Goal: Task Accomplishment & Management: Use online tool/utility

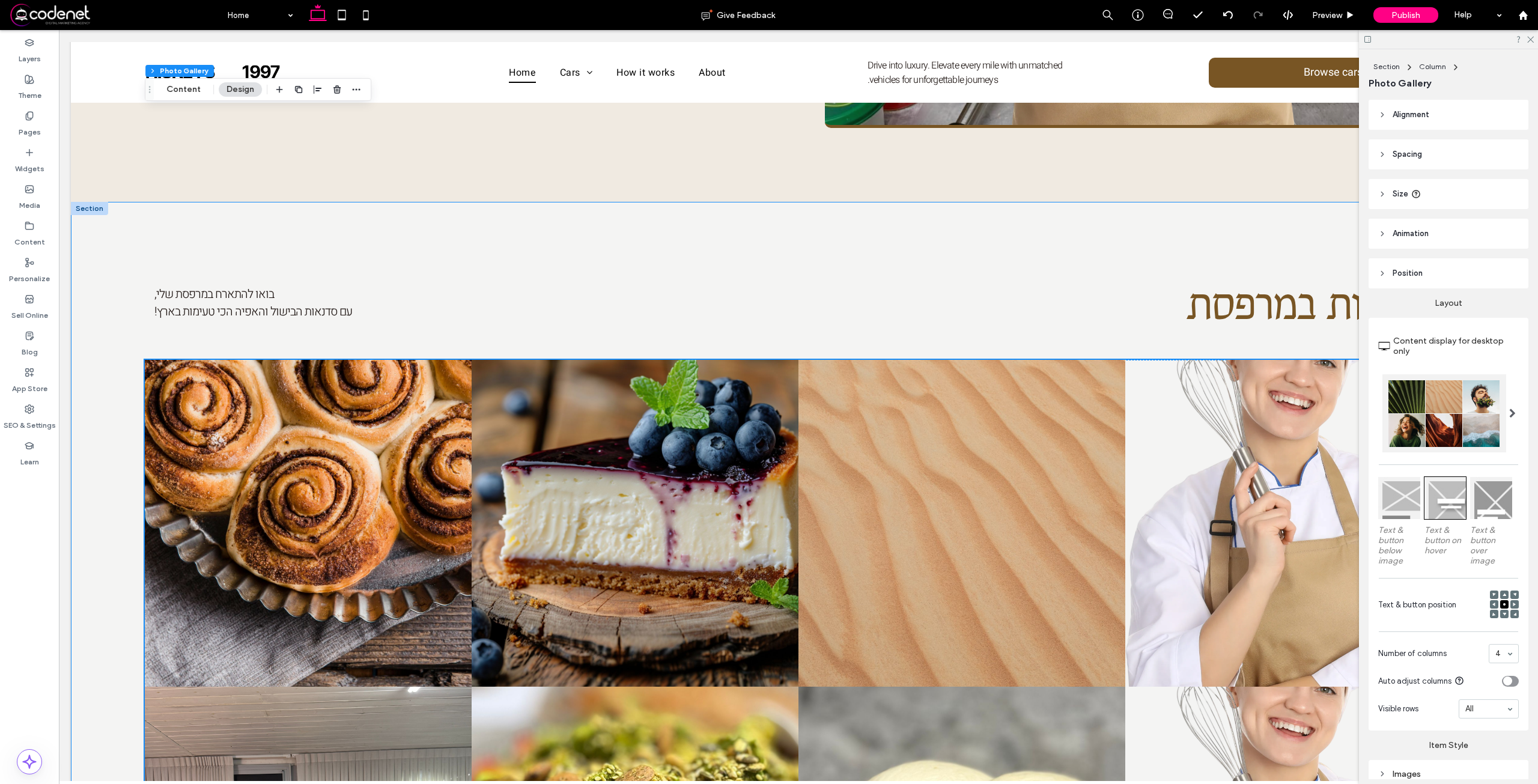
scroll to position [1201, 0]
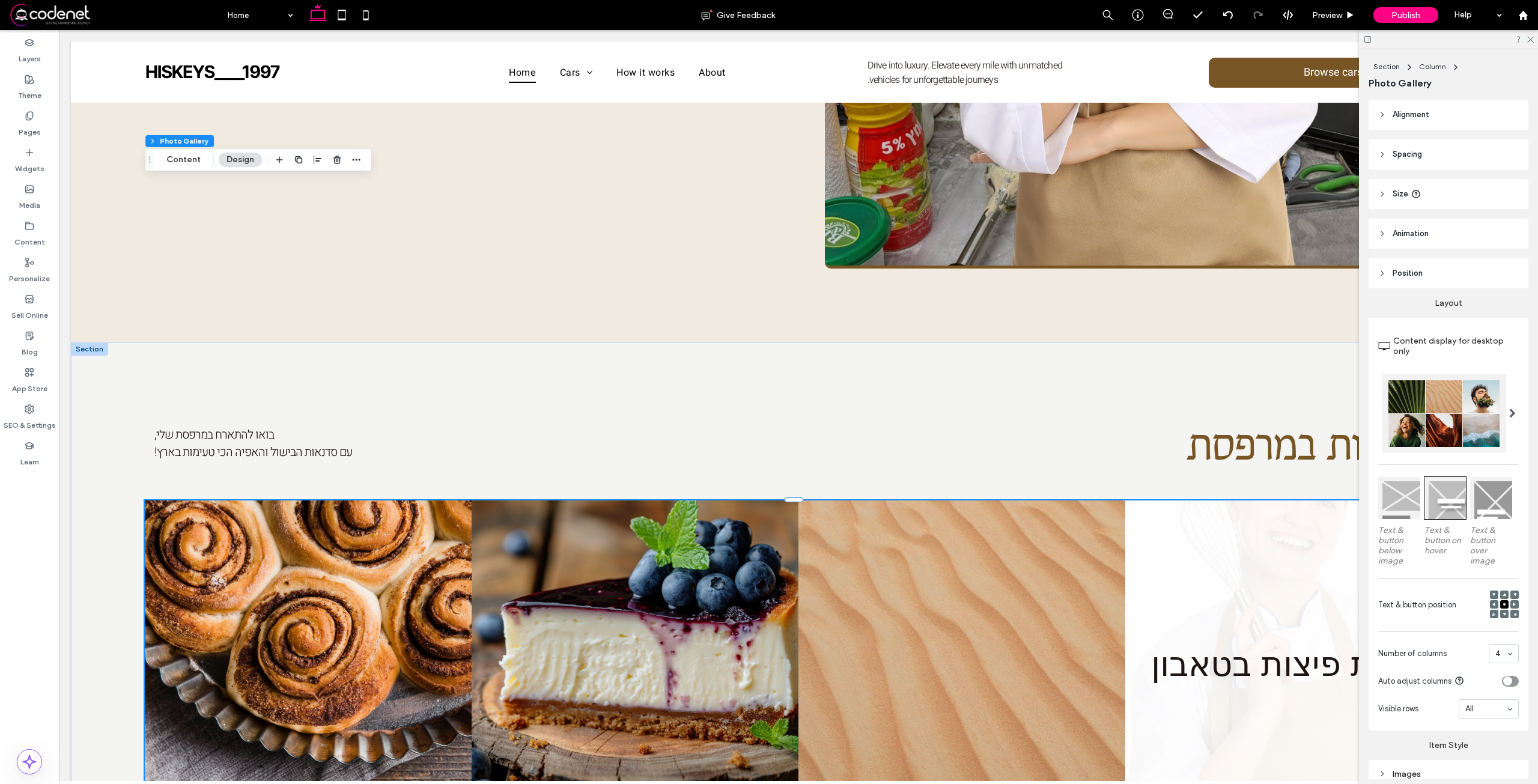
click at [1199, 501] on link at bounding box center [1289, 664] width 327 height 327
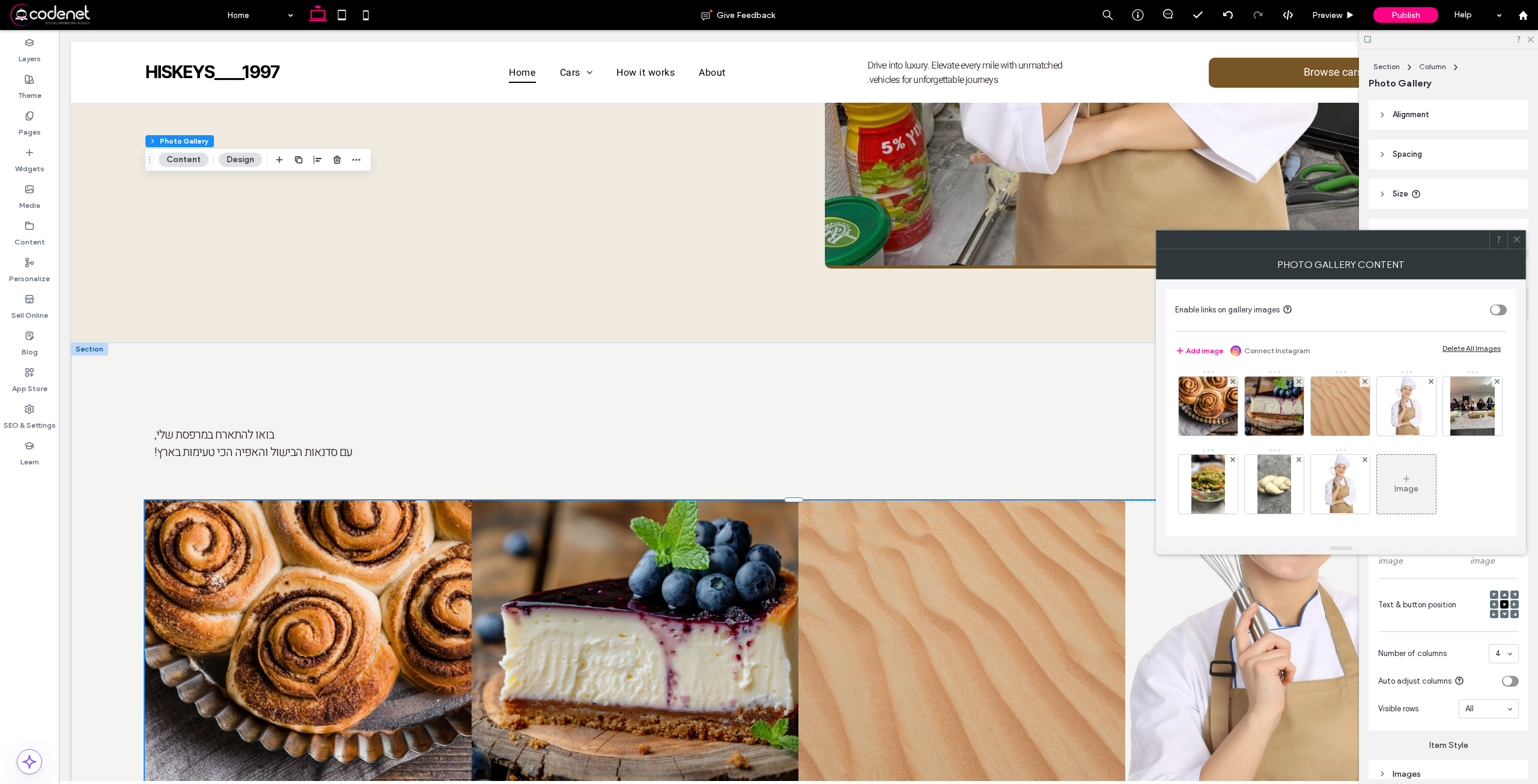
click at [1388, 436] on div "Image" at bounding box center [1340, 448] width 330 height 156
click at [1392, 421] on div at bounding box center [1406, 406] width 59 height 59
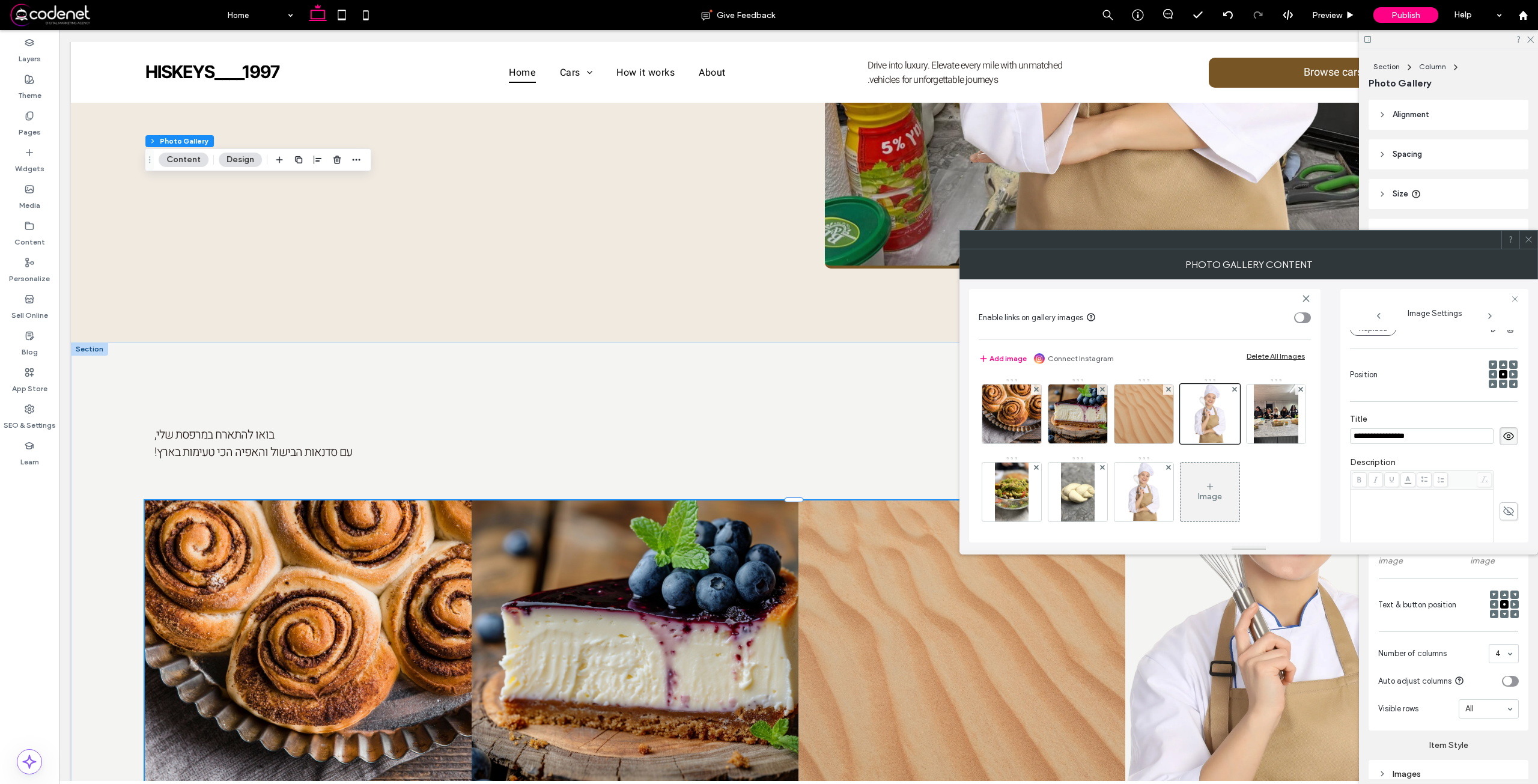
scroll to position [0, 0]
click at [1423, 375] on img at bounding box center [1434, 377] width 45 height 83
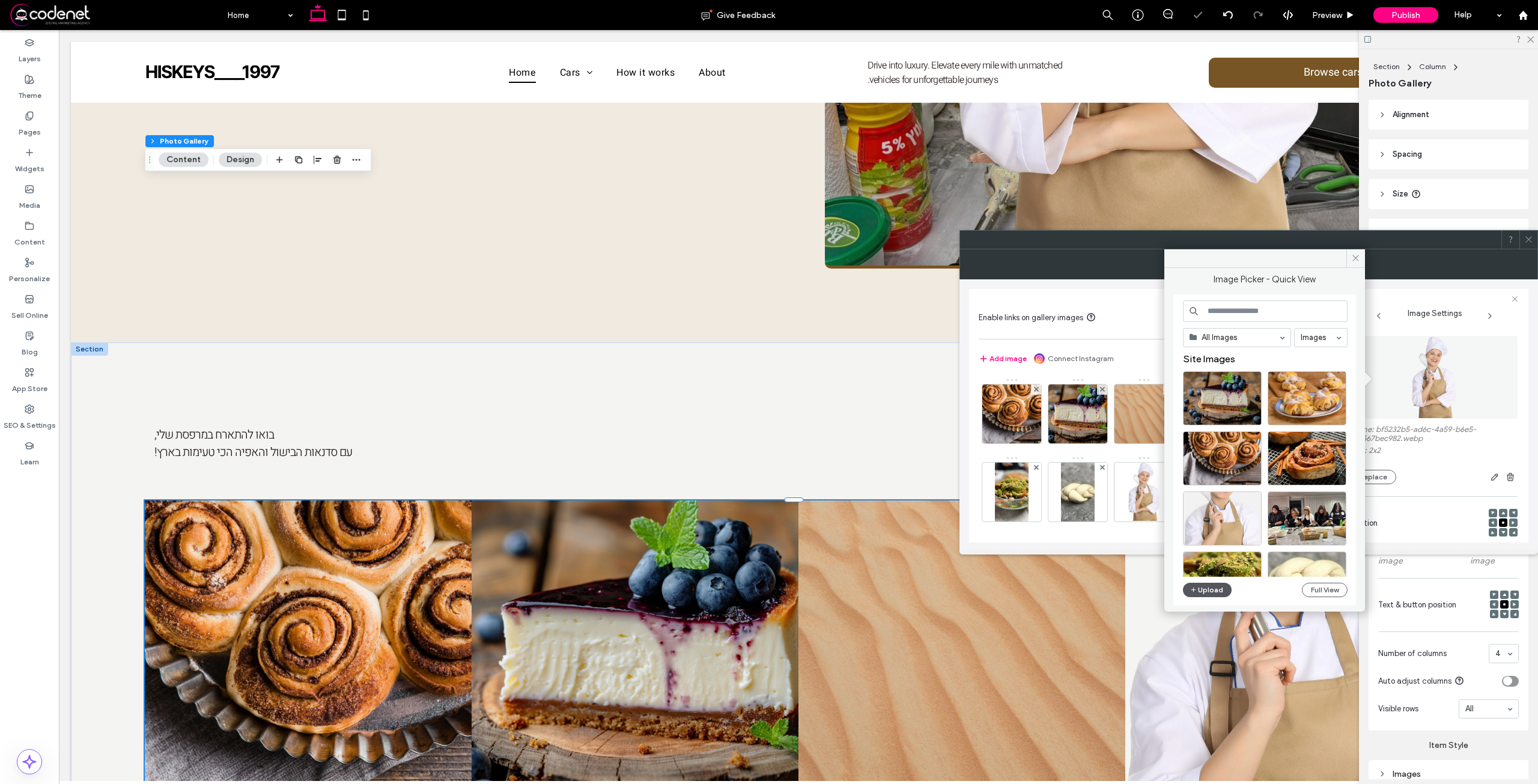
click at [1199, 589] on button "Upload" at bounding box center [1207, 589] width 49 height 15
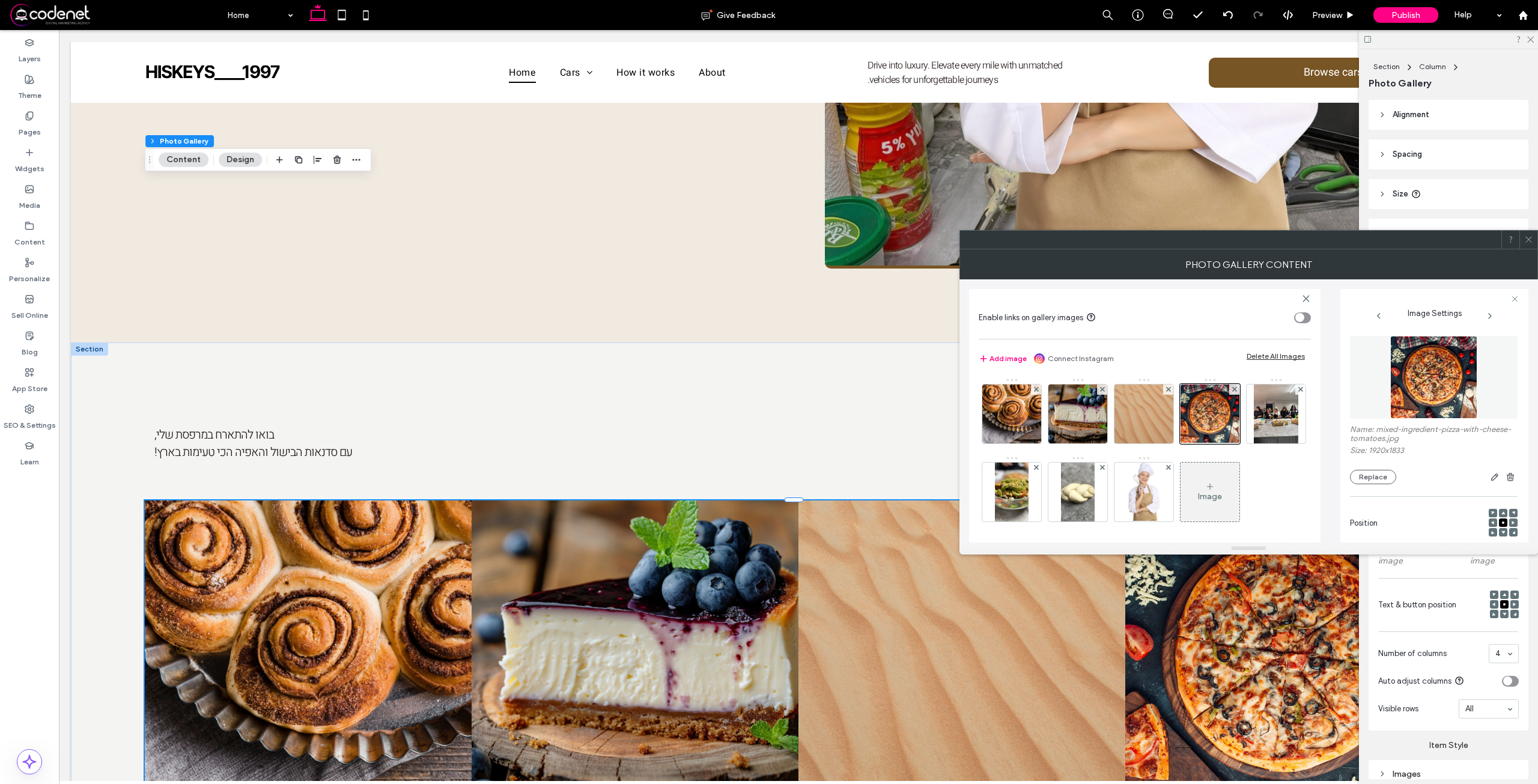
click at [1536, 242] on div at bounding box center [1528, 239] width 18 height 18
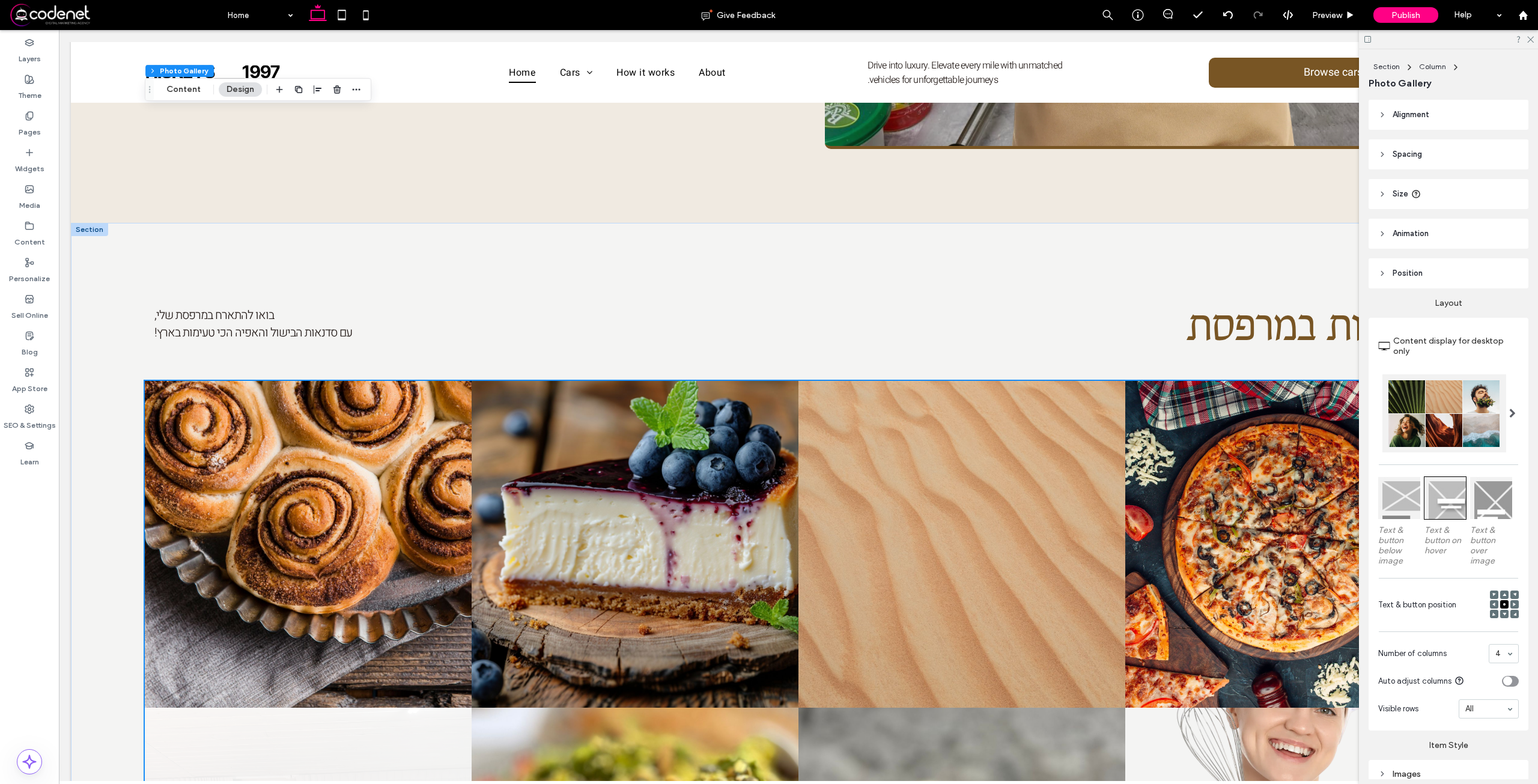
scroll to position [1321, 0]
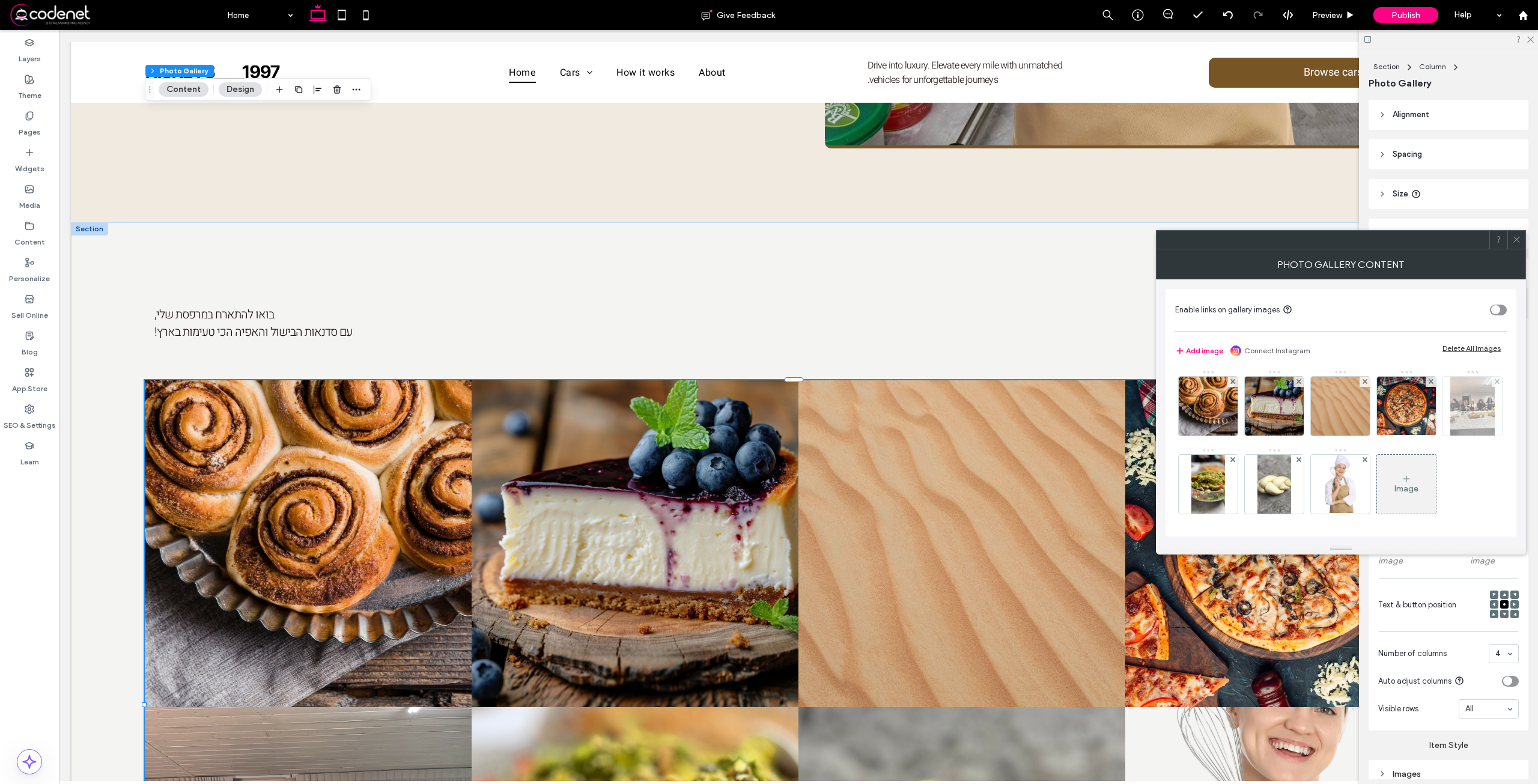
click at [1450, 435] on img at bounding box center [1473, 406] width 45 height 59
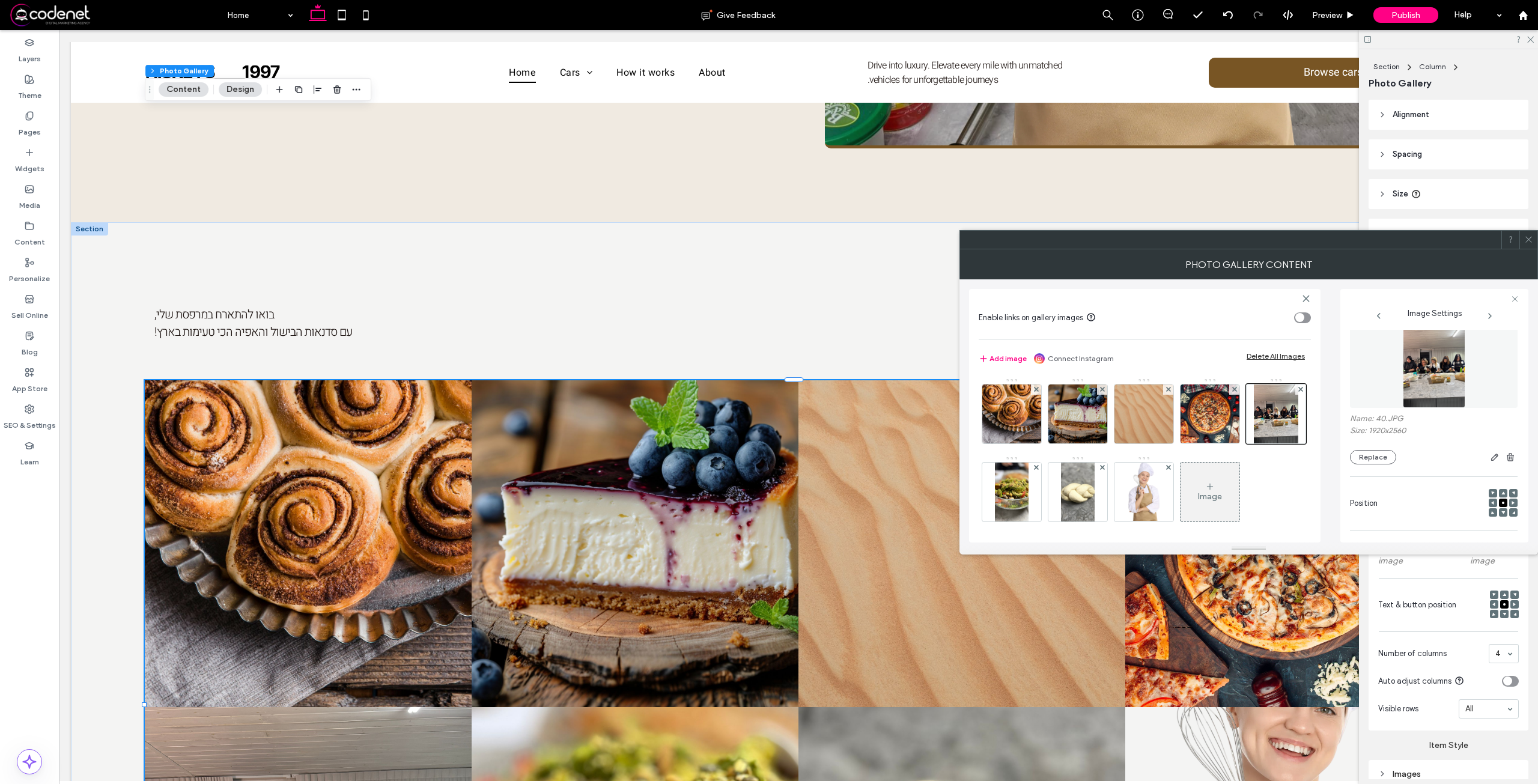
scroll to position [0, 0]
click at [1403, 365] on img at bounding box center [1434, 377] width 63 height 83
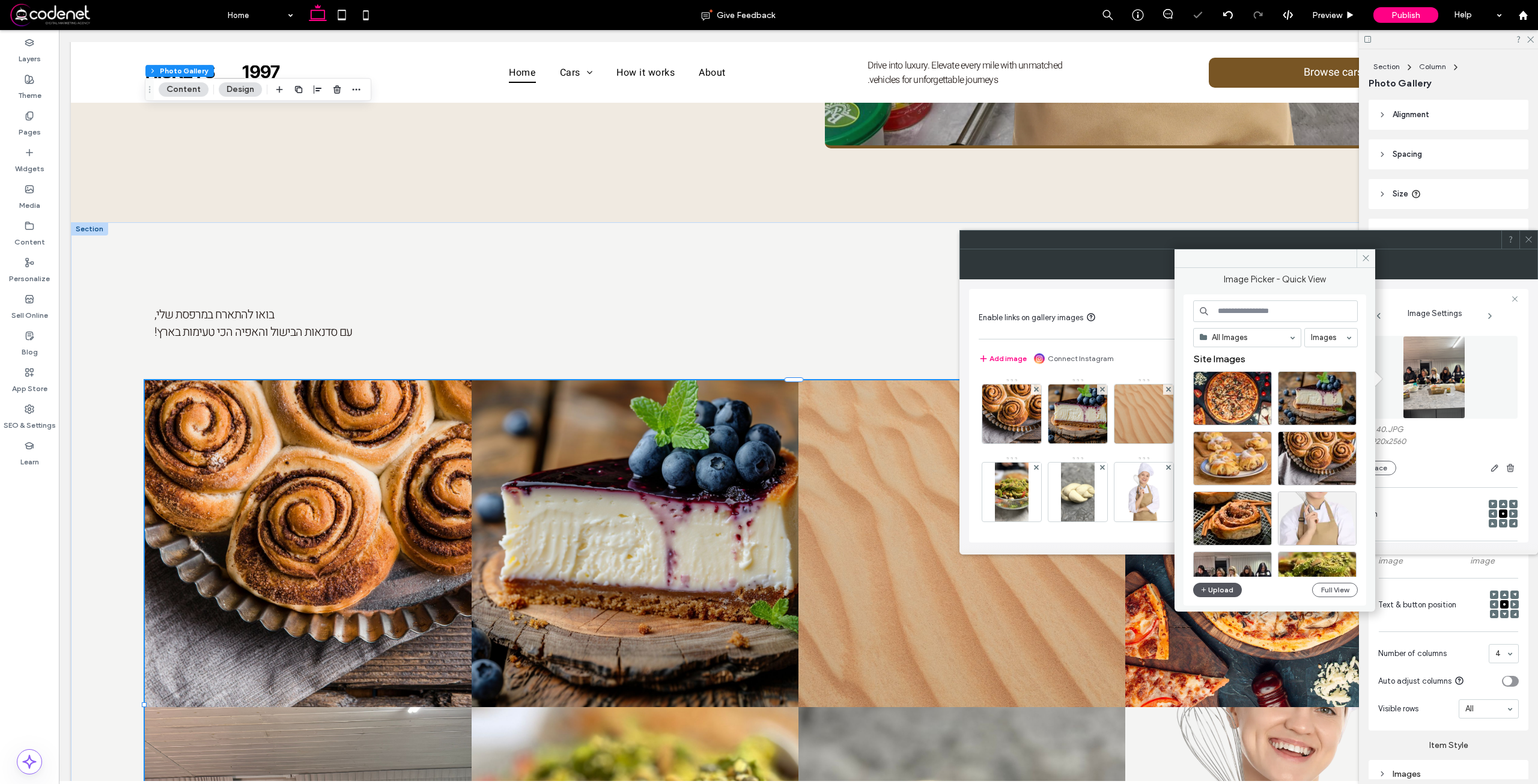
click at [1223, 592] on button "Upload" at bounding box center [1217, 589] width 49 height 15
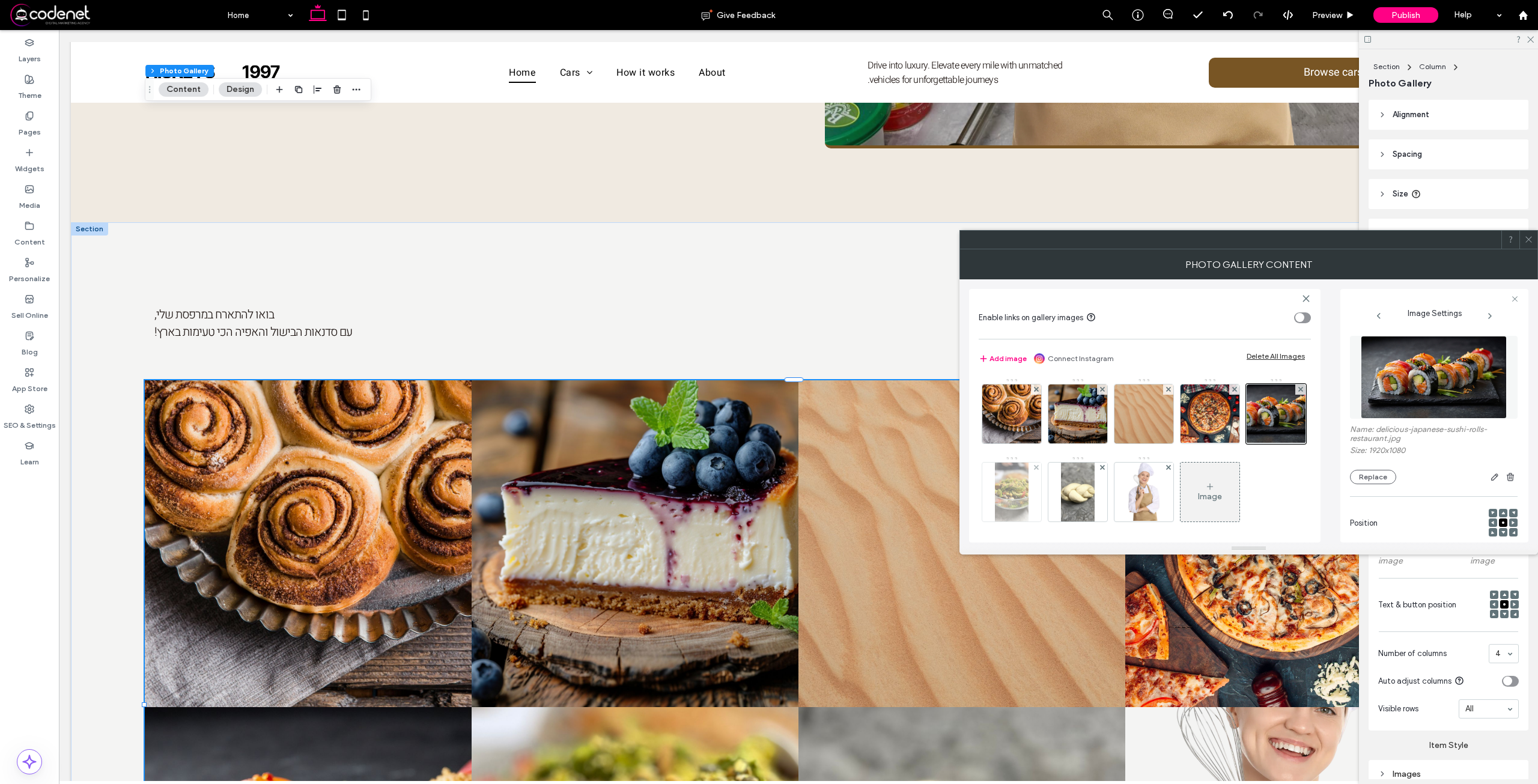
click at [1041, 487] on div at bounding box center [1012, 492] width 59 height 59
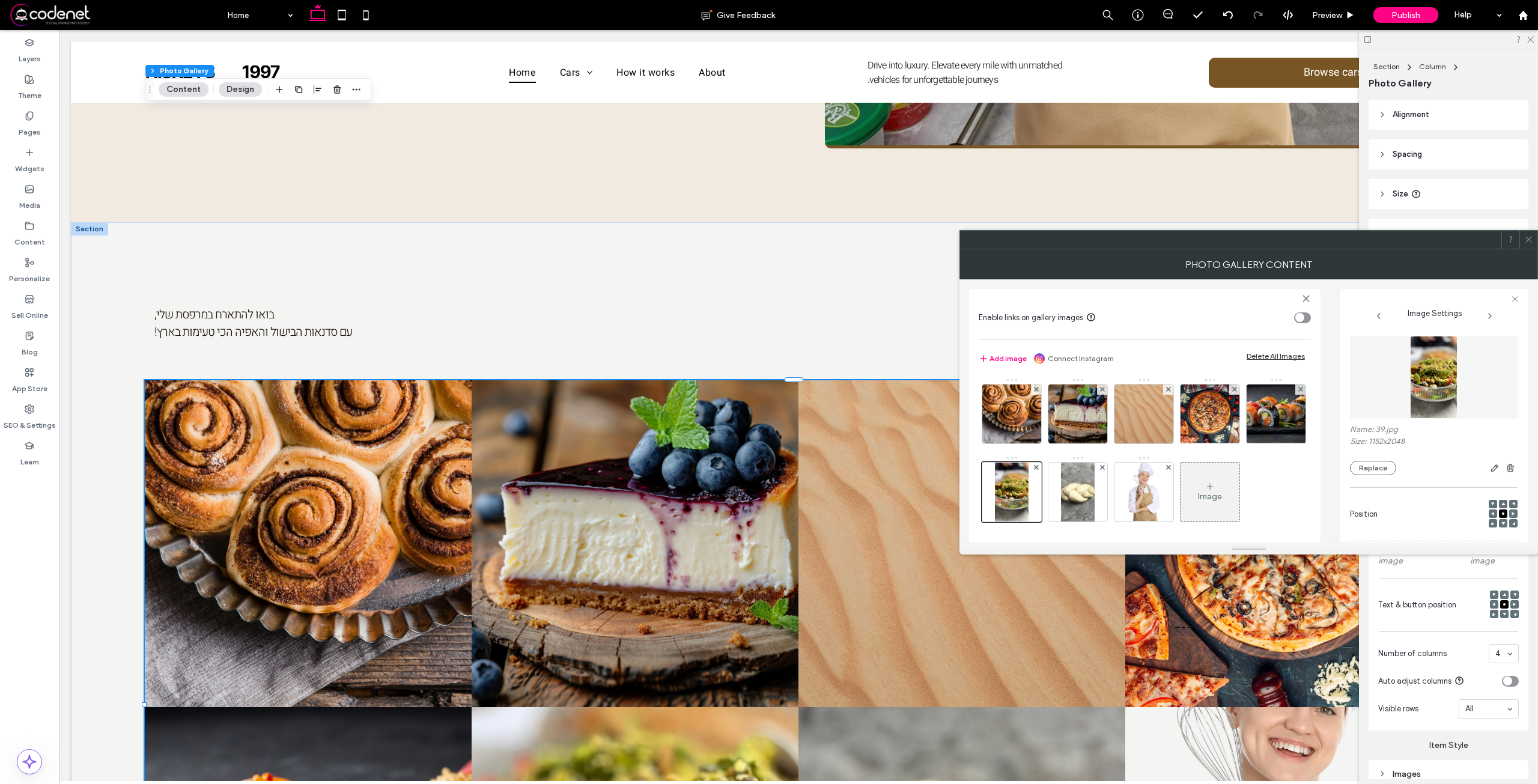
click at [1436, 360] on img at bounding box center [1434, 377] width 47 height 83
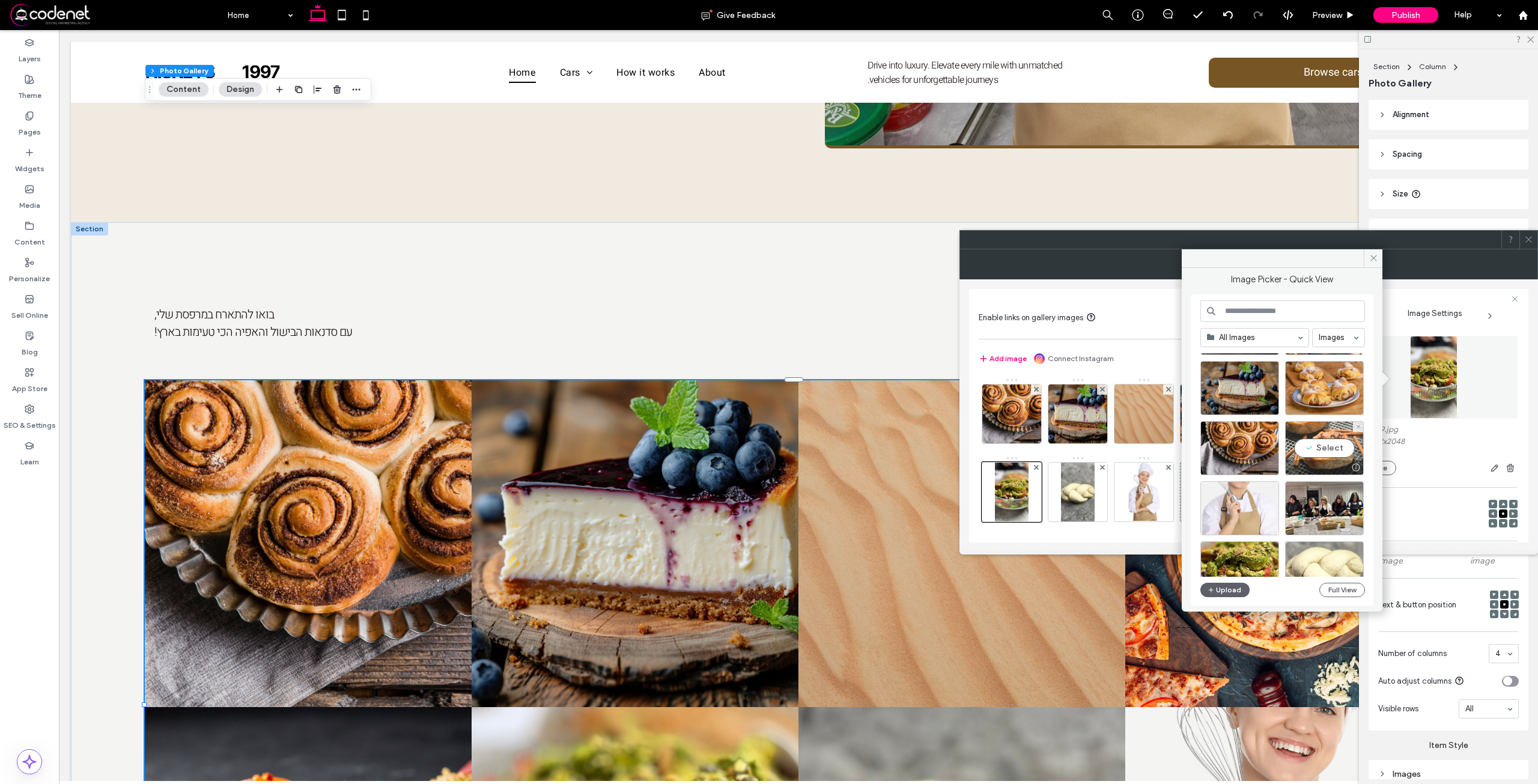
scroll to position [180, 0]
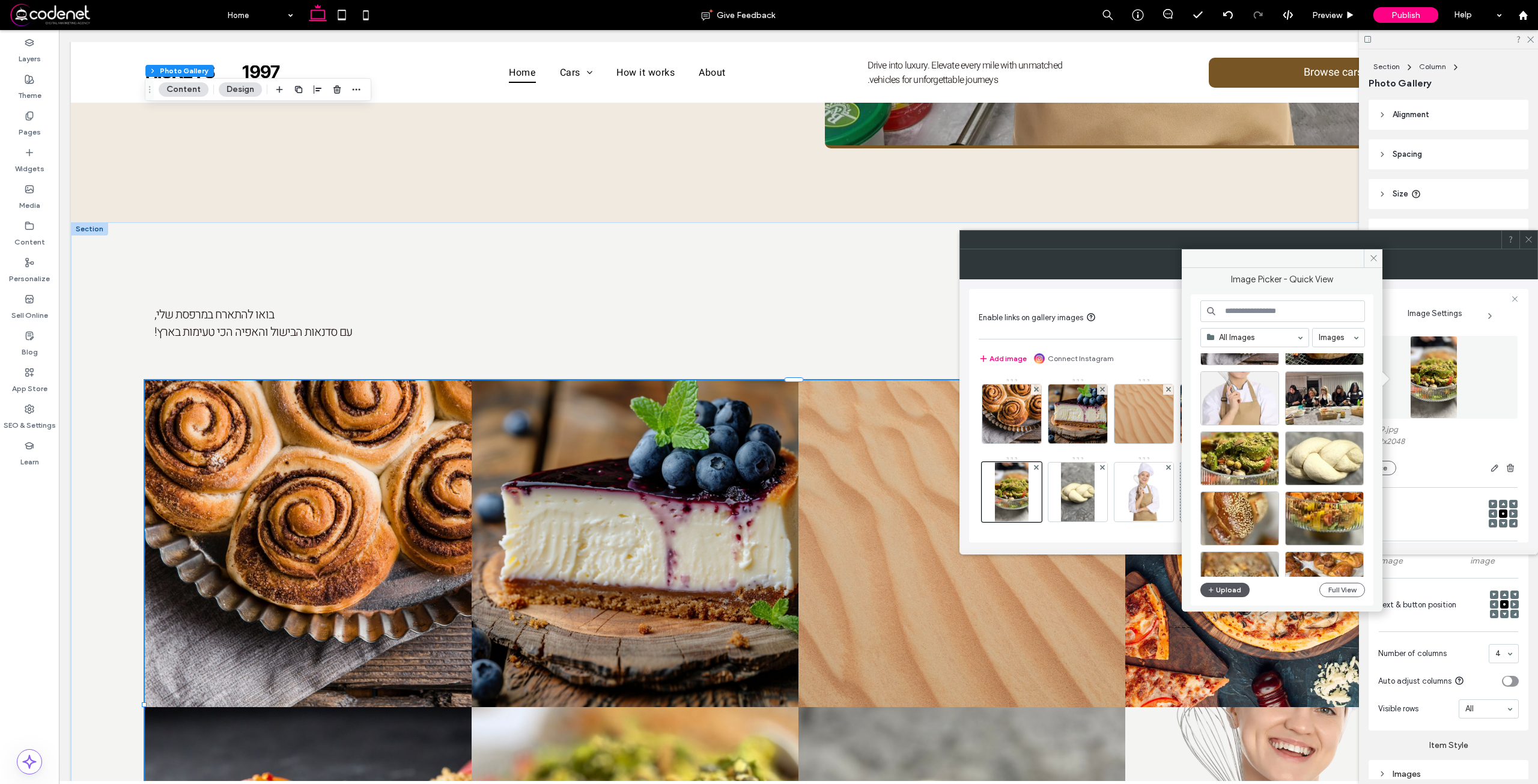
click at [1214, 592] on icon "button" at bounding box center [1211, 589] width 7 height 10
click at [1209, 580] on div "All Images Images Site Images Upload Full View" at bounding box center [1283, 449] width 165 height 299
click at [1214, 585] on icon "button" at bounding box center [1211, 589] width 7 height 10
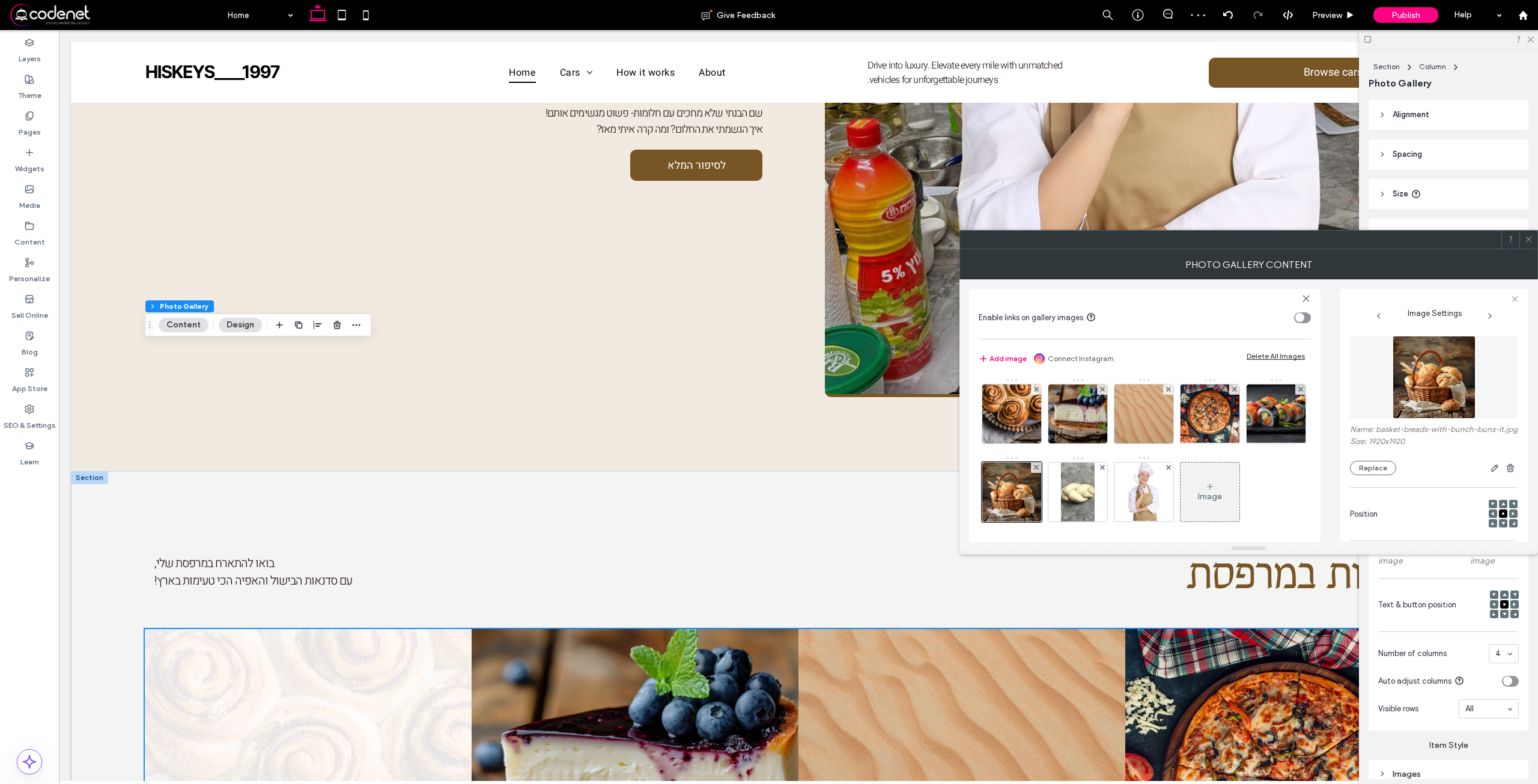
scroll to position [1141, 0]
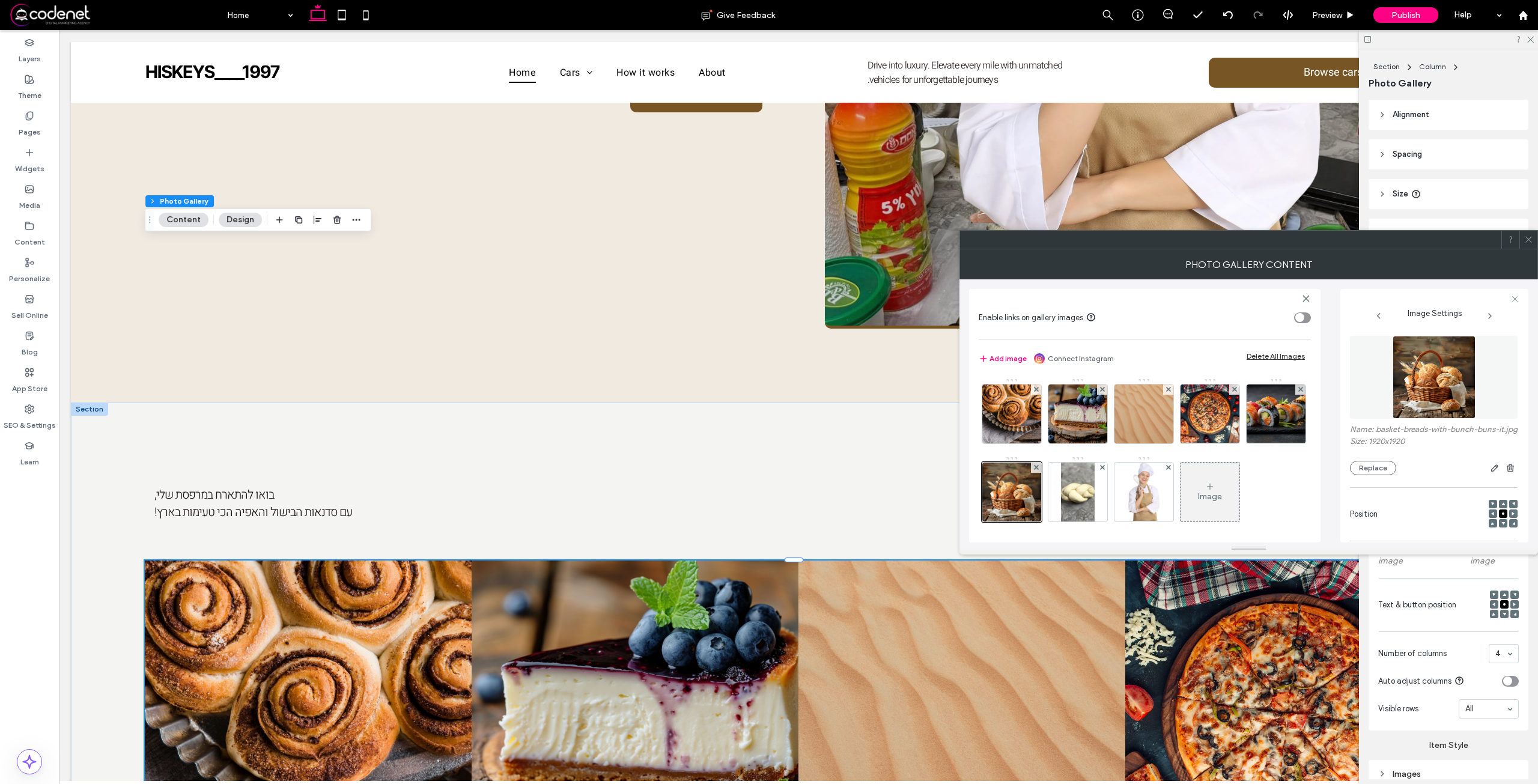
click at [1533, 237] on icon at bounding box center [1528, 239] width 9 height 9
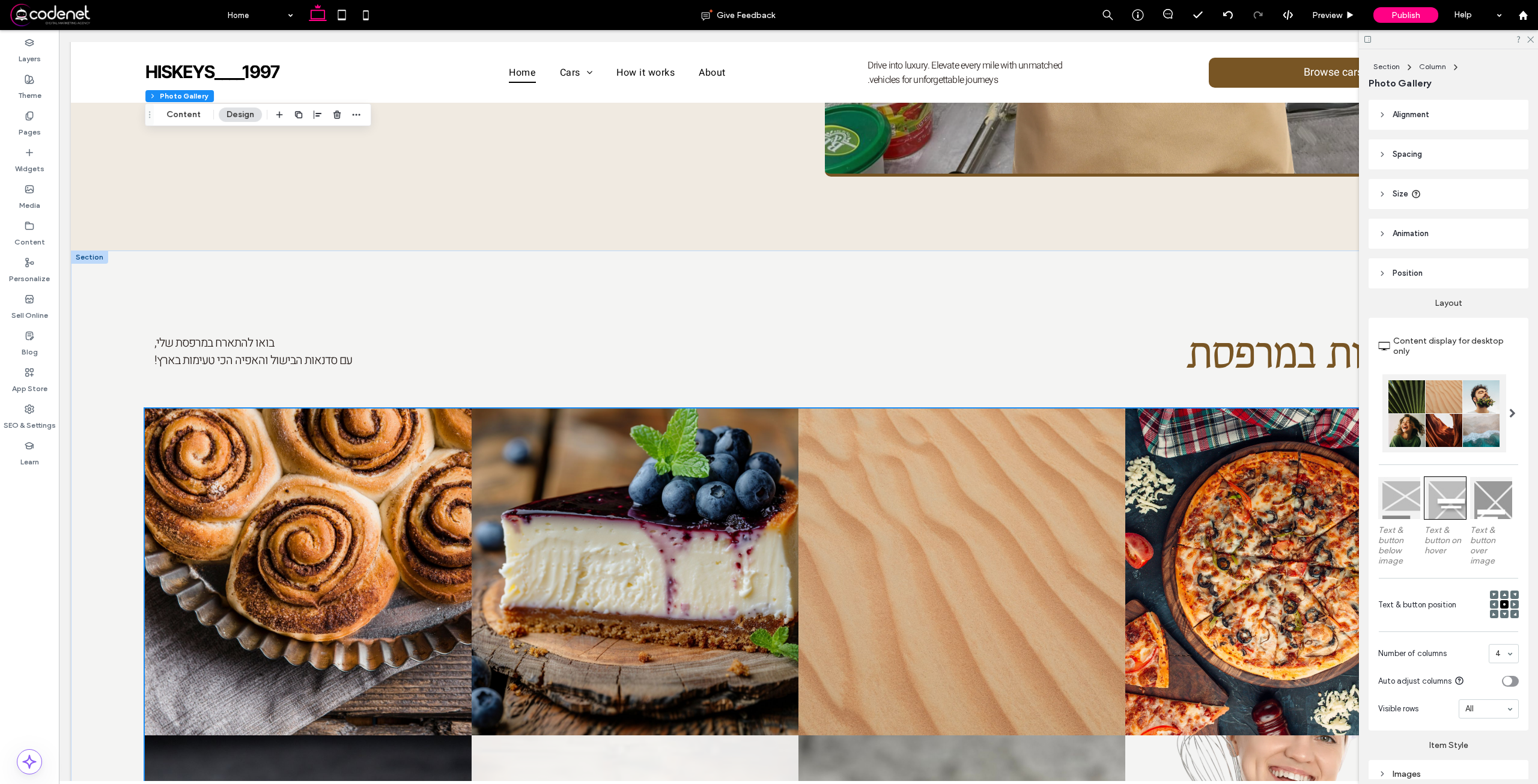
scroll to position [1381, 0]
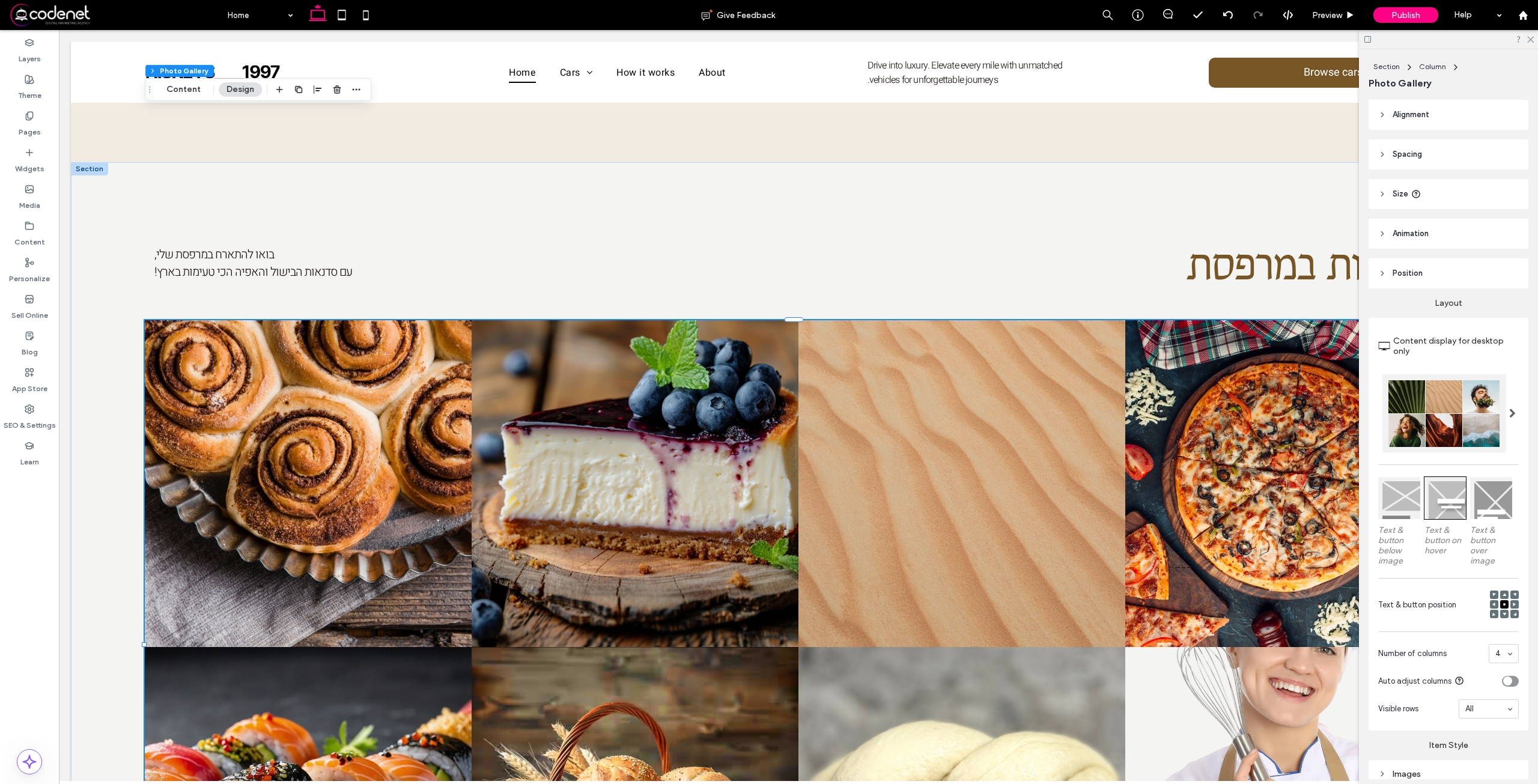
click at [1484, 511] on div at bounding box center [1491, 498] width 42 height 42
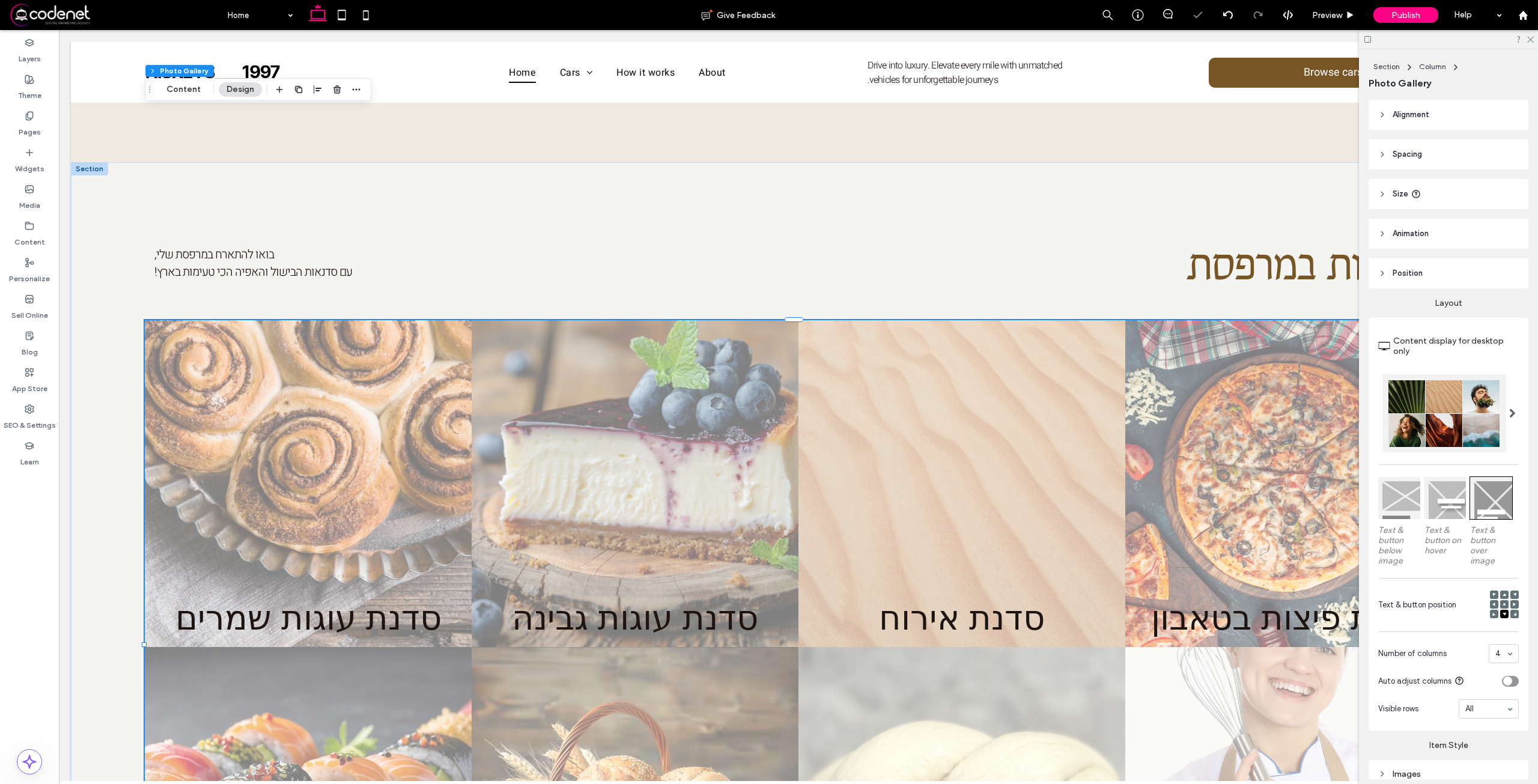
click at [1511, 610] on div at bounding box center [1514, 614] width 8 height 8
click at [1513, 610] on span at bounding box center [1515, 614] width 4 height 8
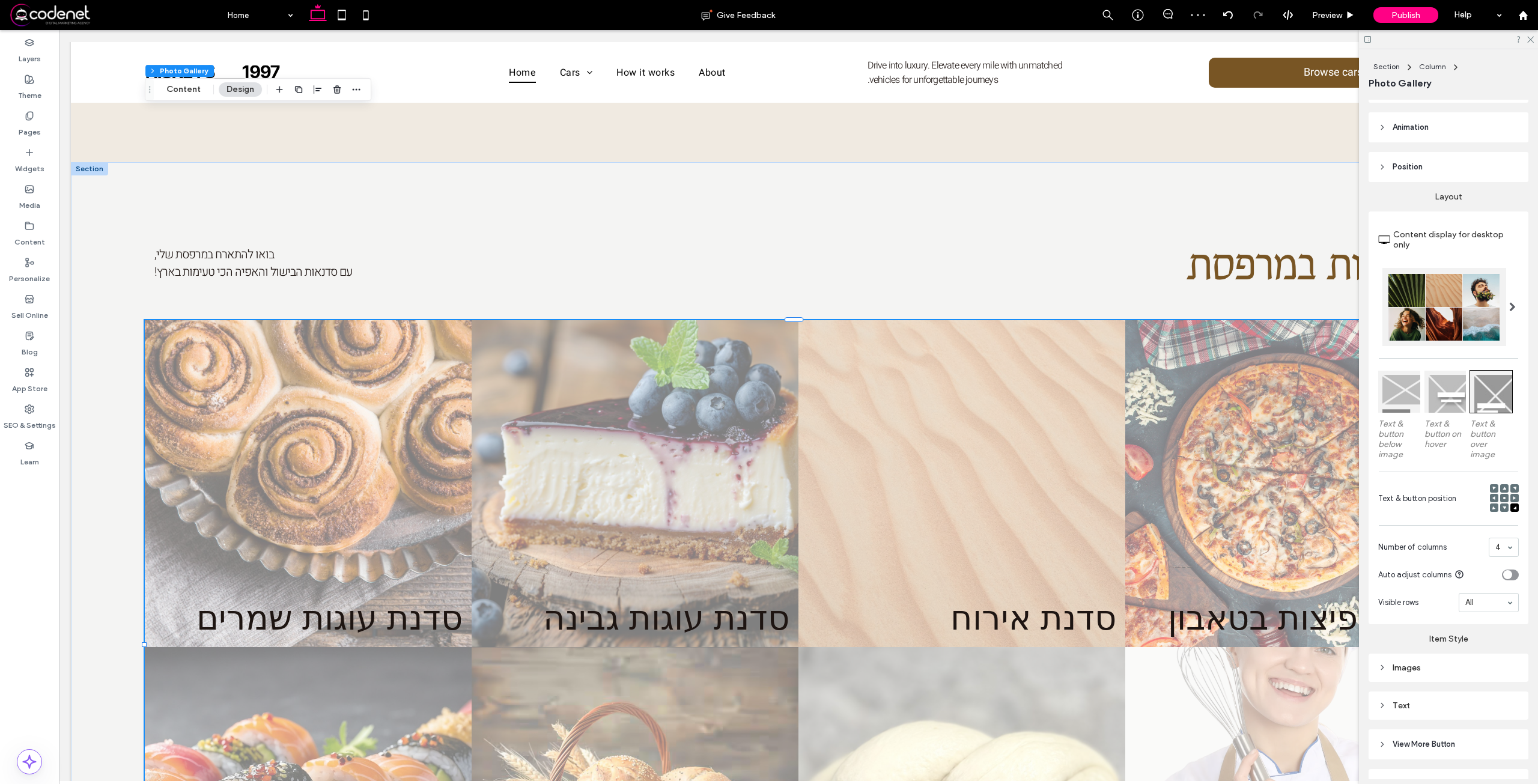
scroll to position [170, 0]
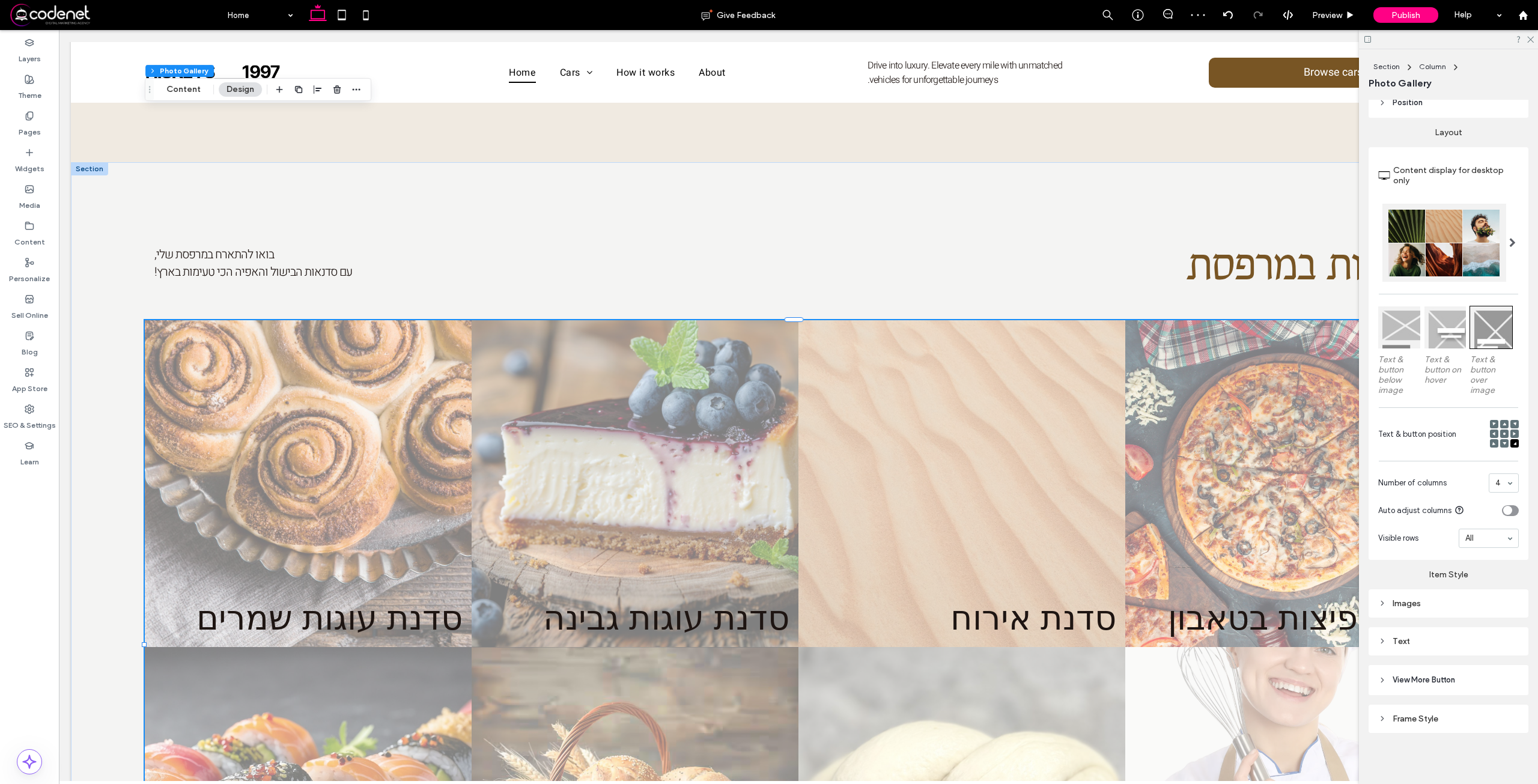
click at [1442, 640] on div "Text" at bounding box center [1449, 641] width 141 height 10
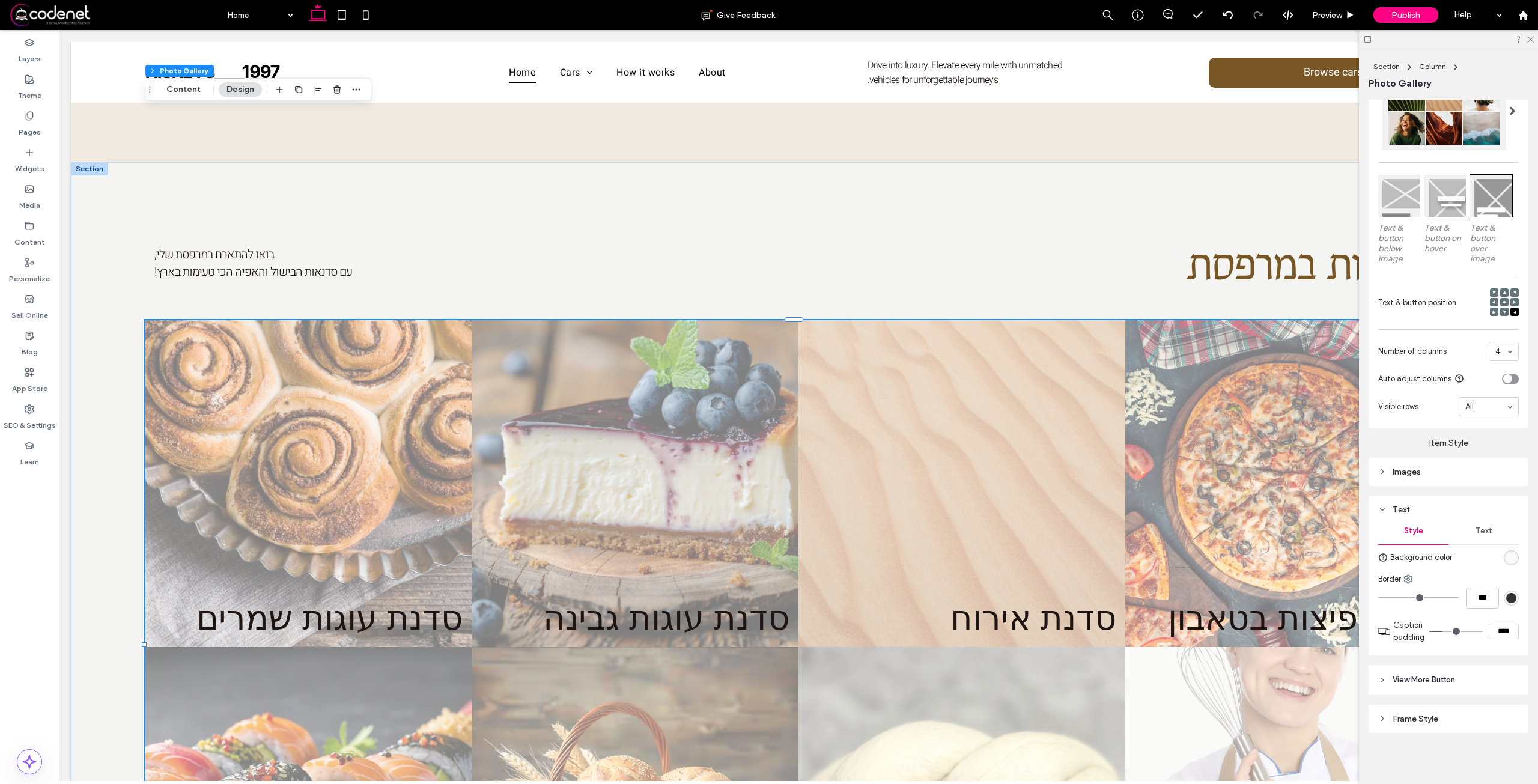
click at [1483, 534] on div "Text" at bounding box center [1484, 531] width 70 height 26
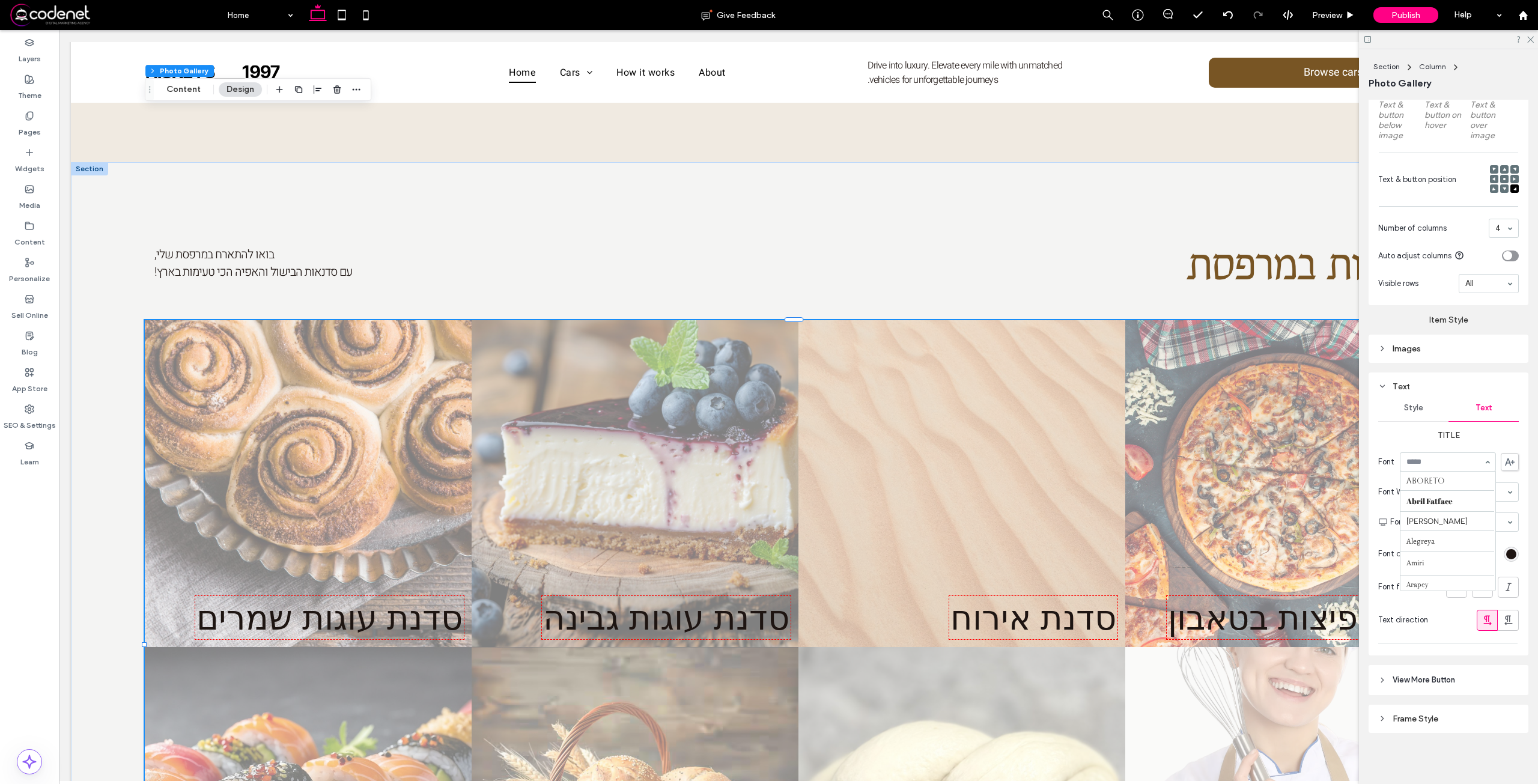
scroll to position [501, 0]
click at [1505, 622] on icon at bounding box center [1509, 619] width 12 height 12
click at [1508, 553] on div "rgb(30, 21, 18)" at bounding box center [1511, 554] width 10 height 10
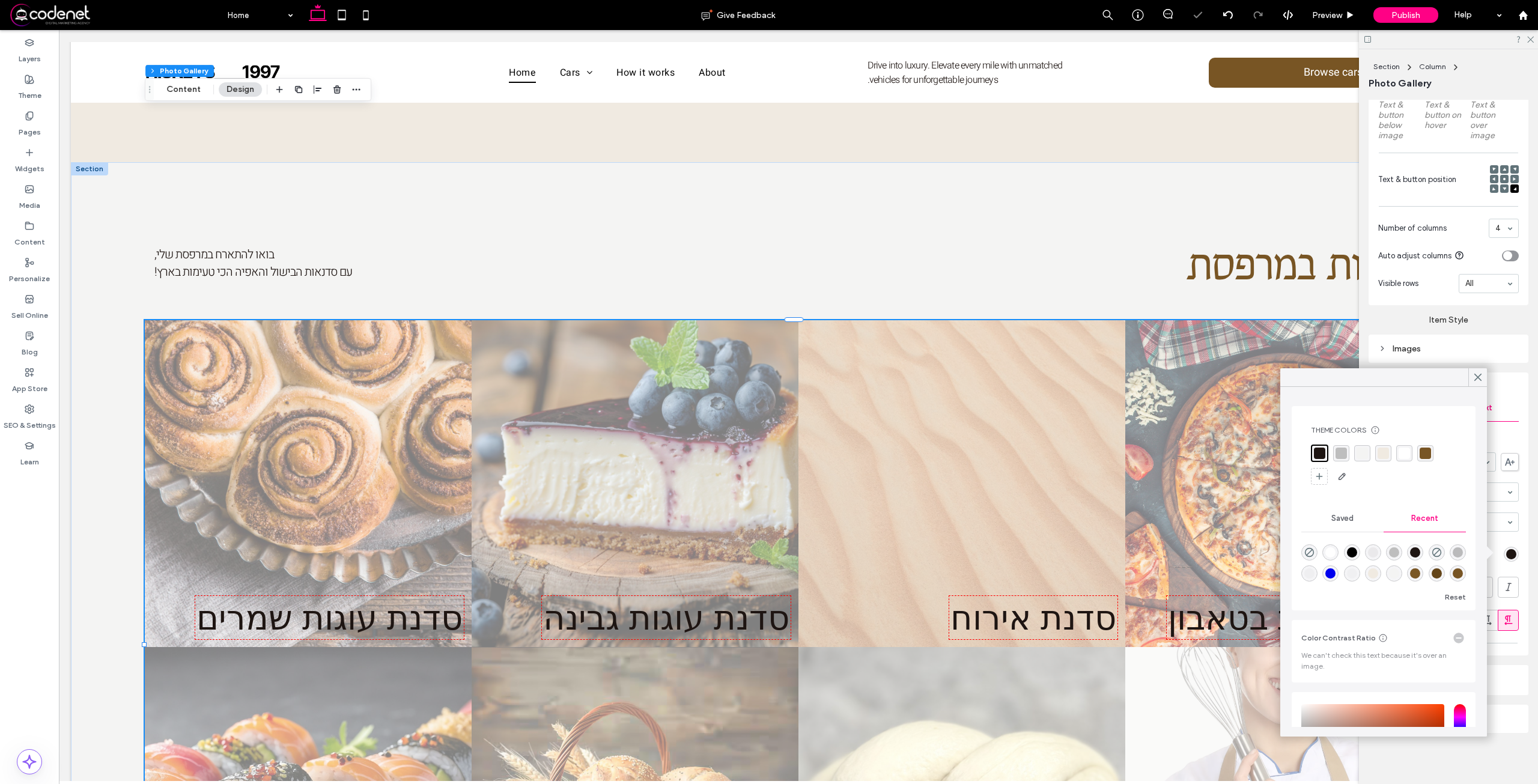
click at [1400, 450] on div "rgba(255, 255, 255, 1)" at bounding box center [1405, 453] width 11 height 11
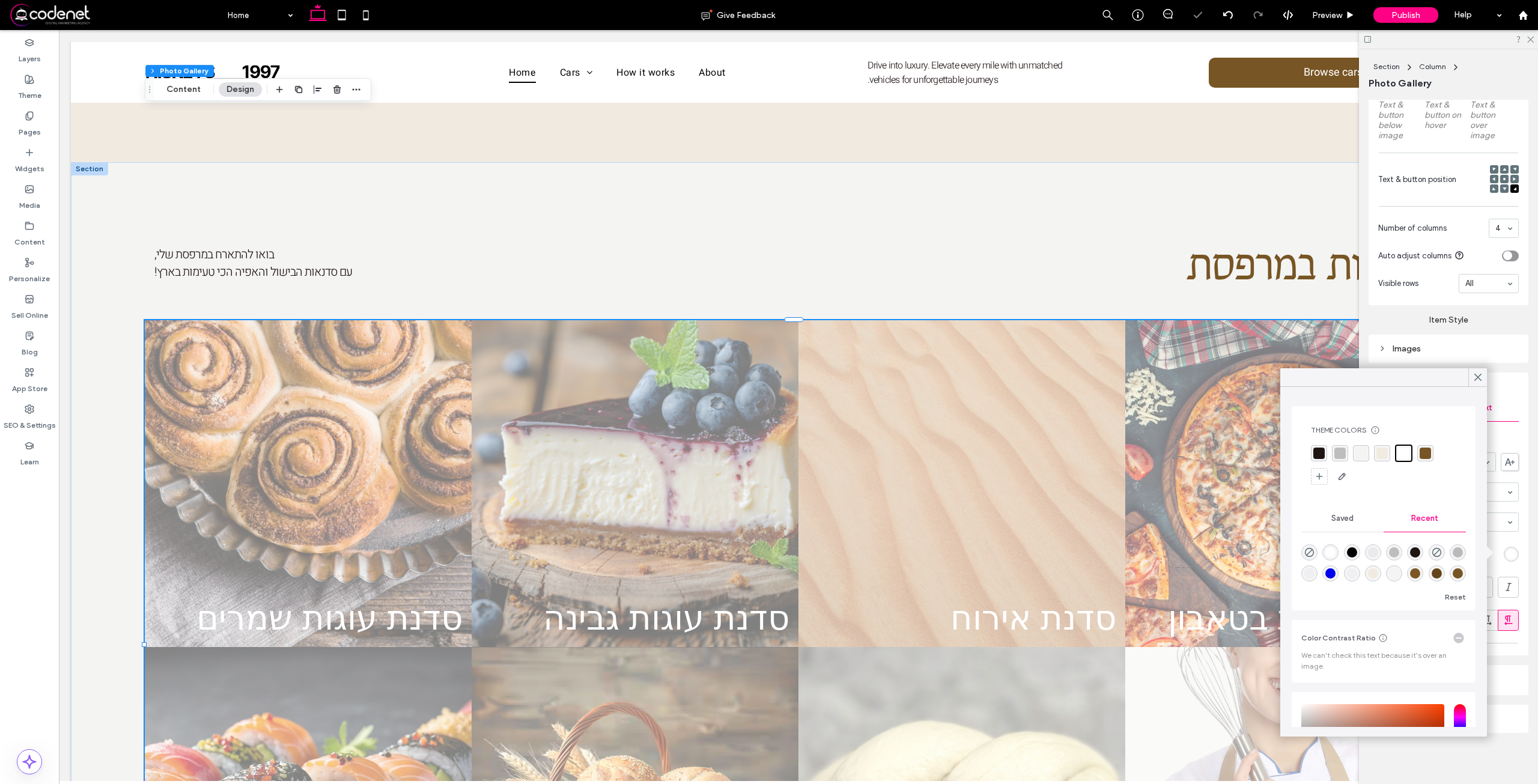
click at [1523, 381] on div "Alignment Spacing Padding (inner spacing) 0px 0% 0px 0% * px 0px * px 0px Size …" at bounding box center [1452, 439] width 167 height 679
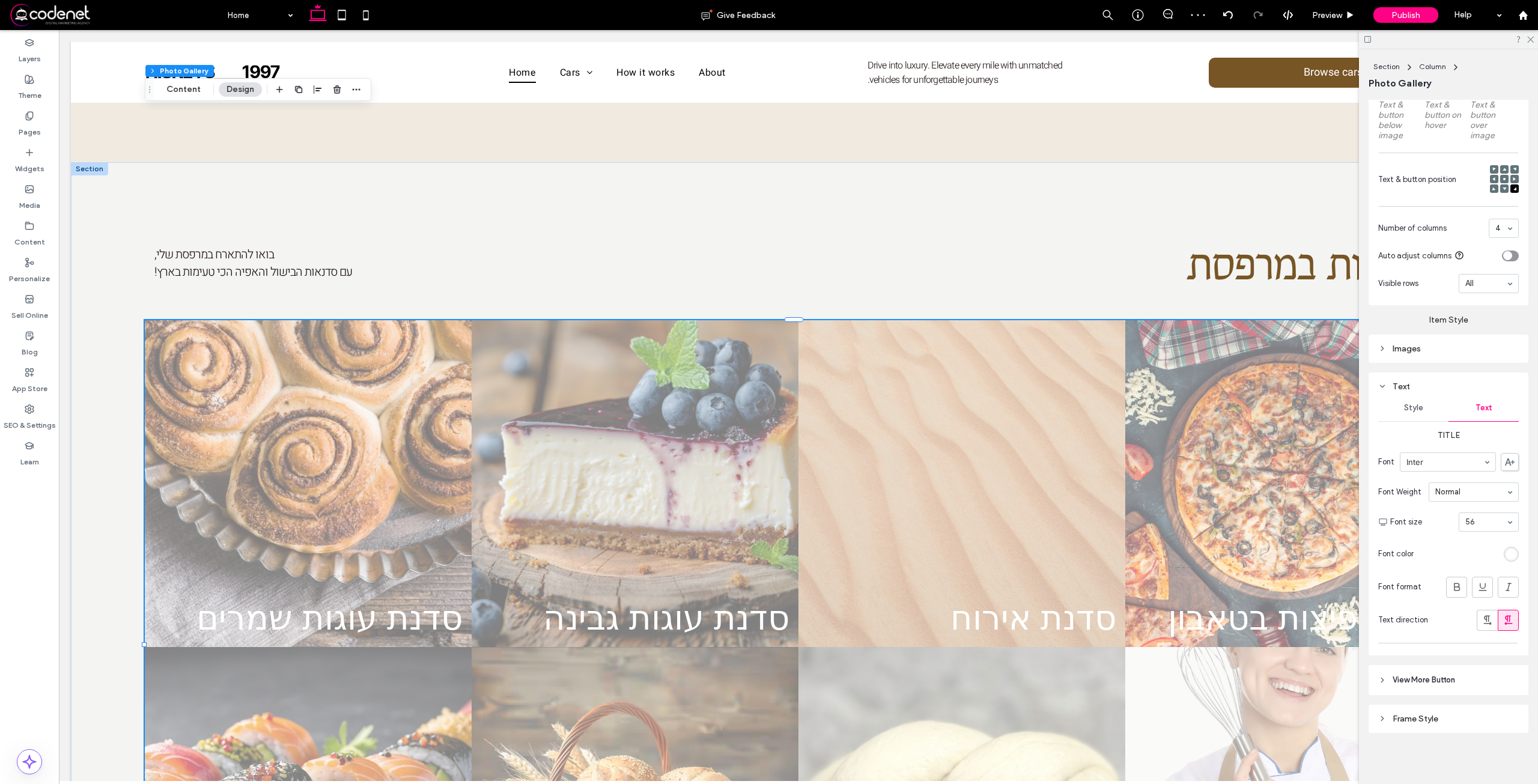
click at [1461, 347] on div "Images" at bounding box center [1449, 349] width 141 height 10
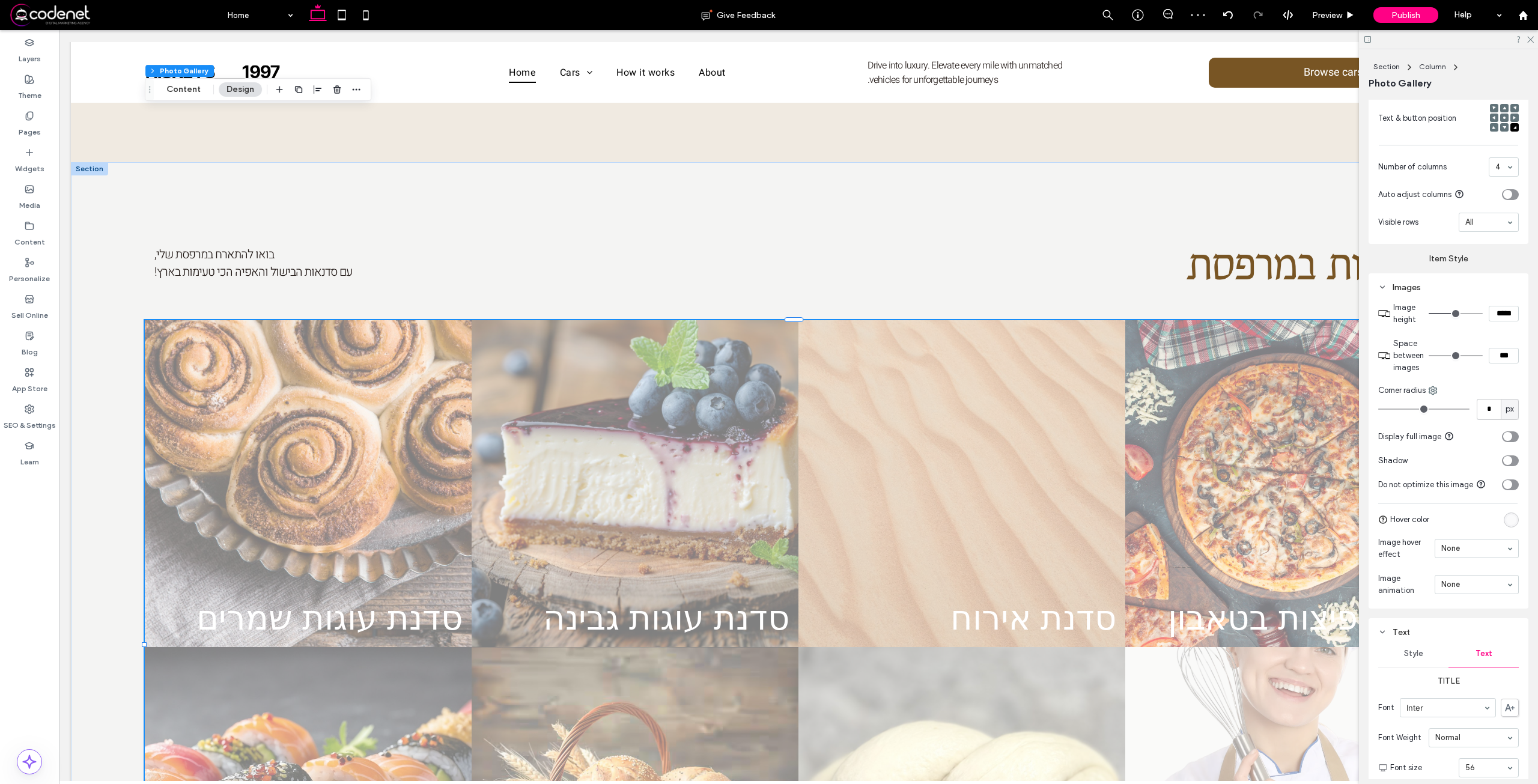
scroll to position [545, 0]
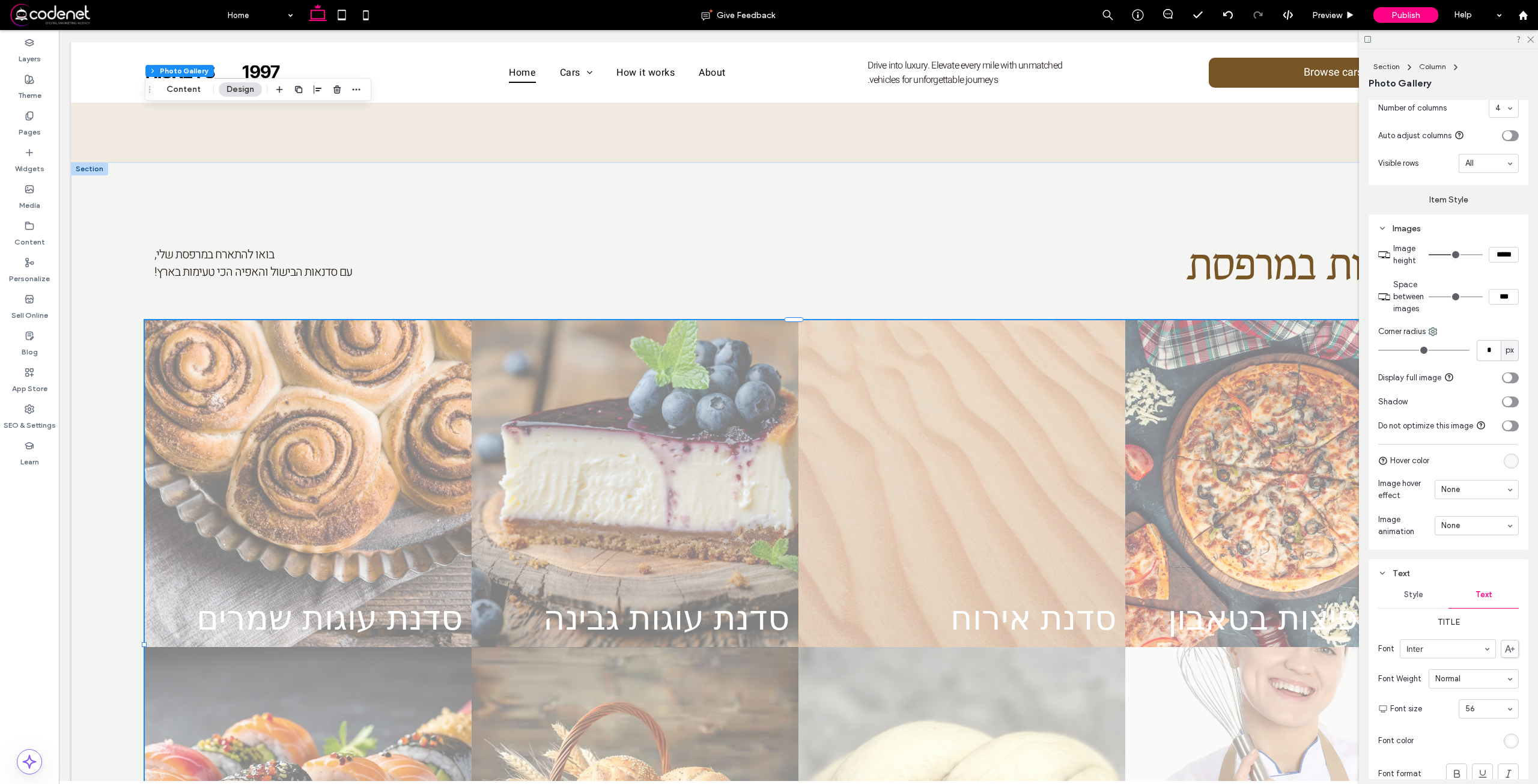
click at [1506, 462] on div "rgba(255, 255, 255, 0.5)" at bounding box center [1511, 461] width 10 height 10
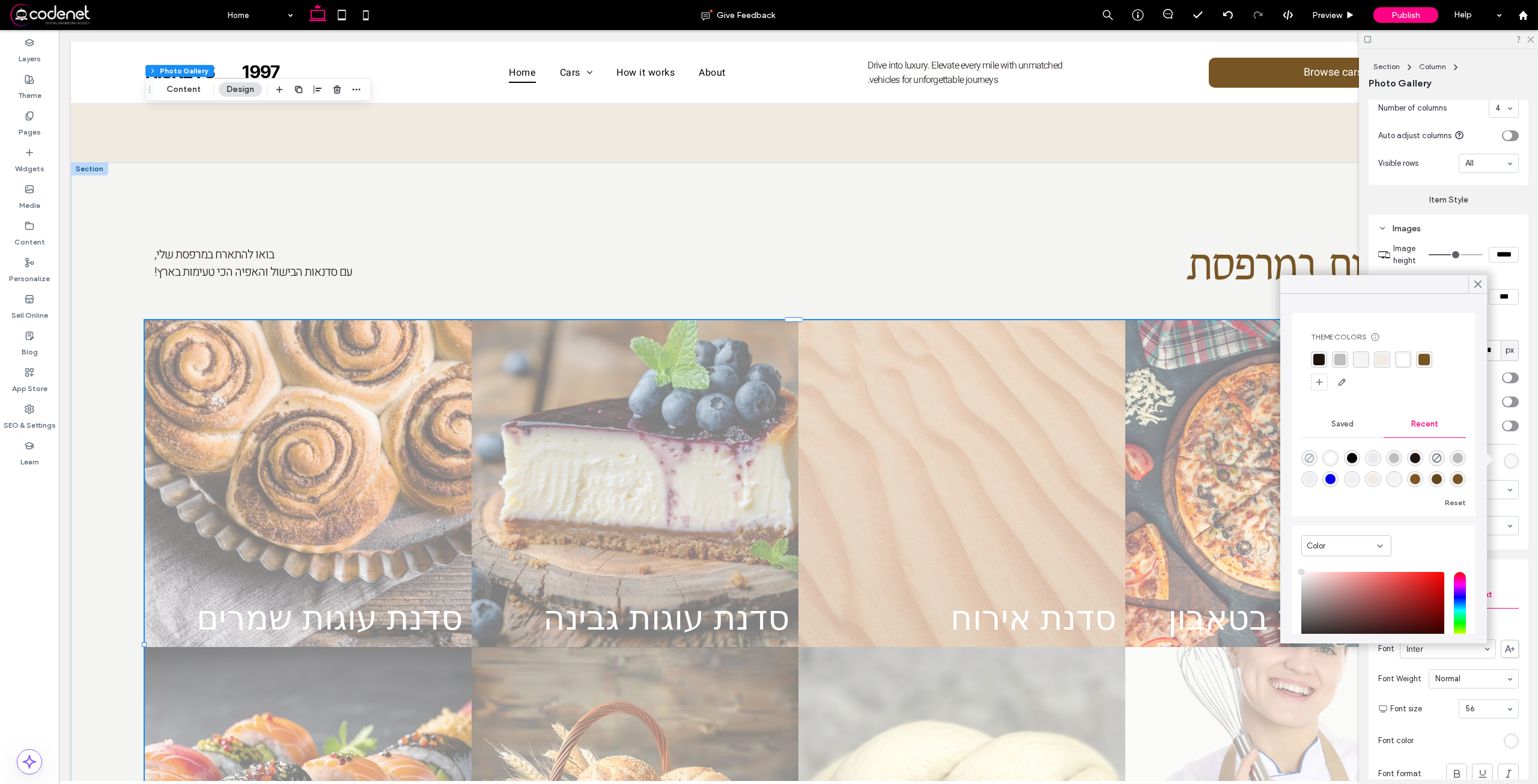
click at [1311, 461] on use "rgba(0, 0, 0, 0)" at bounding box center [1309, 458] width 9 height 9
type input "*******"
type input "*"
type input "**"
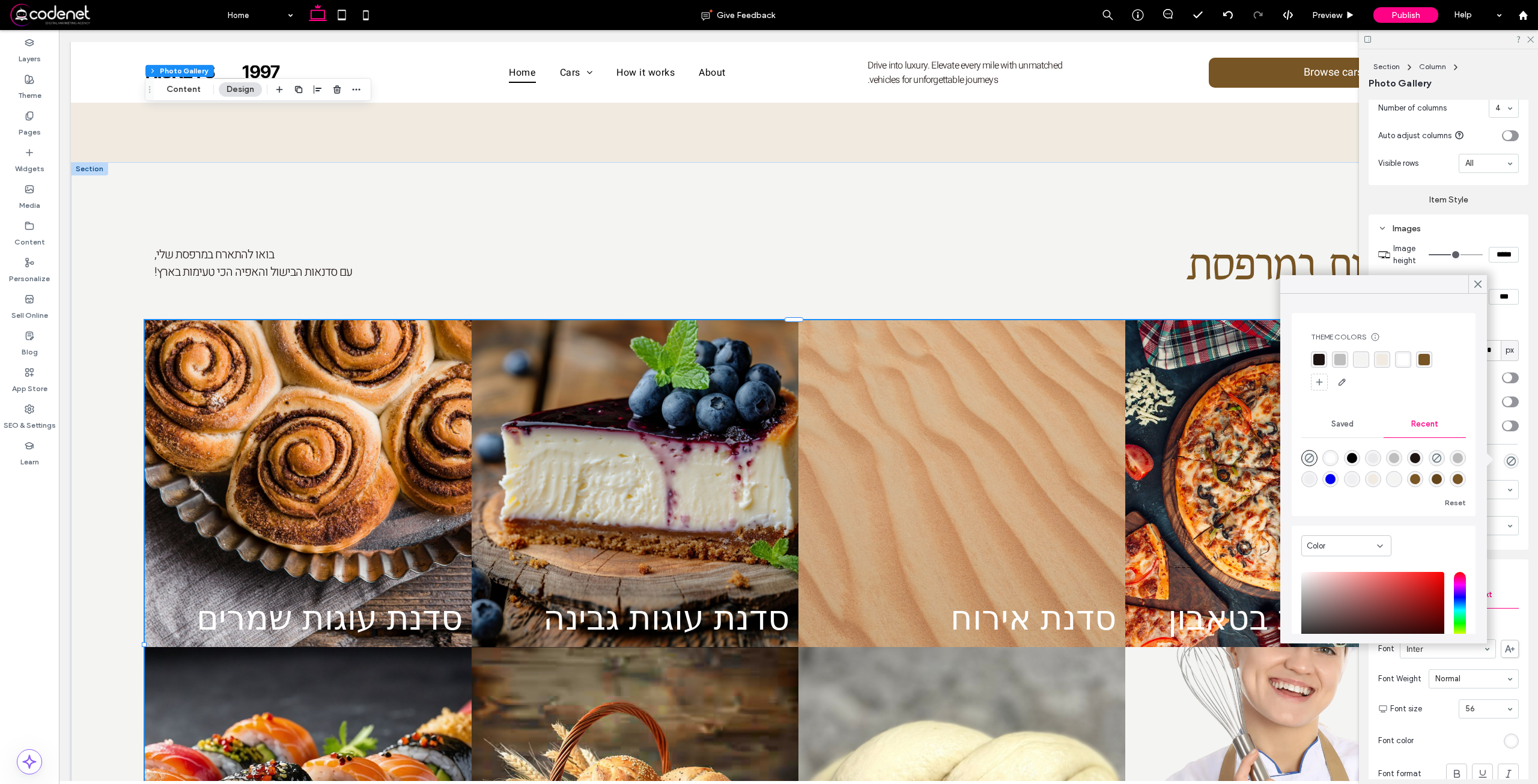
click at [1402, 465] on div "rgba(190, 190, 190, 1)" at bounding box center [1394, 458] width 16 height 16
type input "*******"
type input "***"
type input "****"
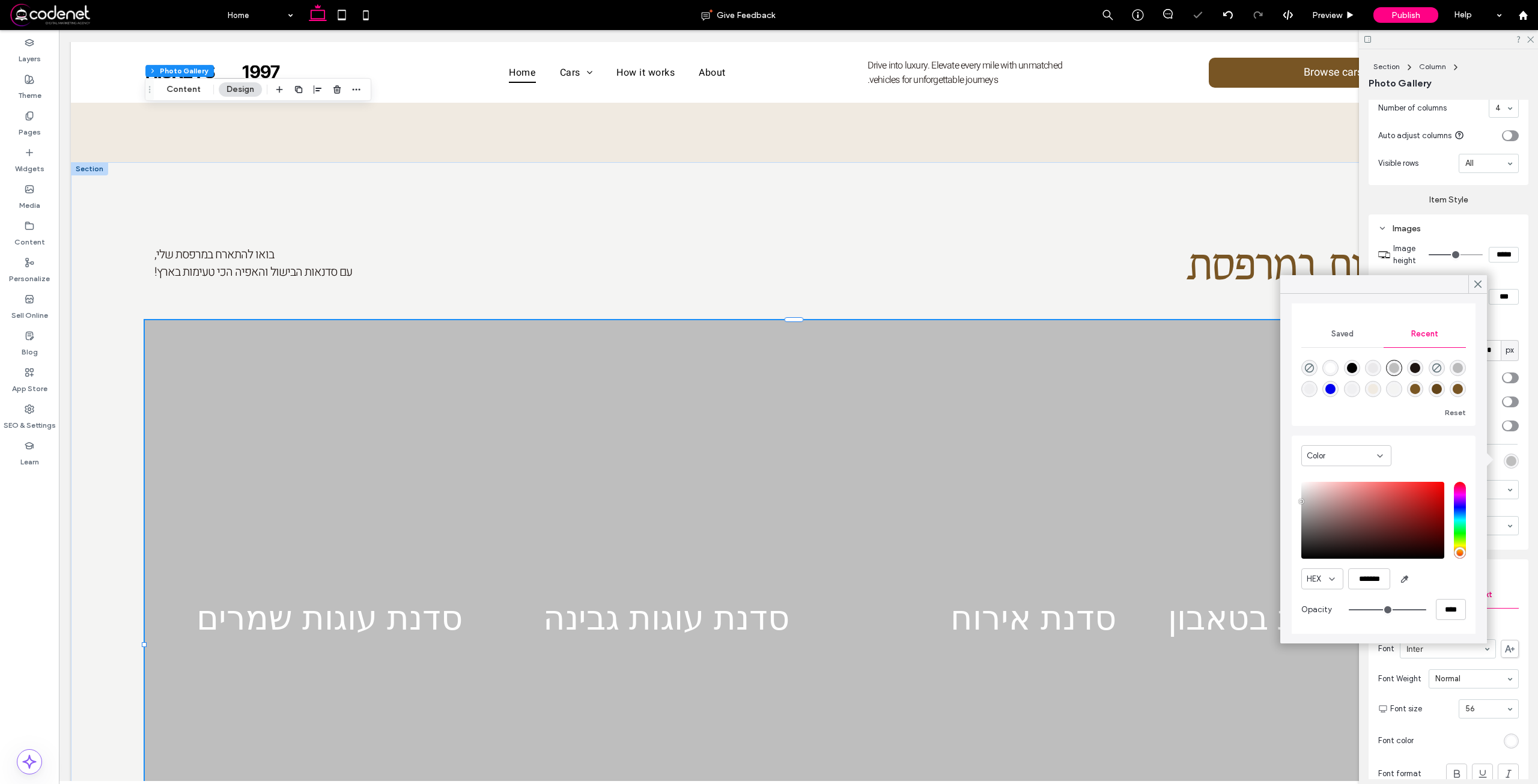
scroll to position [91, 0]
click at [1353, 366] on div "rgba(0, 0, 0, 1)" at bounding box center [1352, 366] width 10 height 10
type input "*******"
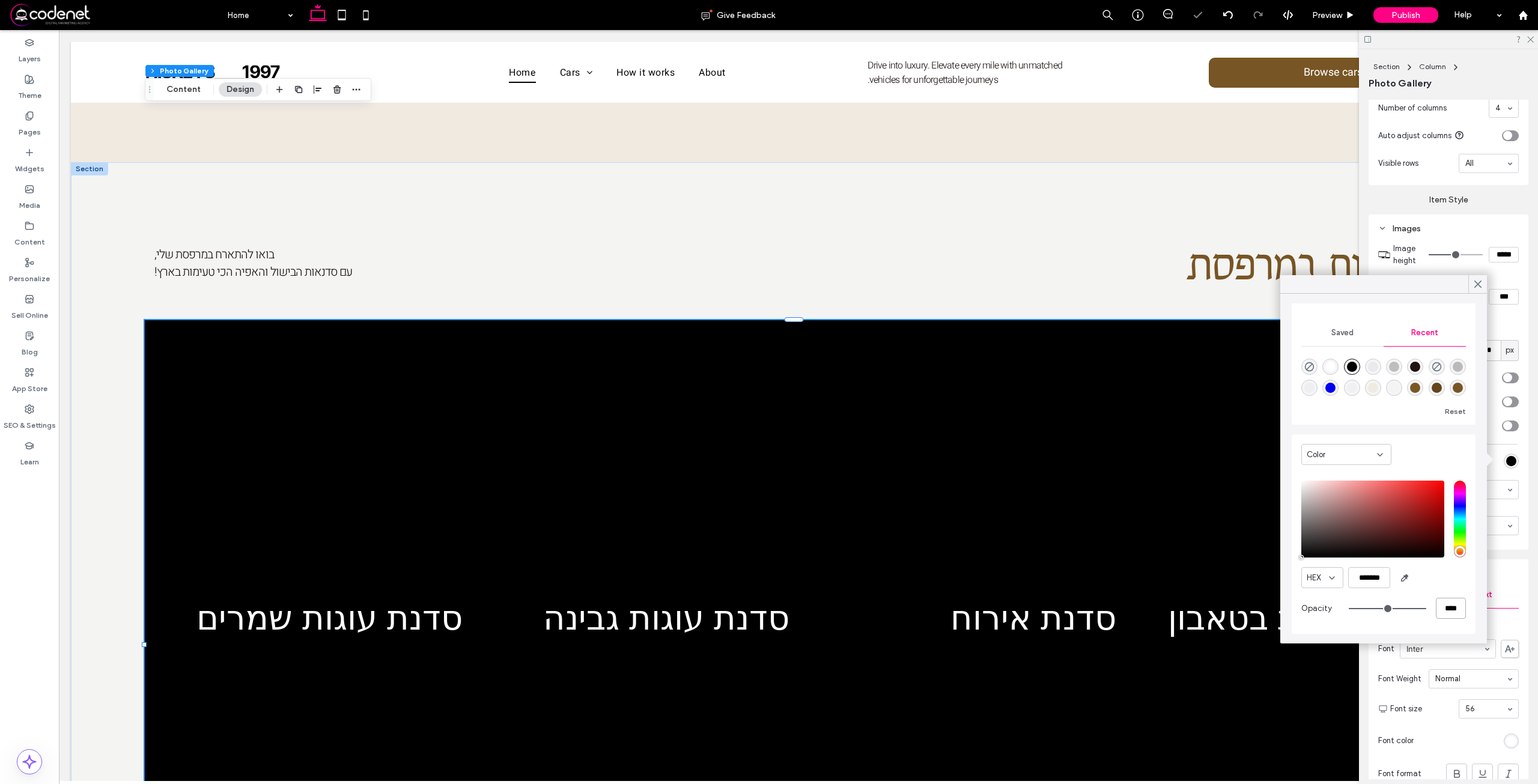
click at [1436, 617] on input "****" at bounding box center [1450, 608] width 30 height 21
type input "*"
type input "**"
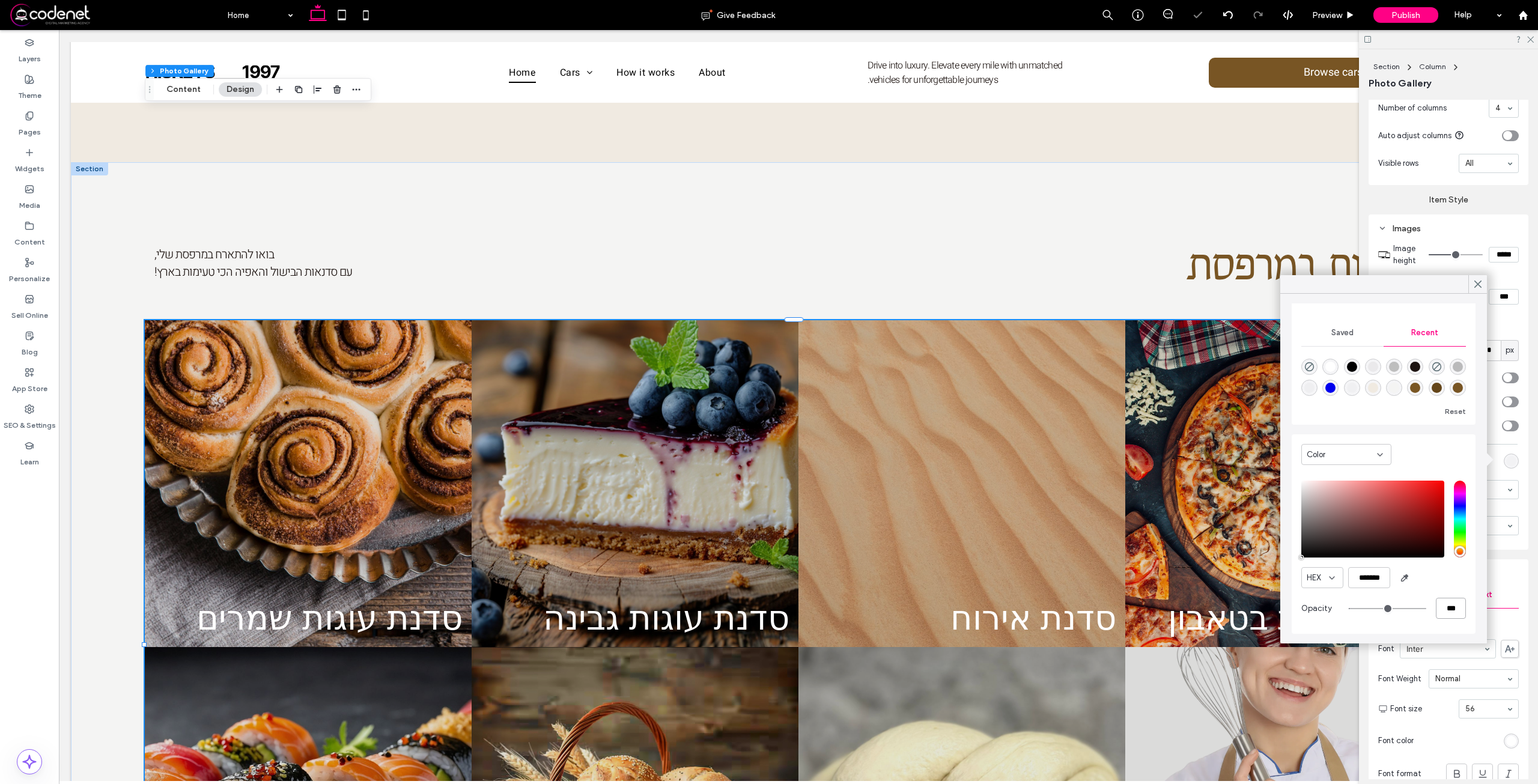
type input "***"
click at [1526, 475] on div "Alignment Spacing Padding (inner spacing) 0px 0% 0px 0% * px 0px * px 0px Size …" at bounding box center [1452, 439] width 167 height 679
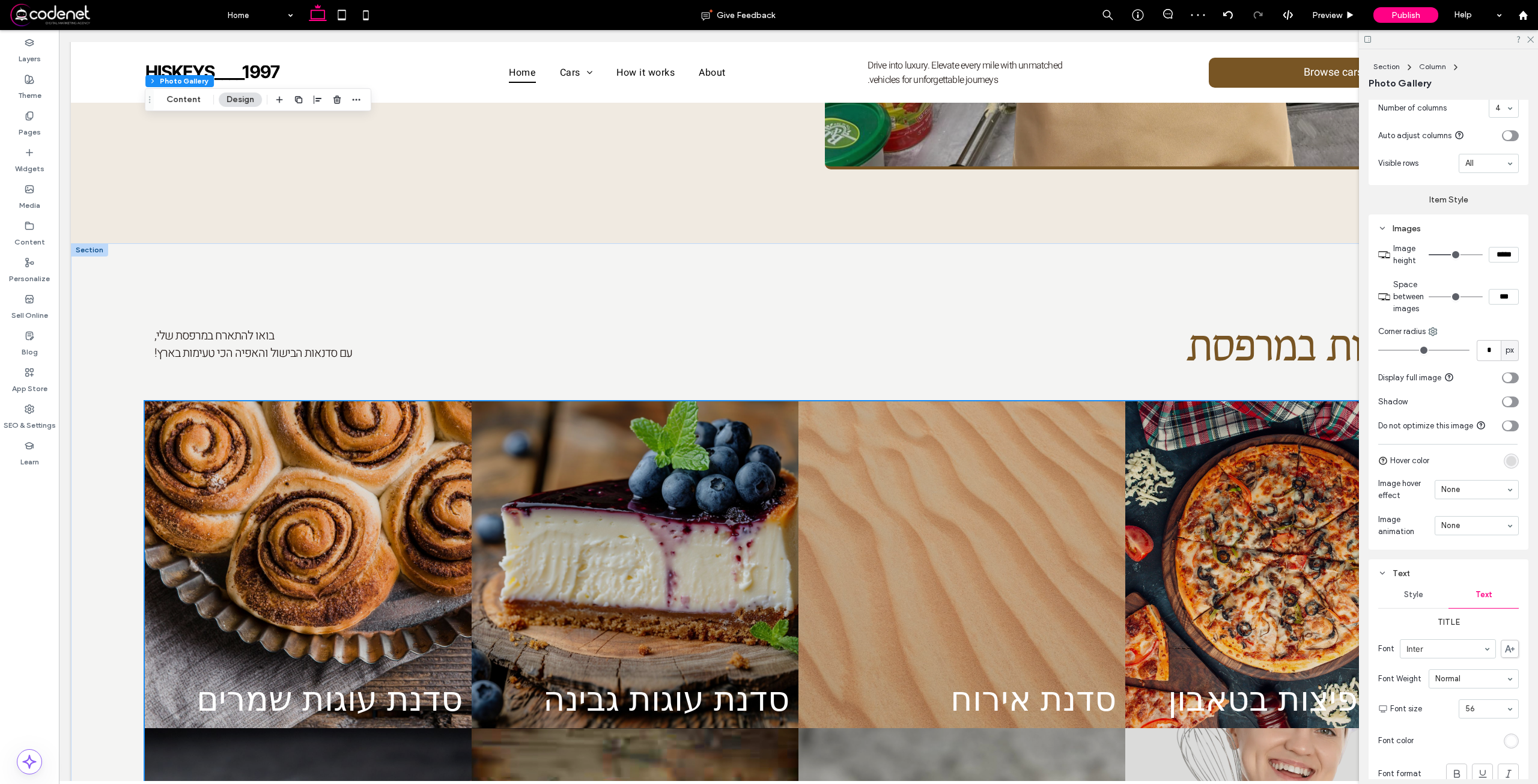
scroll to position [1321, 0]
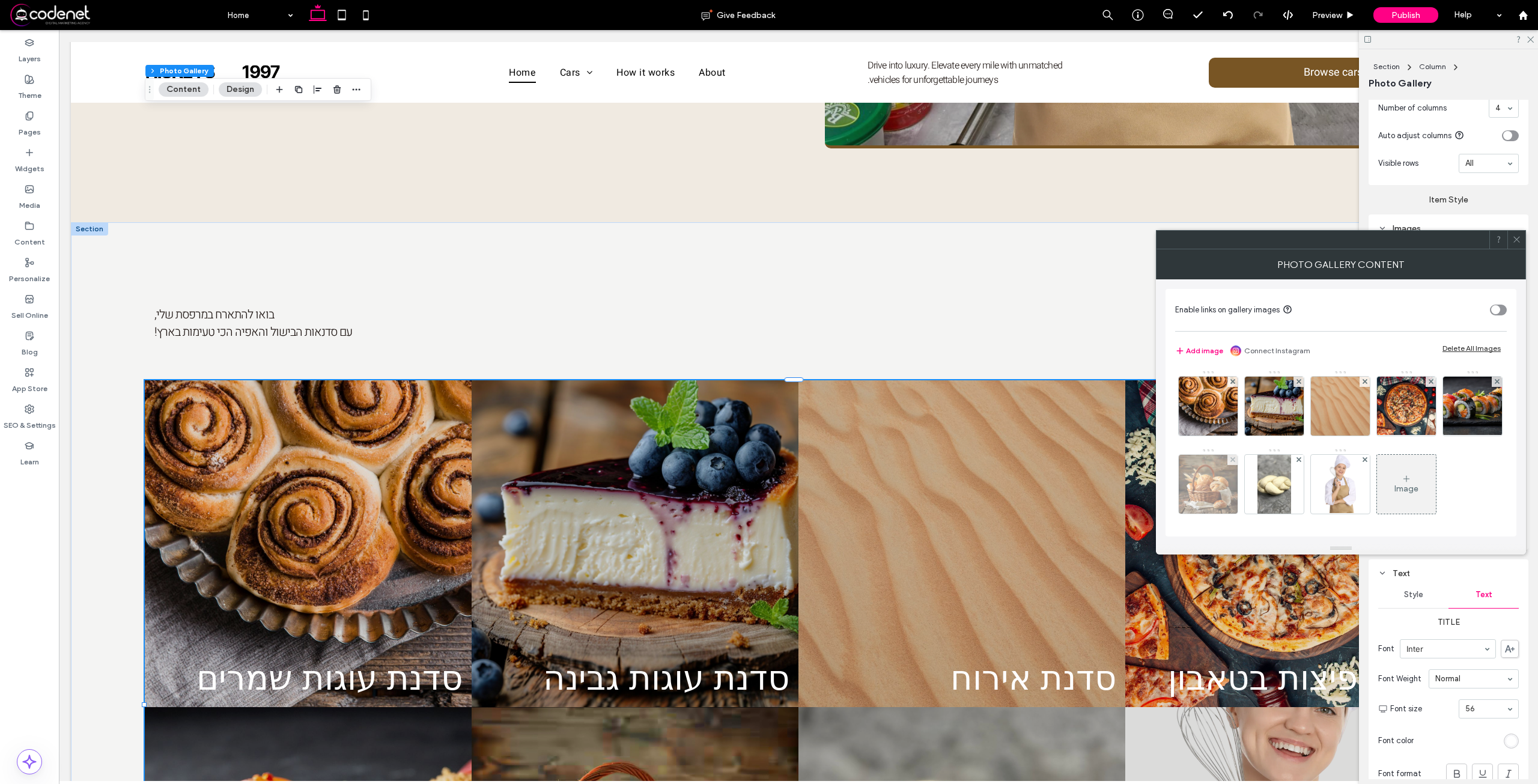
click at [1238, 480] on img at bounding box center [1208, 484] width 59 height 59
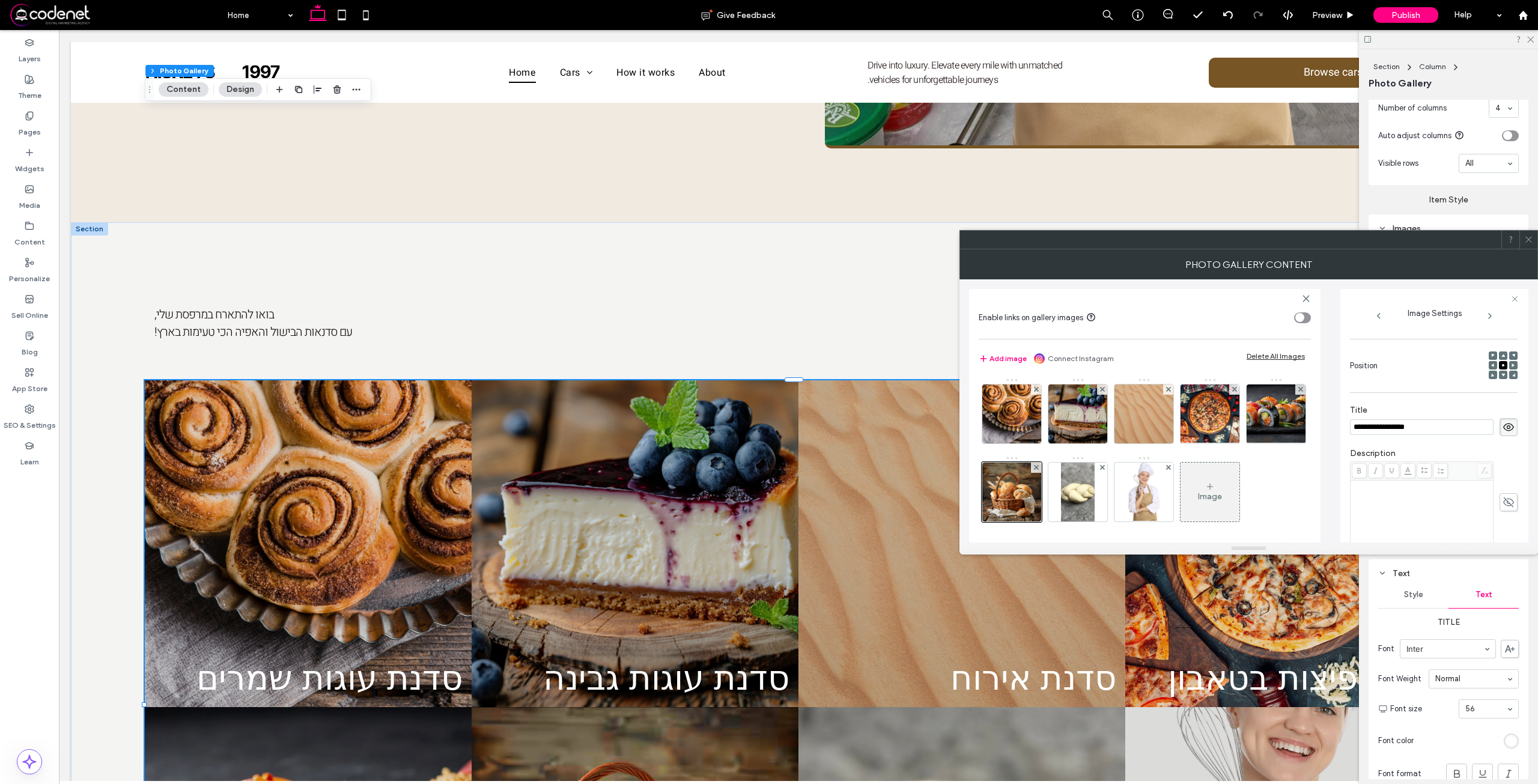
scroll to position [0, 0]
click at [1391, 434] on input "**********" at bounding box center [1422, 427] width 144 height 15
click at [1392, 435] on input "**********" at bounding box center [1422, 427] width 144 height 15
type input "**********"
click at [1531, 247] on span at bounding box center [1528, 239] width 9 height 18
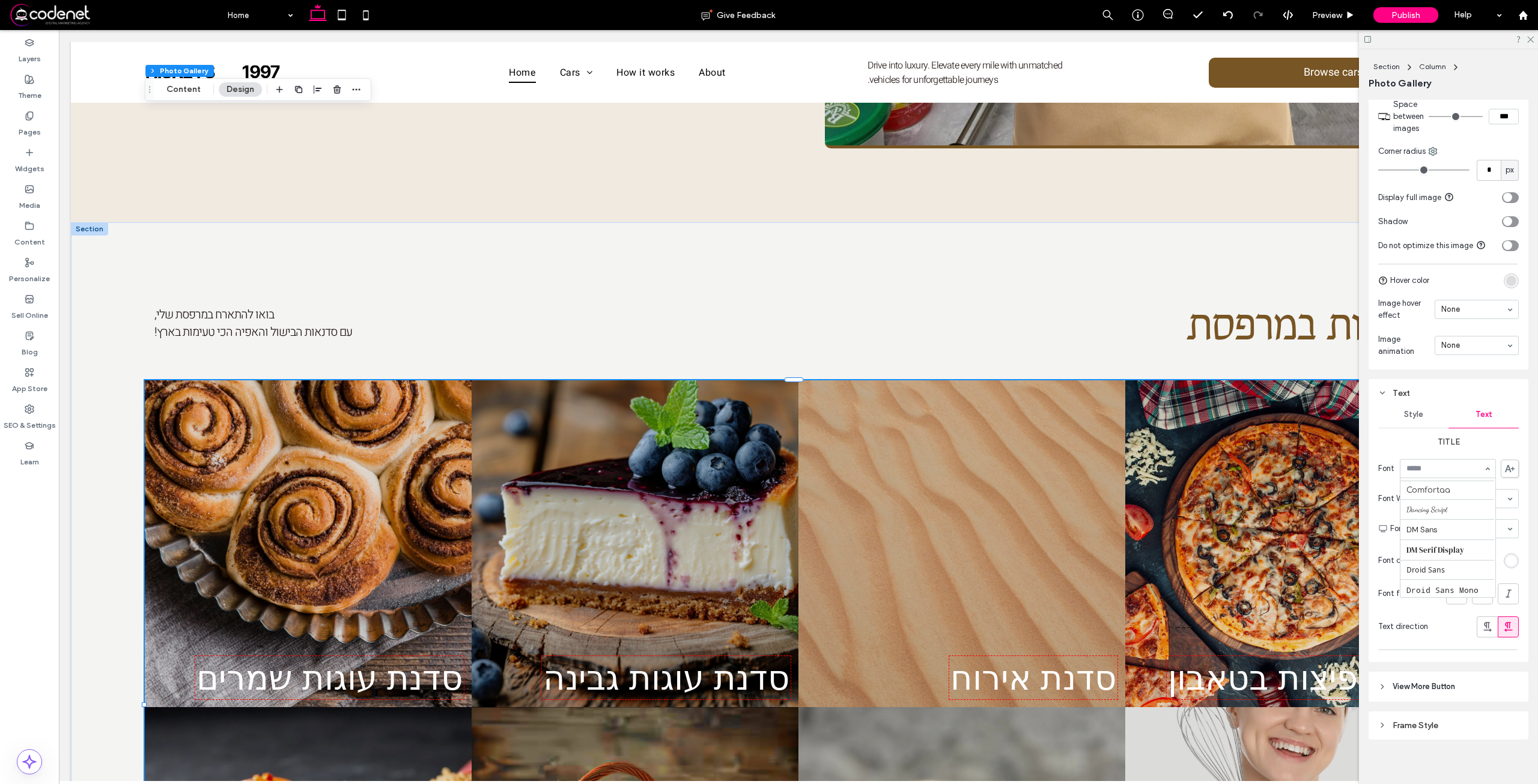
scroll to position [200, 0]
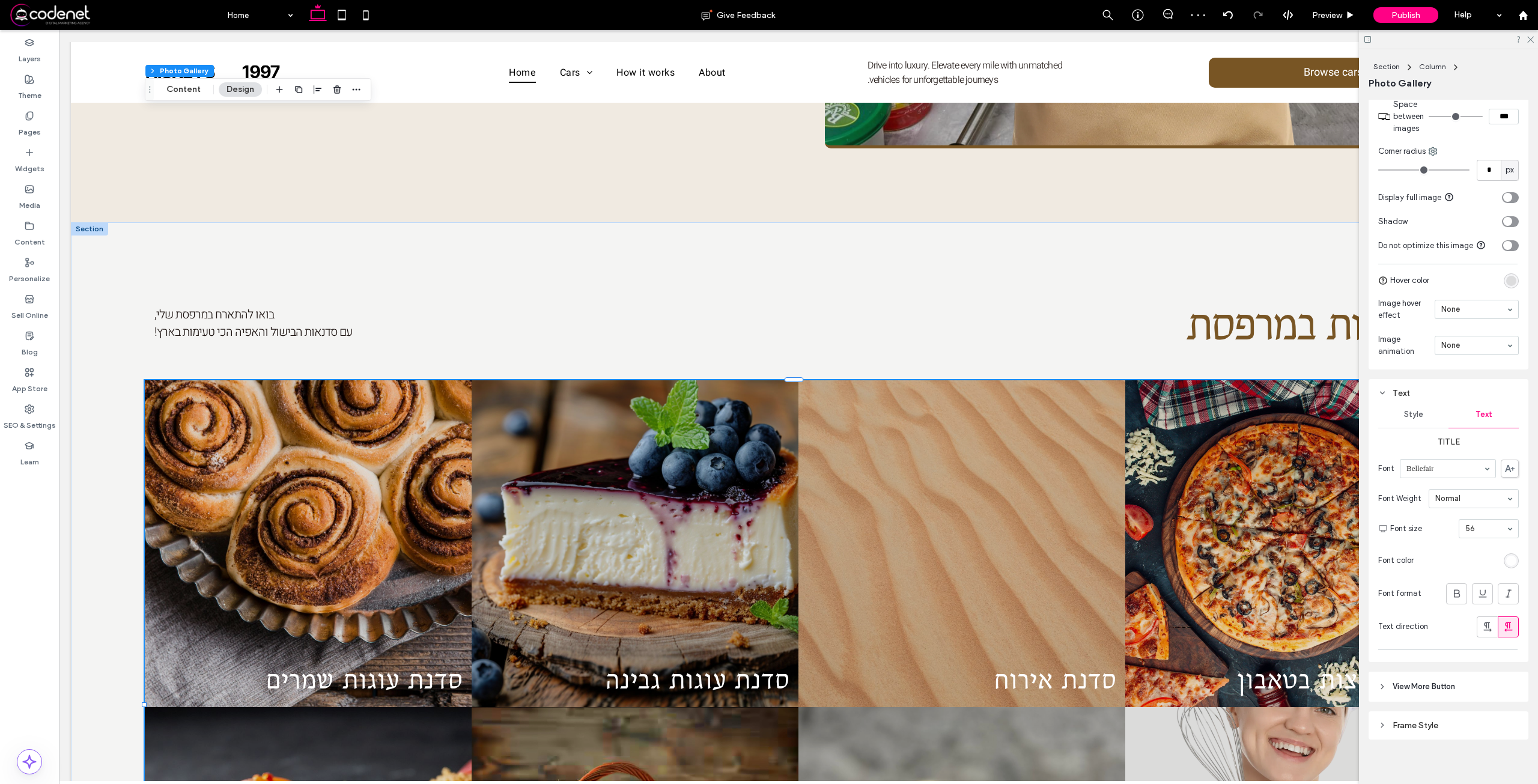
click at [1444, 643] on div "Title Font Bellefair Font Weight Normal Font size 56 Font color Font format Tex…" at bounding box center [1449, 539] width 141 height 219
click at [1405, 410] on span "Style" at bounding box center [1413, 407] width 19 height 10
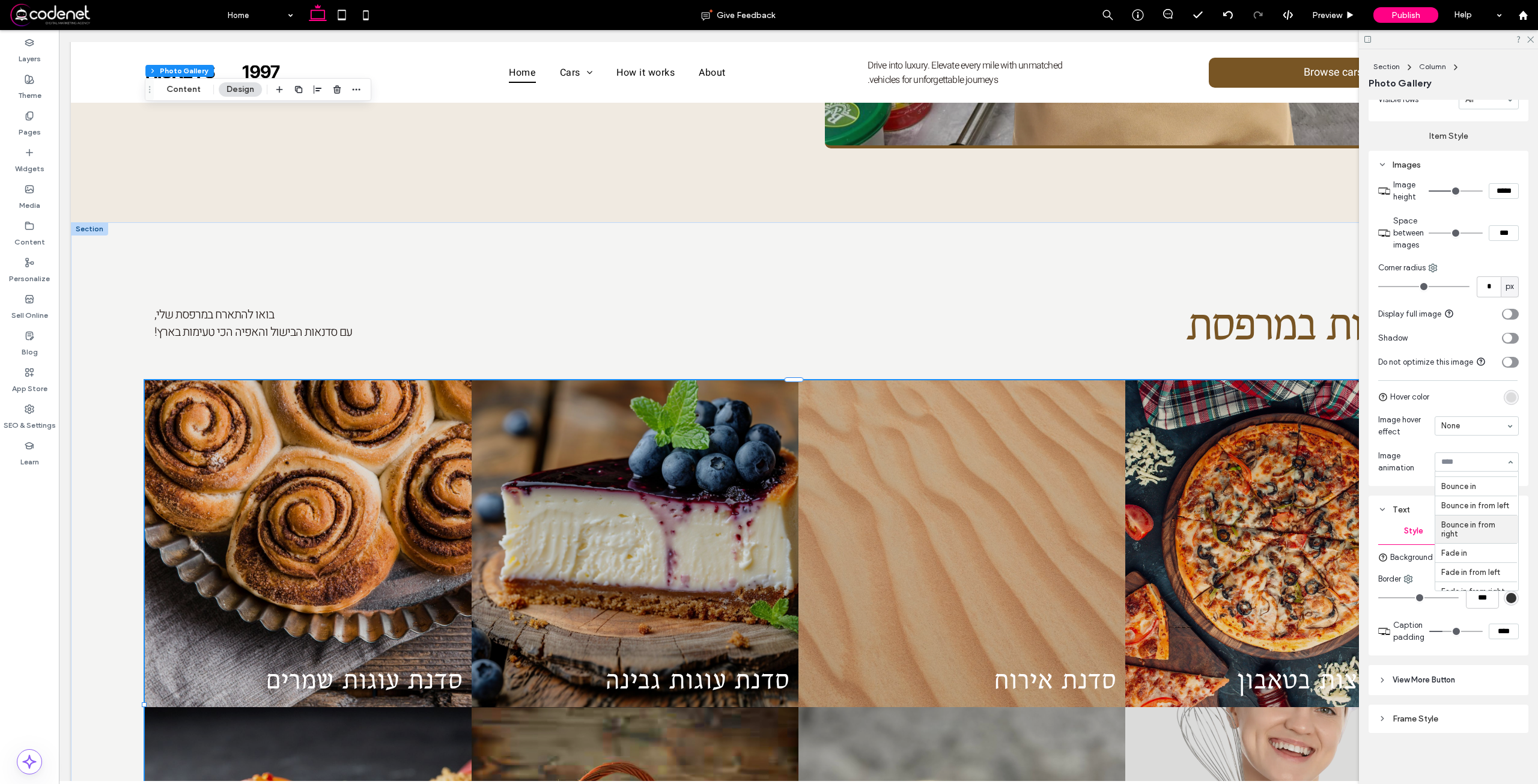
scroll to position [60, 0]
click at [1478, 416] on div at bounding box center [1477, 426] width 84 height 19
click at [1461, 460] on input at bounding box center [1474, 462] width 65 height 8
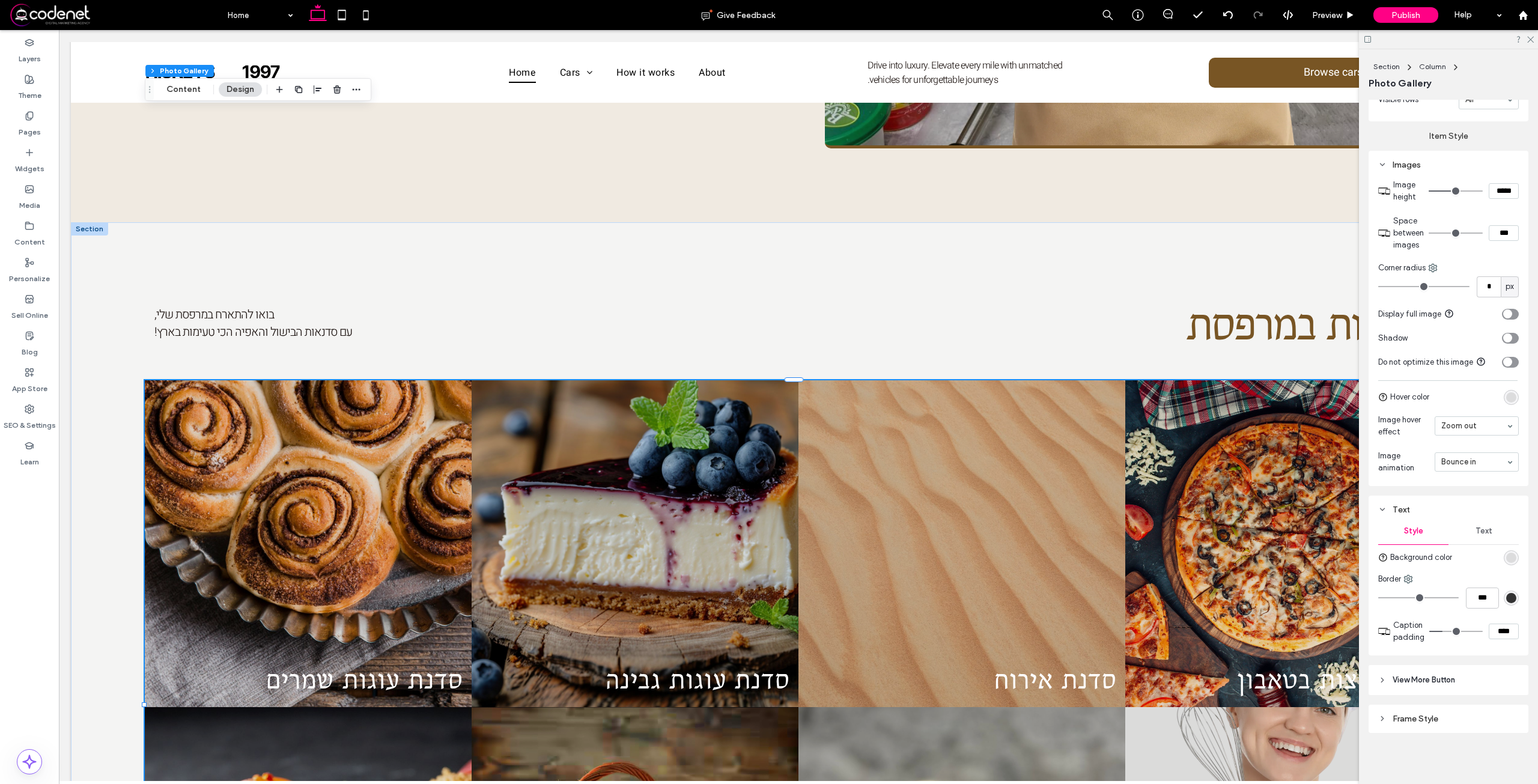
click at [1458, 463] on input at bounding box center [1474, 462] width 65 height 8
click at [1473, 468] on div at bounding box center [1477, 462] width 83 height 18
click at [1453, 469] on div "Bounce in from left" at bounding box center [1477, 462] width 84 height 19
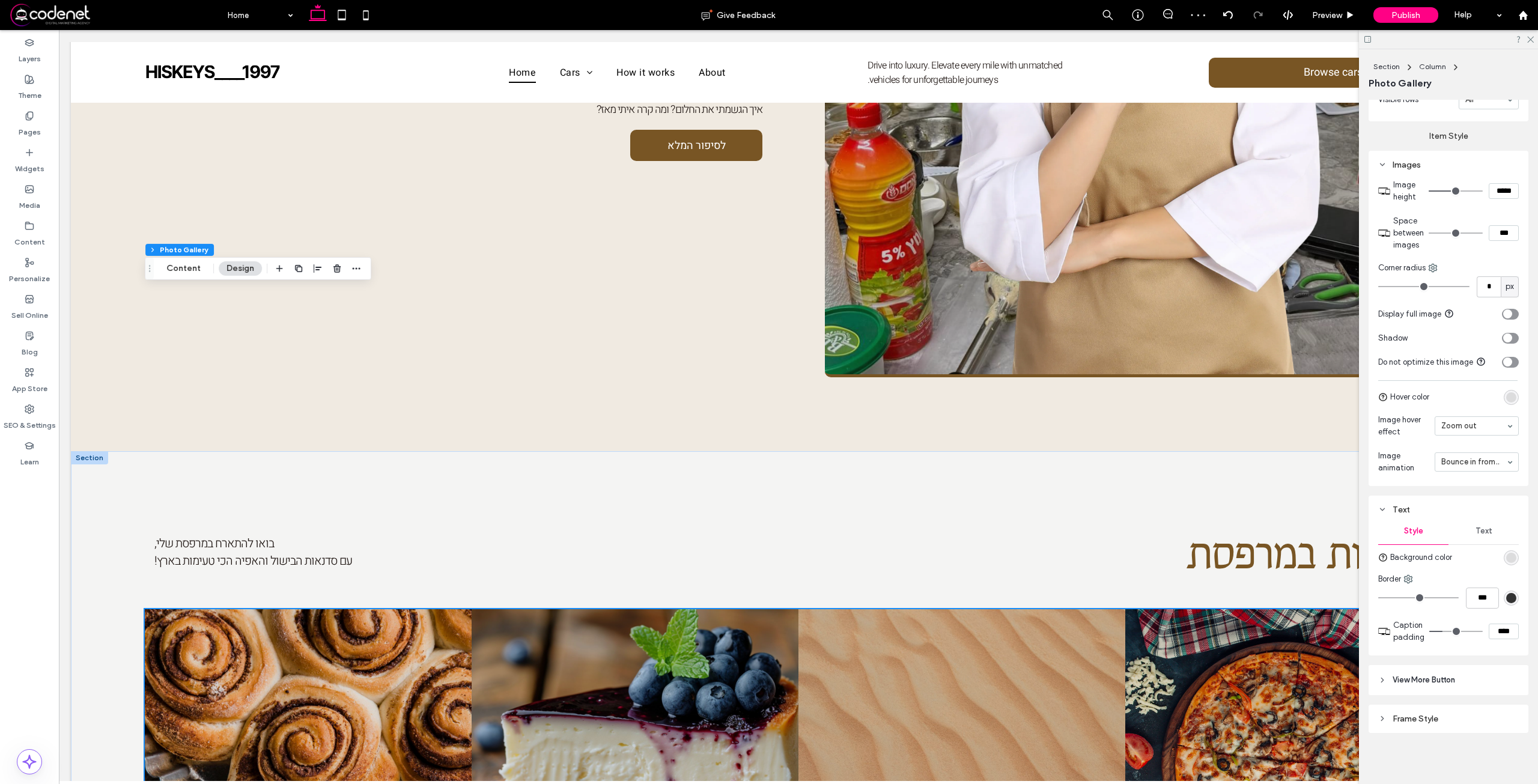
scroll to position [1141, 0]
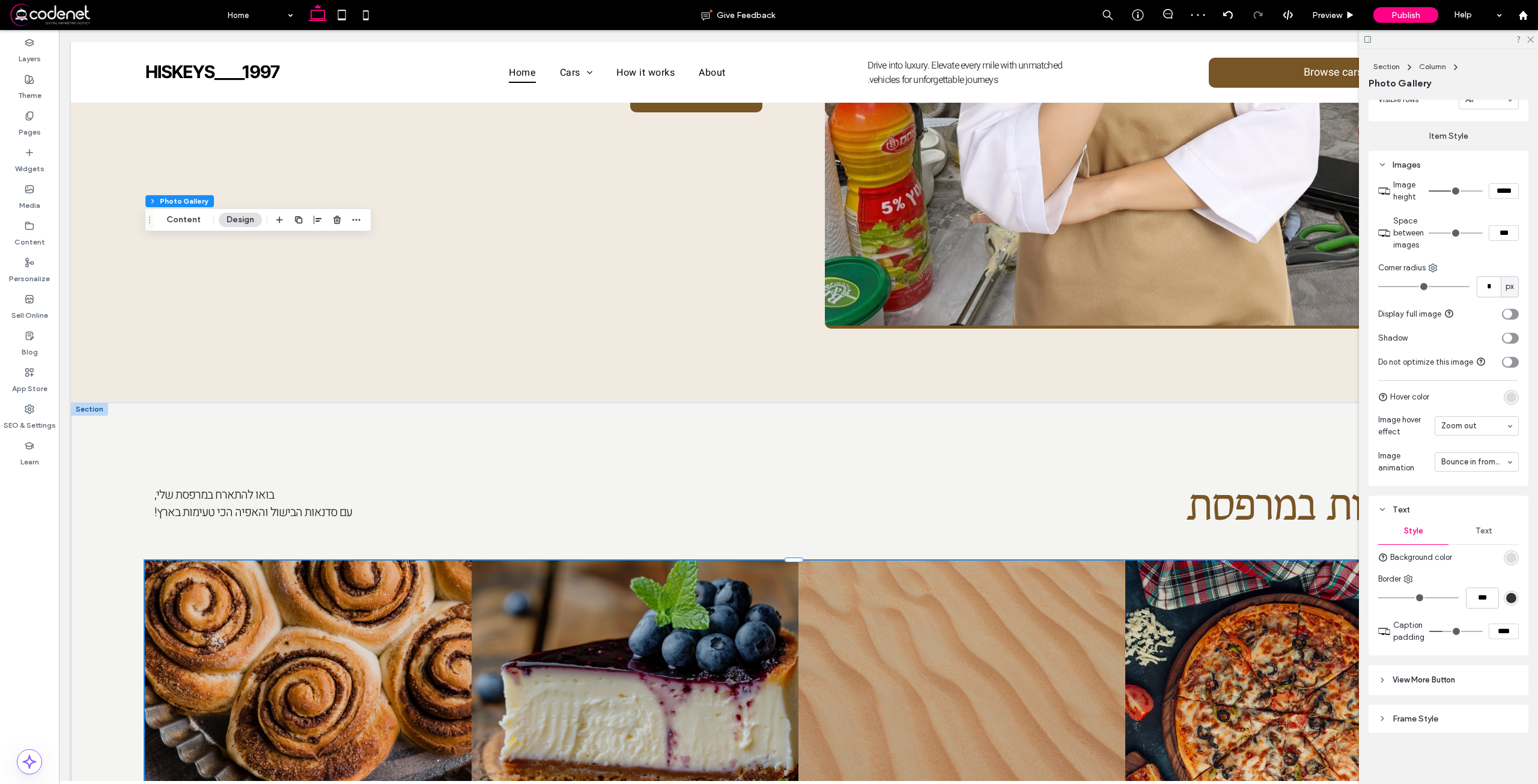
click at [1492, 449] on section "Image animation Bounce in from right" at bounding box center [1449, 462] width 141 height 36
click at [1470, 471] on section "Image animation Rotate in from top right" at bounding box center [1449, 462] width 141 height 36
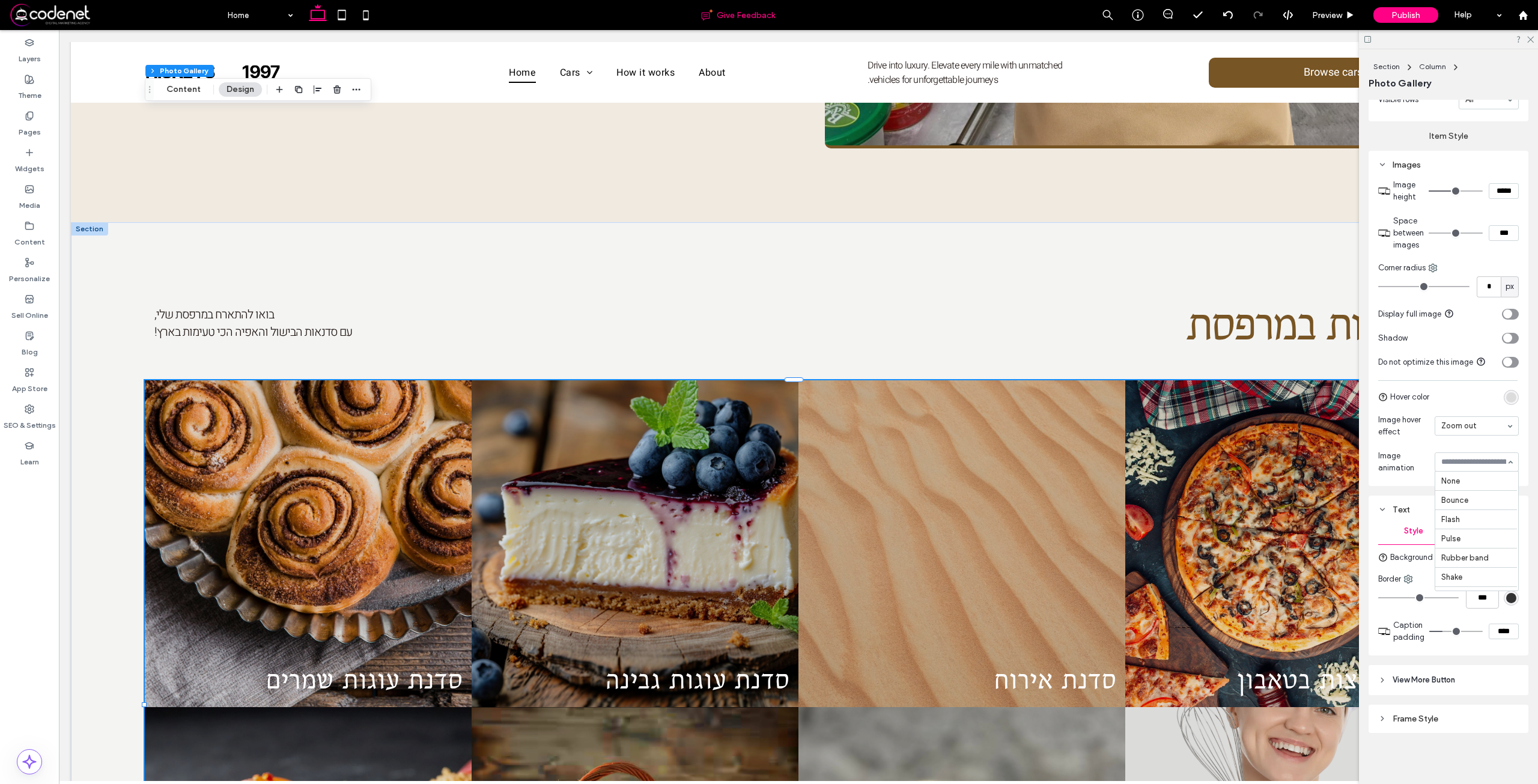
scroll to position [420, 0]
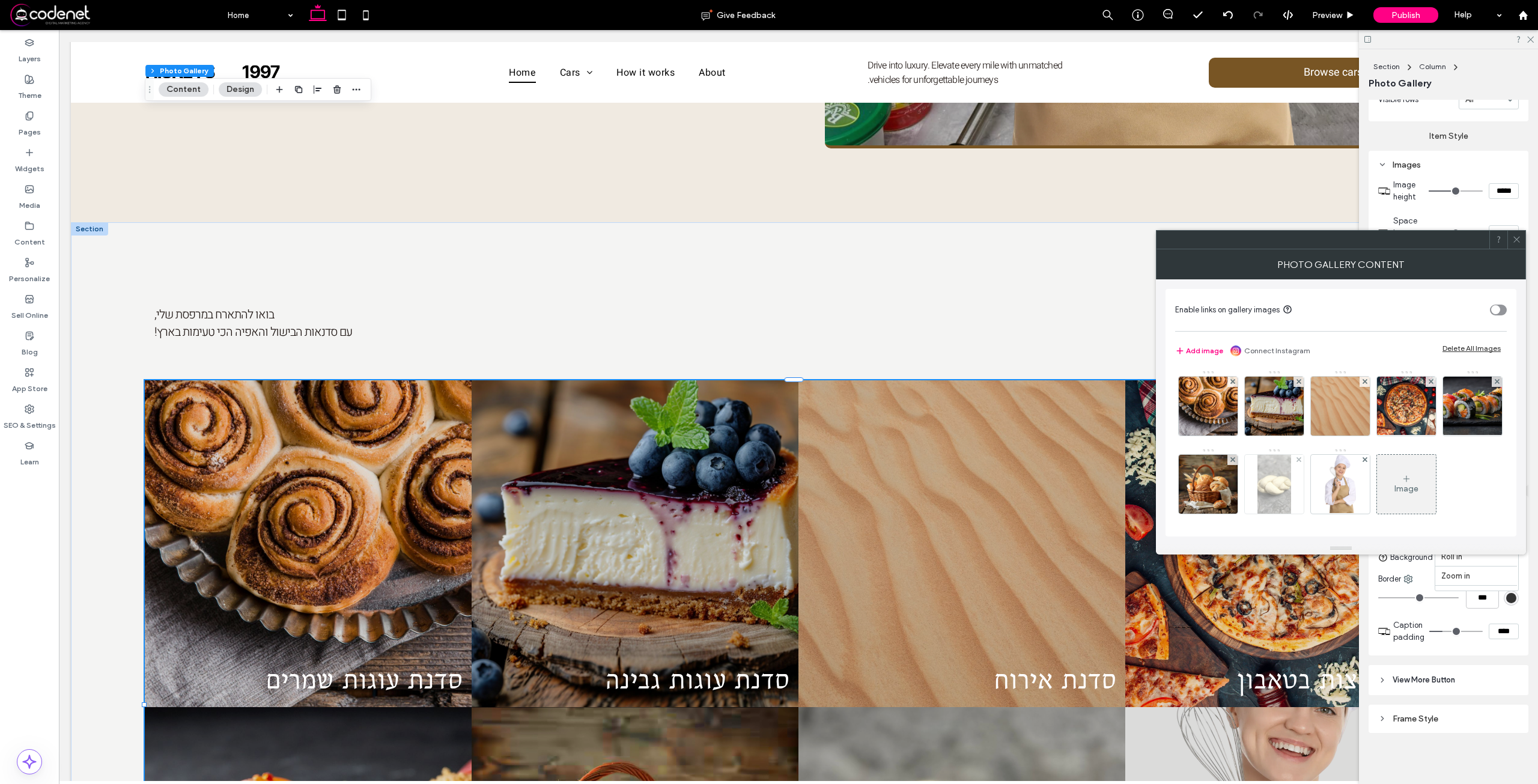
click at [1290, 494] on img at bounding box center [1274, 484] width 33 height 59
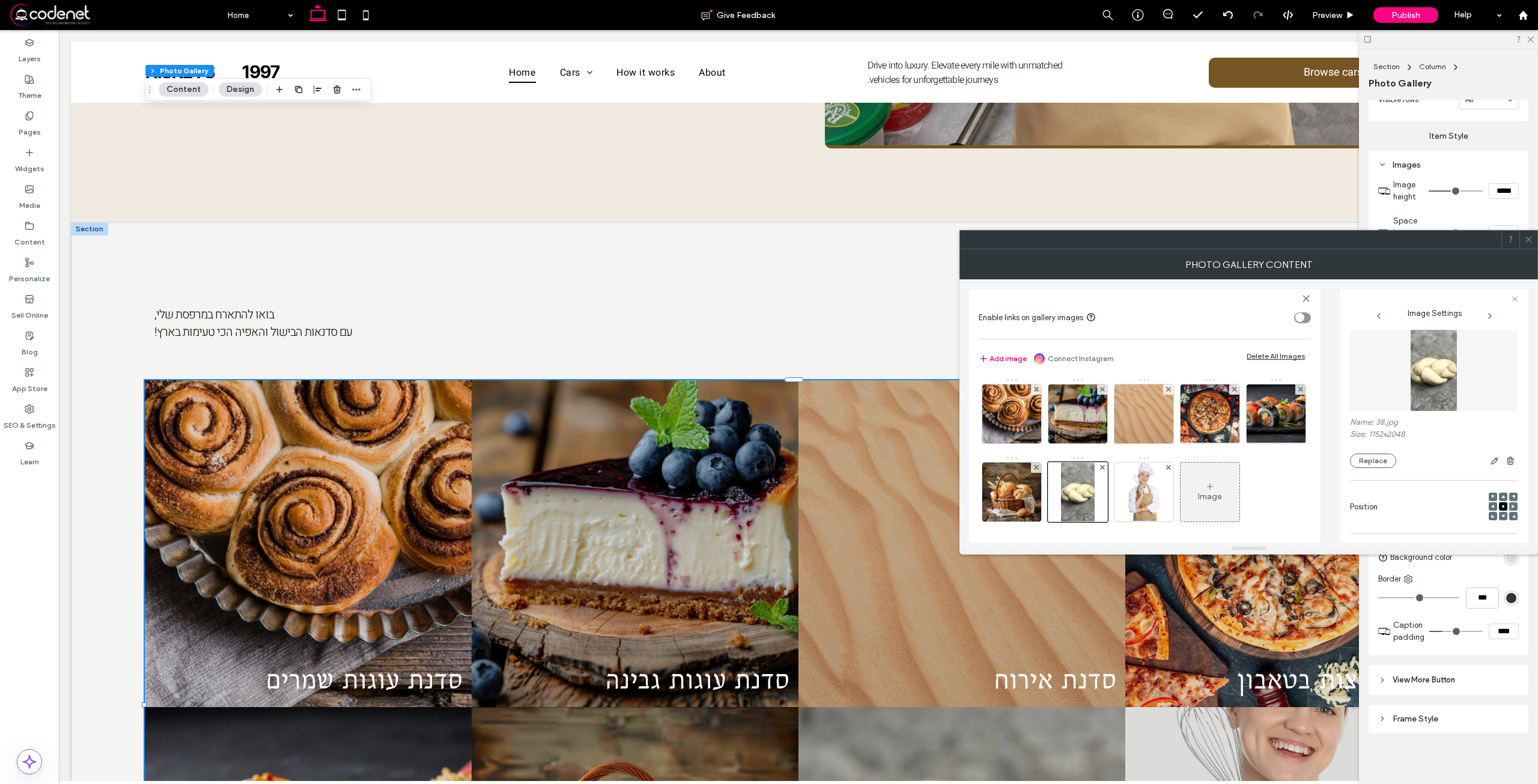
scroll to position [0, 0]
click at [1446, 389] on img at bounding box center [1434, 377] width 47 height 83
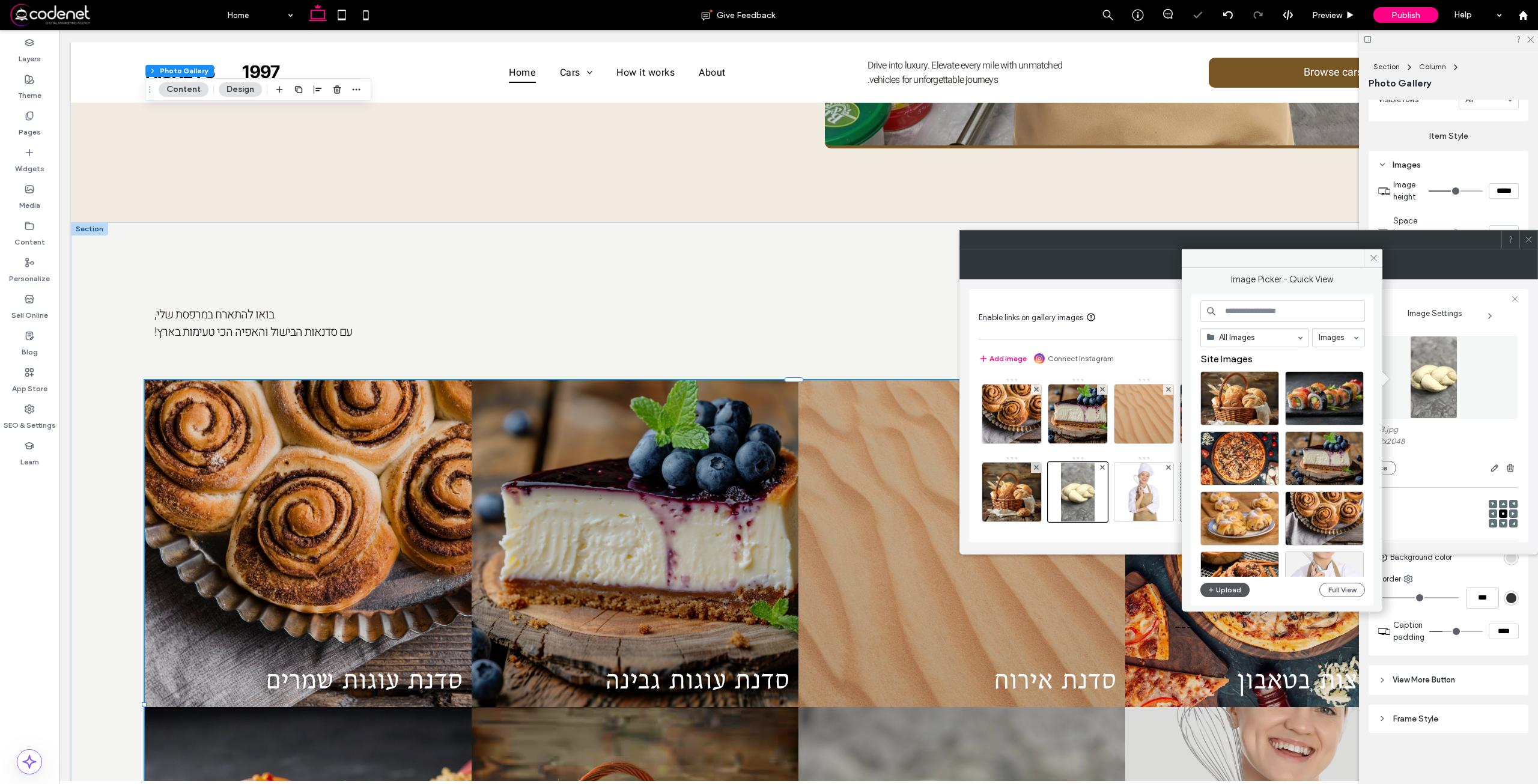
click at [1240, 591] on button "Upload" at bounding box center [1224, 589] width 49 height 15
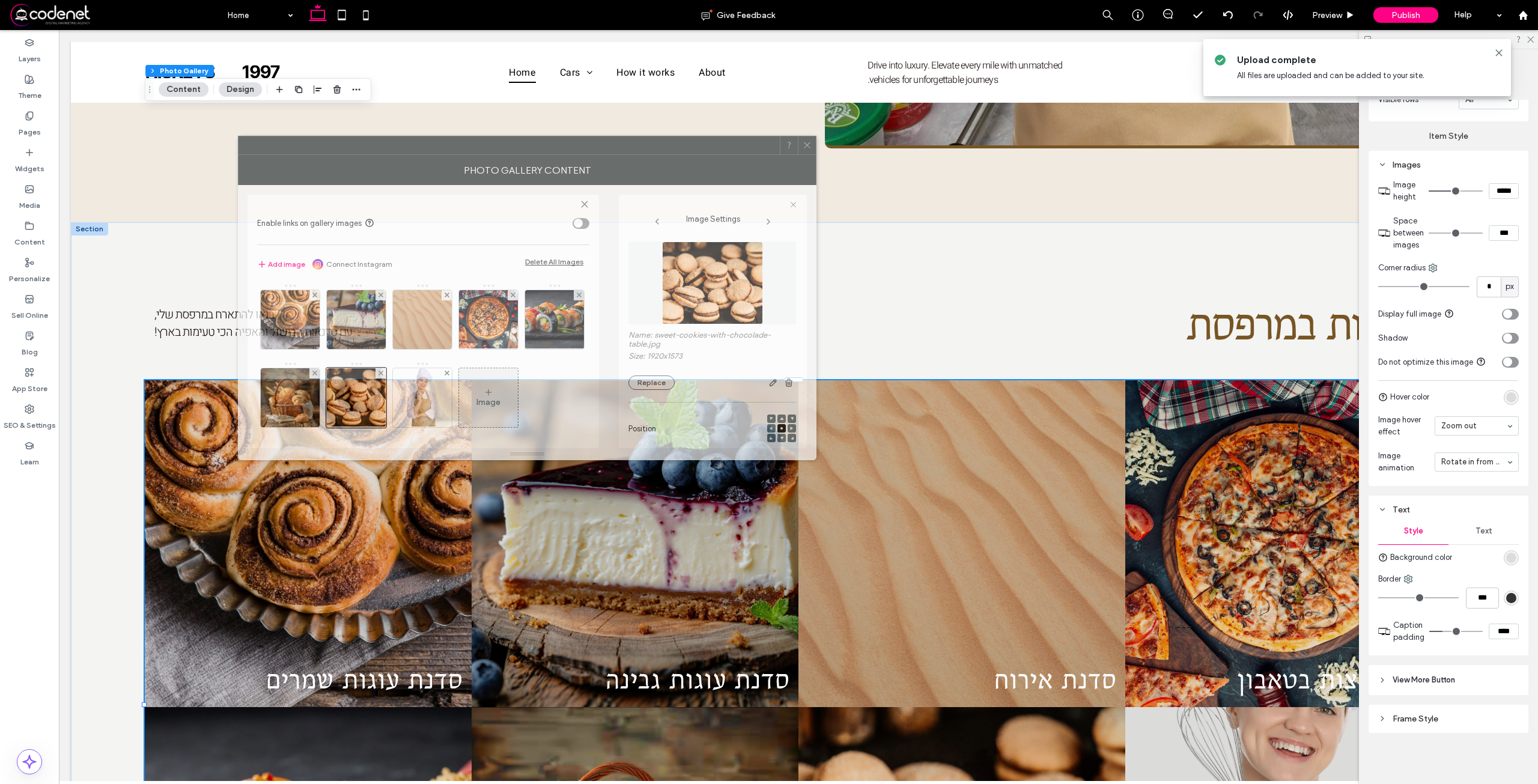
drag, startPoint x: 1132, startPoint y: 253, endPoint x: 390, endPoint y: 170, distance: 746.6
click at [390, 170] on div "Photo Gallery Content" at bounding box center [527, 170] width 579 height 30
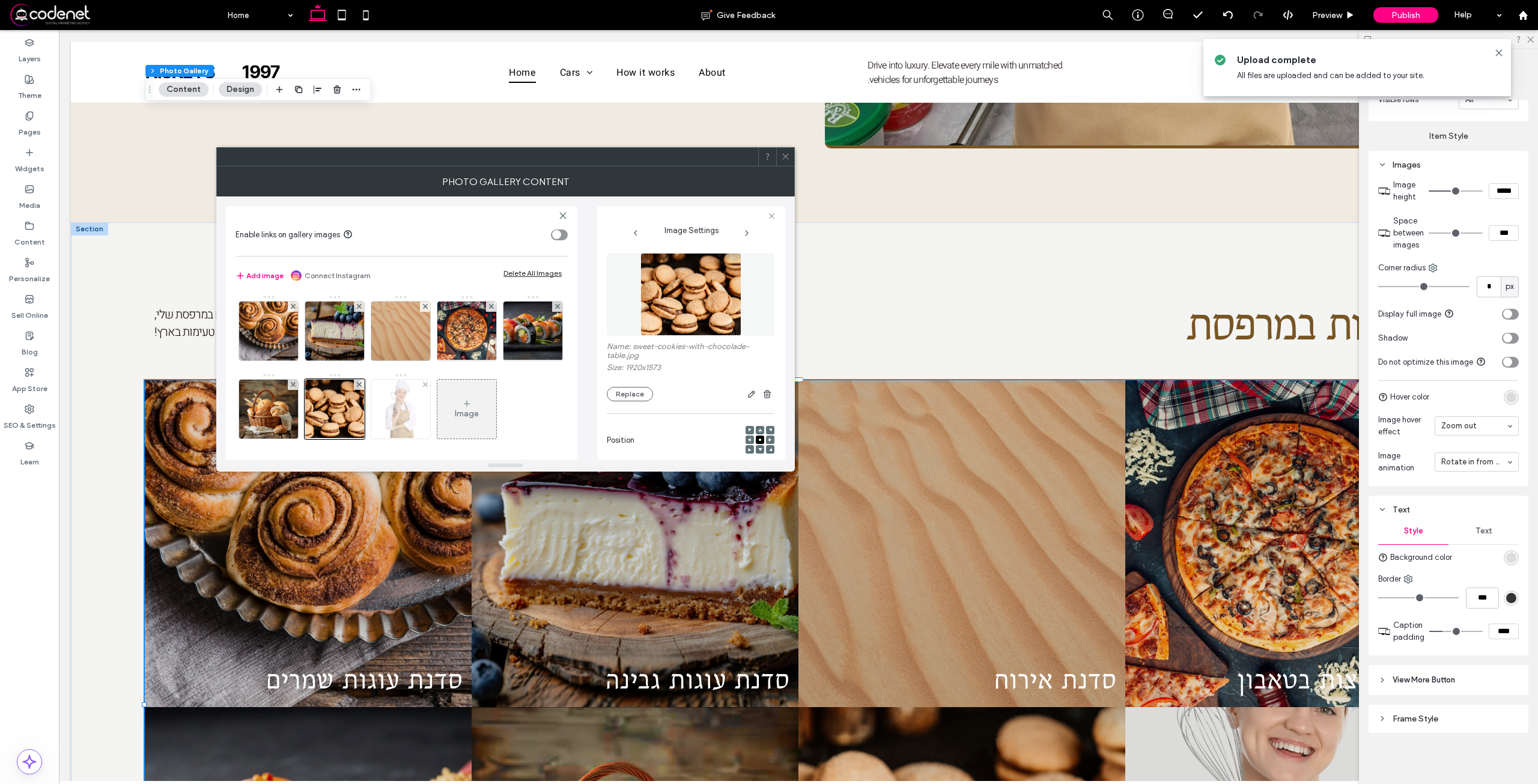
click at [430, 414] on div at bounding box center [400, 409] width 59 height 59
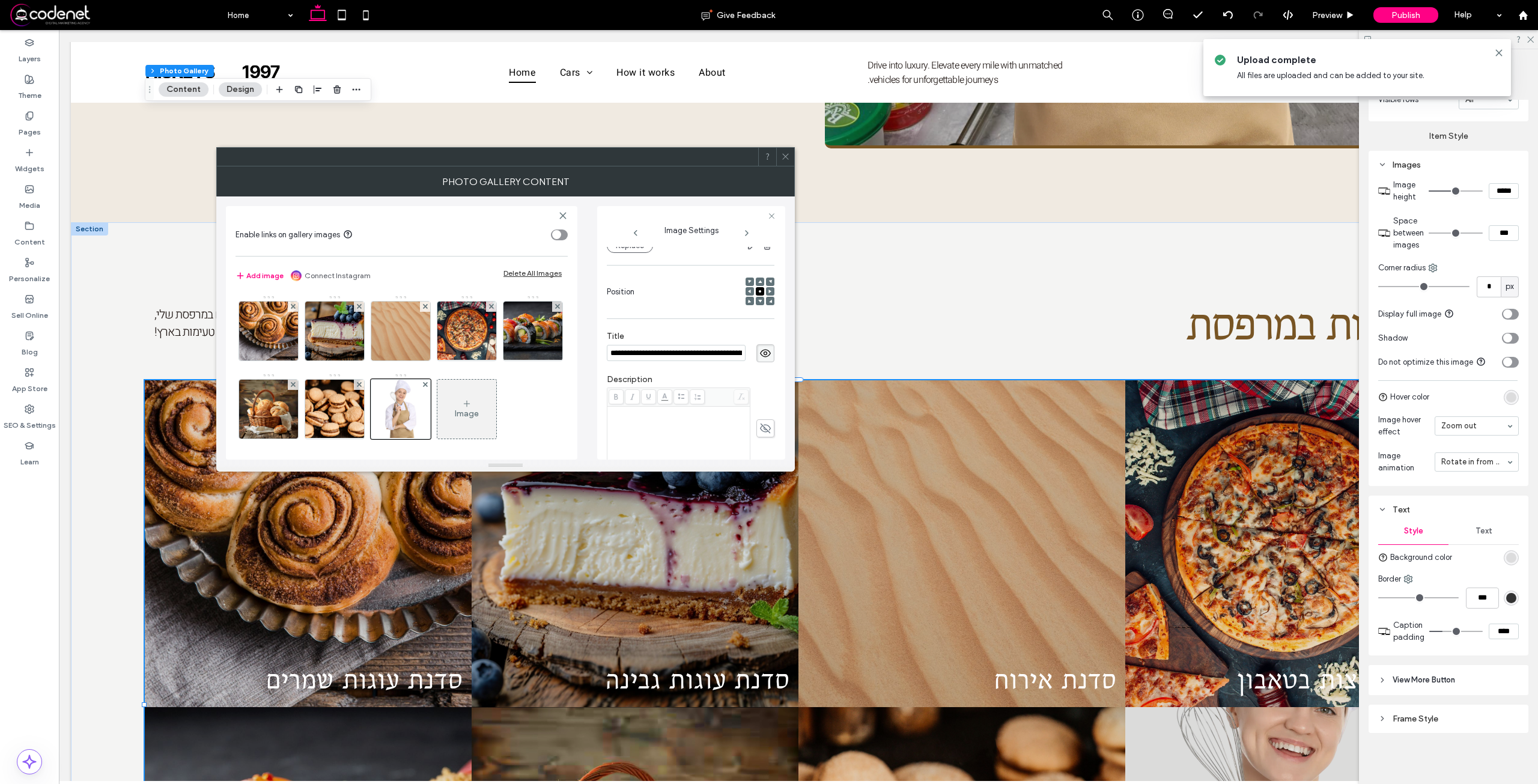
drag, startPoint x: 690, startPoint y: 351, endPoint x: 531, endPoint y: 342, distance: 159.3
click at [531, 342] on div "**********" at bounding box center [506, 328] width 560 height 263
click at [699, 431] on div "Rich Text Editor" at bounding box center [679, 438] width 139 height 60
click at [704, 425] on div "Rich Text Editor" at bounding box center [679, 438] width 139 height 60
drag, startPoint x: 702, startPoint y: 356, endPoint x: 579, endPoint y: 330, distance: 125.7
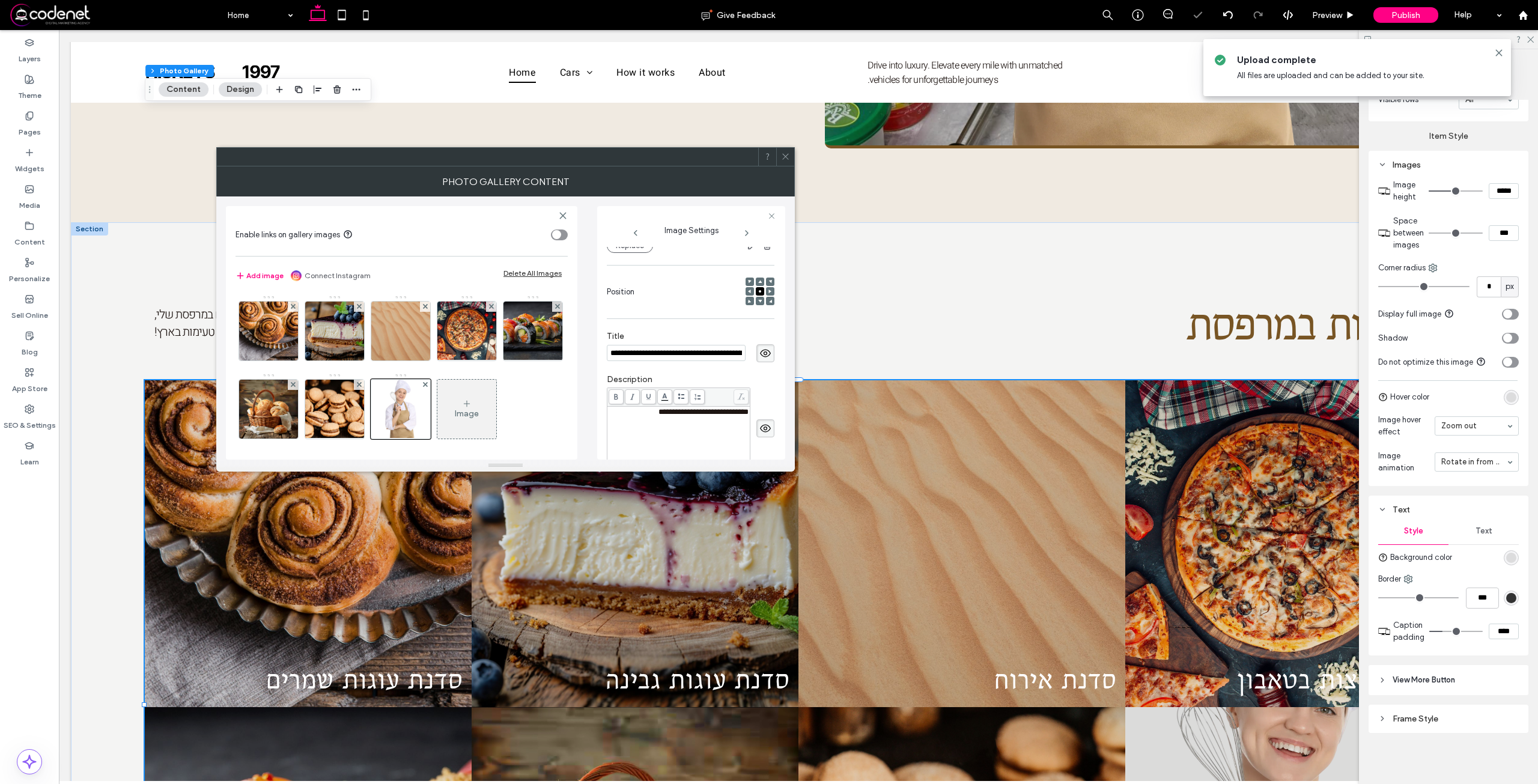
click at [579, 330] on div "**********" at bounding box center [506, 328] width 560 height 263
type input "**********"
click at [540, 427] on div "Image" at bounding box center [401, 373] width 331 height 156
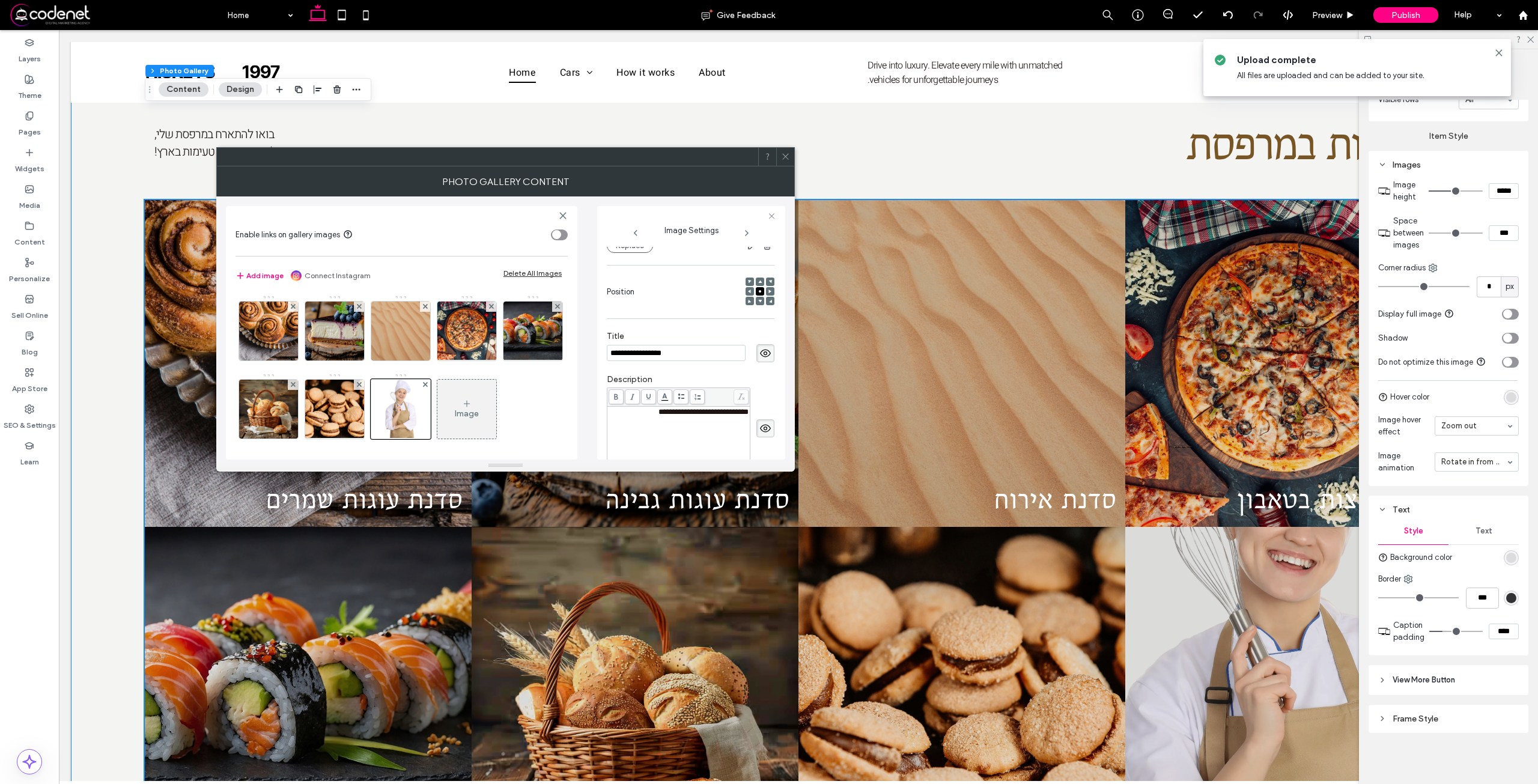
scroll to position [1381, 0]
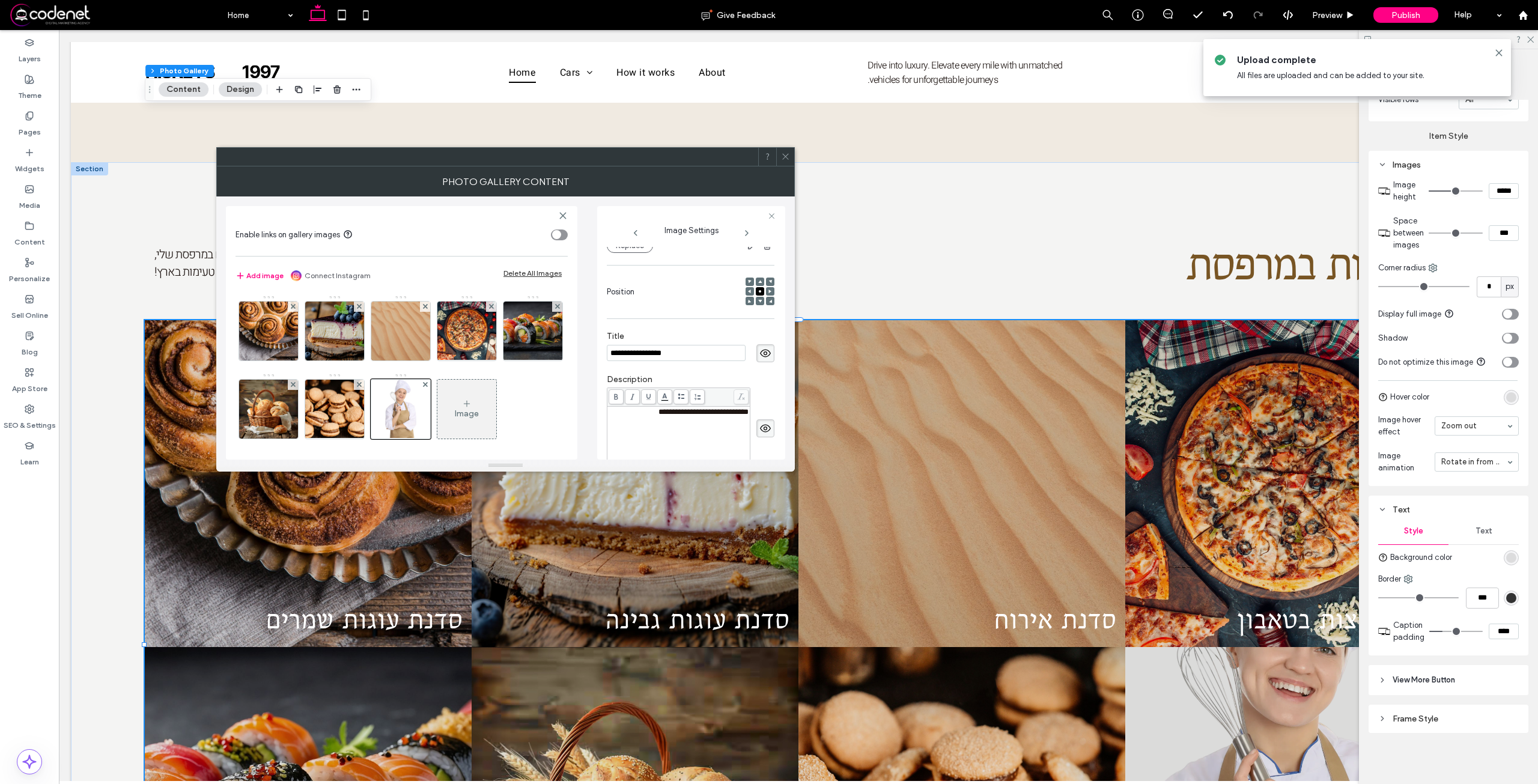
click at [657, 353] on input "**********" at bounding box center [676, 352] width 139 height 16
click at [723, 424] on div "**********" at bounding box center [679, 438] width 139 height 60
click at [674, 407] on div "**********" at bounding box center [678, 438] width 142 height 63
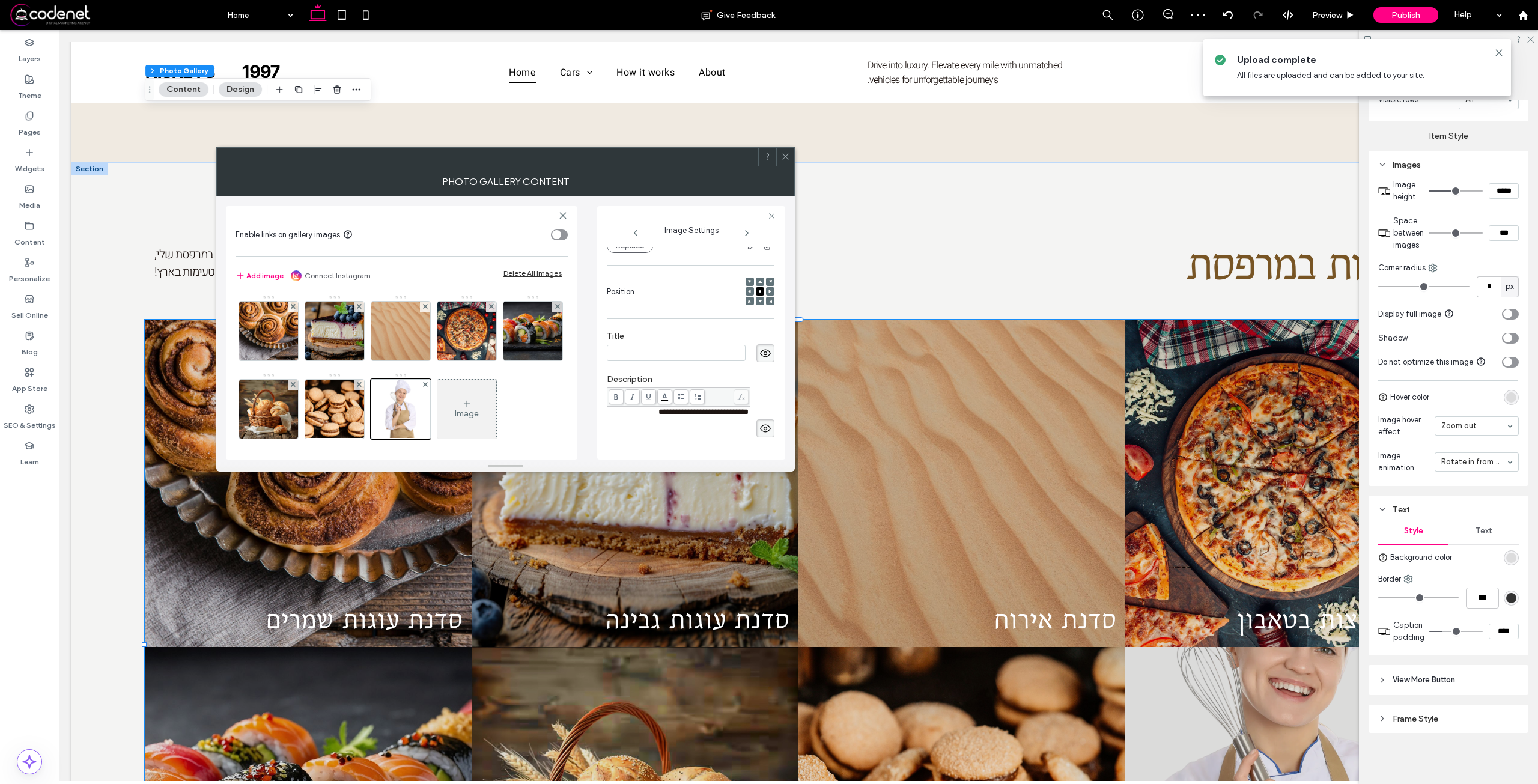
click at [681, 416] on span "**********" at bounding box center [703, 412] width 90 height 8
click at [696, 419] on span "**********" at bounding box center [703, 420] width 90 height 8
click at [672, 351] on input at bounding box center [676, 352] width 139 height 16
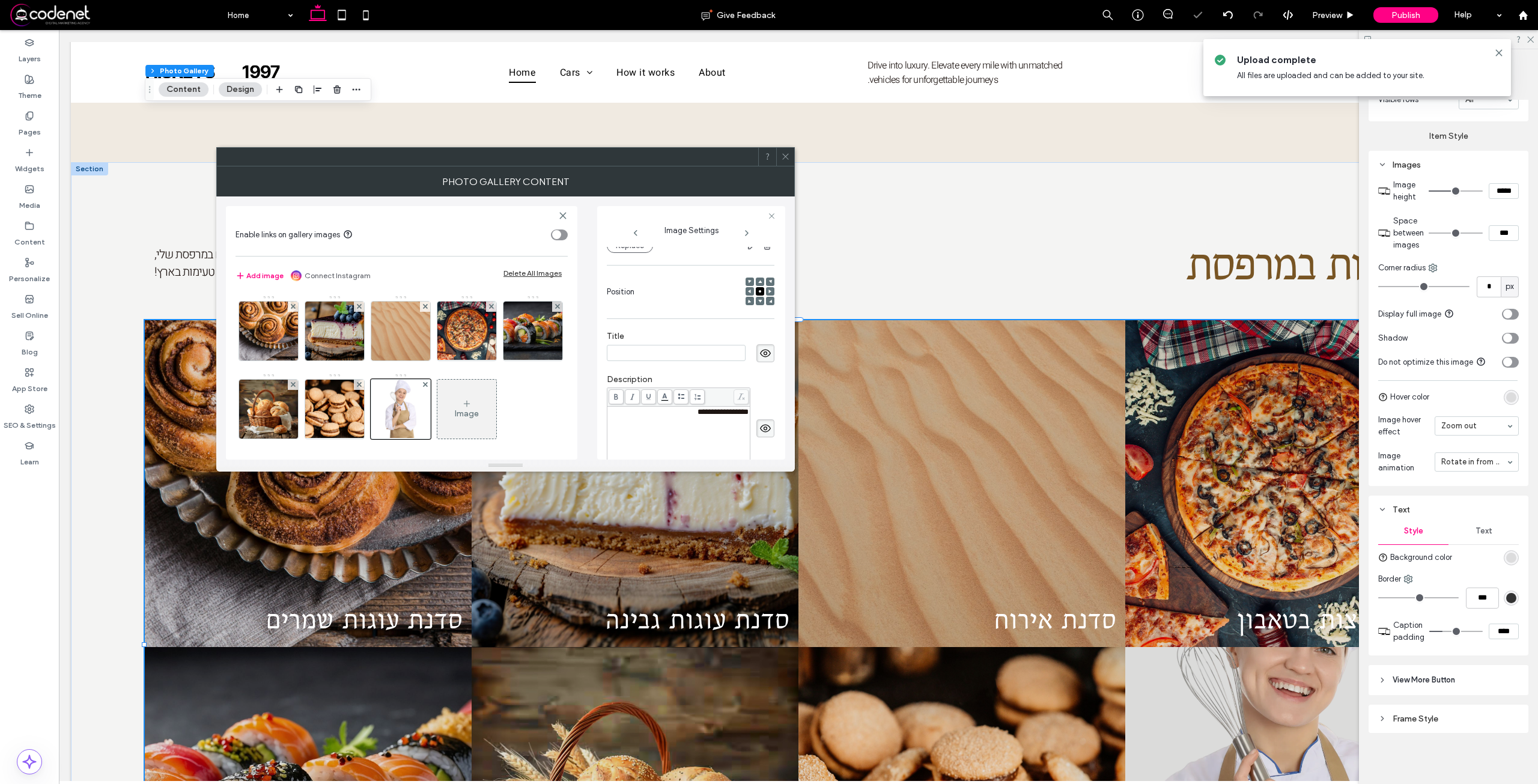
paste input "**********"
type input "**********"
click at [679, 425] on div "Rich Text Editor" at bounding box center [679, 420] width 139 height 8
click at [693, 432] on div "**********" at bounding box center [679, 438] width 139 height 60
click at [298, 411] on img at bounding box center [268, 409] width 59 height 59
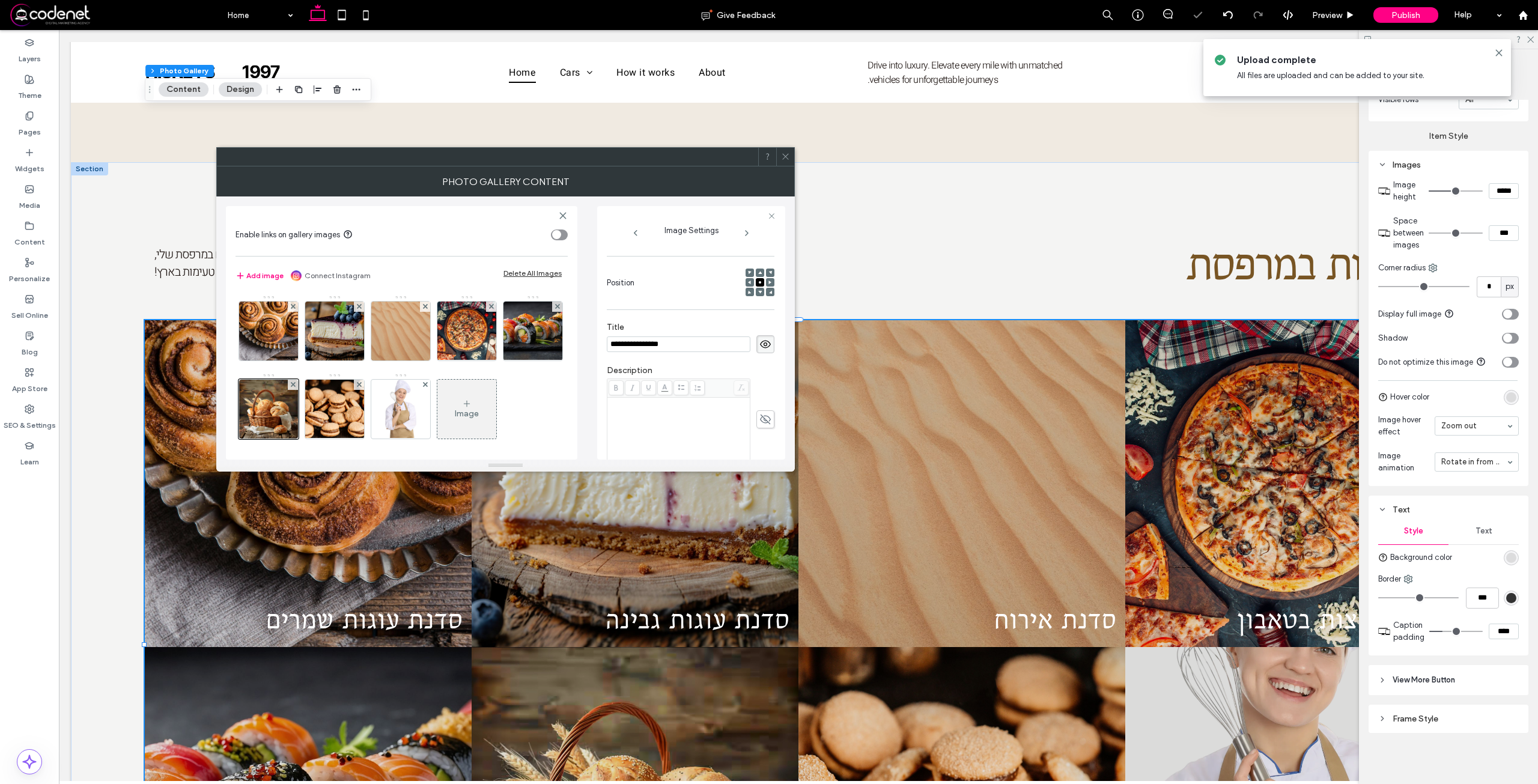
click at [625, 352] on input "**********" at bounding box center [678, 344] width 144 height 15
click at [756, 428] on span at bounding box center [765, 419] width 18 height 18
click at [721, 422] on div "Rich Text Editor" at bounding box center [679, 429] width 139 height 60
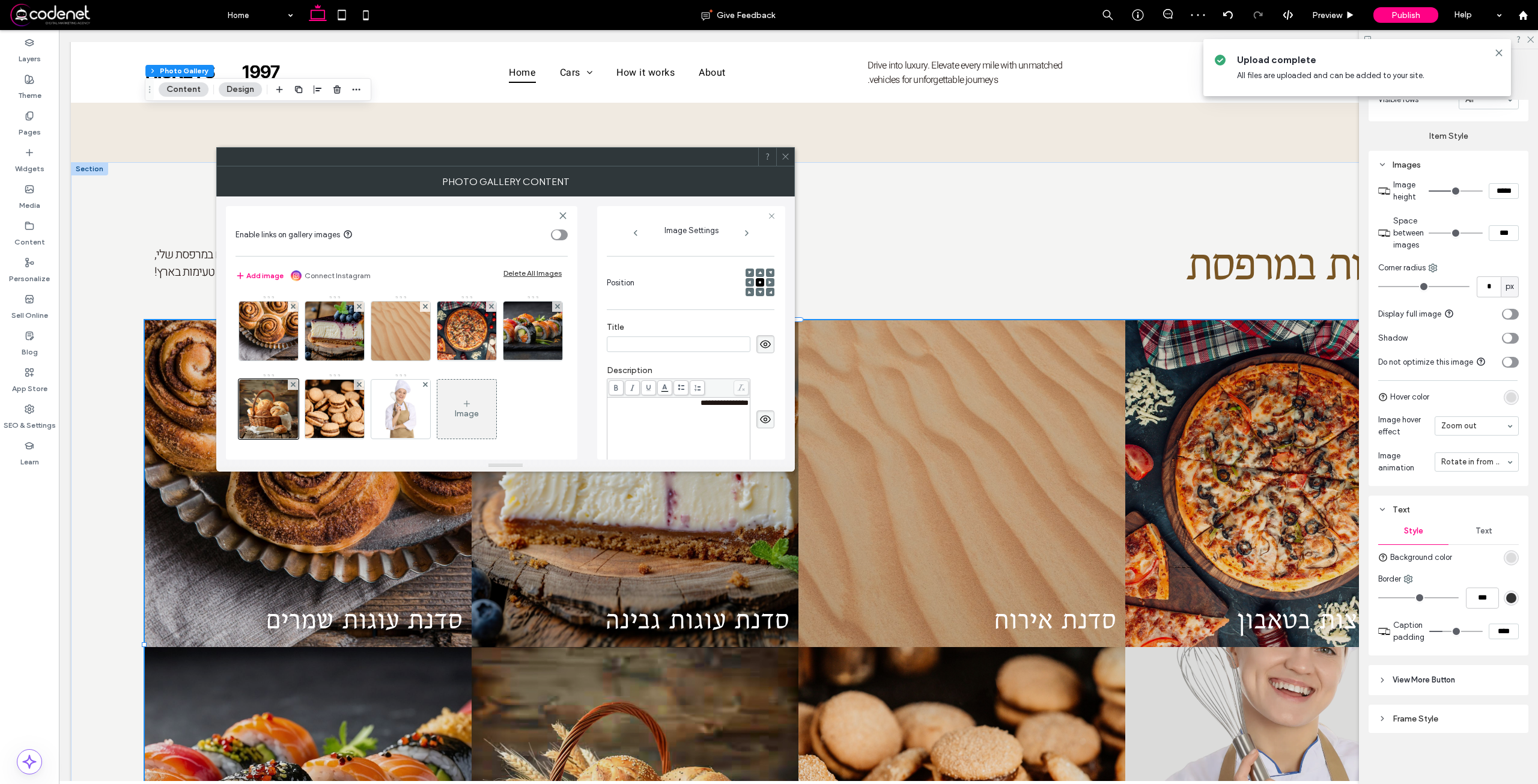
click at [756, 345] on span at bounding box center [765, 344] width 18 height 18
click at [1496, 531] on div "Text" at bounding box center [1484, 531] width 70 height 26
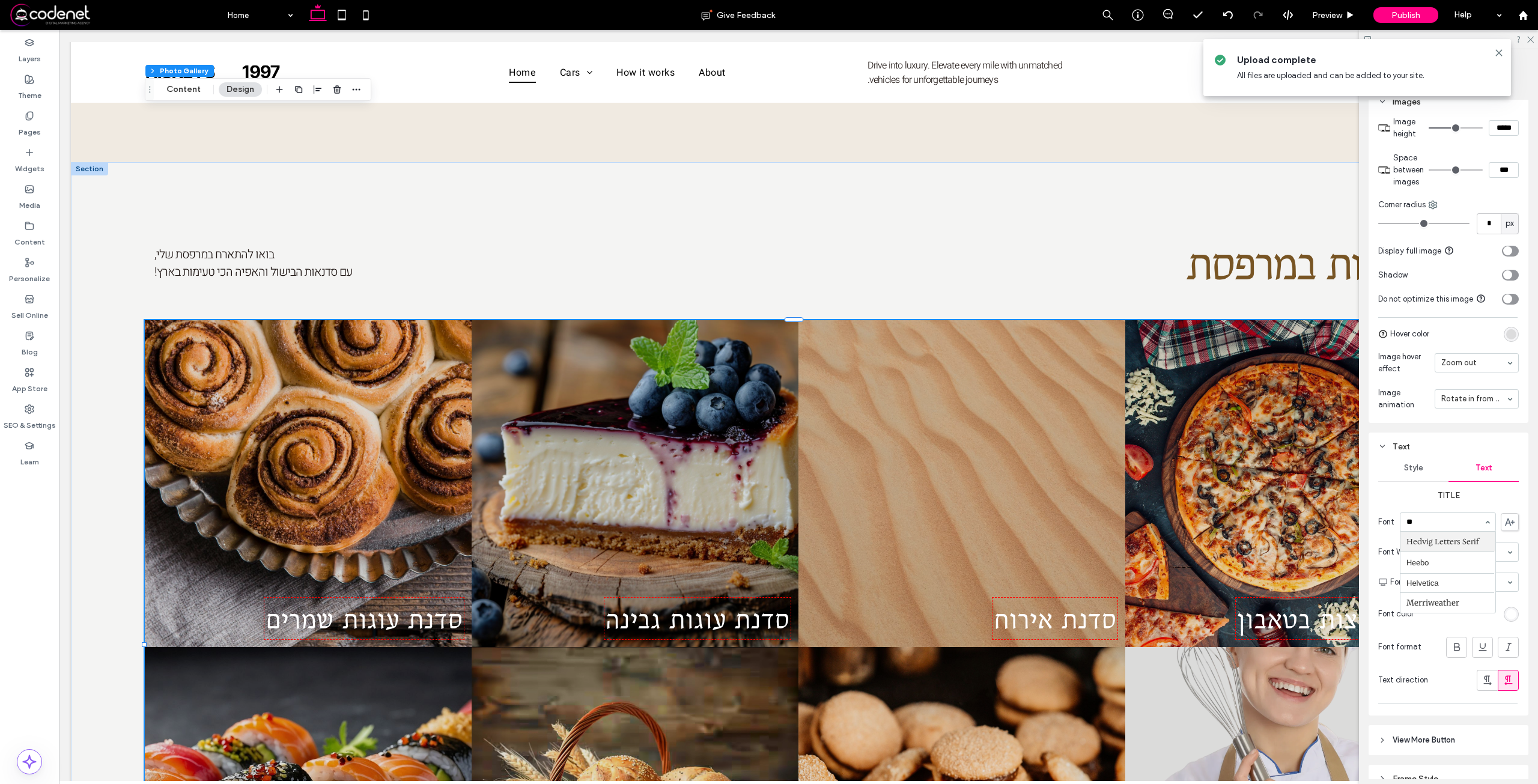
scroll to position [0, 0]
type input "***"
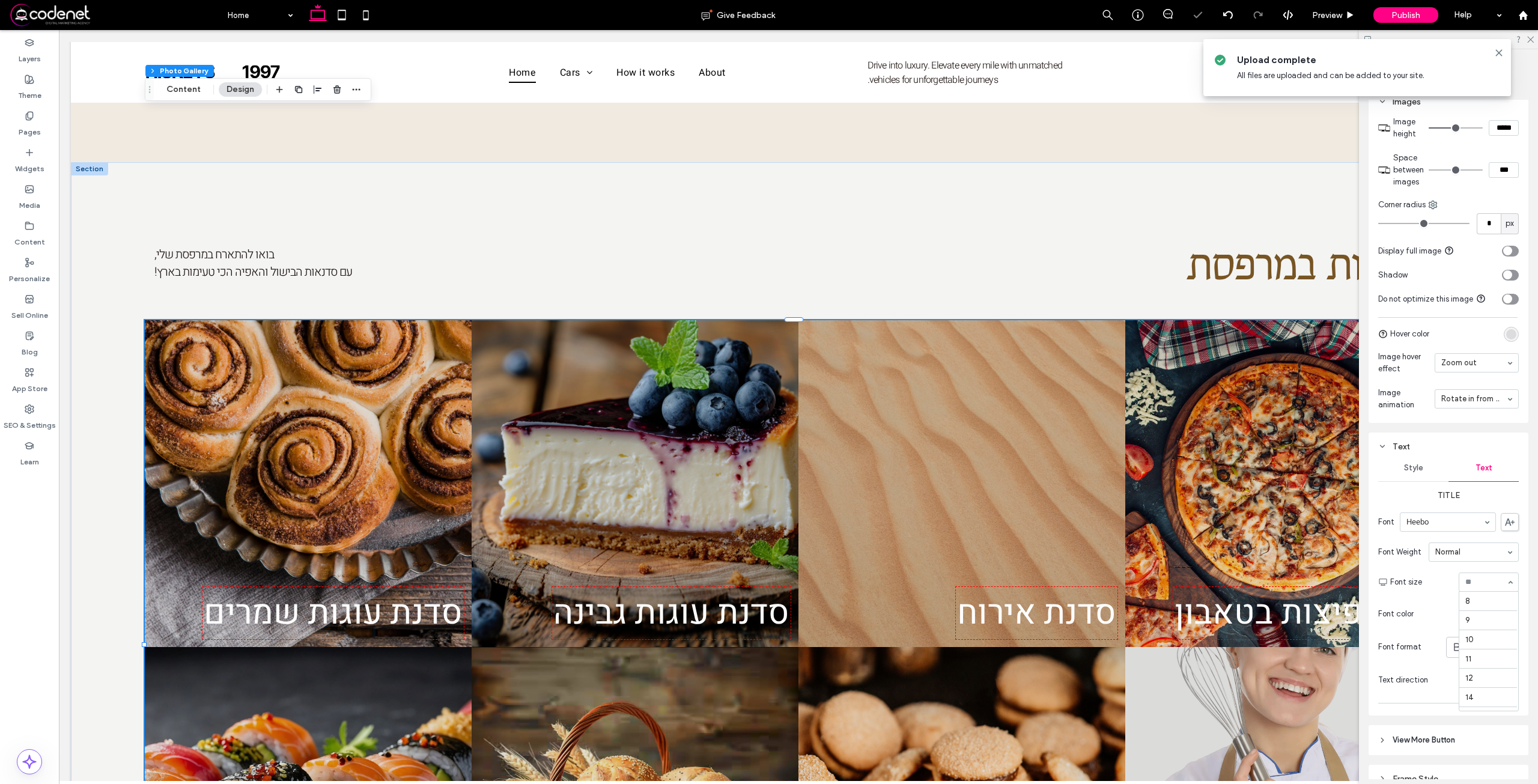
click at [1481, 589] on div "8 9 10 11 12 14 16 18 24 30 32 36 48 56 60 72 96" at bounding box center [1489, 582] width 60 height 19
type input "**"
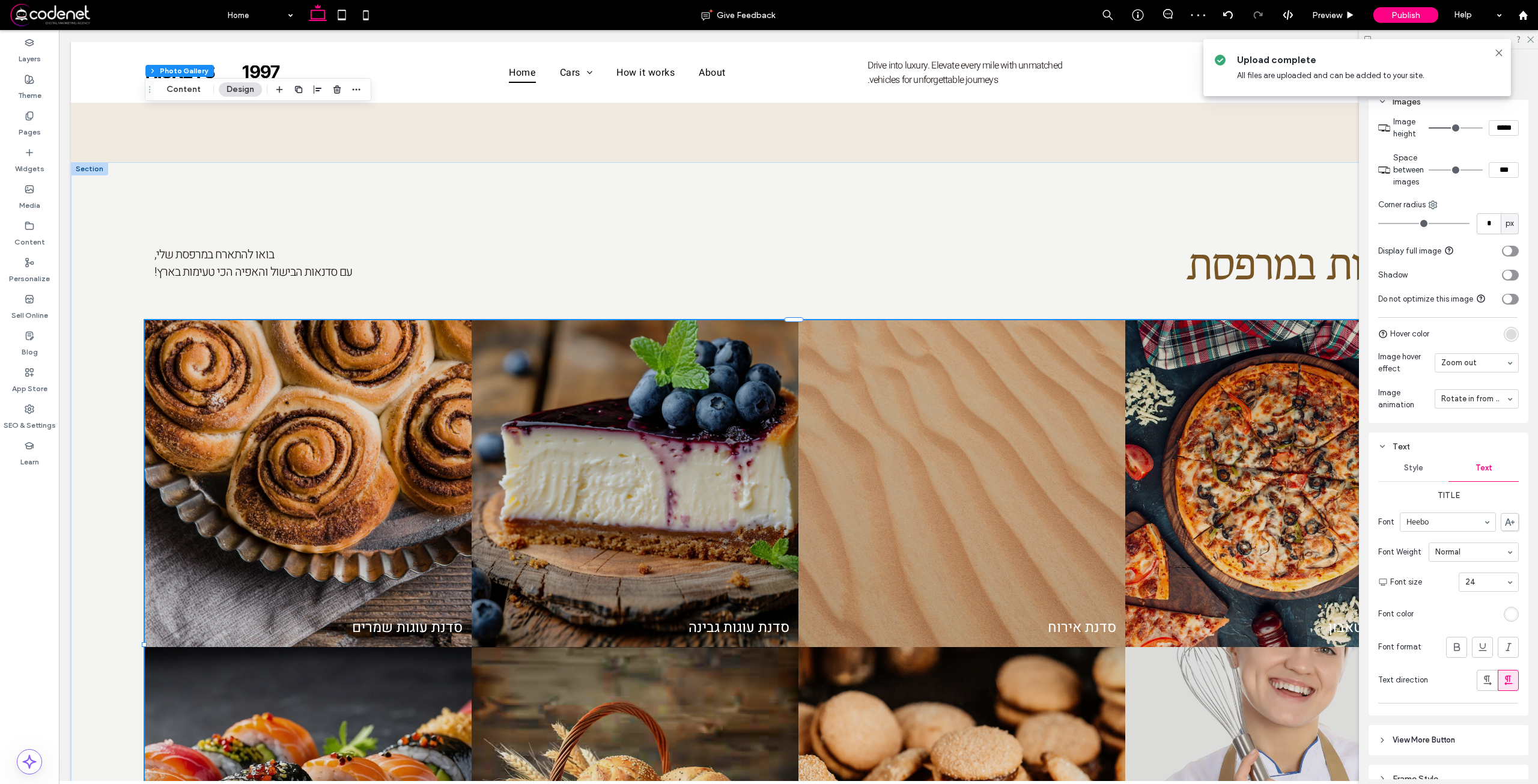
click at [1047, 686] on div "בואו להתארח במרפסת שלי, עם סדנאות הבישול והאפיה הכי טעימות בארץ! סדנאות במרפסת …" at bounding box center [798, 605] width 1455 height 886
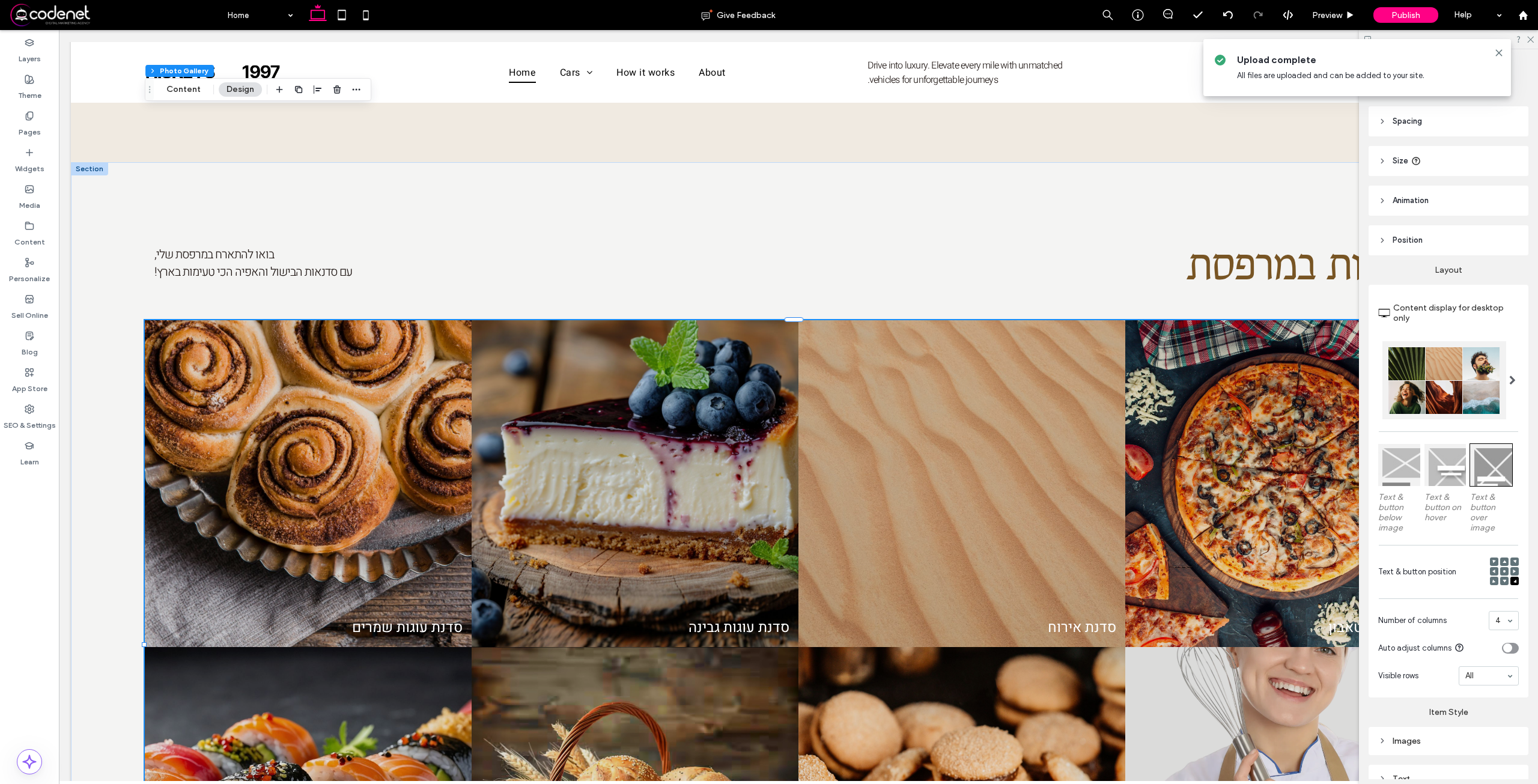
scroll to position [170, 0]
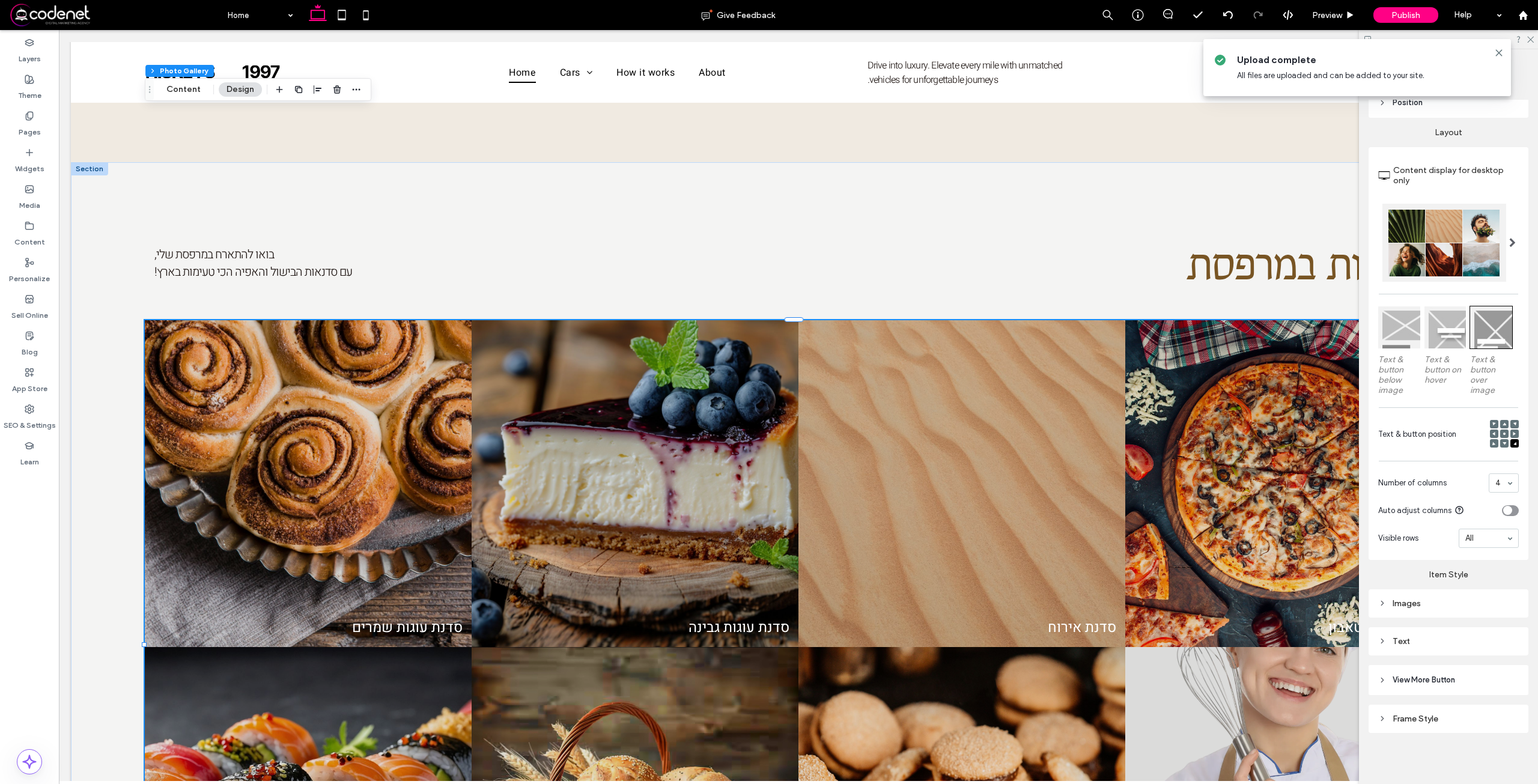
click at [1470, 640] on div "Text" at bounding box center [1449, 641] width 141 height 10
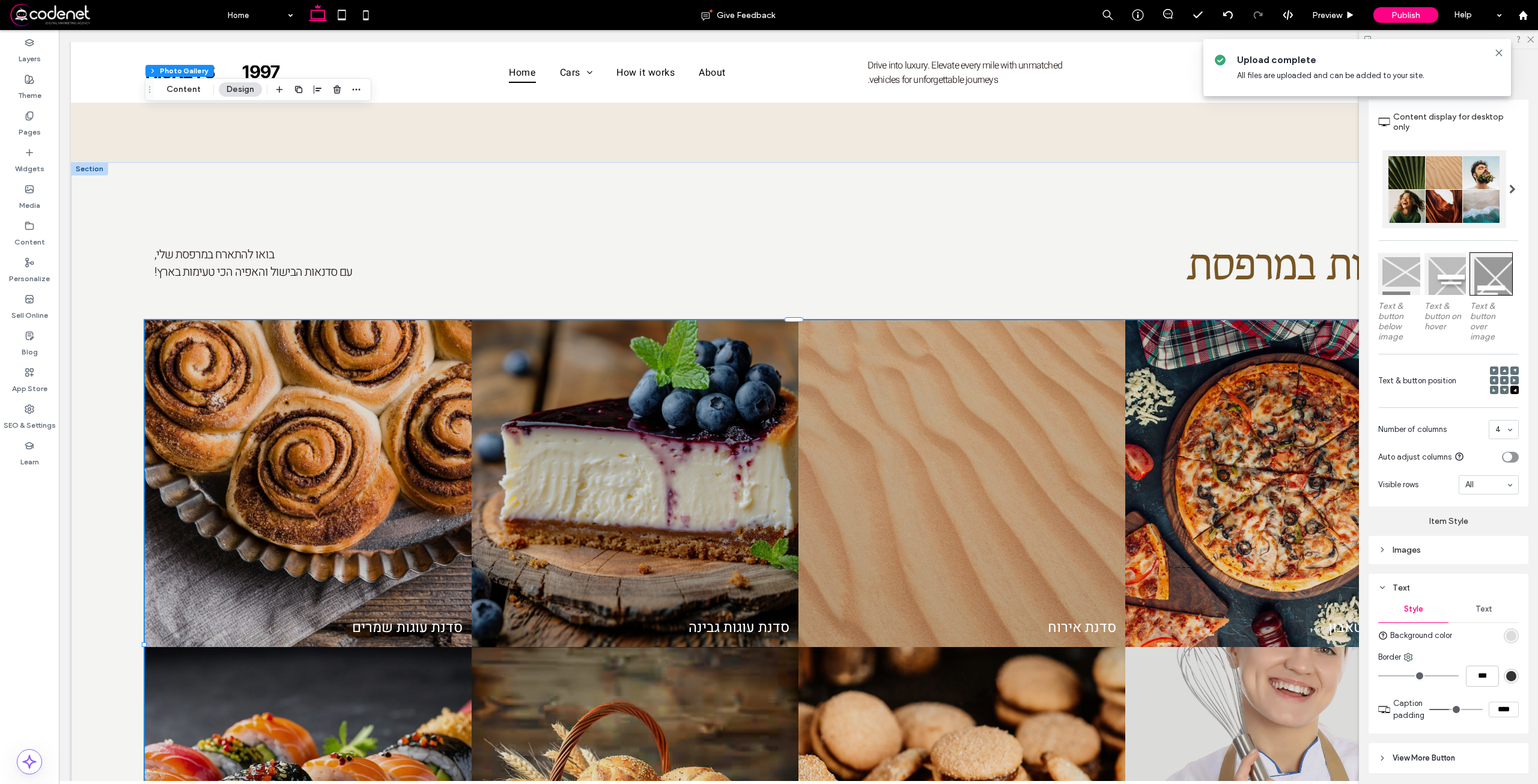
scroll to position [302, 0]
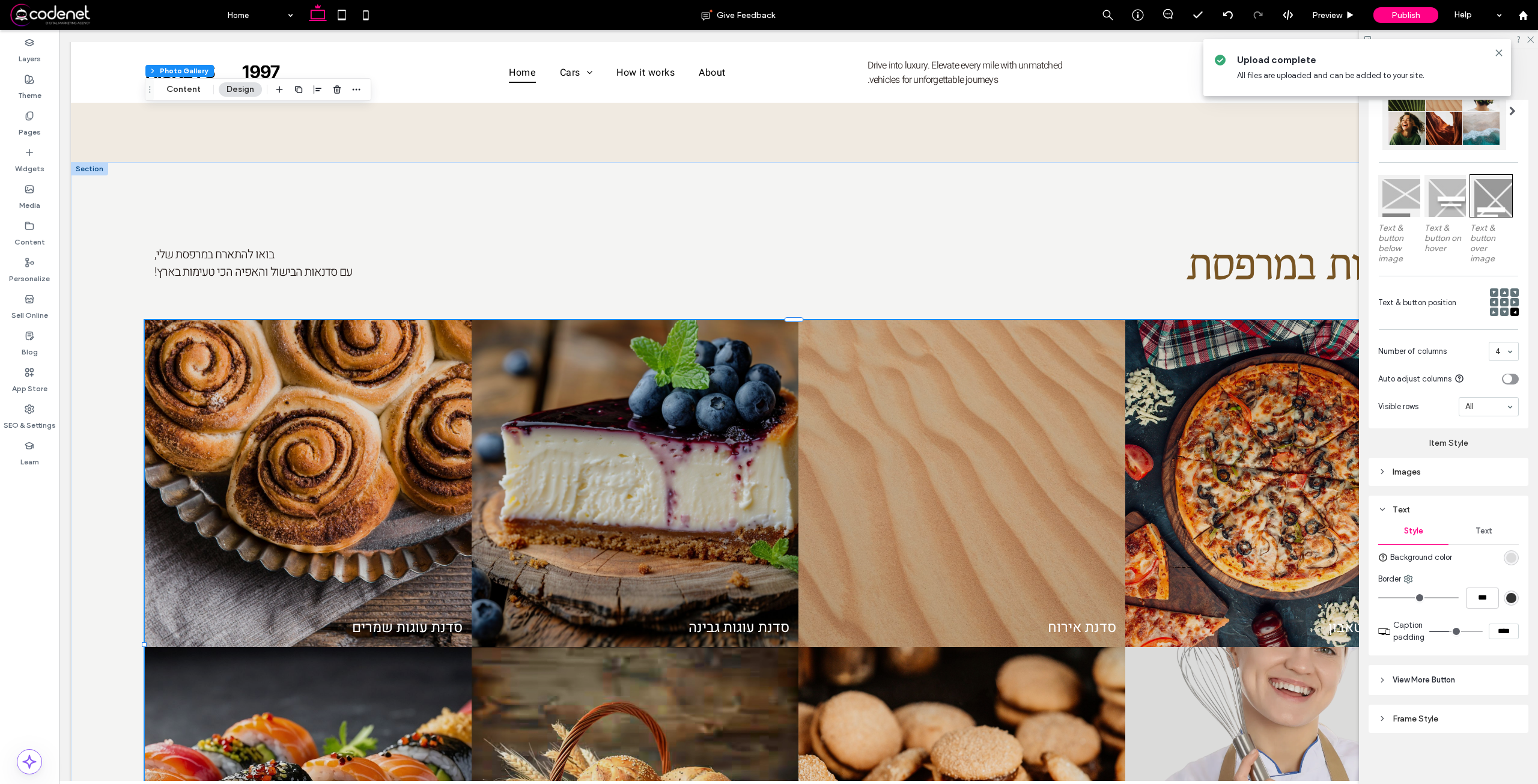
click at [1480, 527] on span "Text" at bounding box center [1484, 531] width 17 height 10
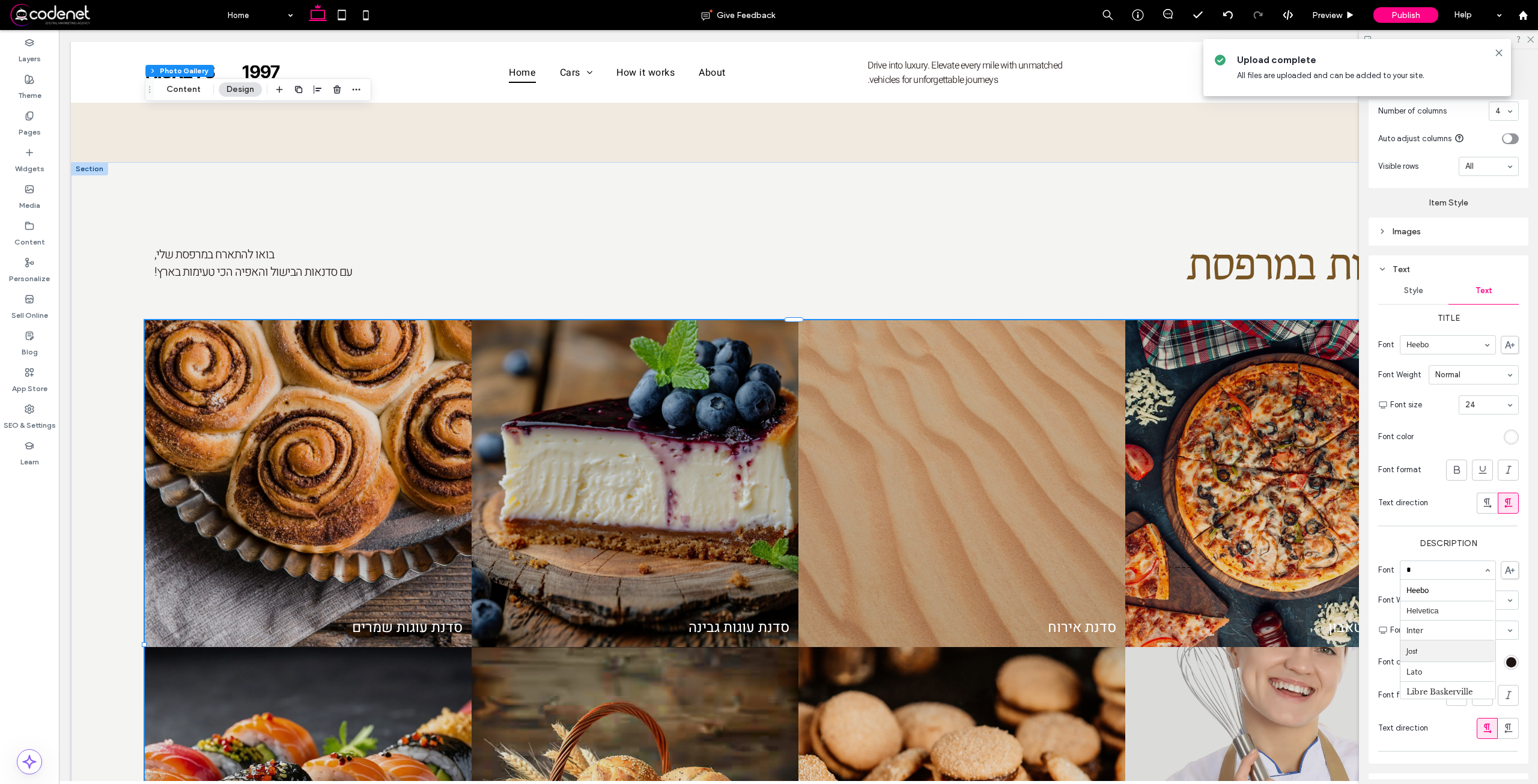
scroll to position [182, 0]
type input "**"
click at [1511, 730] on div at bounding box center [1508, 728] width 20 height 20
click at [1515, 664] on div "Text Style Text Title Font Heebo Font Weight Normal Font size 24 Font color Fon…" at bounding box center [1449, 509] width 160 height 508
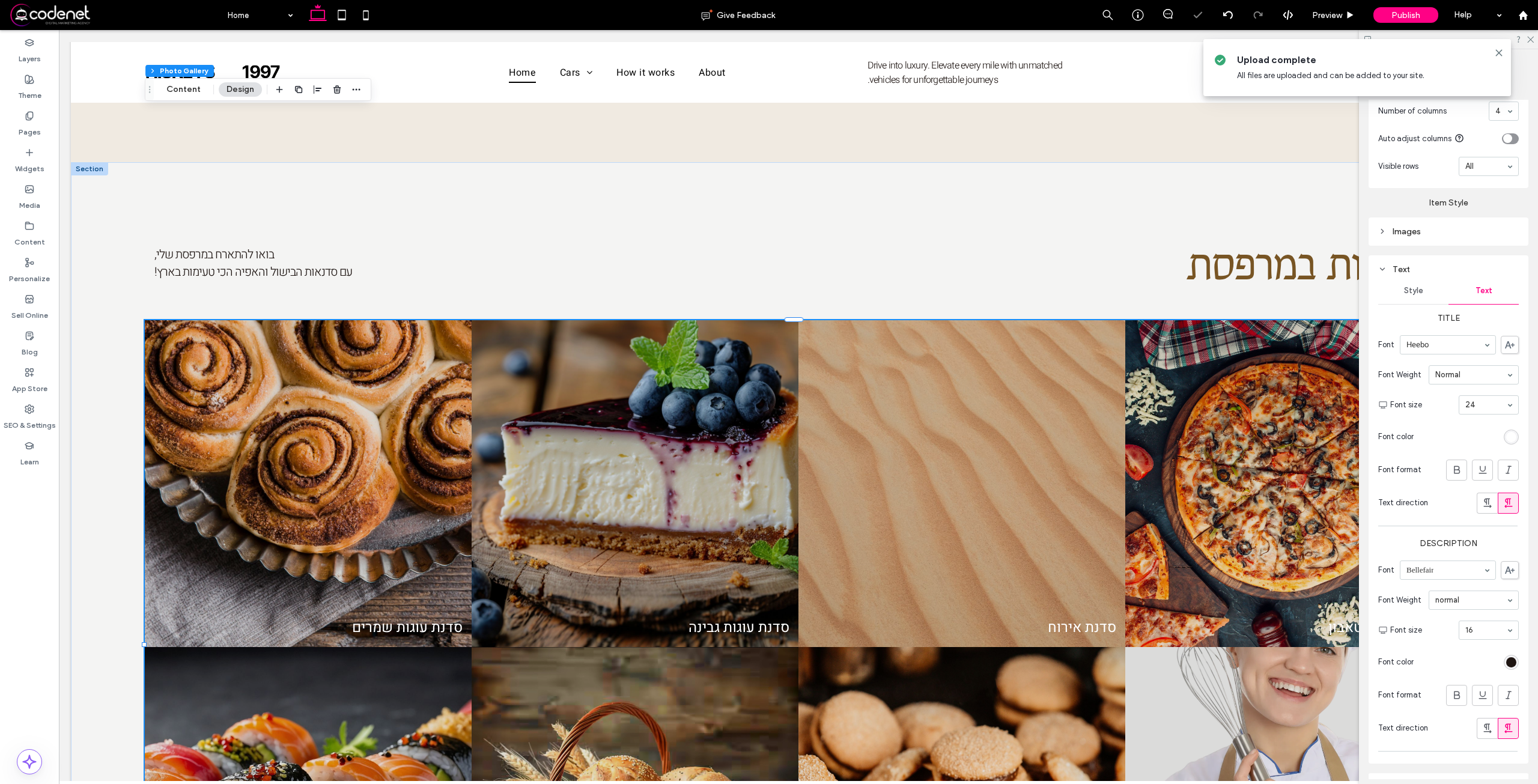
click at [1506, 661] on div "rgb(30, 21, 18)" at bounding box center [1511, 662] width 10 height 10
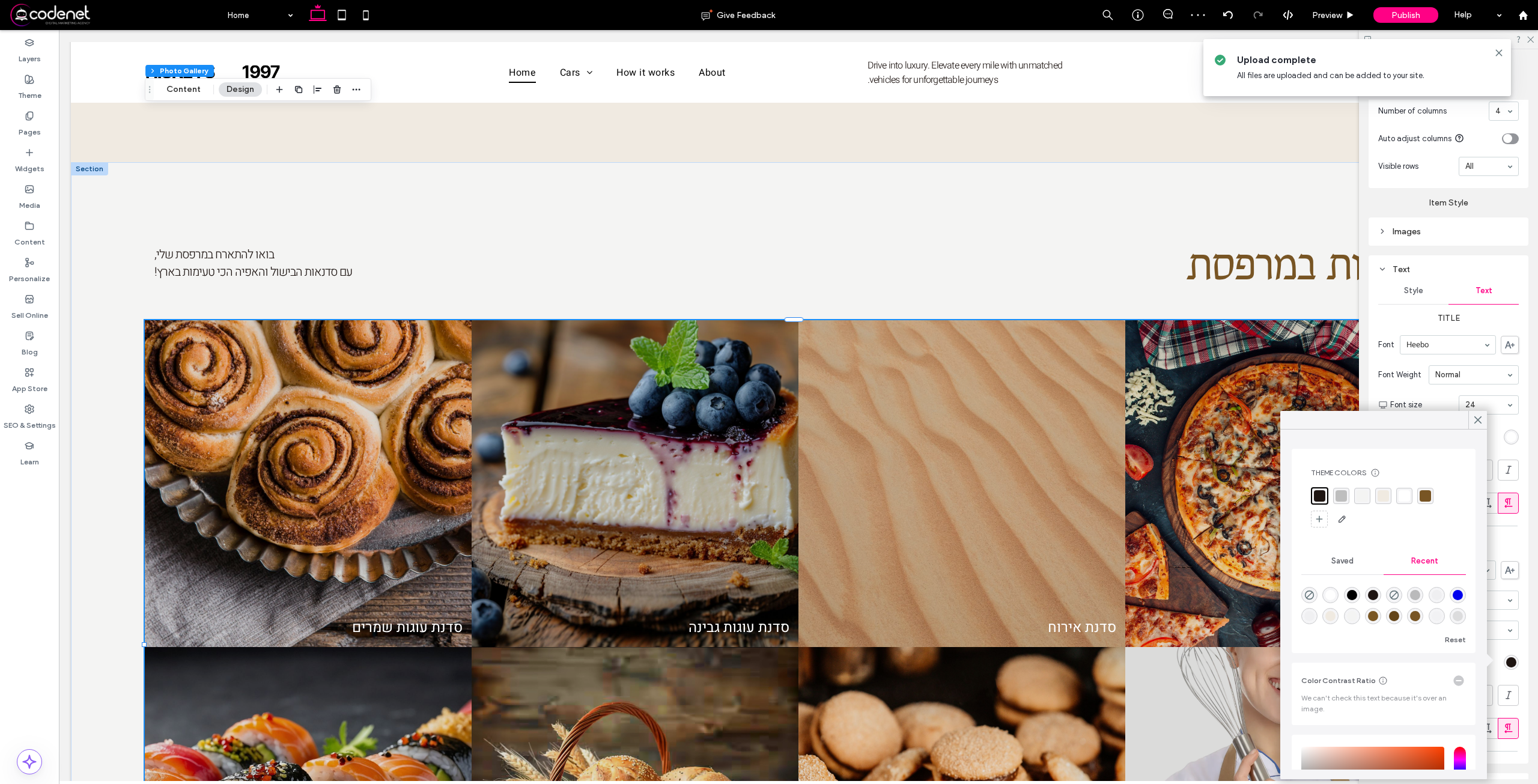
click at [1359, 497] on div "rgba(244, 244, 243, 1)" at bounding box center [1362, 496] width 11 height 11
click at [1523, 668] on div "Alignment Spacing Padding (inner spacing) 0px 0% 0px 0% * px 0px * px 0px Size …" at bounding box center [1452, 439] width 167 height 679
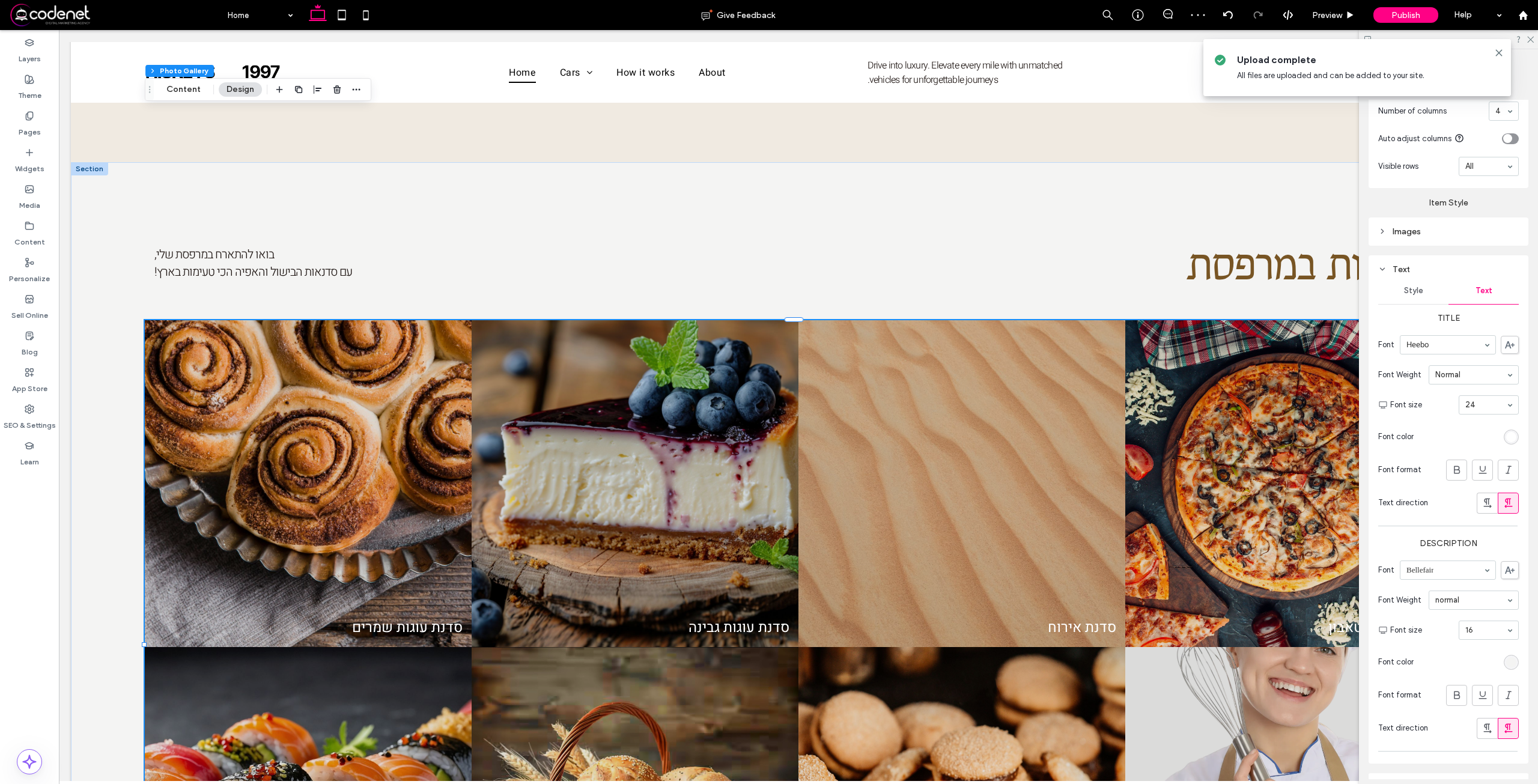
click at [1504, 654] on div "rgba(244, 244, 243, 1)" at bounding box center [1511, 662] width 15 height 15
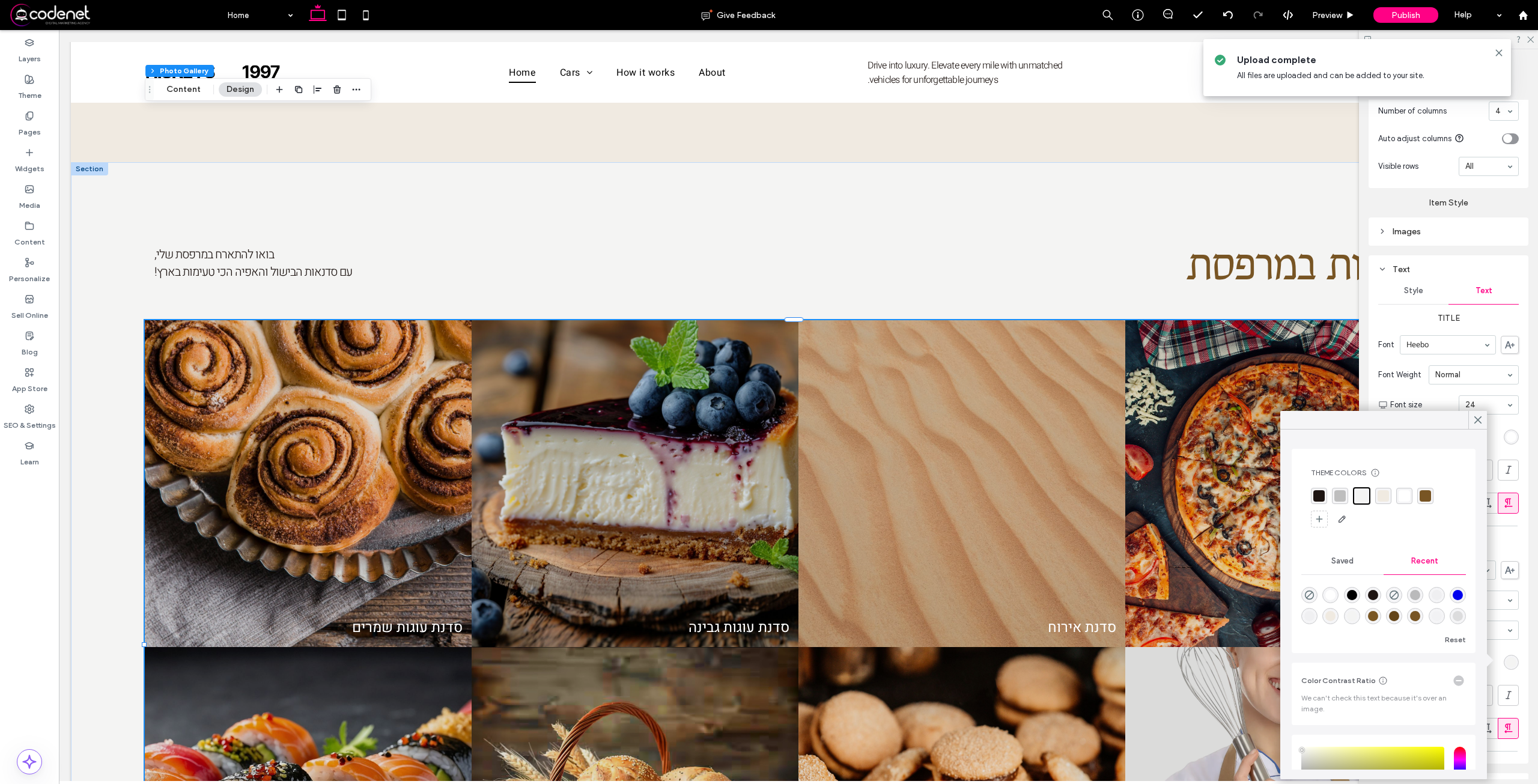
click at [1405, 498] on div "rgba(255, 255, 255, 1)" at bounding box center [1405, 496] width 11 height 11
click at [1537, 667] on div "Section Column Photo Gallery Alignment Spacing Padding (inner spacing) 0px 0% 0…" at bounding box center [1449, 416] width 179 height 734
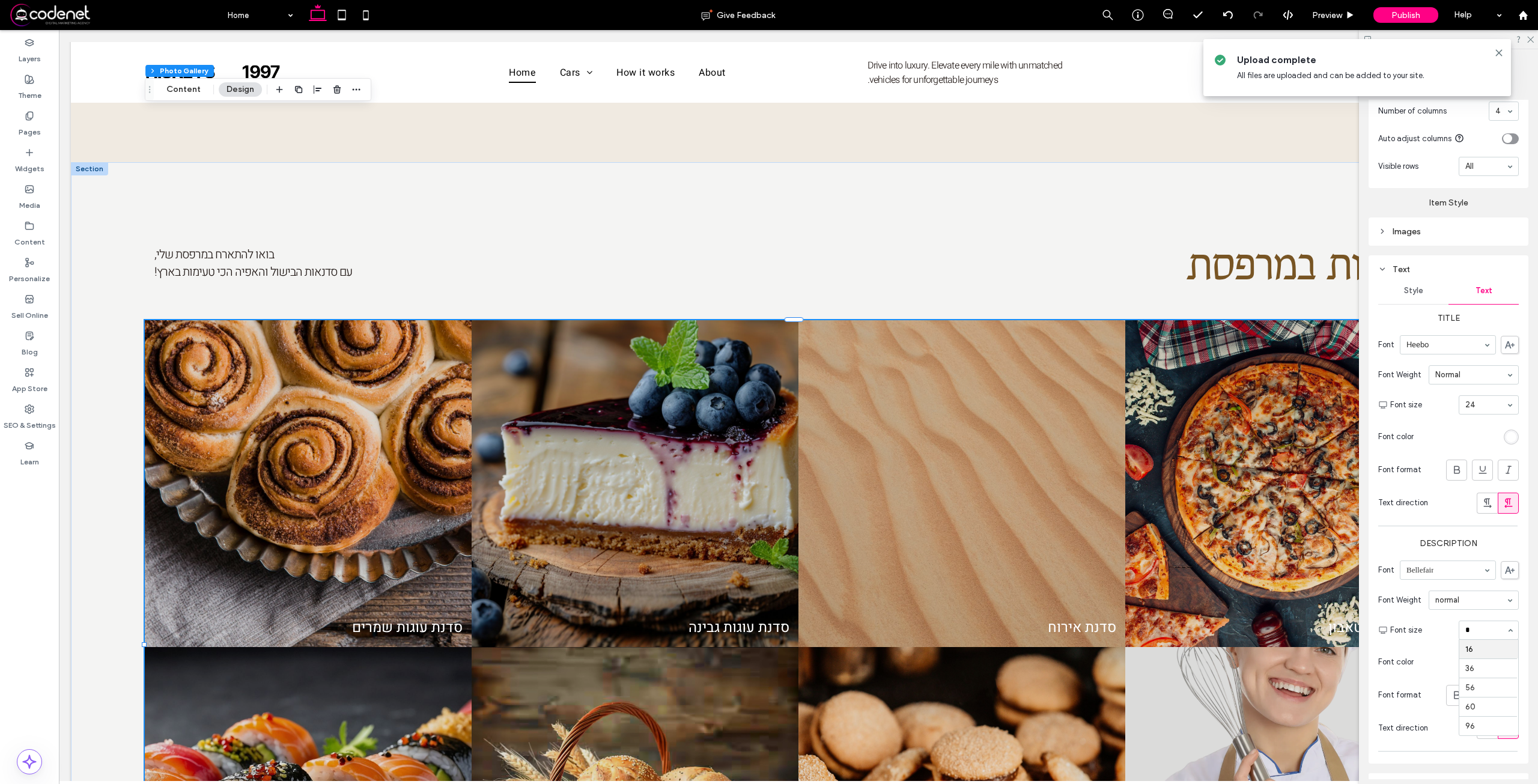
type input "**"
click at [1479, 626] on input at bounding box center [1486, 629] width 41 height 8
click at [1118, 691] on div "בואו להתארח במרפסת שלי, עם סדנאות הבישול והאפיה הכי טעימות בארץ! סדנאות במרפסת …" at bounding box center [798, 605] width 1455 height 886
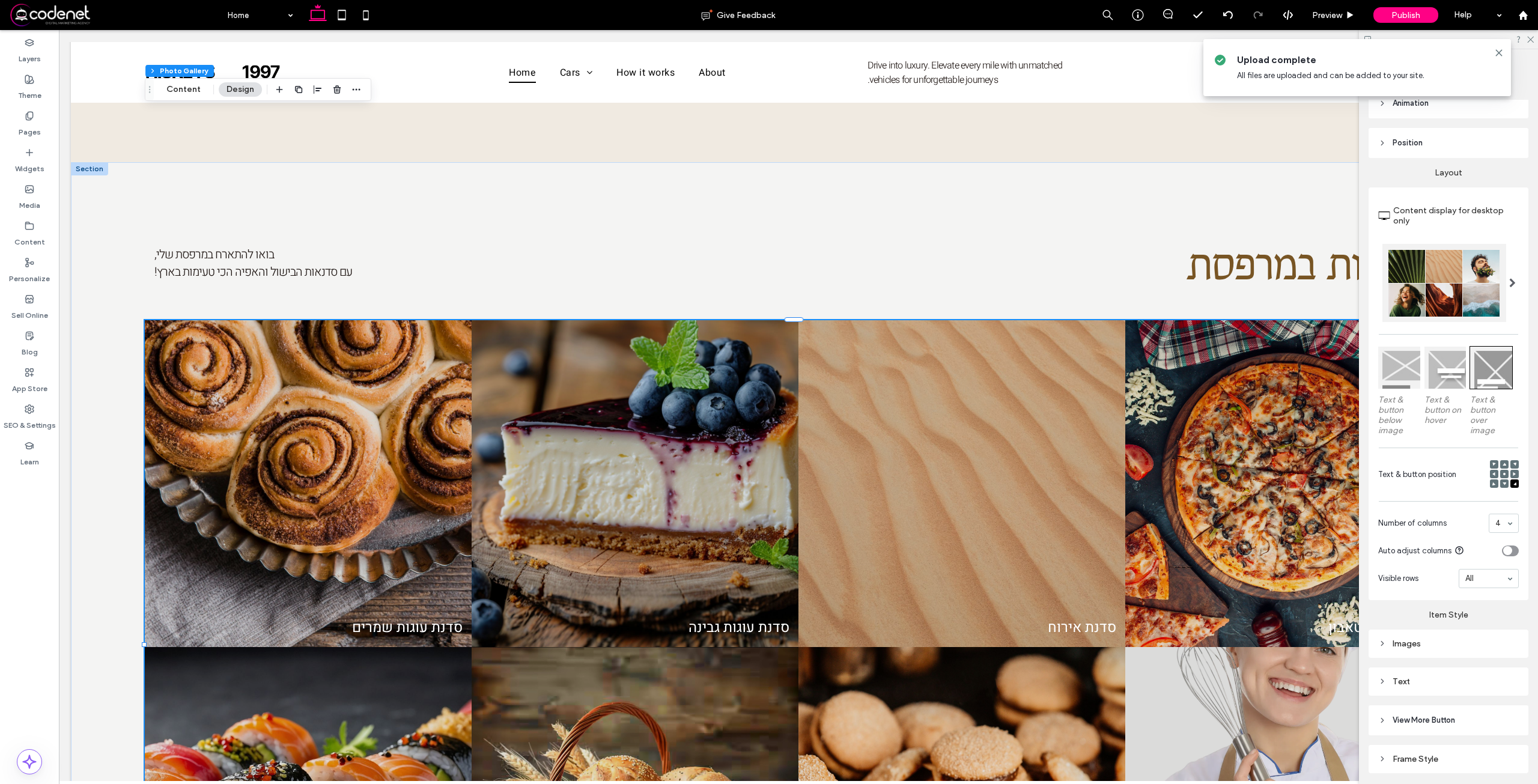
scroll to position [170, 0]
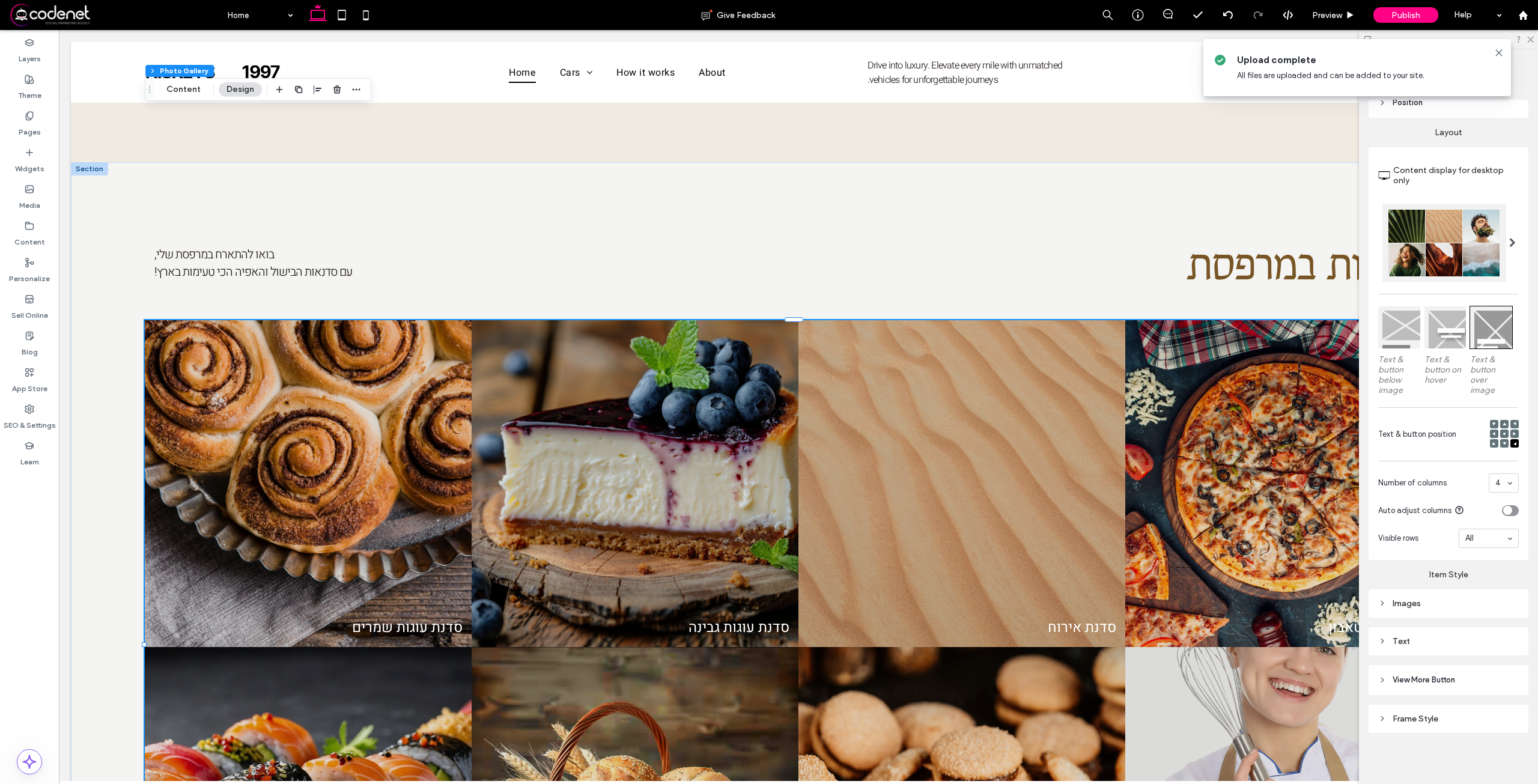
click at [1452, 633] on div "Text" at bounding box center [1449, 640] width 141 height 16
click at [1501, 661] on div "Text" at bounding box center [1484, 662] width 70 height 26
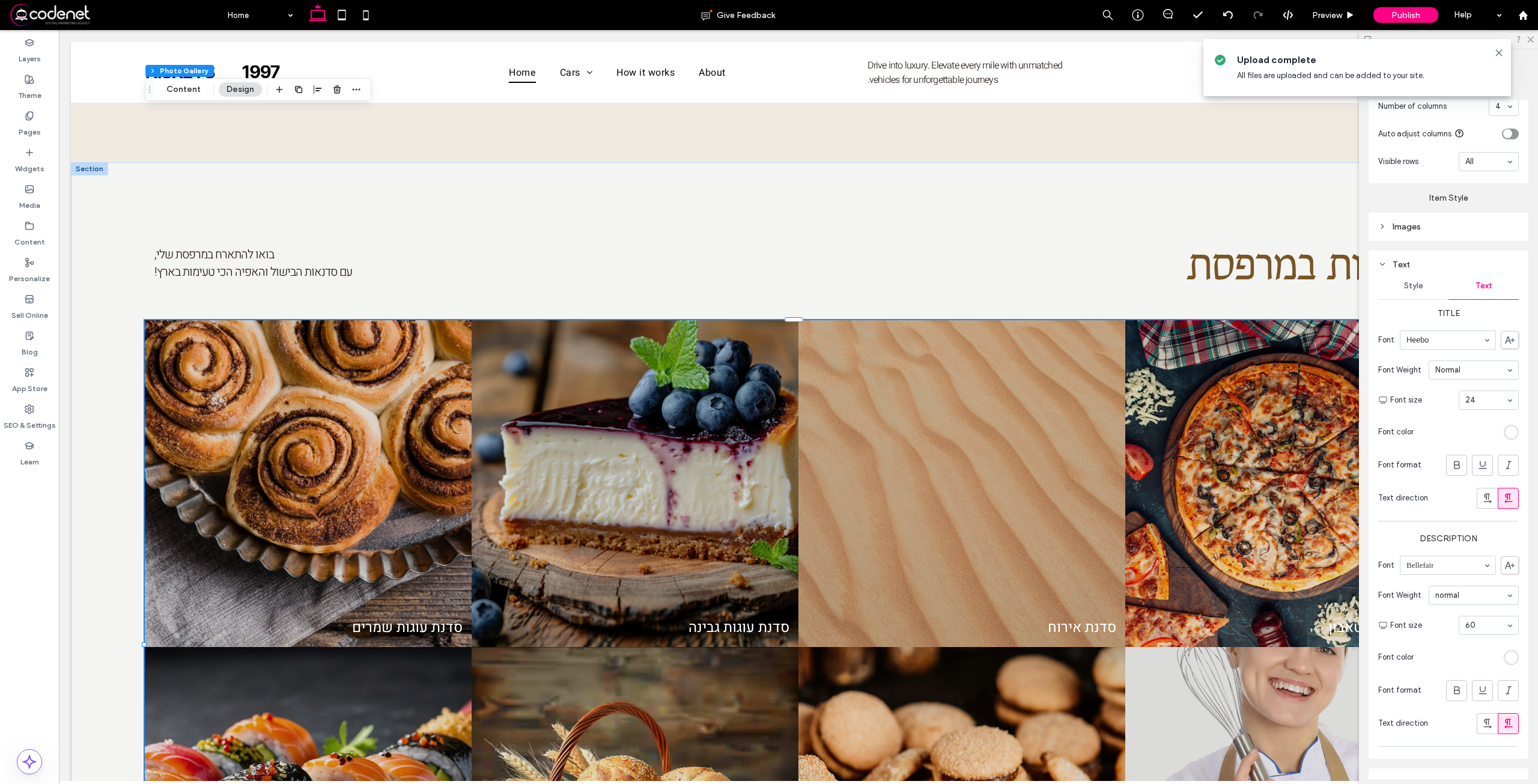
scroll to position [591, 0]
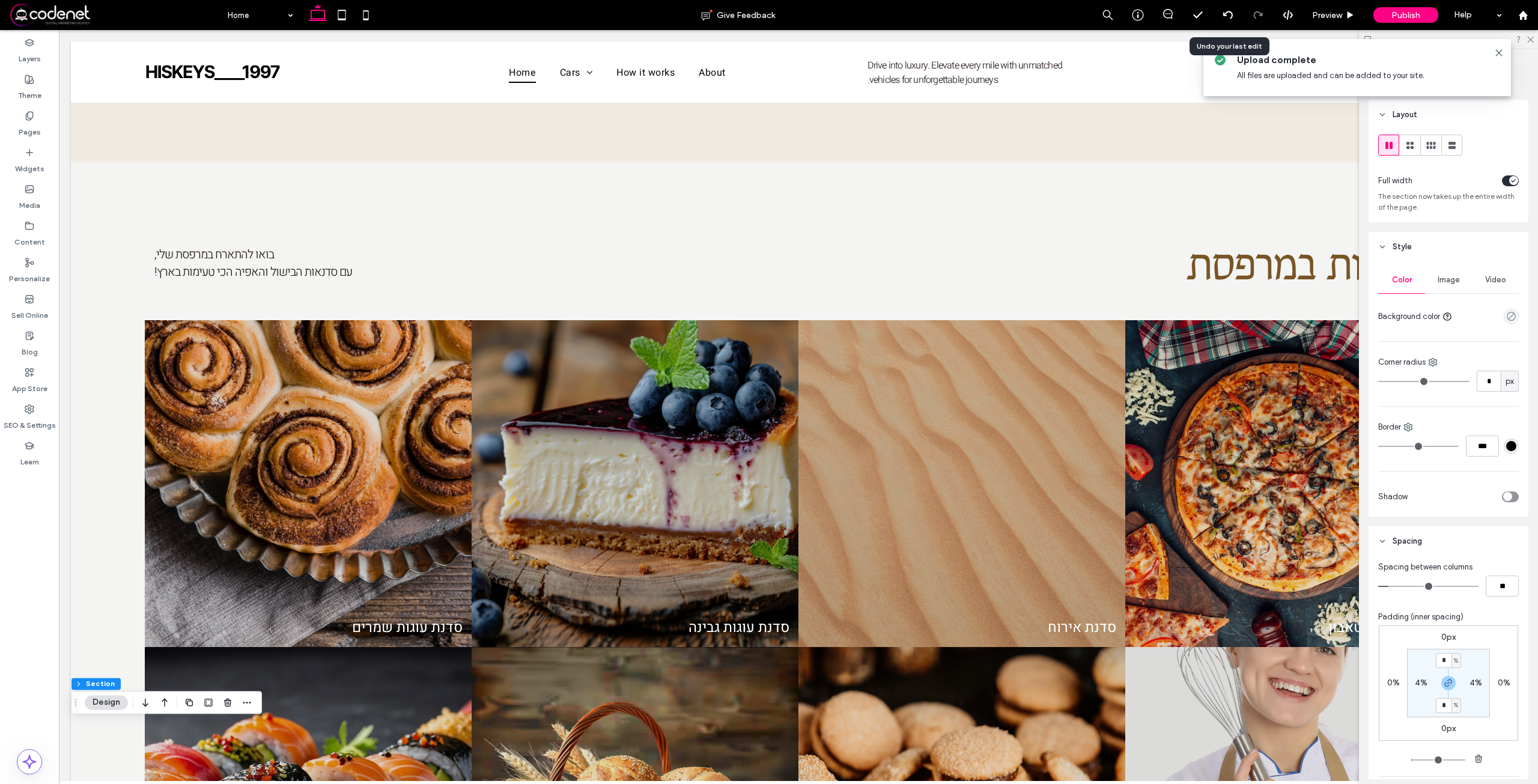
click at [1219, 3] on div at bounding box center [1228, 15] width 30 height 30
click at [1233, 11] on div at bounding box center [1228, 15] width 29 height 10
click at [1233, 11] on div "Home Give Feedback Preview Publish Help Design Panel Site Comments Team & Clien…" at bounding box center [769, 392] width 1538 height 784
click at [1225, 12] on icon at bounding box center [1228, 15] width 10 height 10
click at [1228, 18] on icon at bounding box center [1228, 15] width 10 height 10
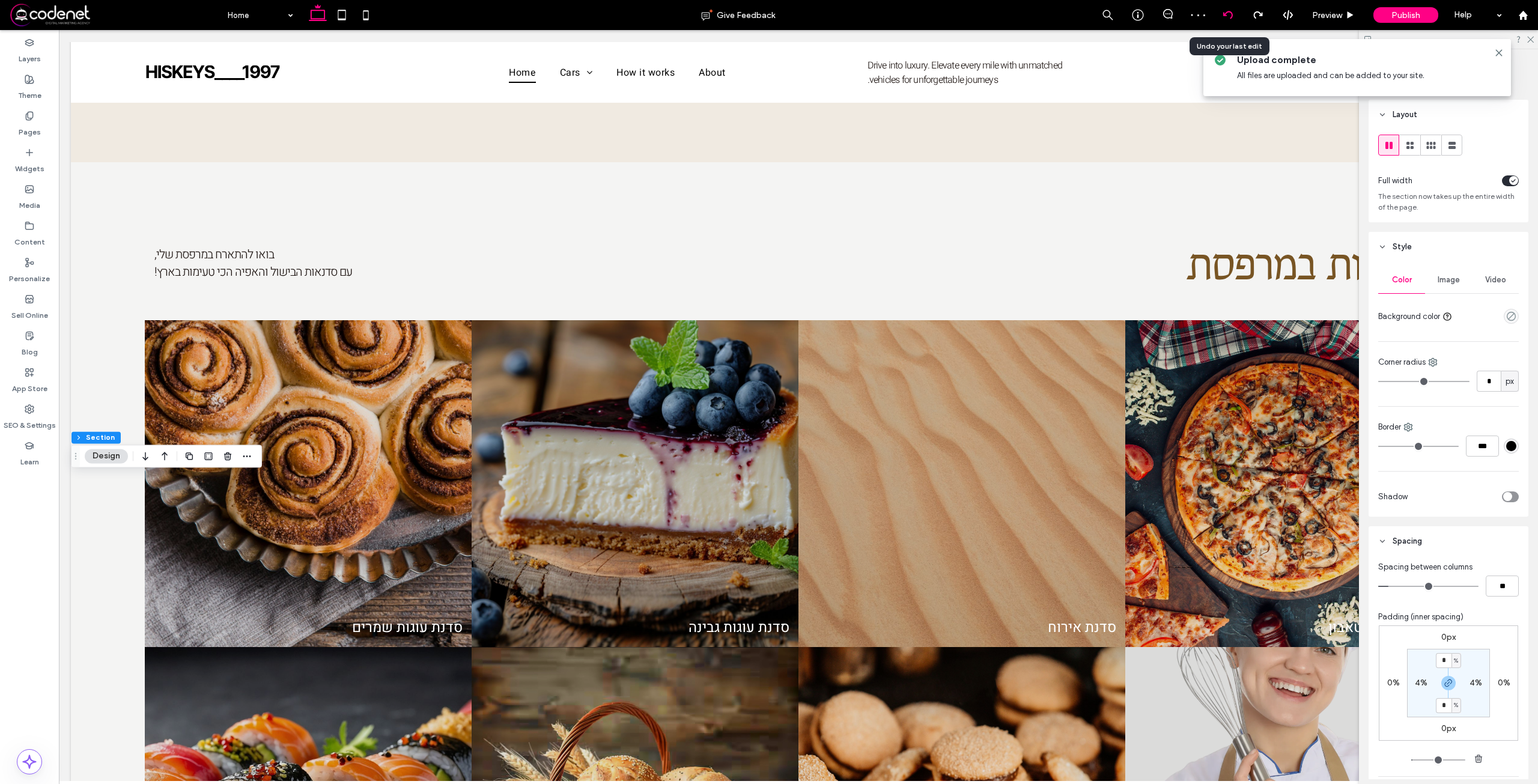
click at [1238, 16] on div at bounding box center [1228, 15] width 29 height 10
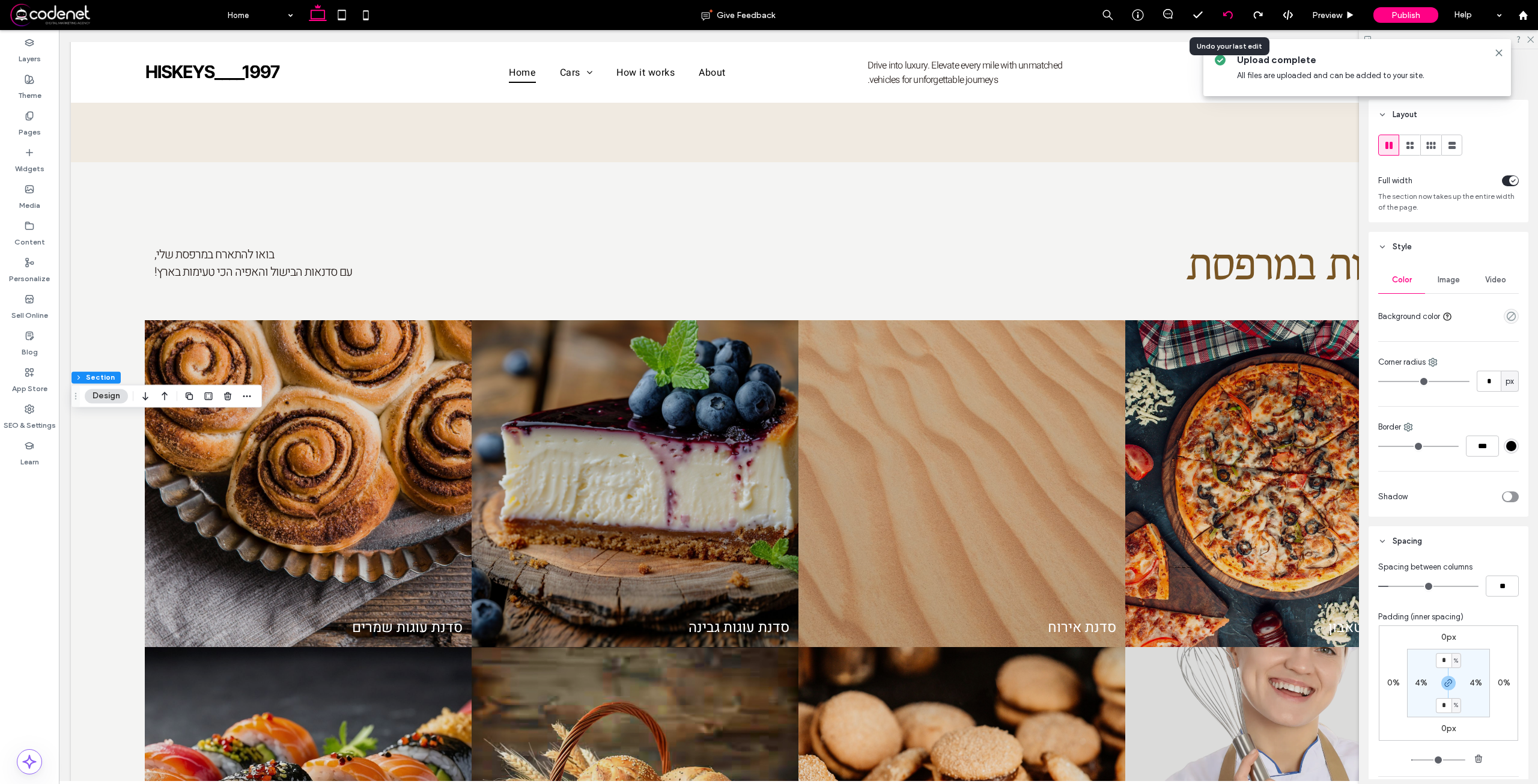
click at [1225, 15] on use at bounding box center [1227, 15] width 10 height 8
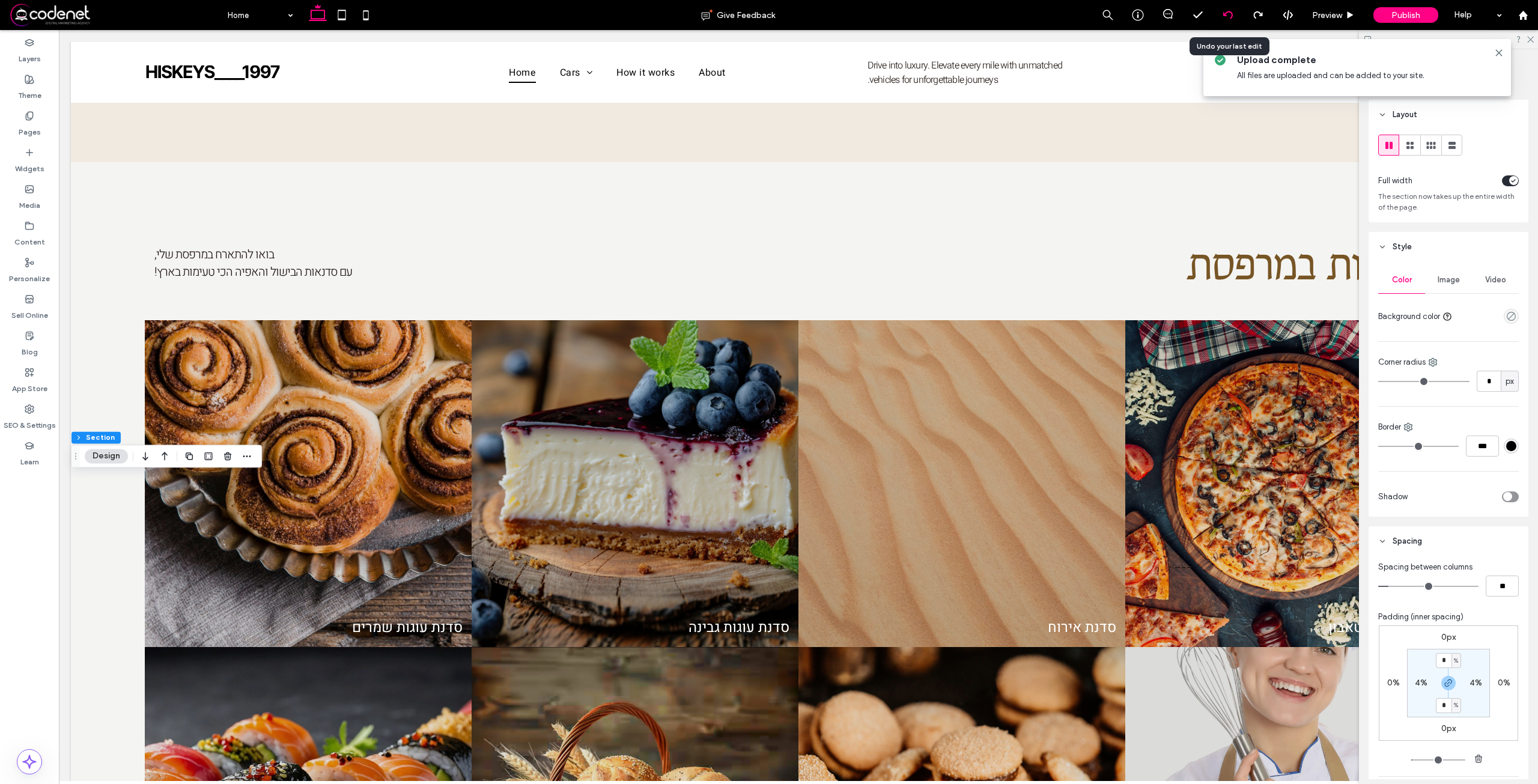
click at [1218, 17] on div at bounding box center [1228, 15] width 29 height 10
click at [1237, 10] on div at bounding box center [1228, 15] width 29 height 10
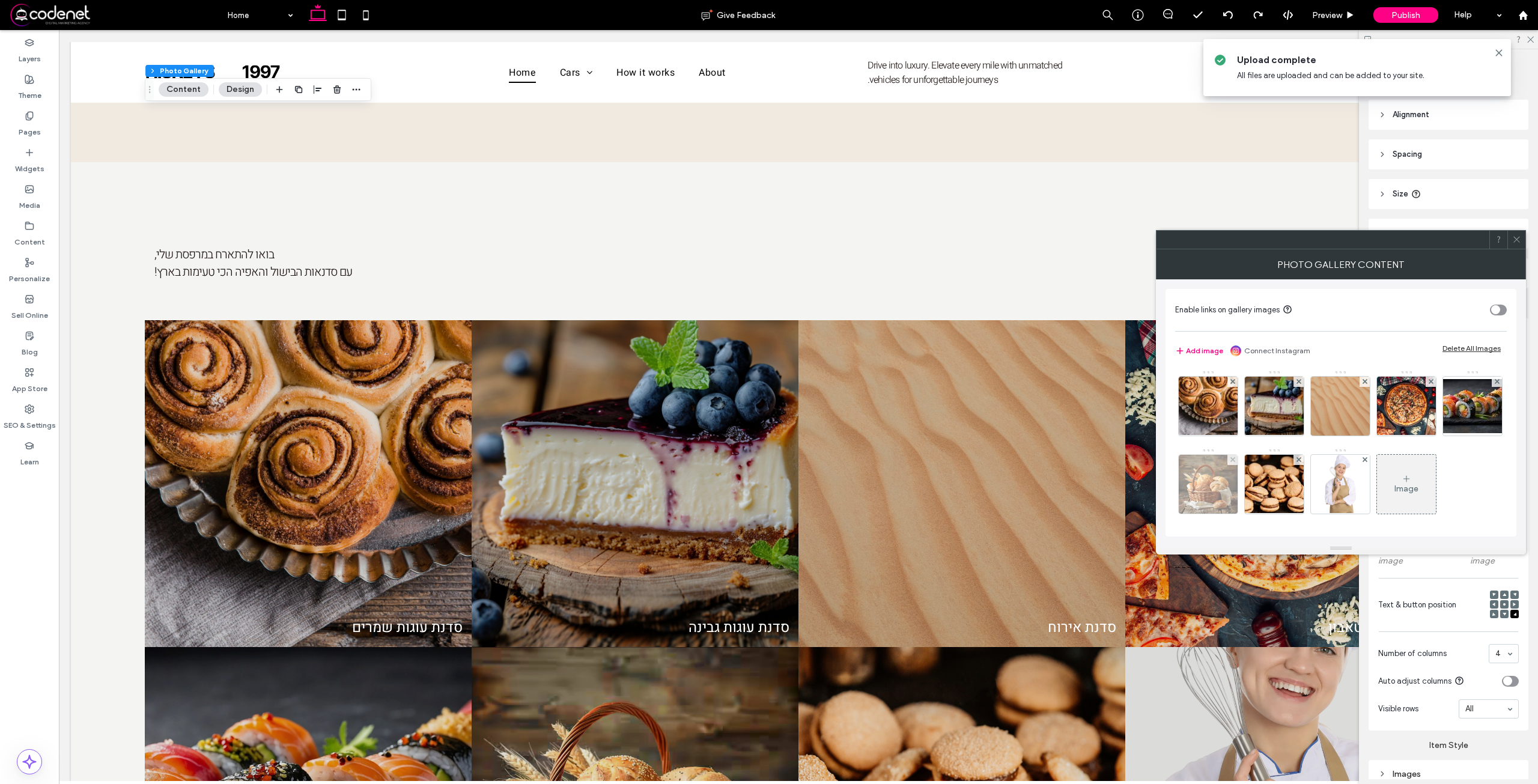
click at [1238, 497] on img at bounding box center [1208, 484] width 59 height 59
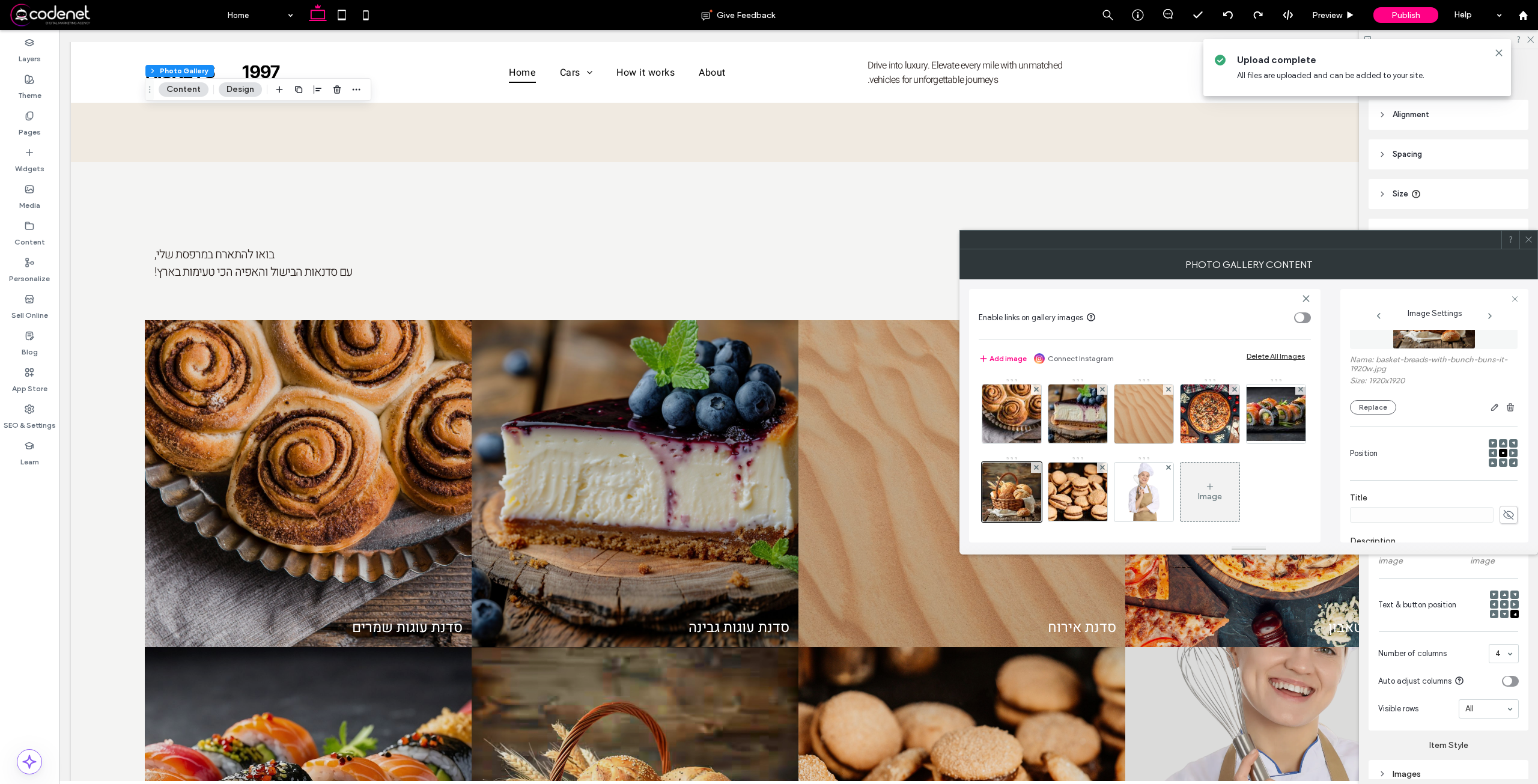
scroll to position [180, 0]
click at [1459, 471] on div "**********" at bounding box center [1422, 489] width 139 height 60
click at [1500, 478] on span at bounding box center [1509, 479] width 18 height 18
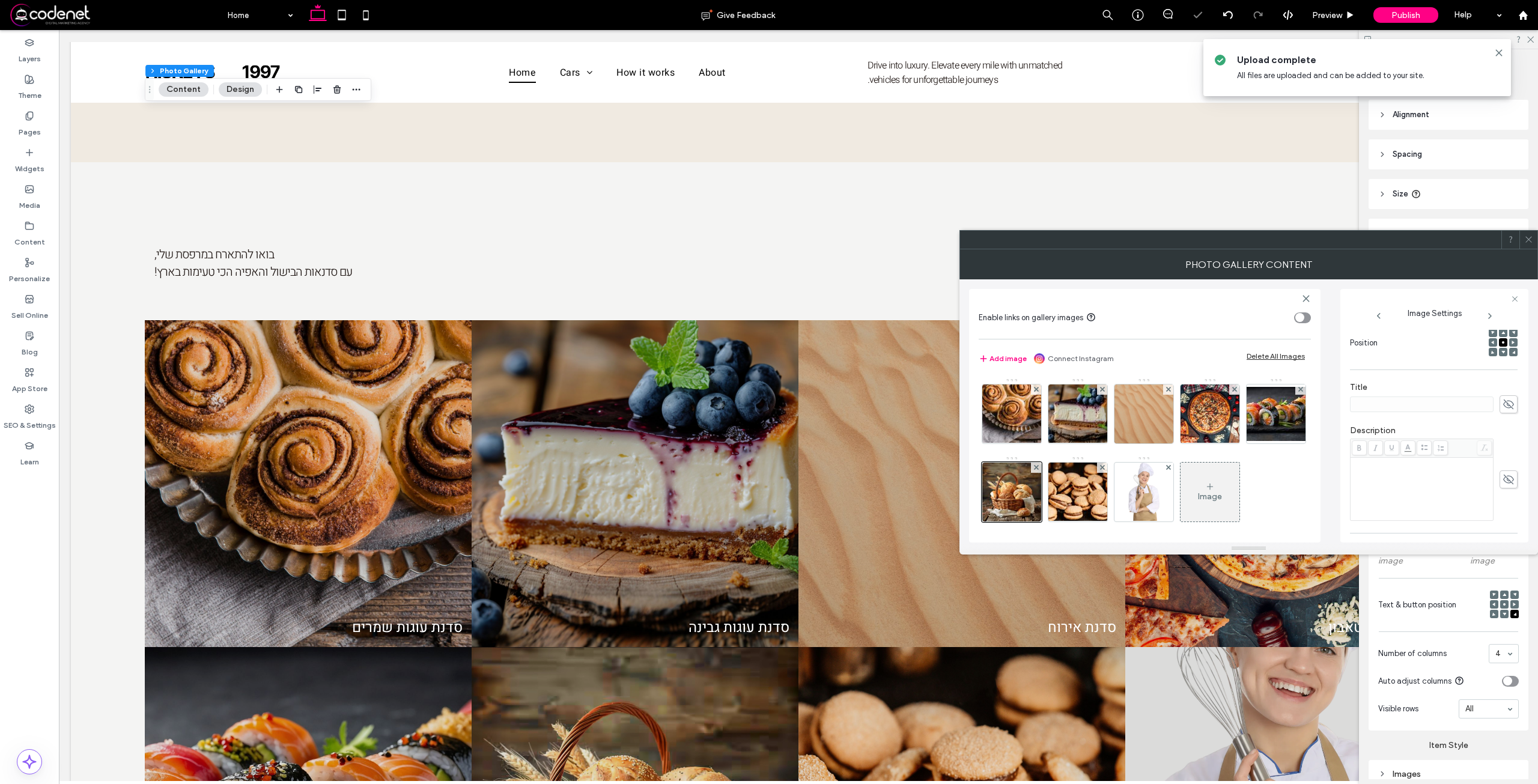
click at [1500, 412] on span at bounding box center [1509, 404] width 18 height 18
paste input "**********"
type input "**********"
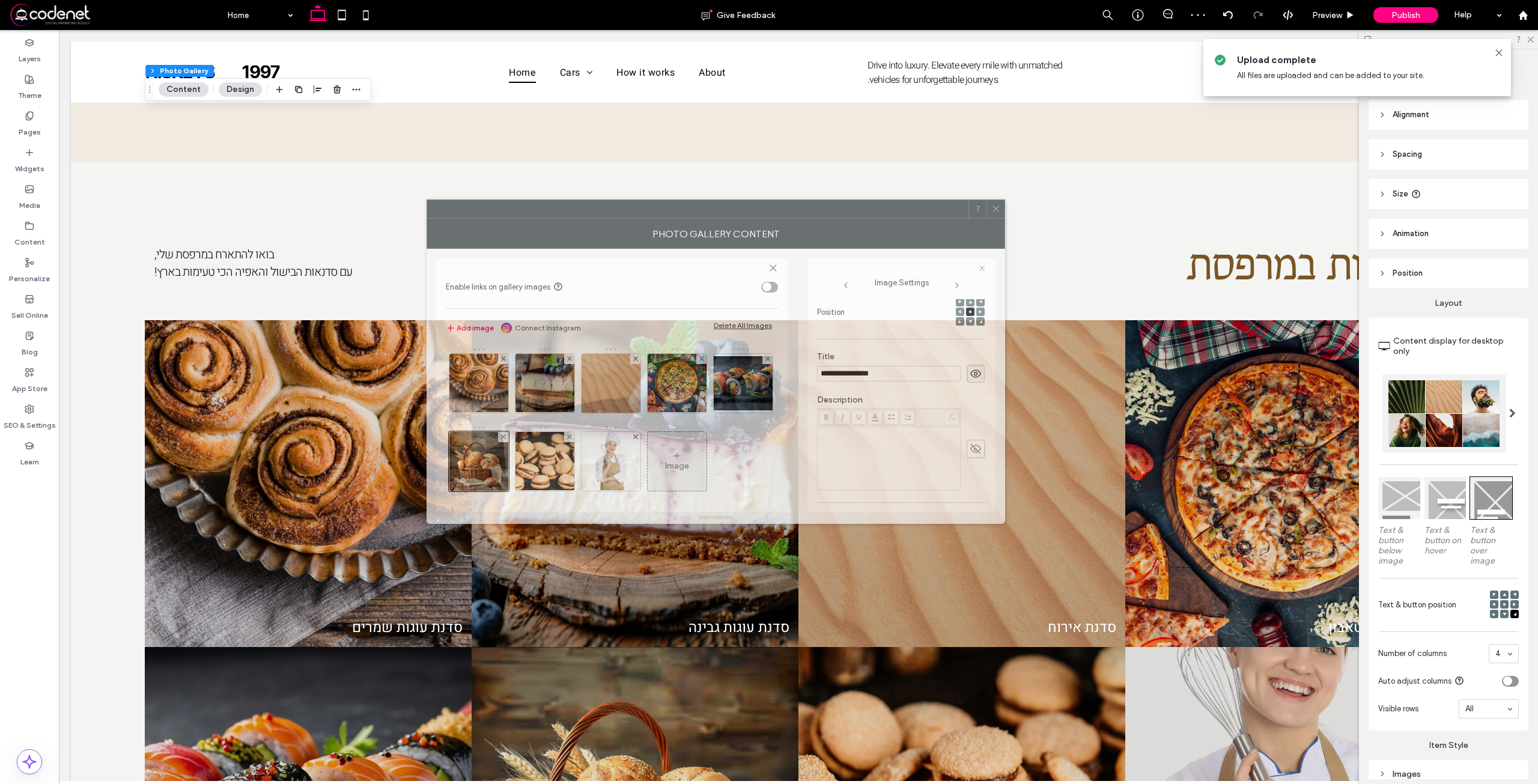
drag, startPoint x: 1280, startPoint y: 243, endPoint x: 814, endPoint y: 209, distance: 467.2
click at [814, 209] on div at bounding box center [698, 209] width 542 height 18
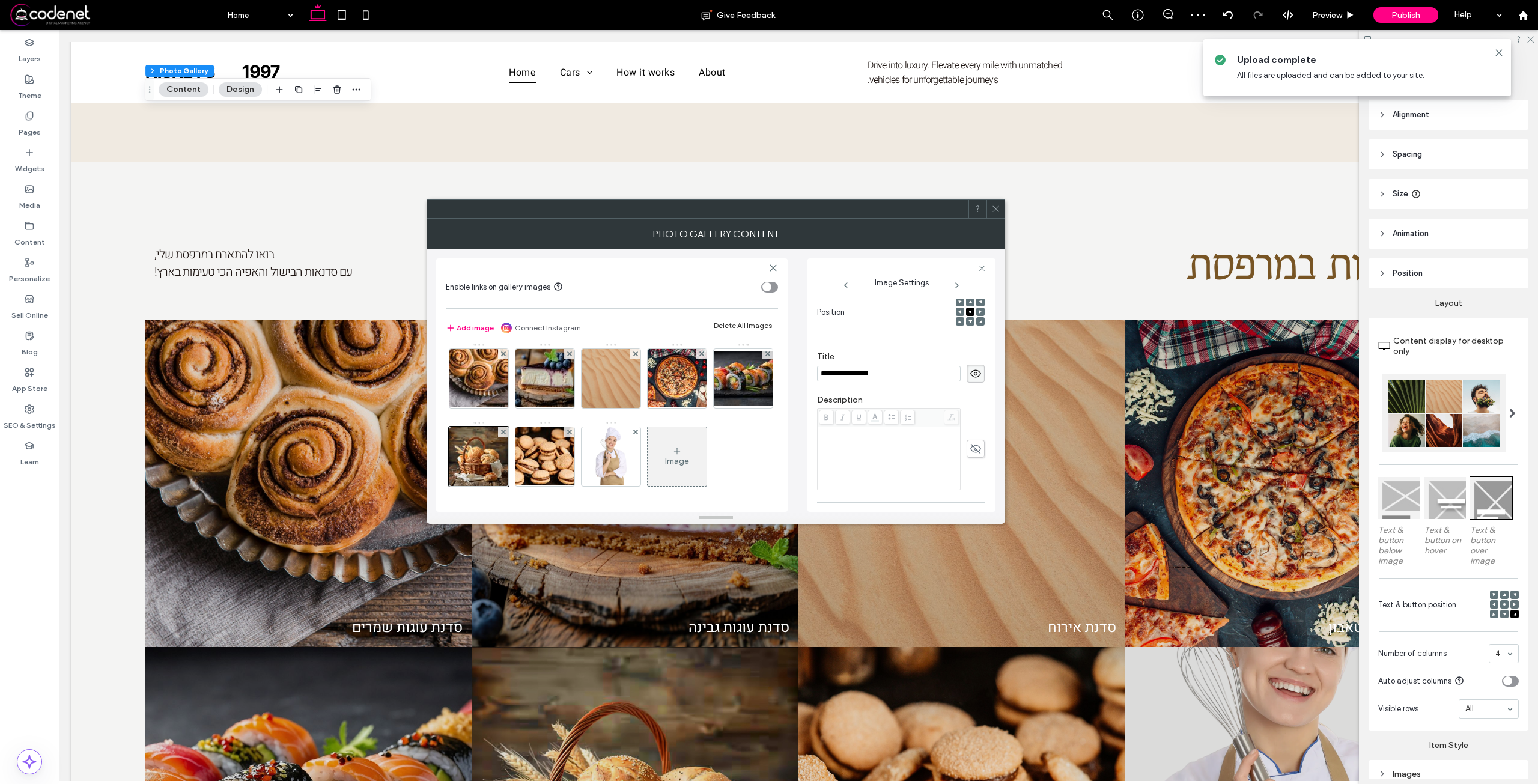
scroll to position [23, 0]
click at [641, 449] on div at bounding box center [611, 456] width 59 height 59
click at [908, 436] on span "**********" at bounding box center [933, 432] width 51 height 8
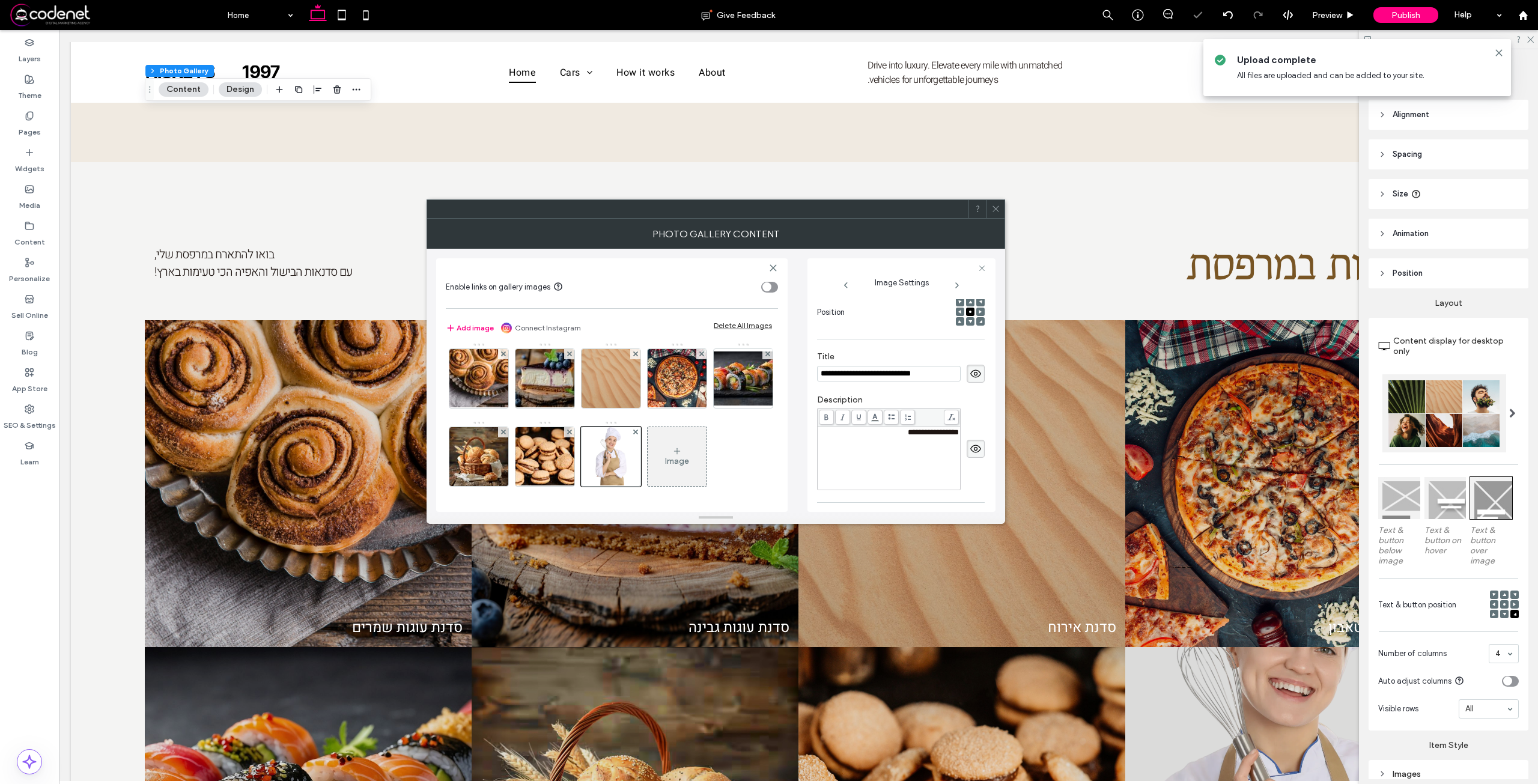
click at [886, 382] on div "**********" at bounding box center [901, 367] width 167 height 43
click at [886, 381] on input "**********" at bounding box center [888, 373] width 144 height 15
click at [873, 430] on div "**********" at bounding box center [889, 432] width 139 height 8
click at [882, 442] on div "**********" at bounding box center [889, 458] width 139 height 60
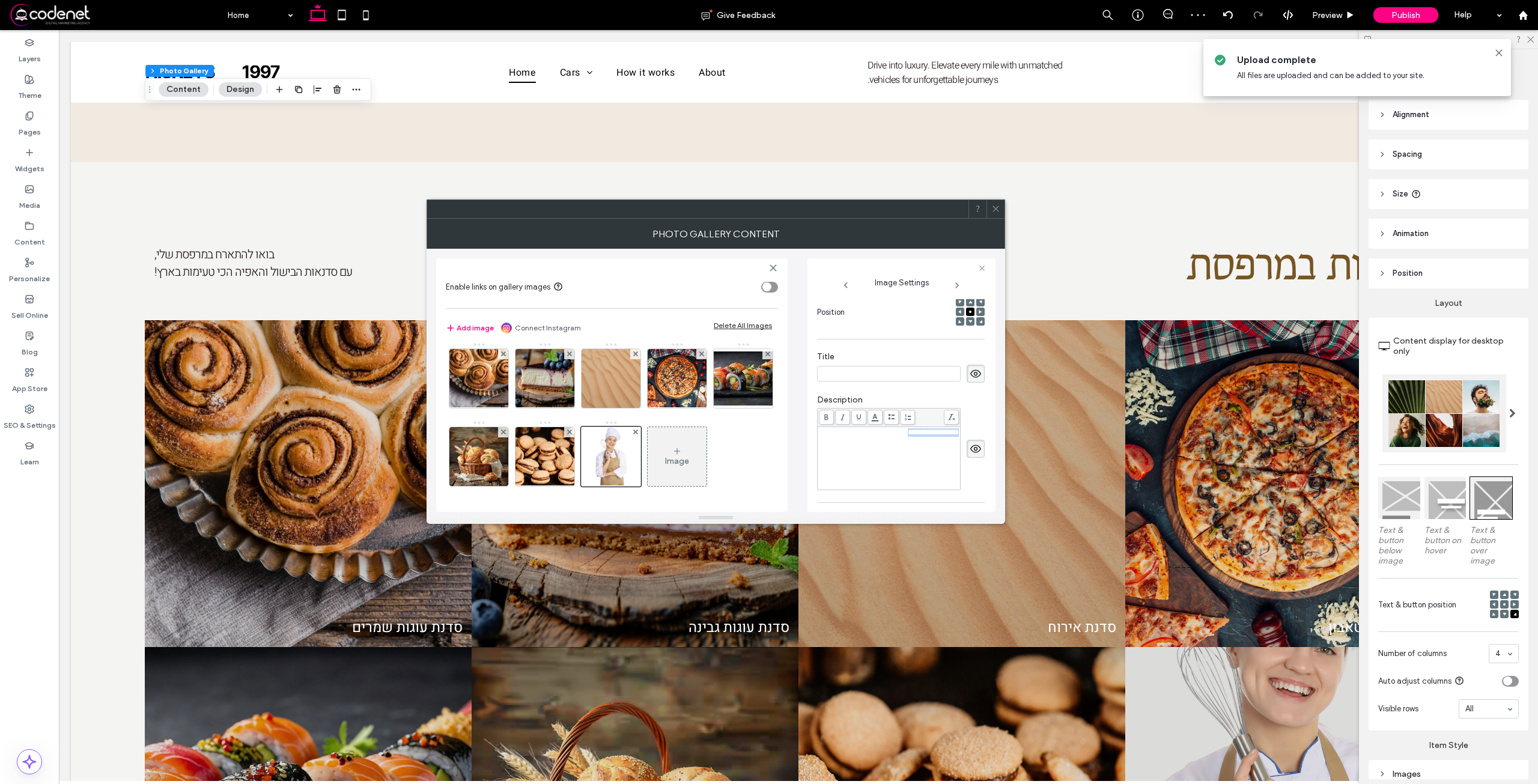
click at [886, 440] on div "**********" at bounding box center [889, 458] width 139 height 60
paste div "Rich Text Editor"
click at [908, 435] on span "**********" at bounding box center [933, 432] width 51 height 8
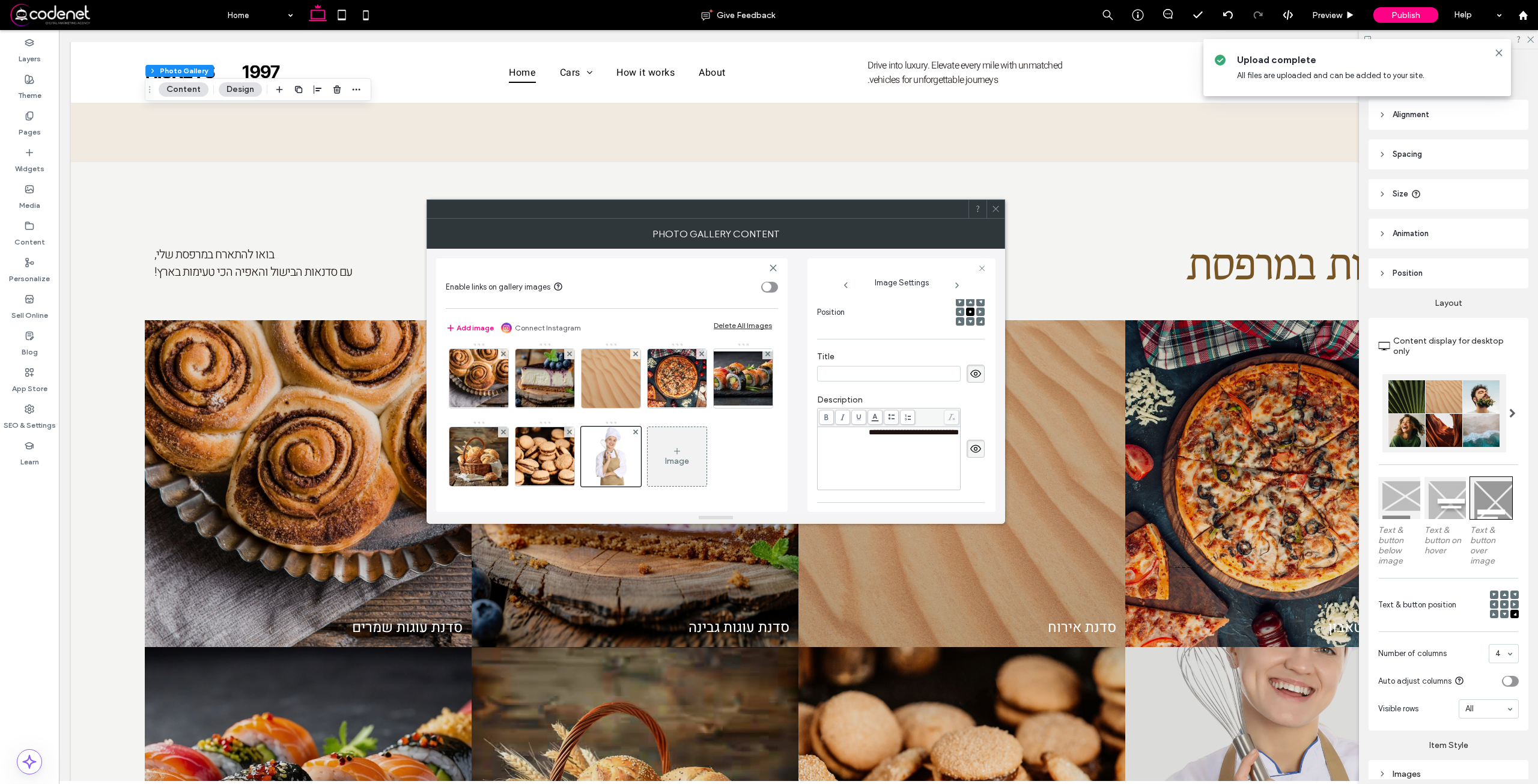
click at [862, 366] on input at bounding box center [888, 373] width 144 height 15
paste input "**********"
type input "**********"
click at [997, 207] on icon at bounding box center [996, 209] width 9 height 9
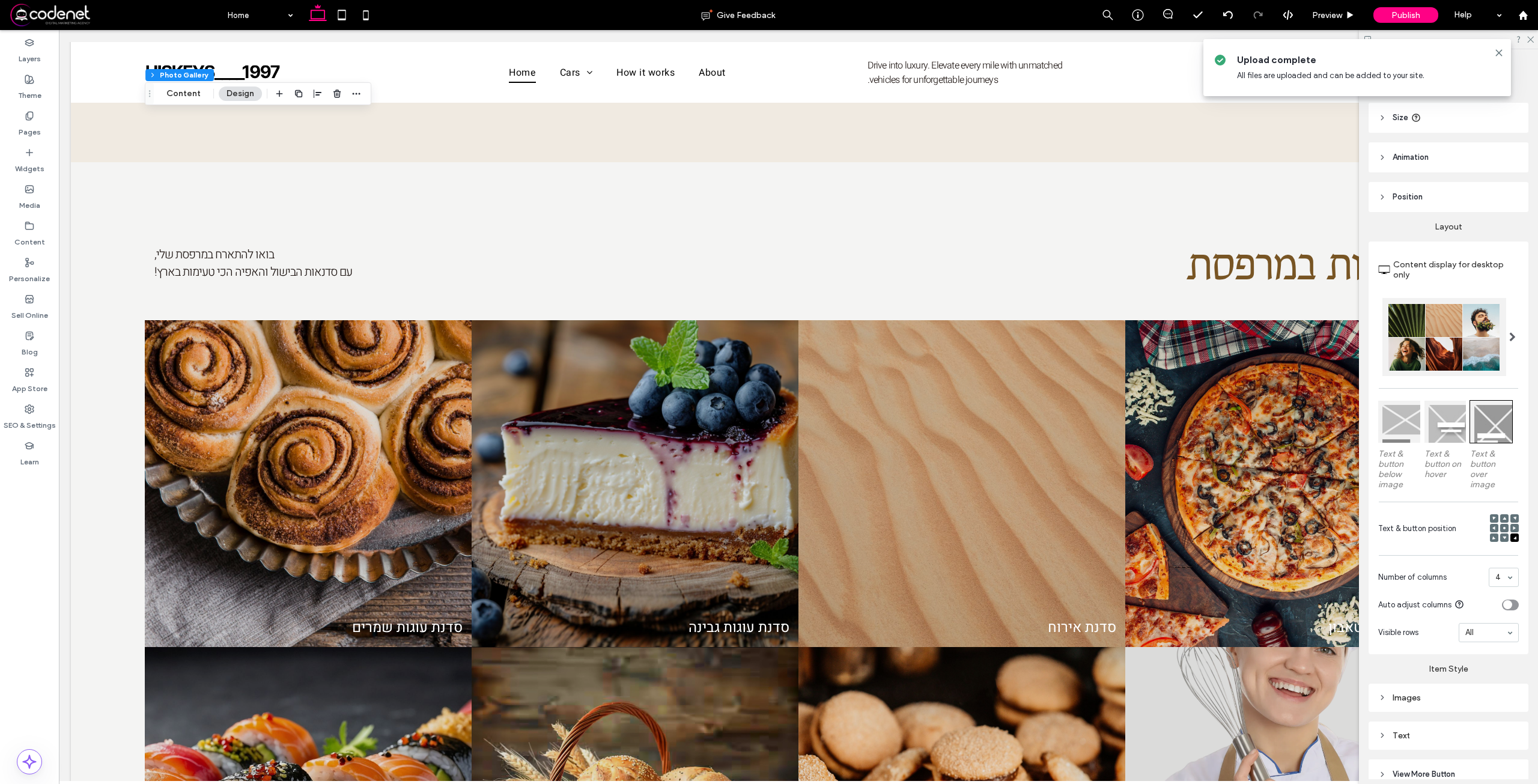
scroll to position [170, 0]
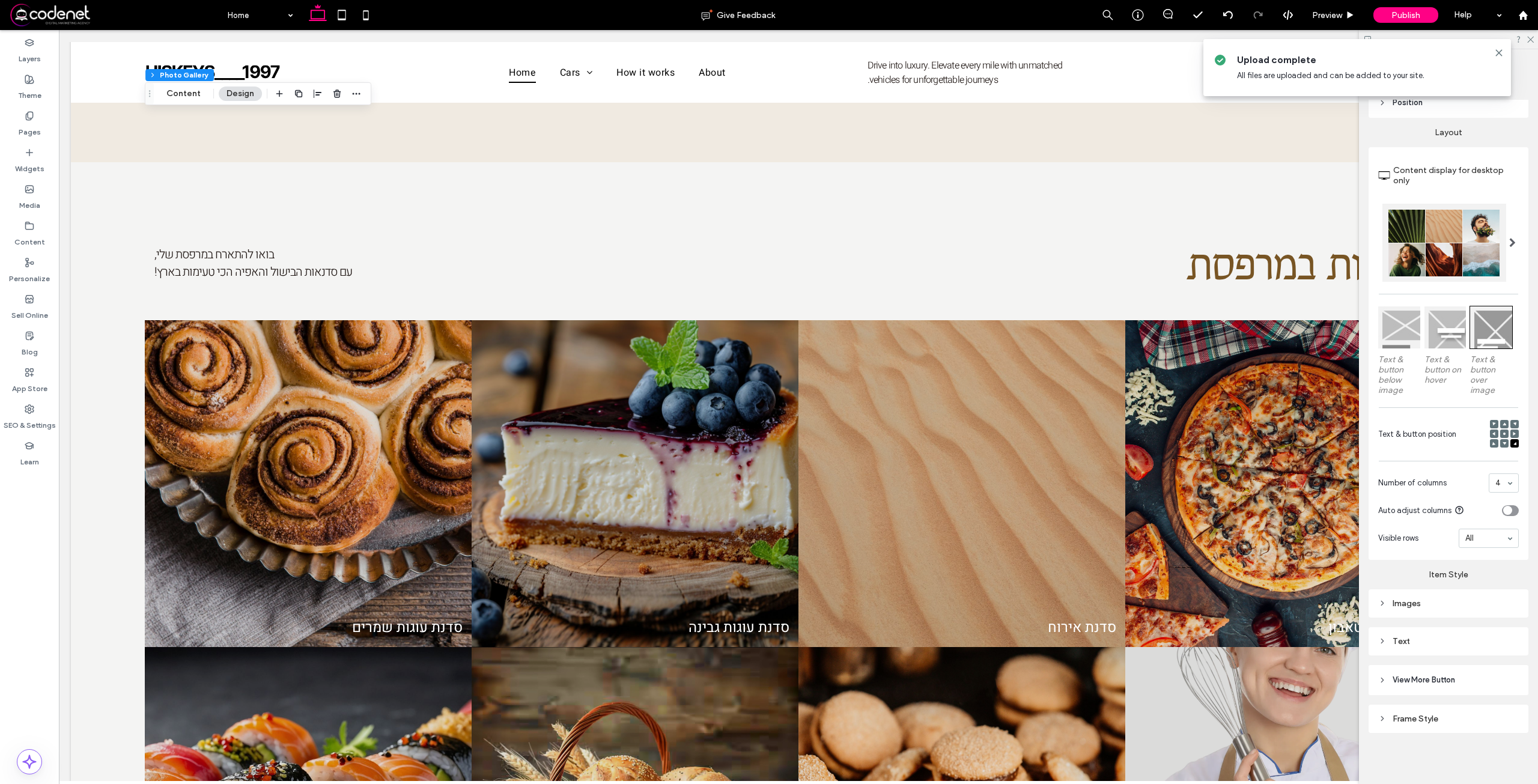
click at [1429, 604] on div "Images" at bounding box center [1449, 603] width 141 height 10
click at [1499, 667] on input "***" at bounding box center [1504, 671] width 30 height 15
type input "****"
type input "**"
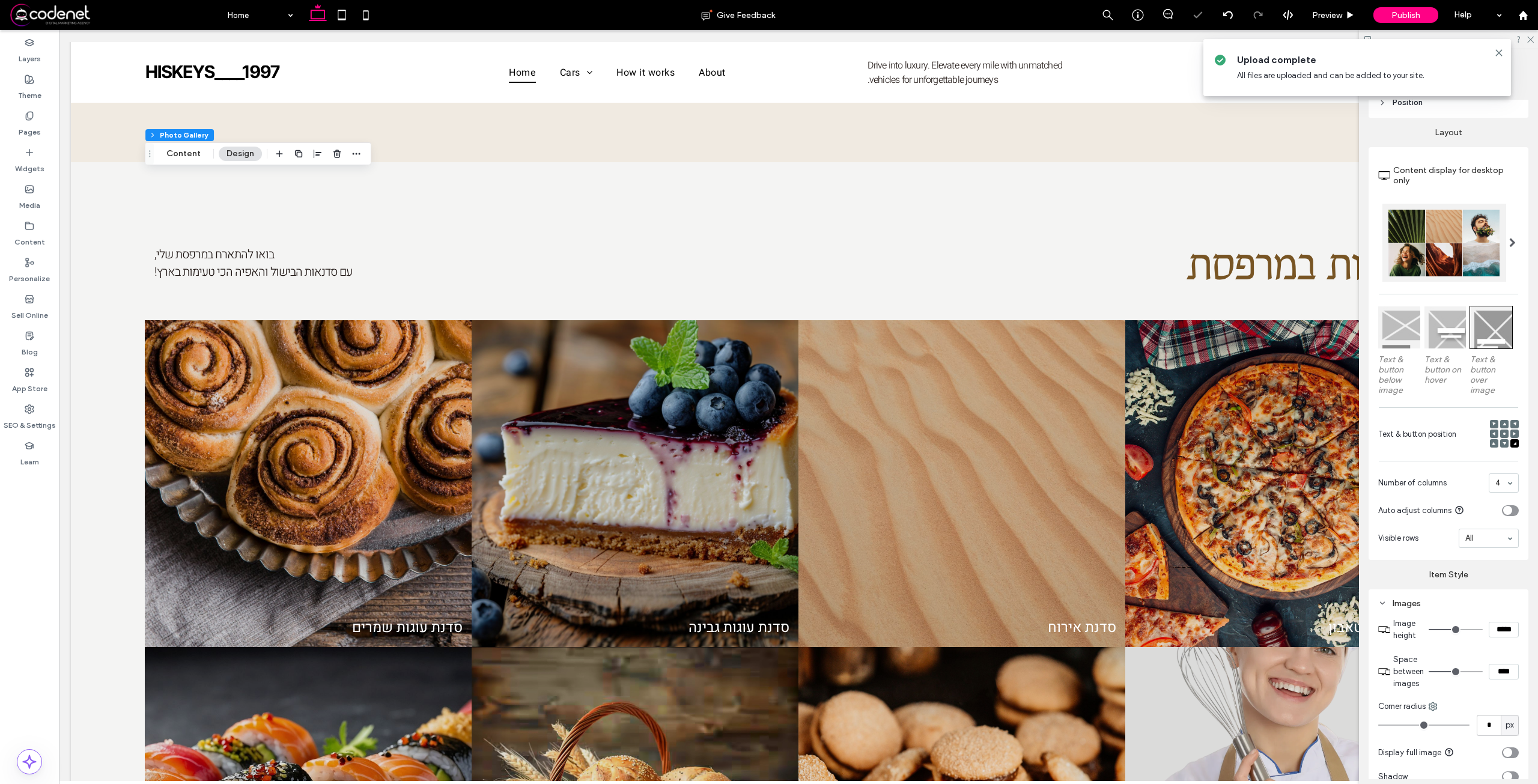
click at [1494, 674] on input "****" at bounding box center [1504, 671] width 30 height 15
type input "***"
type input "*"
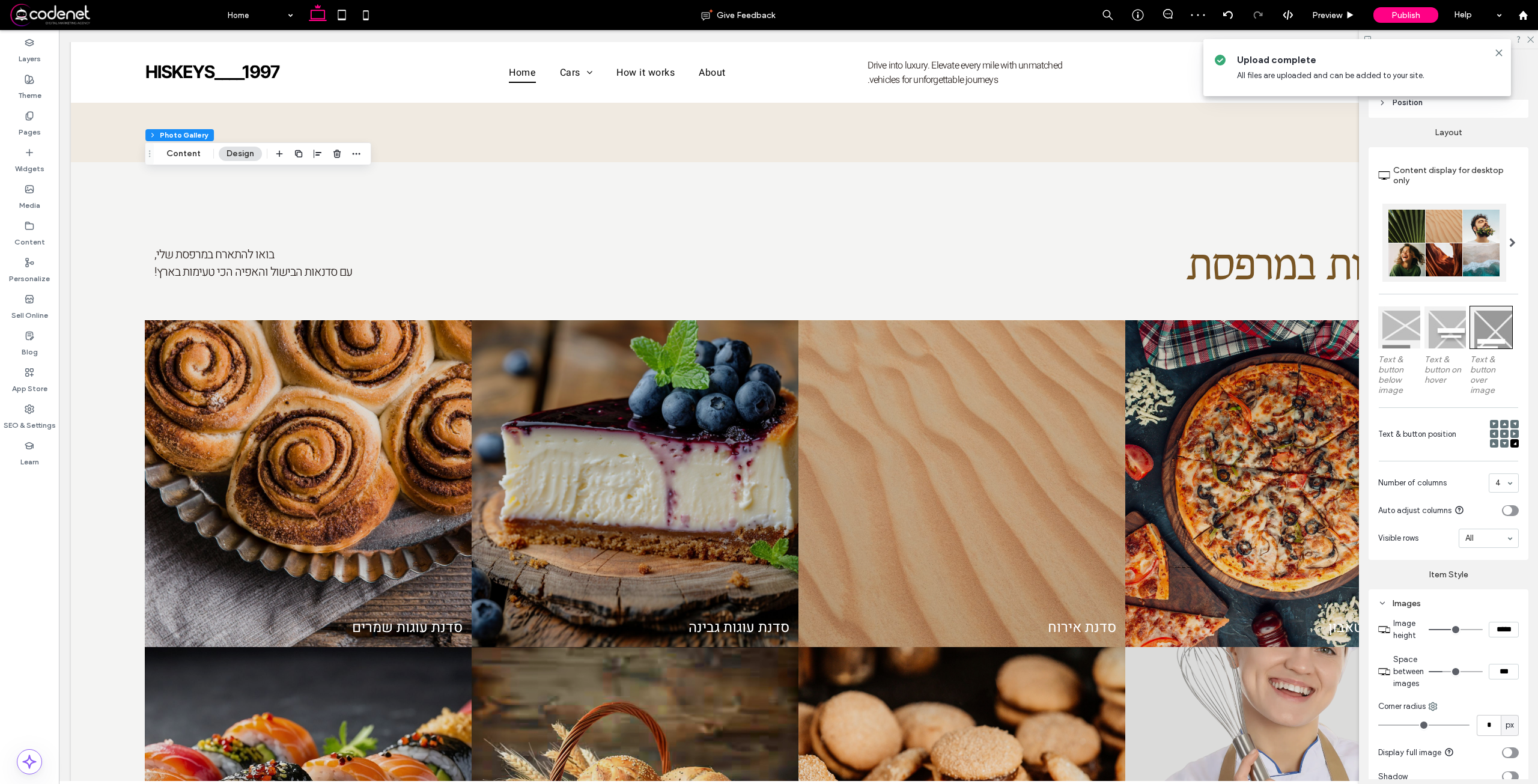
click at [1494, 674] on input "***" at bounding box center [1504, 671] width 30 height 15
type input "***"
type input "*"
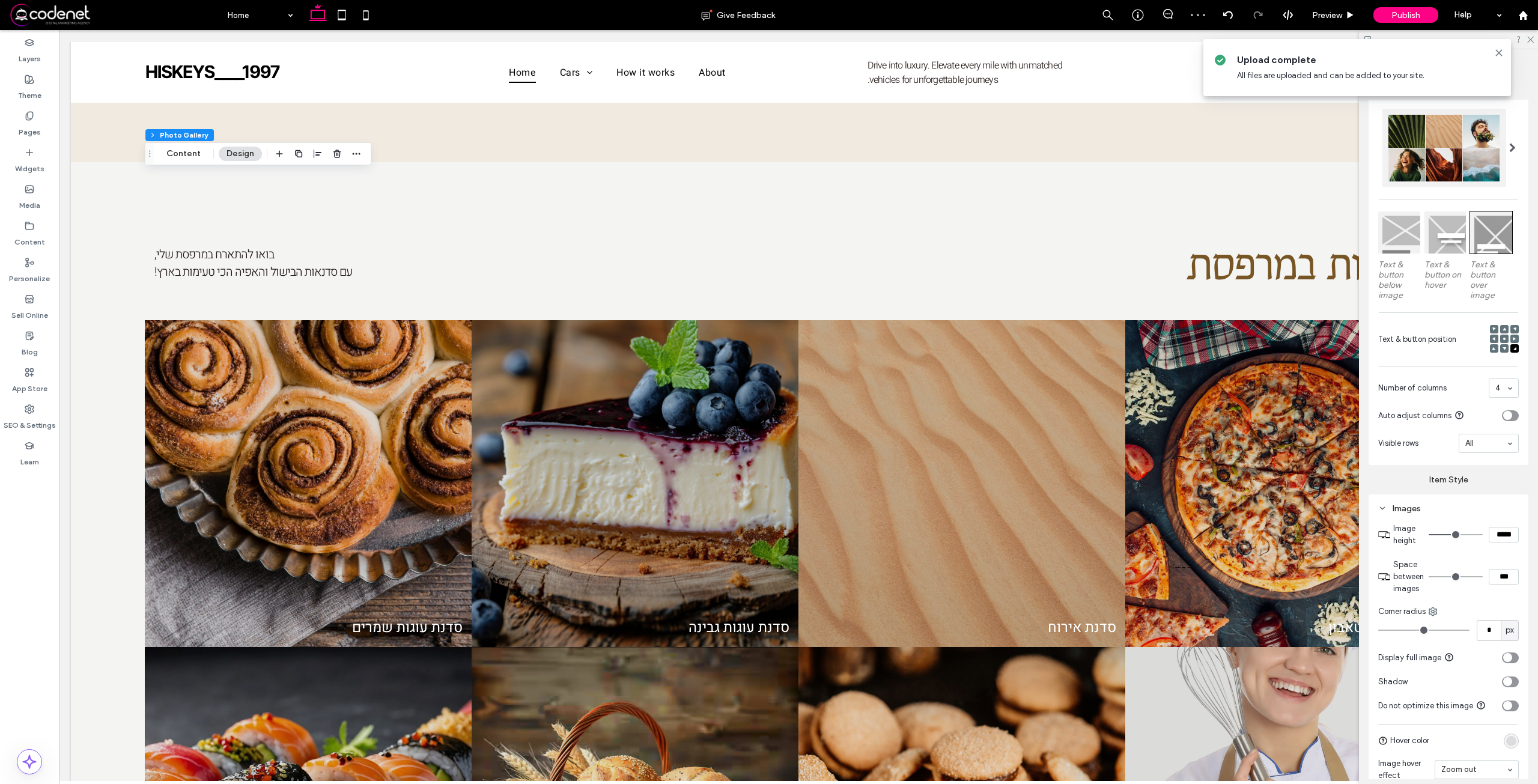
scroll to position [351, 0]
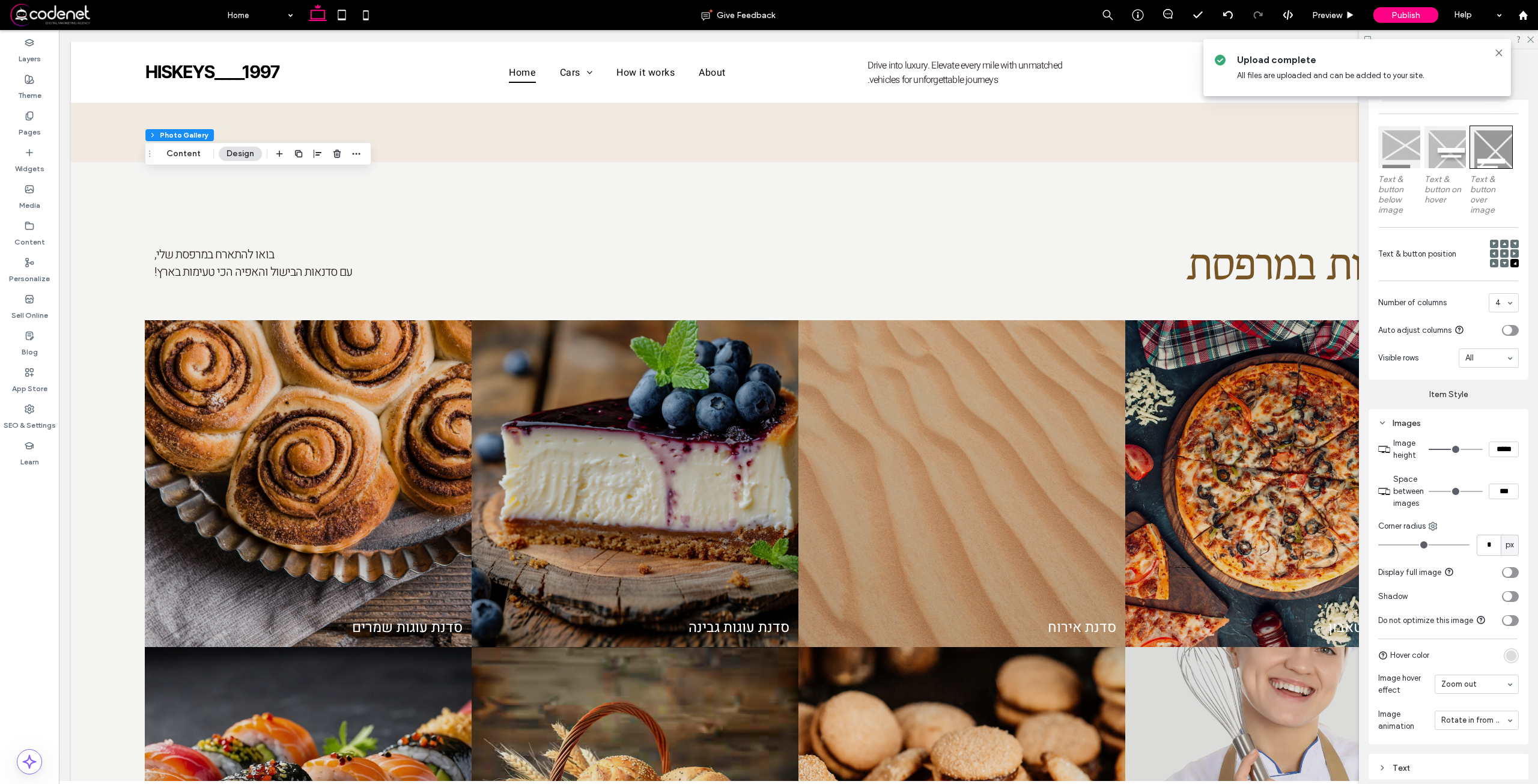
click at [1489, 448] on input "*****" at bounding box center [1504, 449] width 30 height 15
type input "*****"
type input "***"
click at [1491, 456] on section "Image height *****" at bounding box center [1456, 449] width 126 height 36
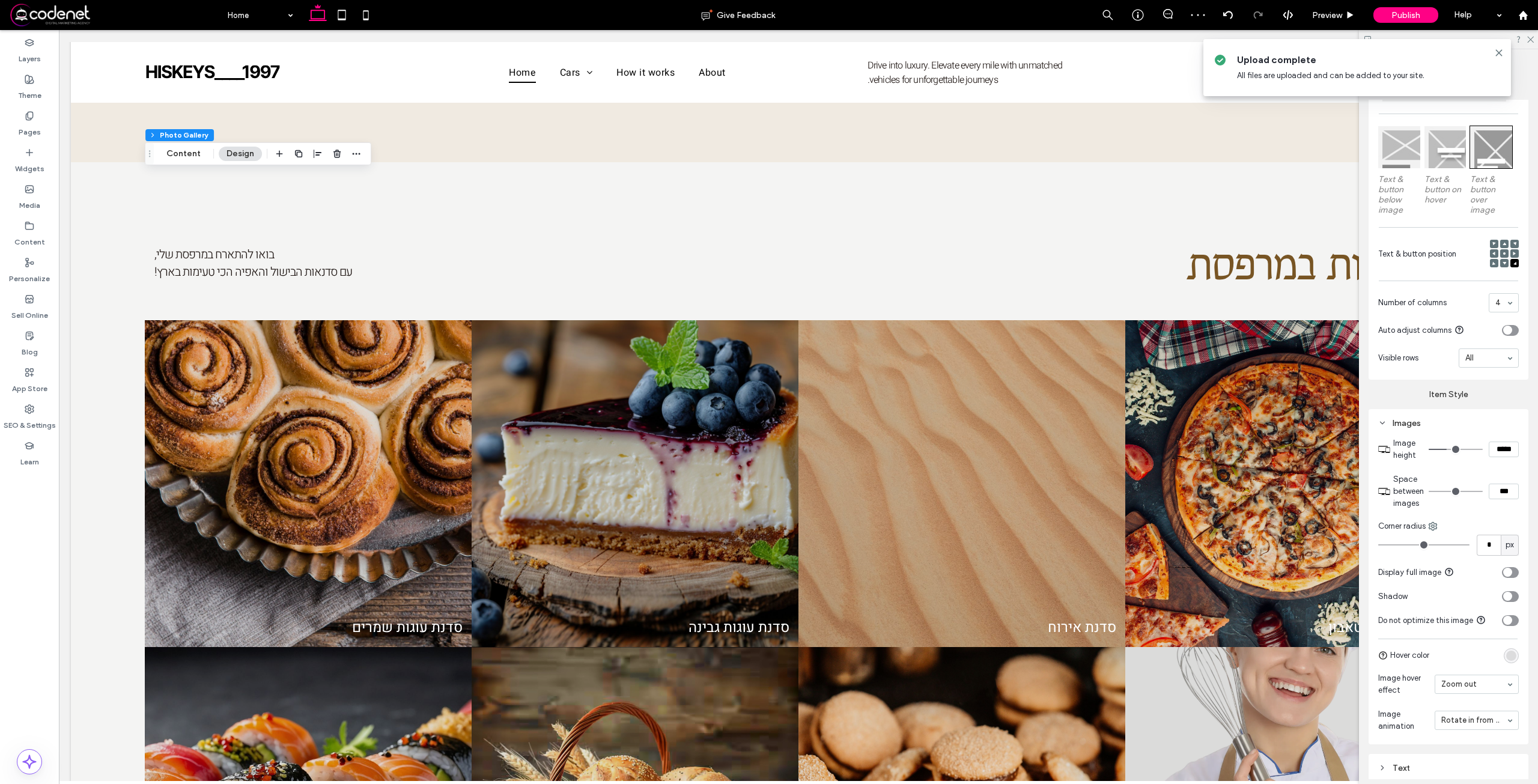
click at [1489, 445] on input "*****" at bounding box center [1504, 449] width 30 height 15
type input "*****"
type input "***"
click at [1503, 497] on input "***" at bounding box center [1504, 491] width 30 height 15
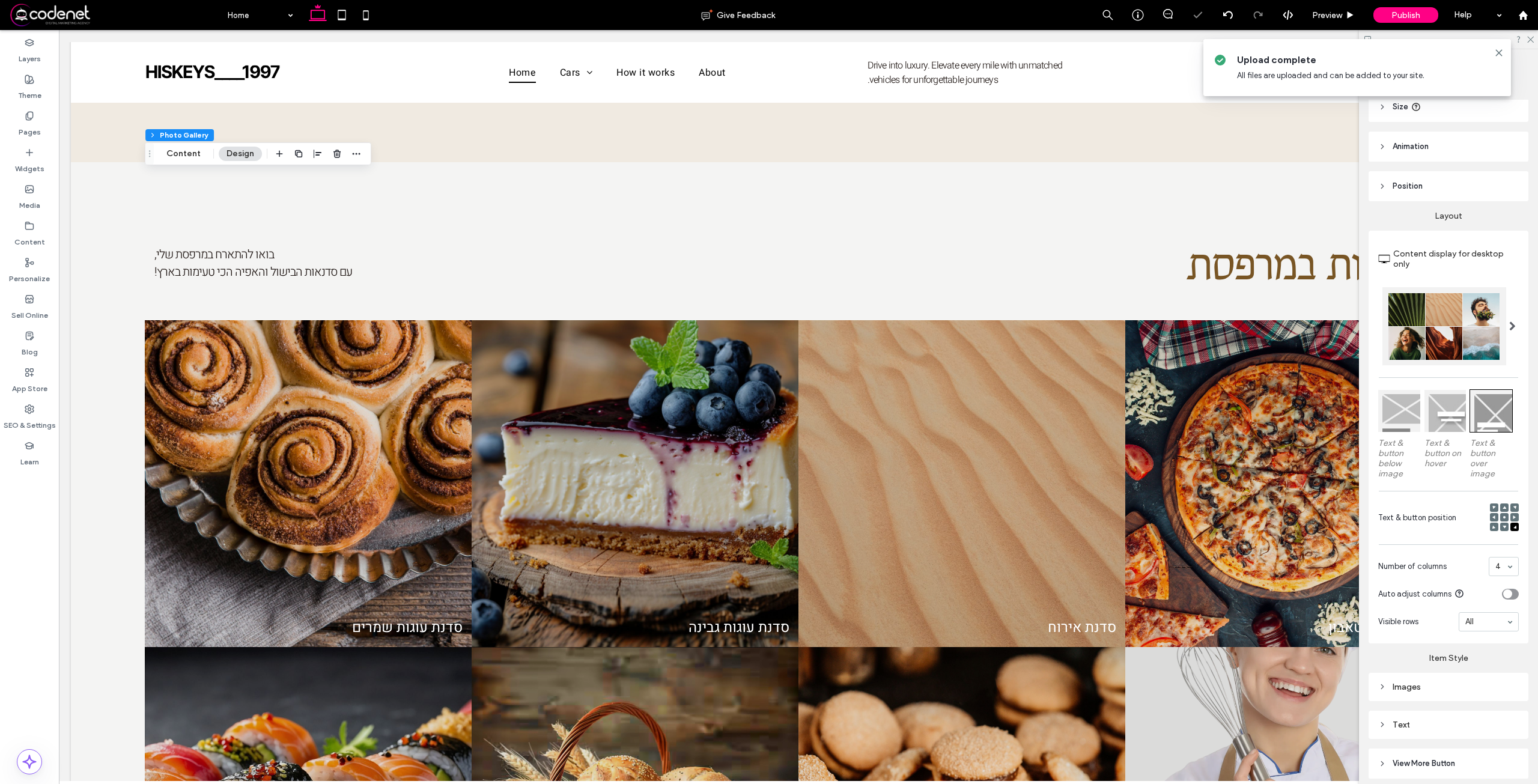
scroll to position [170, 0]
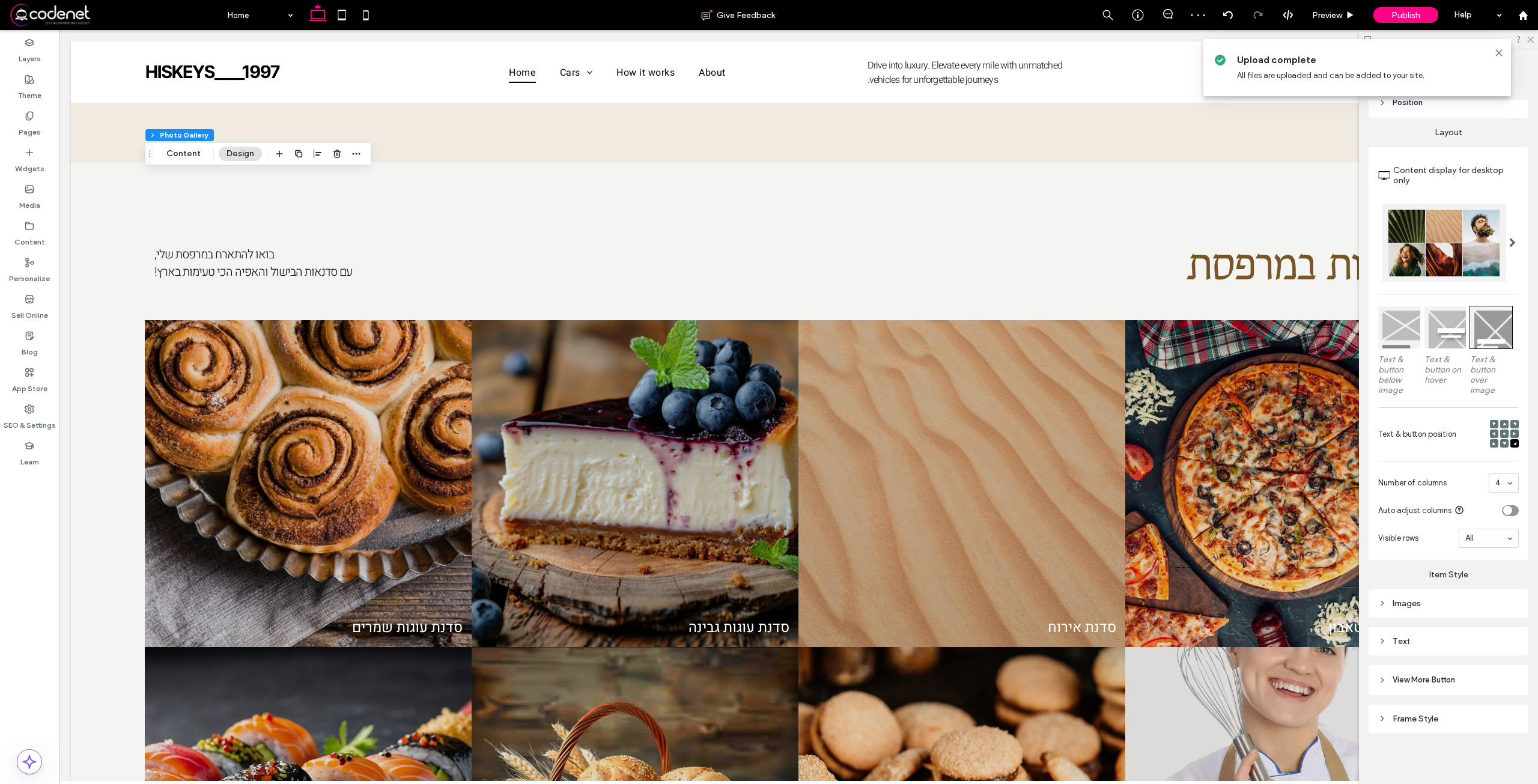
click at [1457, 639] on div "Text" at bounding box center [1449, 641] width 141 height 10
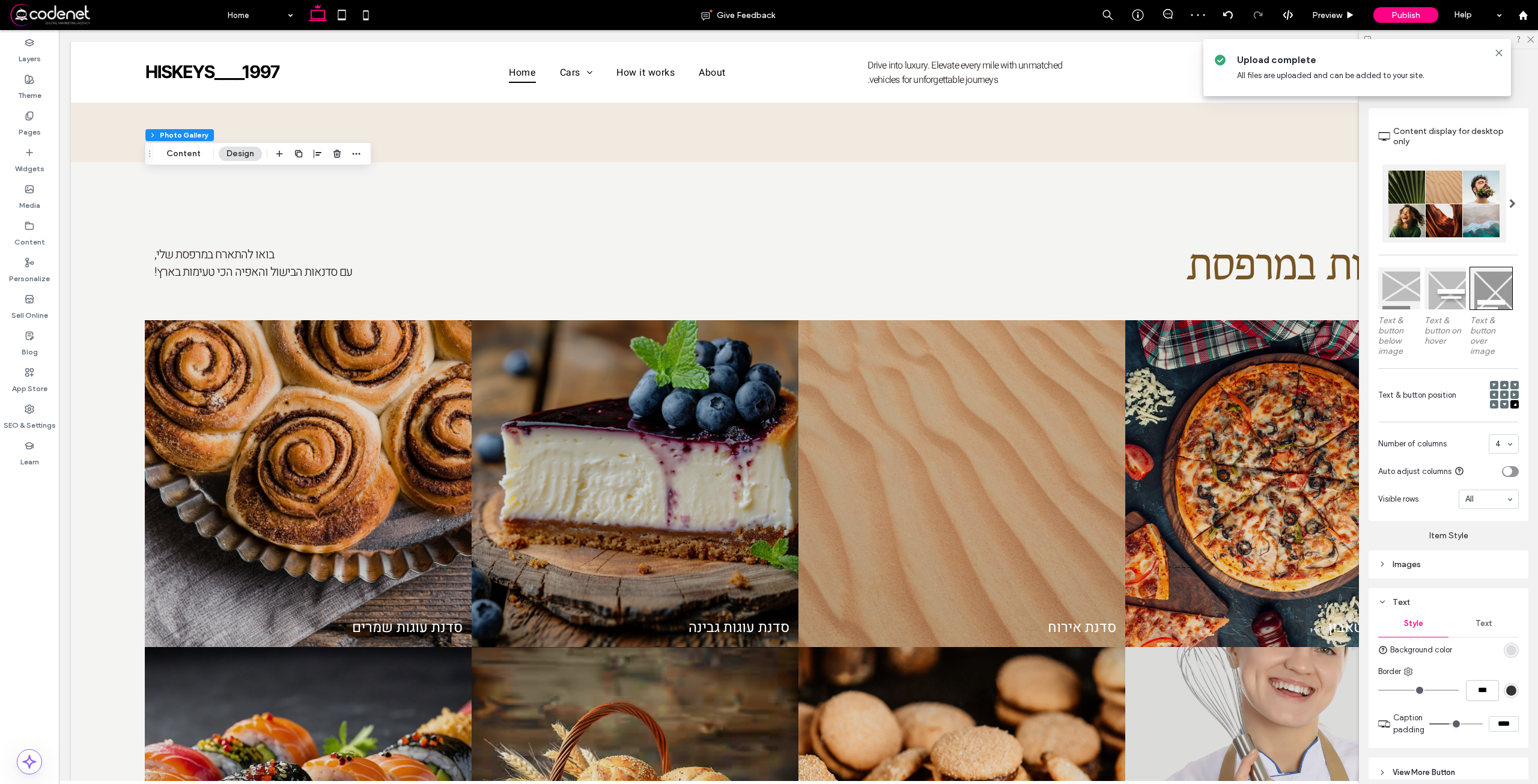
scroll to position [230, 0]
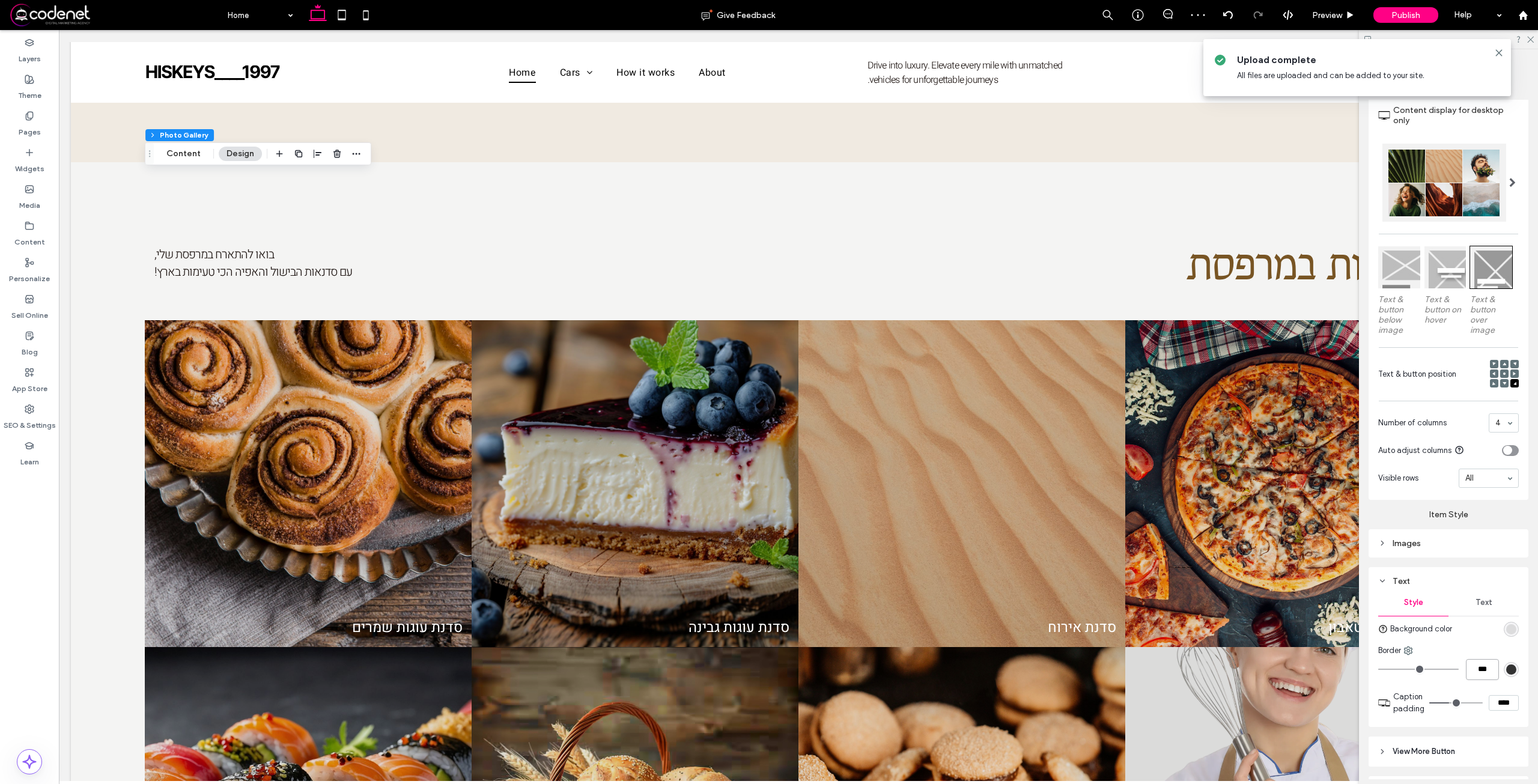
click at [1477, 668] on input "***" at bounding box center [1482, 669] width 33 height 21
type input "*"
type input "***"
click at [1506, 668] on div "rgb(51, 51, 51)" at bounding box center [1511, 669] width 10 height 10
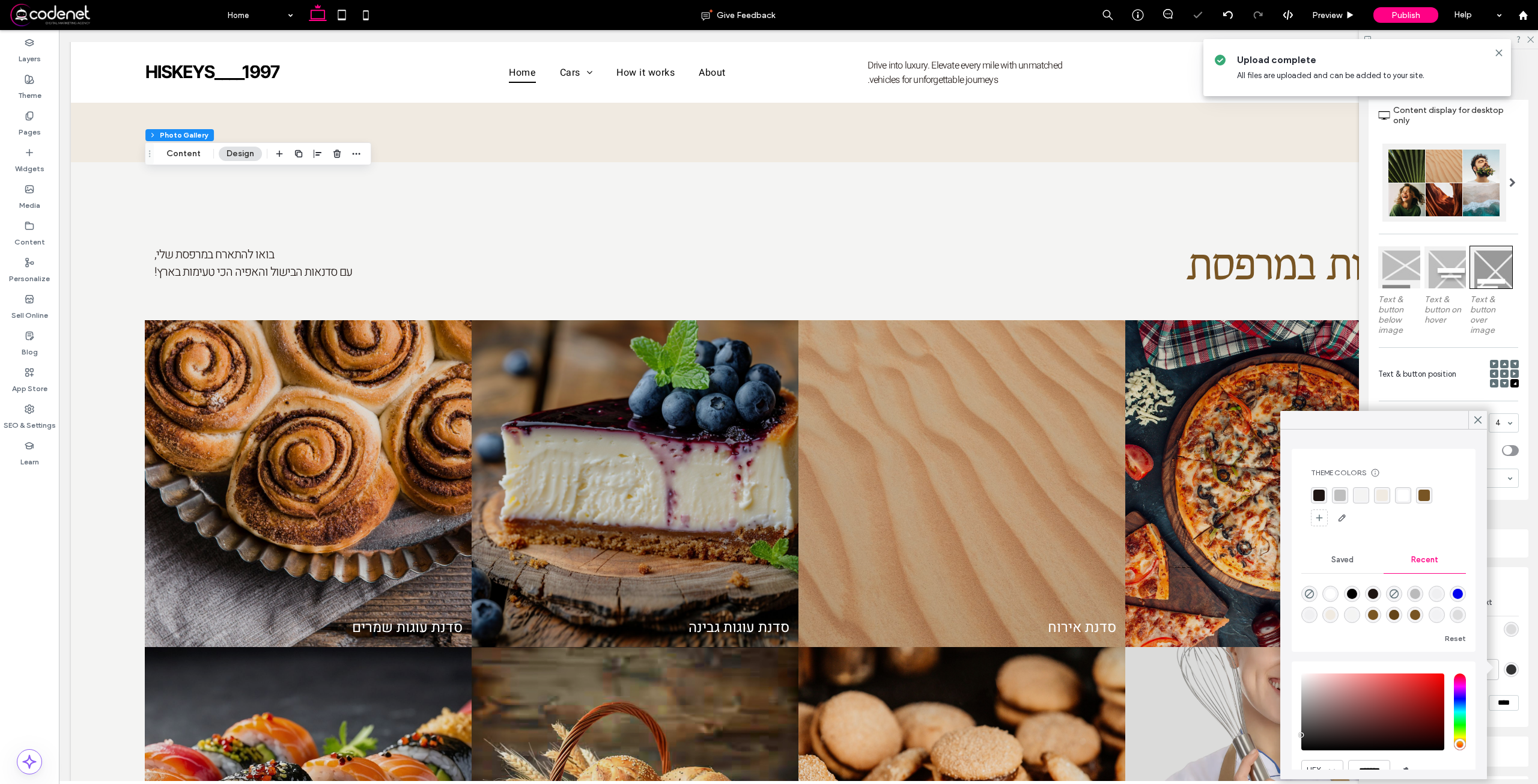
click at [1425, 490] on div "rgba(120, 85, 36, 1)" at bounding box center [1424, 495] width 11 height 11
click at [1396, 499] on div "rgba(255, 255, 255, 1)" at bounding box center [1403, 495] width 16 height 16
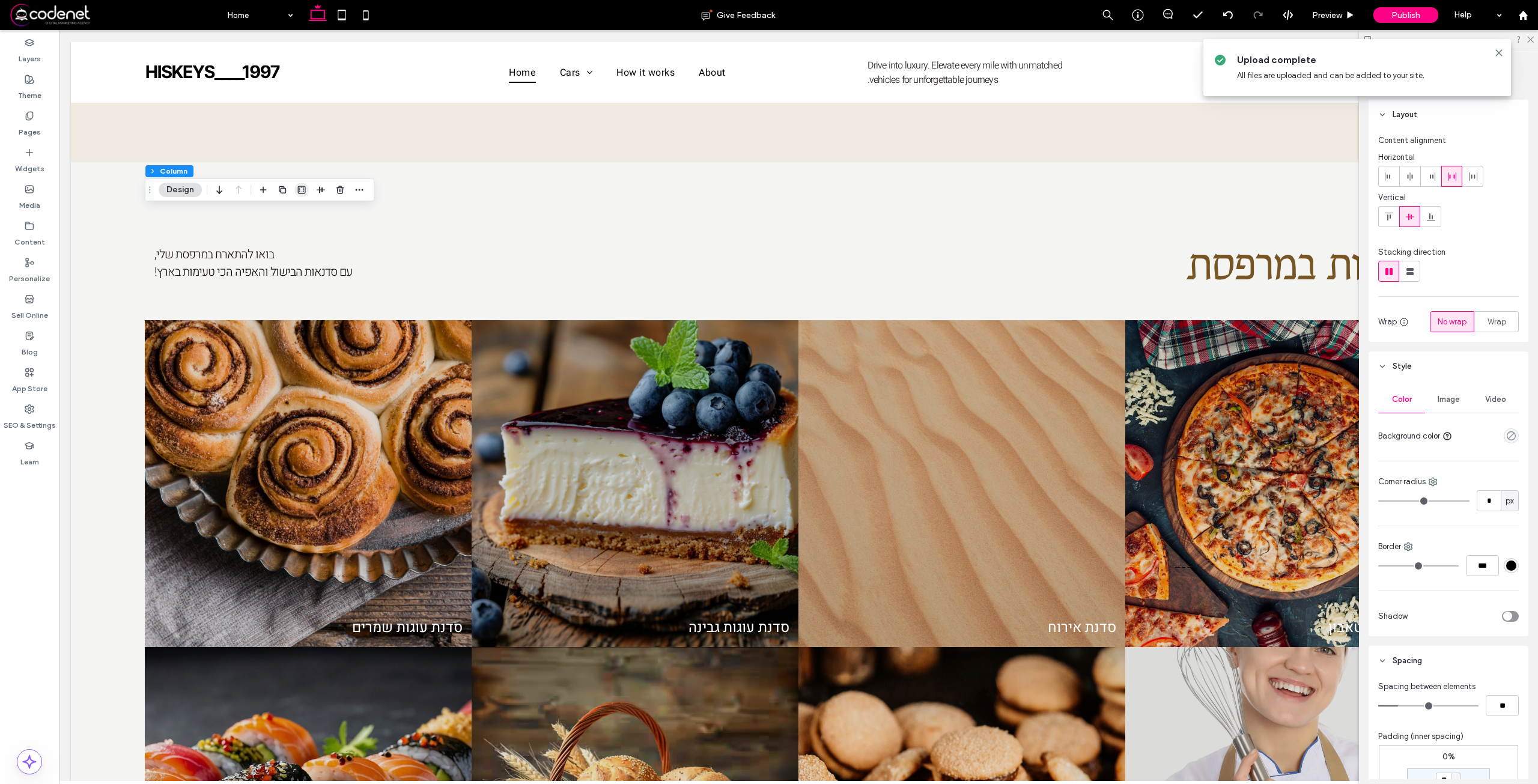
click at [298, 187] on use "button" at bounding box center [302, 190] width 8 height 8
type input "*"
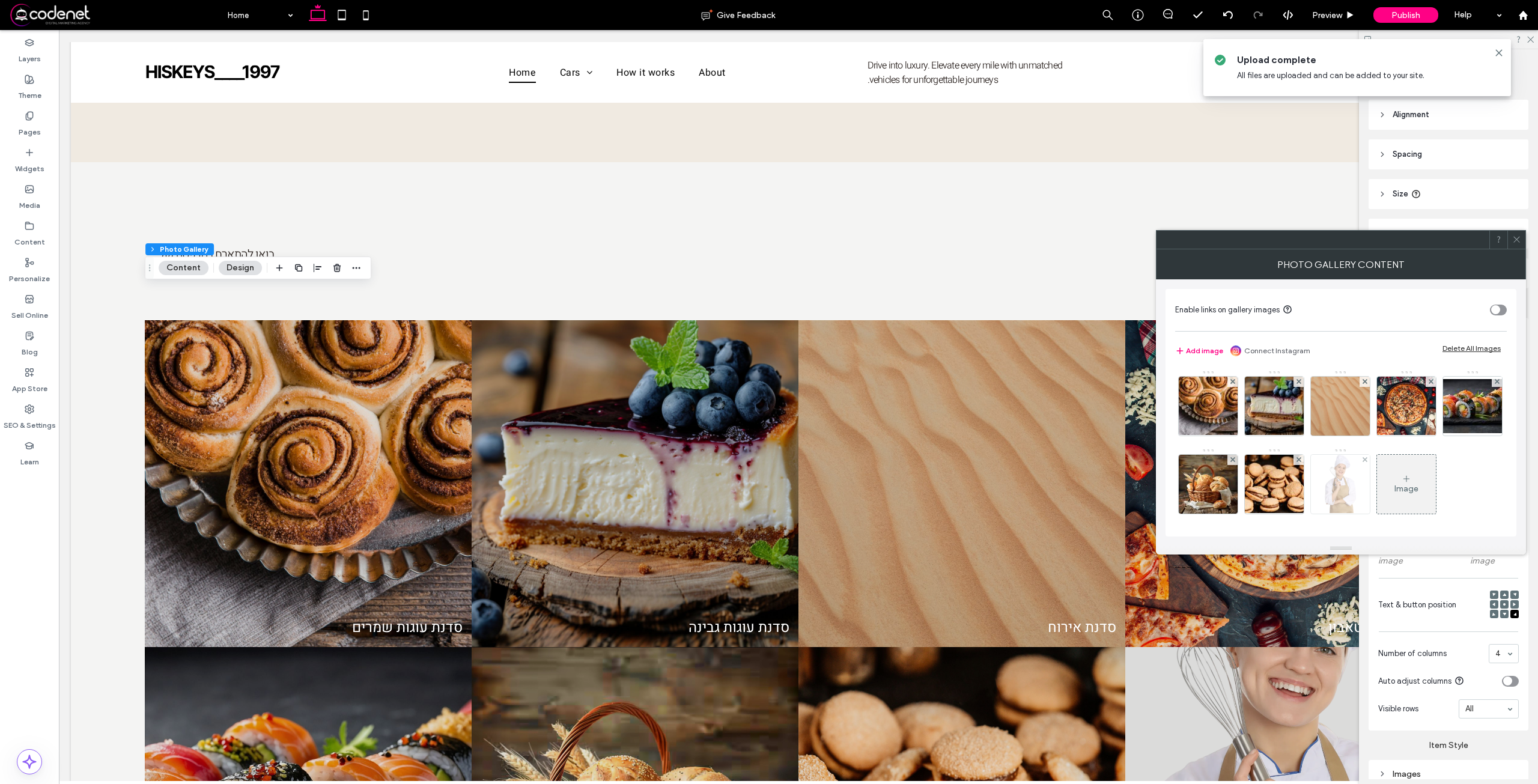
click at [1370, 477] on div at bounding box center [1340, 484] width 59 height 59
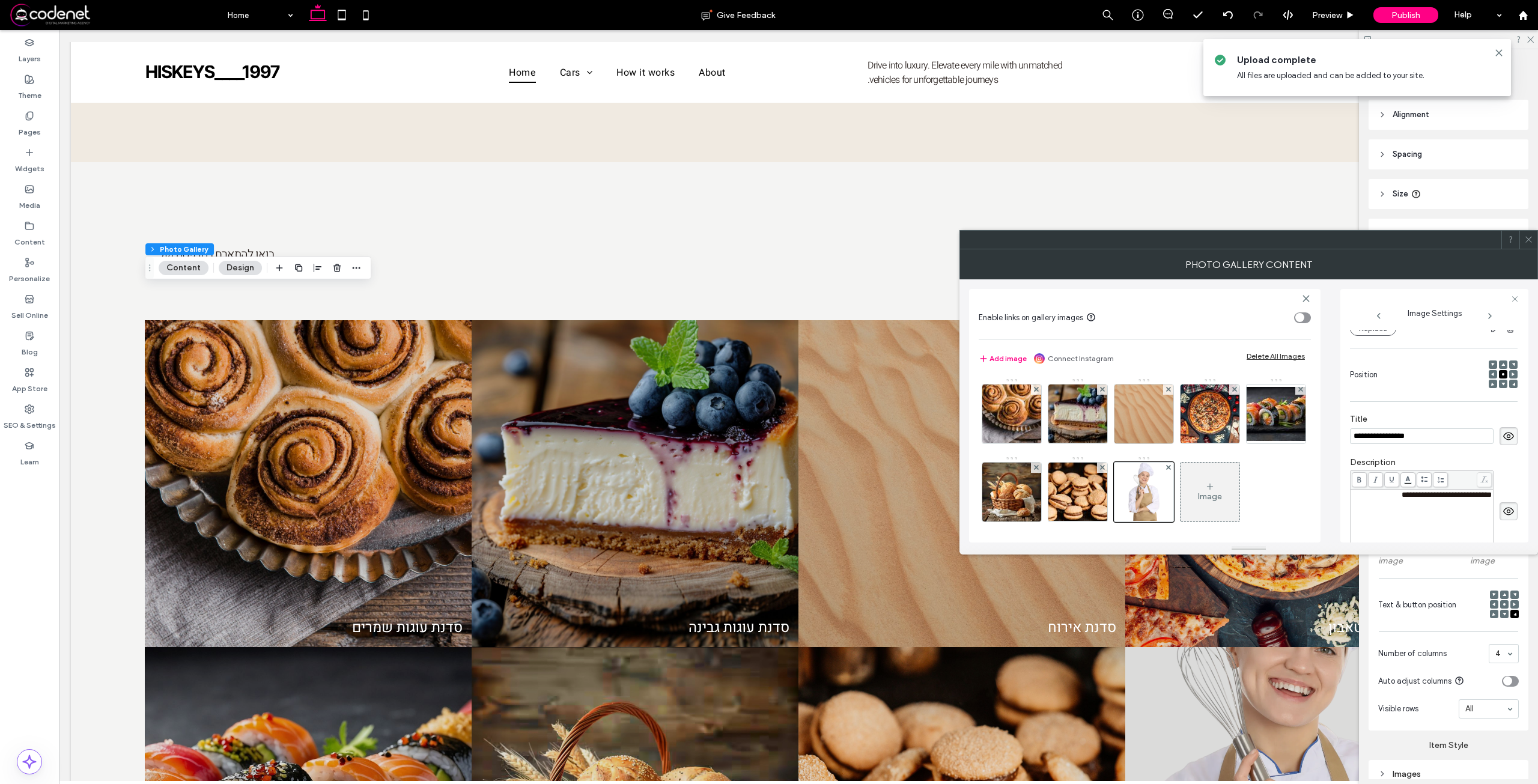
scroll to position [0, 0]
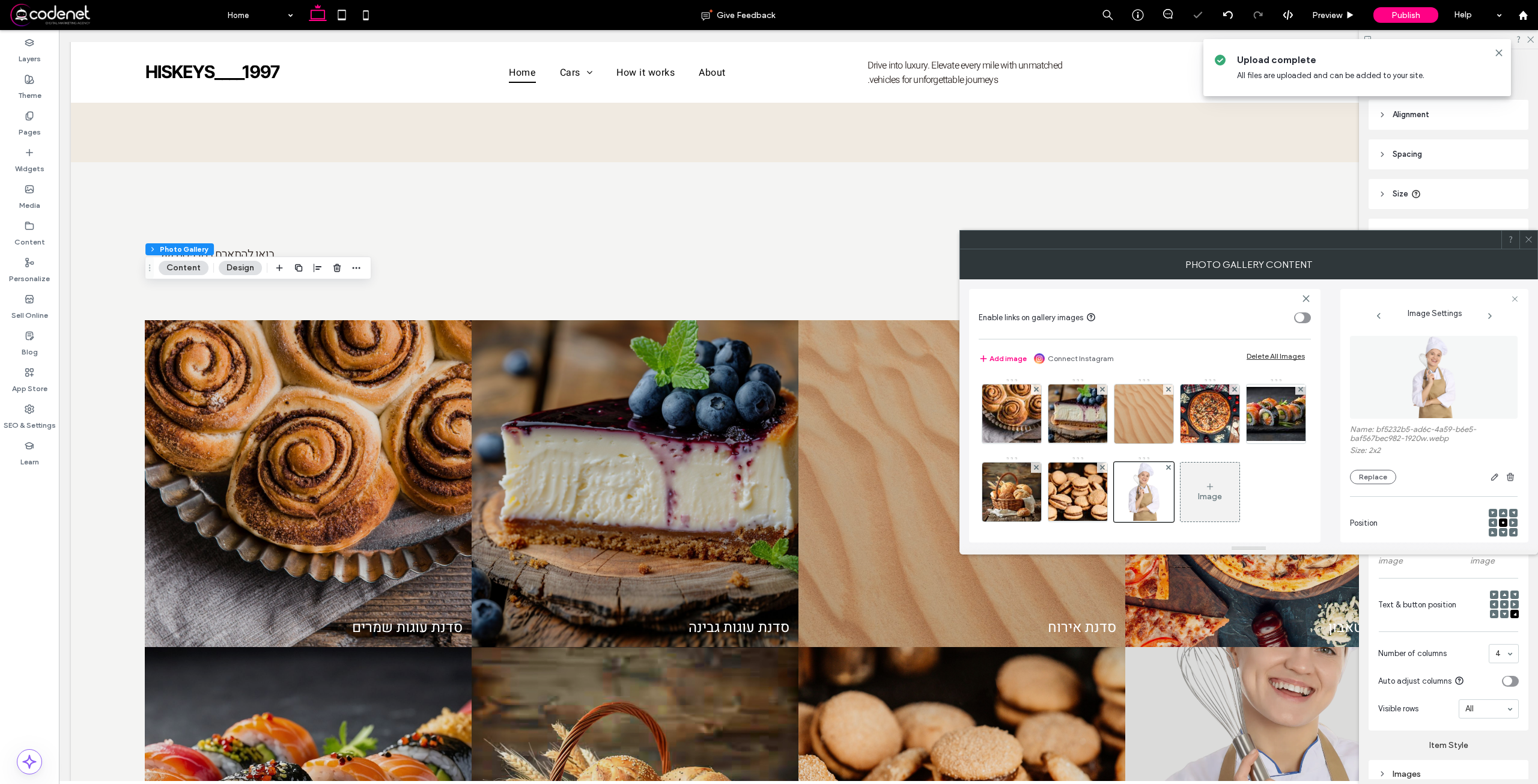
click at [1412, 365] on img at bounding box center [1434, 377] width 45 height 83
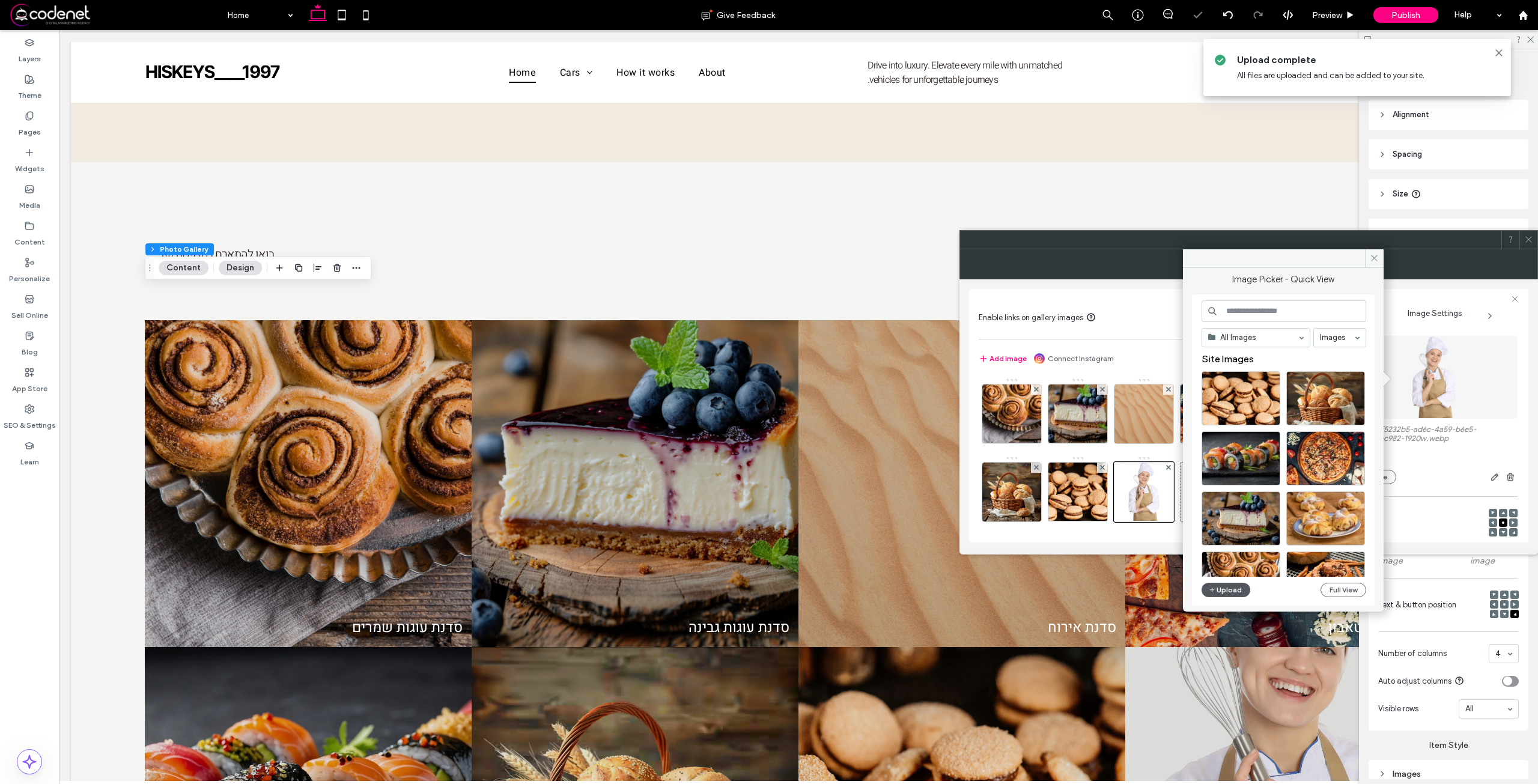
click at [1226, 586] on button "Upload" at bounding box center [1226, 589] width 49 height 15
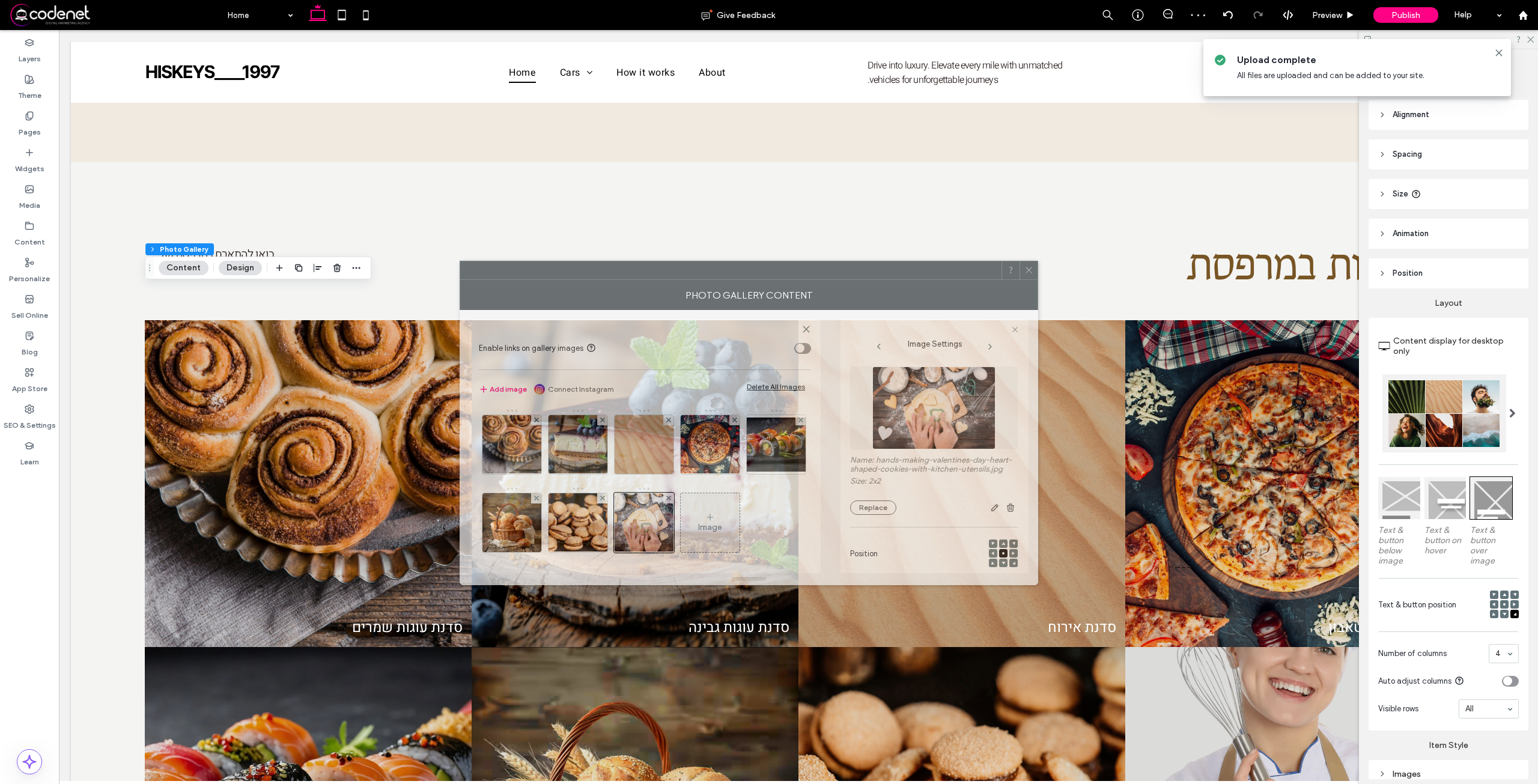
drag, startPoint x: 1235, startPoint y: 256, endPoint x: 735, endPoint y: 287, distance: 501.0
click at [735, 287] on div "Photo Gallery Content" at bounding box center [749, 294] width 579 height 30
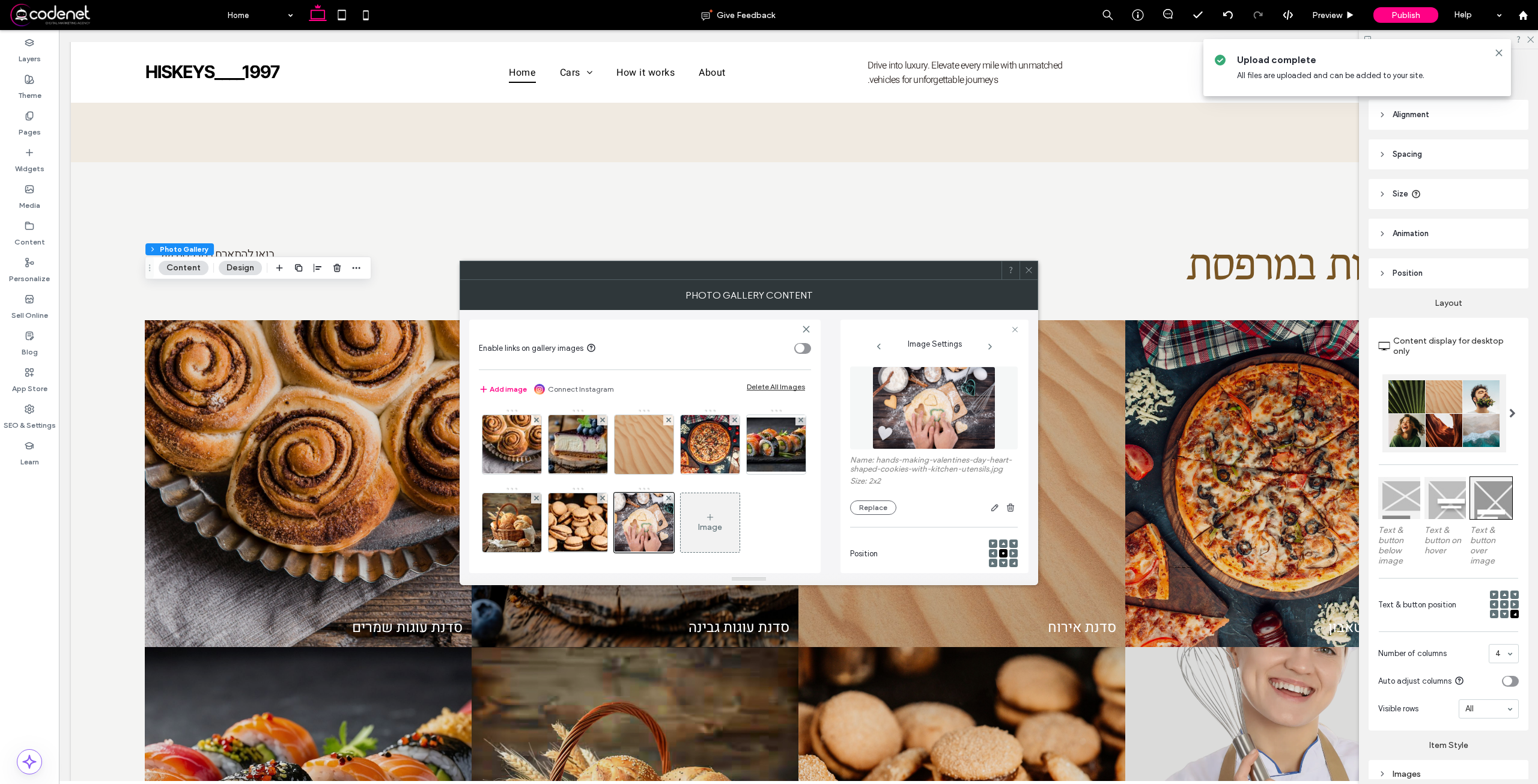
click at [931, 430] on img at bounding box center [934, 408] width 124 height 83
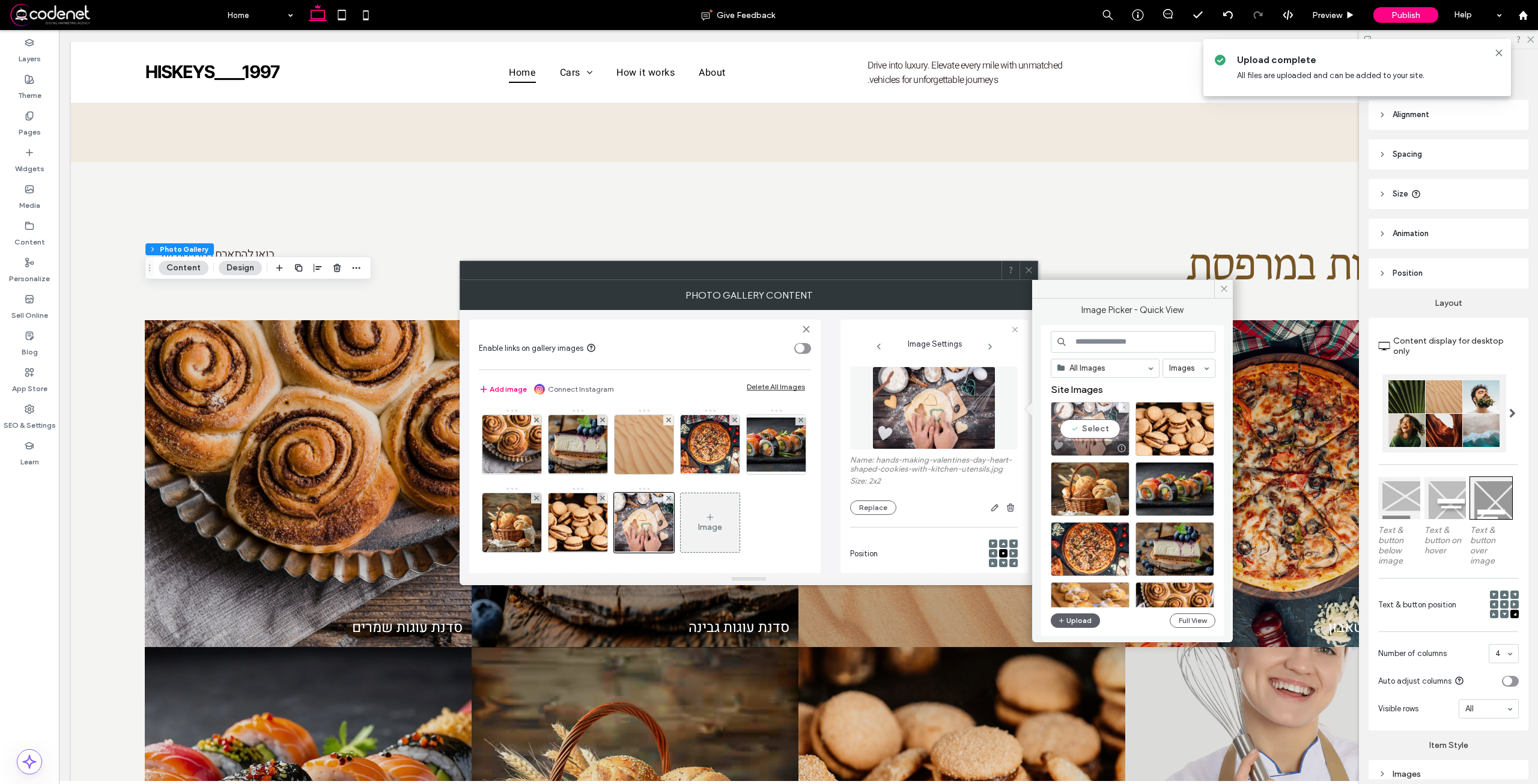
click at [1079, 422] on div "Select" at bounding box center [1090, 428] width 79 height 54
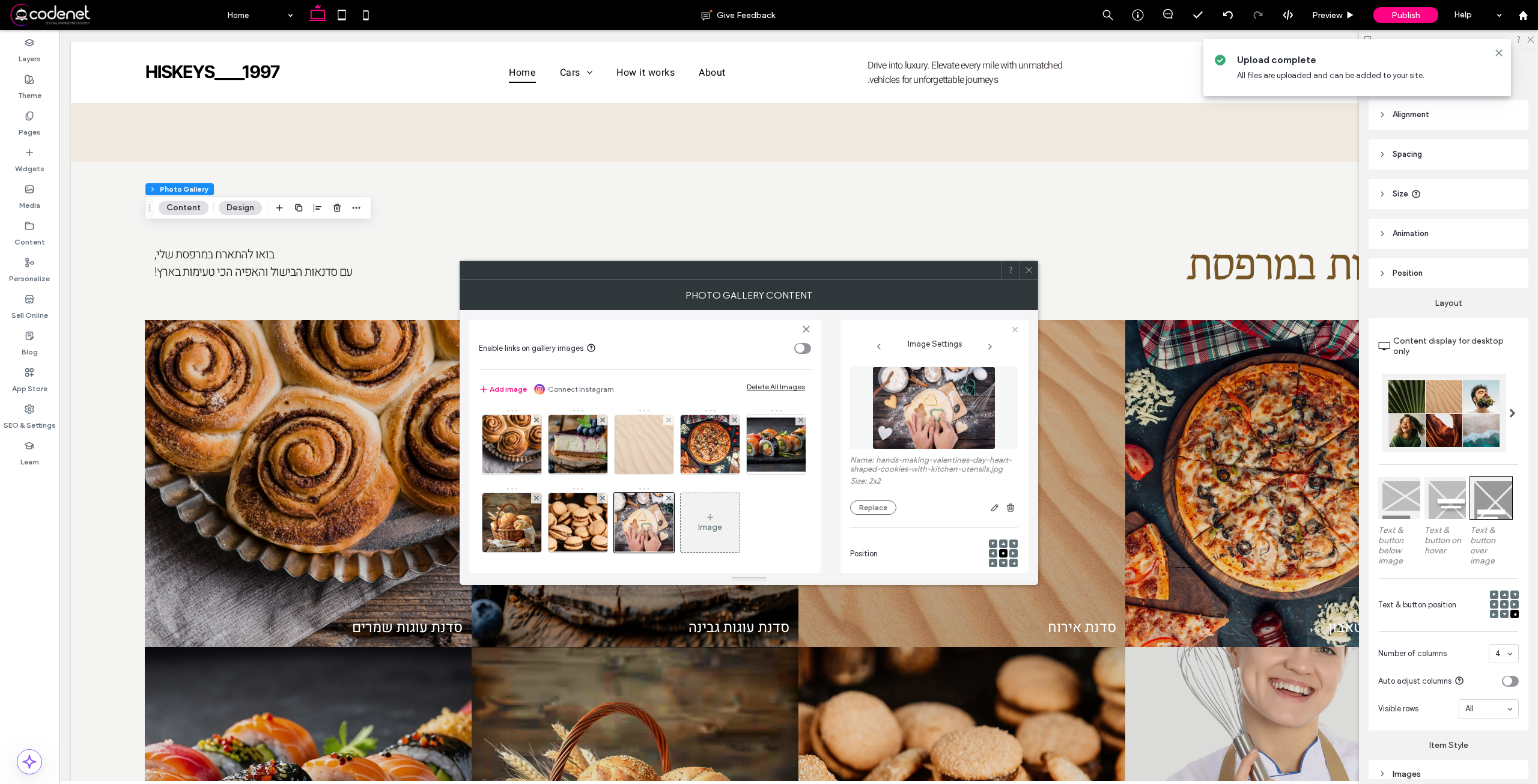
click at [623, 452] on img at bounding box center [644, 444] width 59 height 59
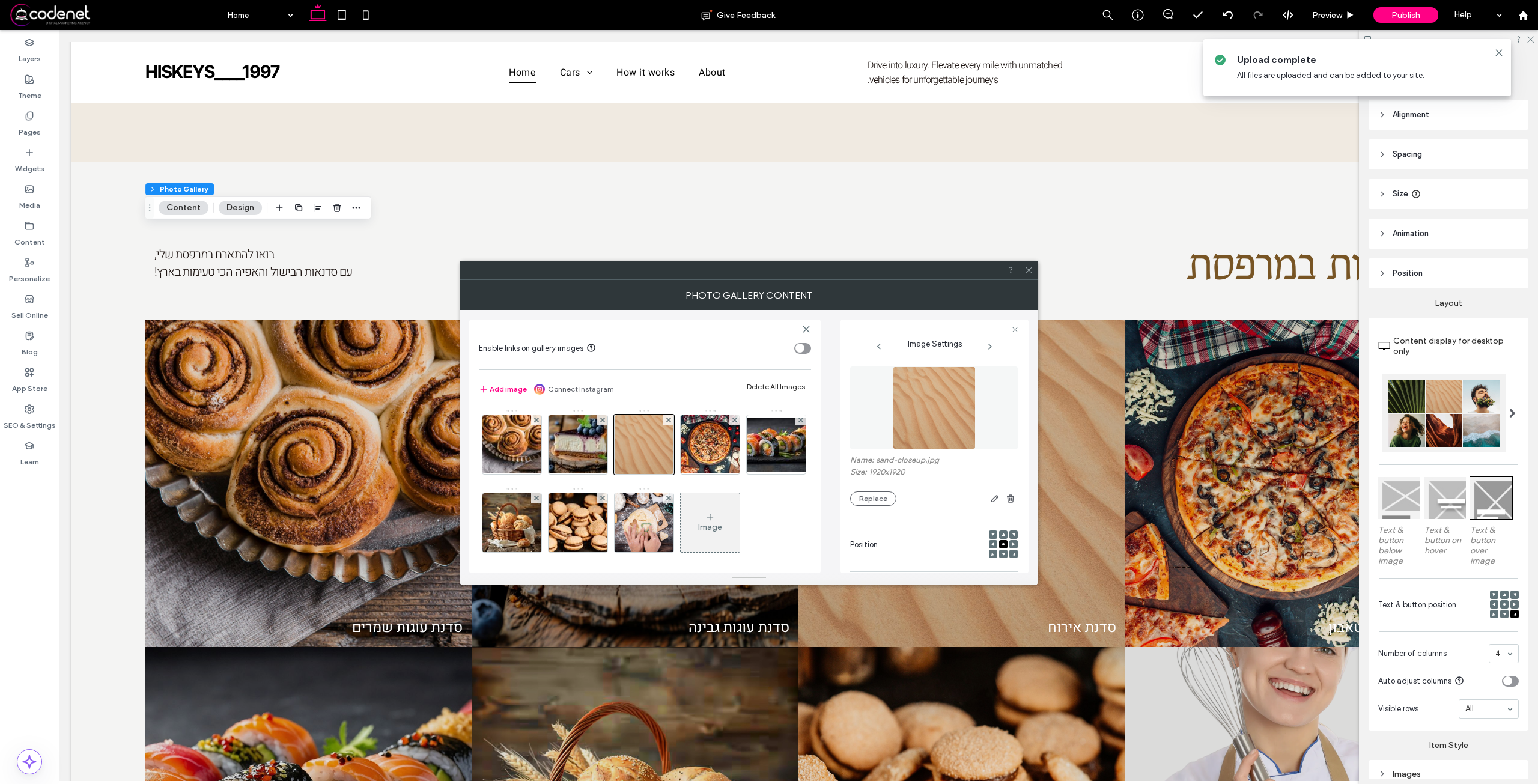
click at [918, 382] on img at bounding box center [934, 408] width 83 height 83
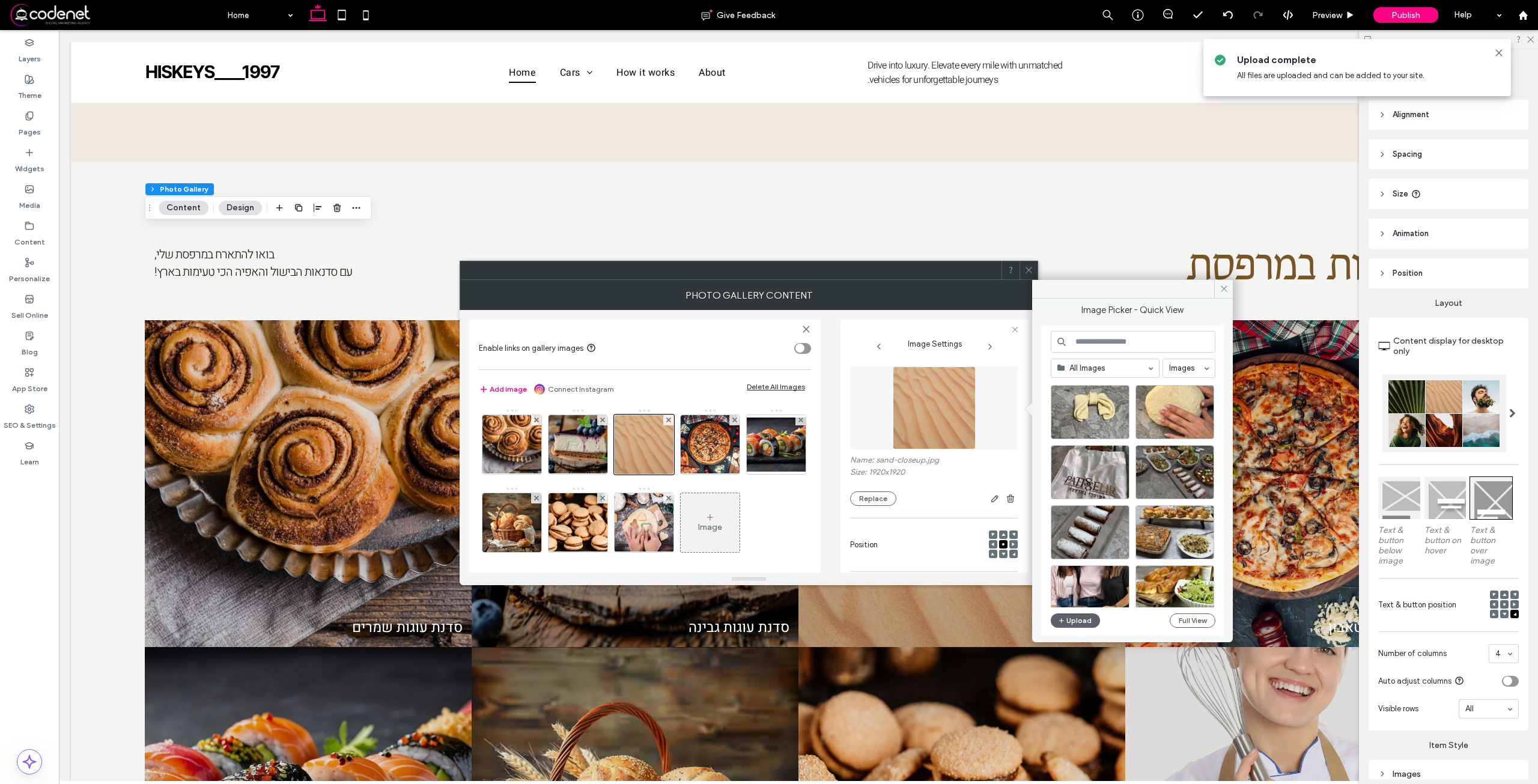
scroll to position [635, 0]
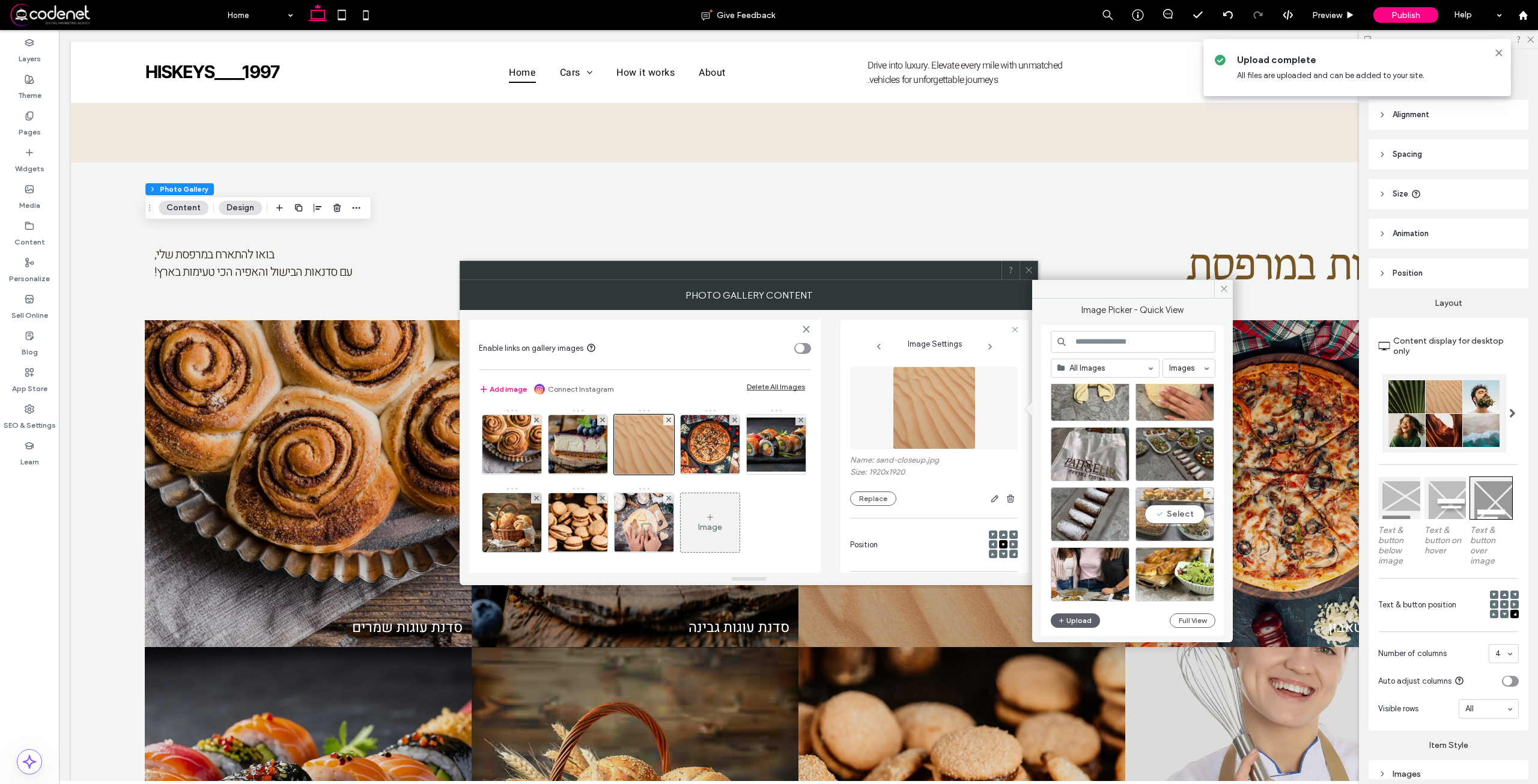
click at [1173, 503] on div "Select" at bounding box center [1175, 514] width 79 height 54
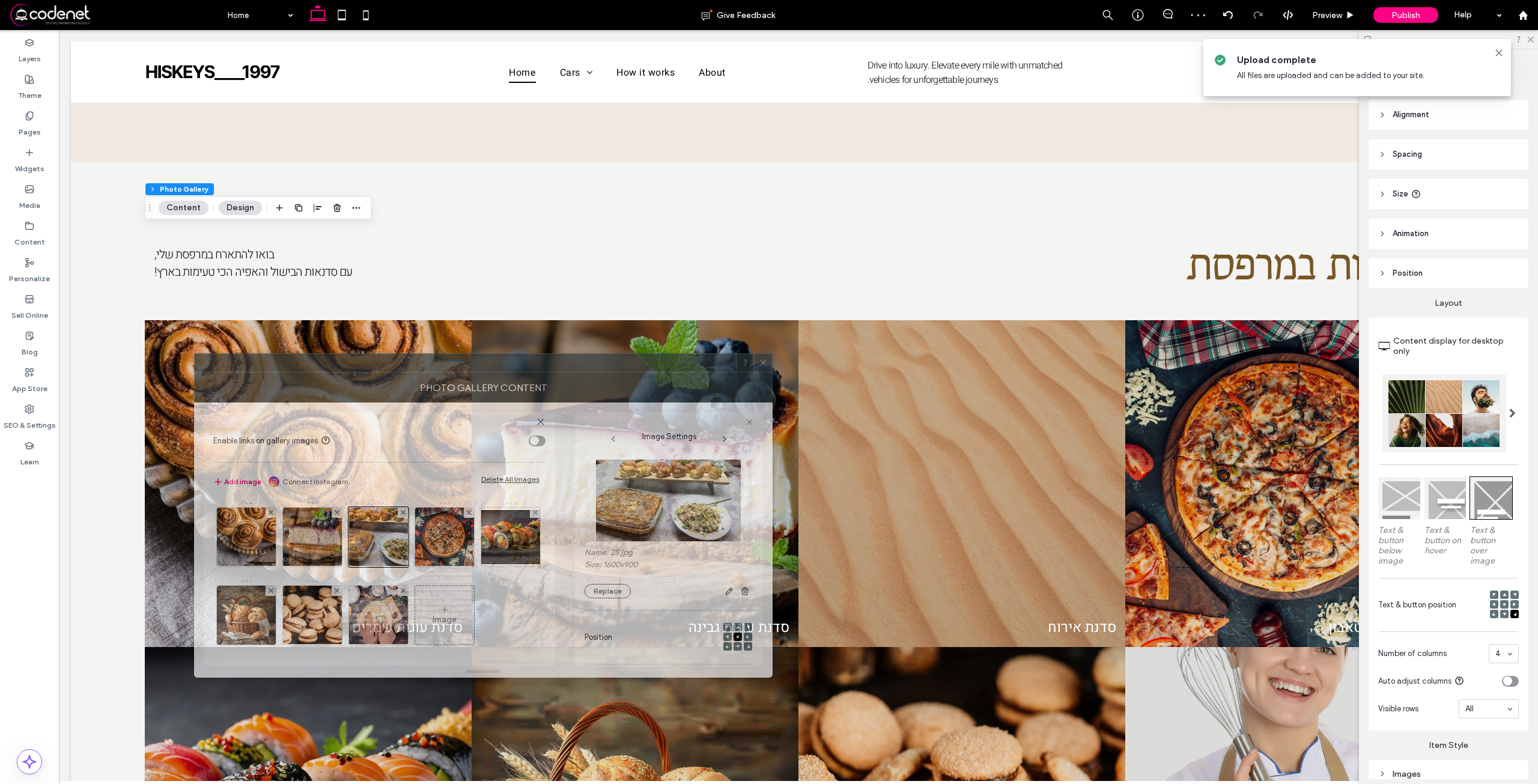
drag, startPoint x: 871, startPoint y: 293, endPoint x: 621, endPoint y: 379, distance: 264.4
click at [621, 379] on div "Photo Gallery Content" at bounding box center [483, 387] width 579 height 30
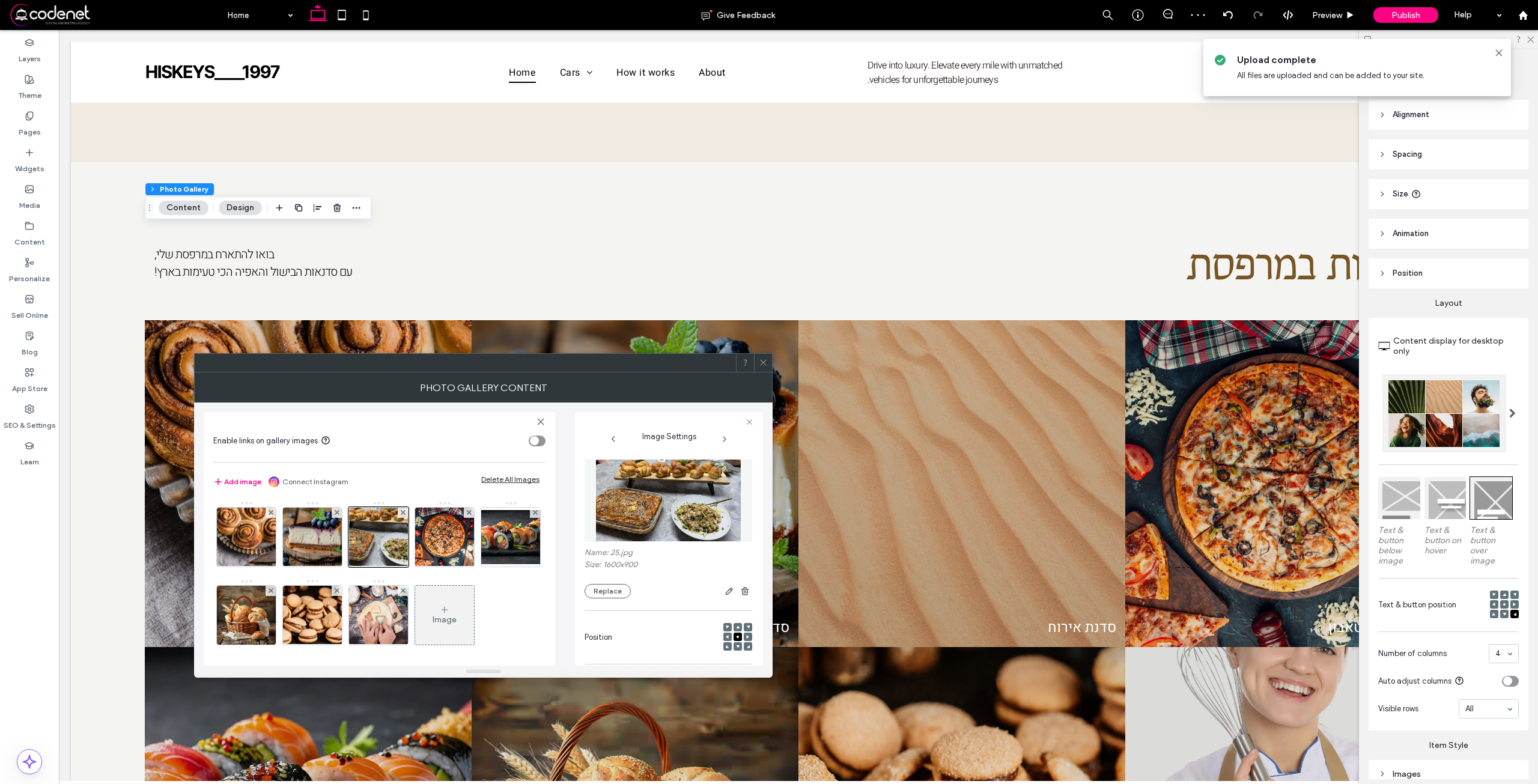
click at [763, 356] on span at bounding box center [763, 363] width 9 height 18
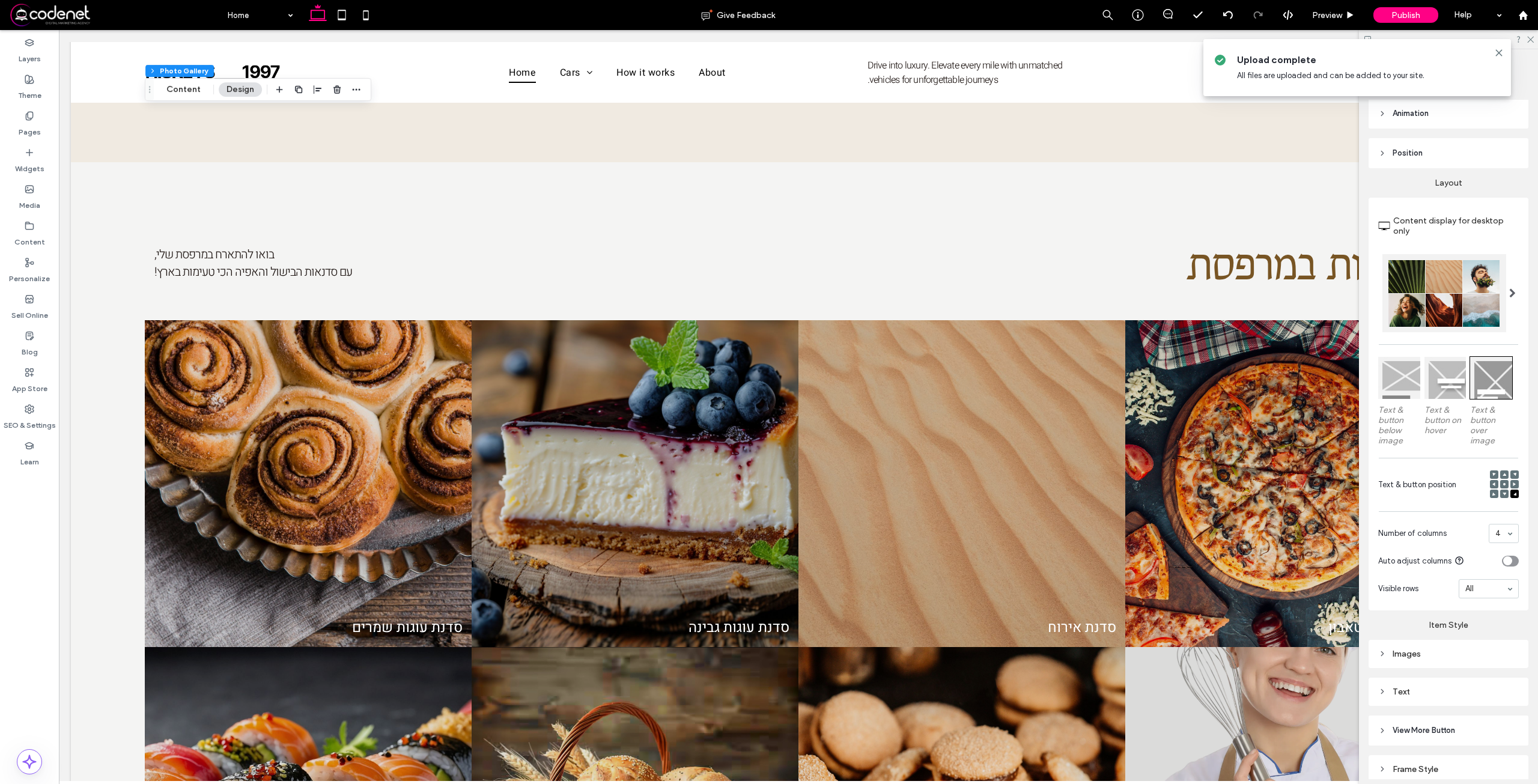
scroll to position [170, 0]
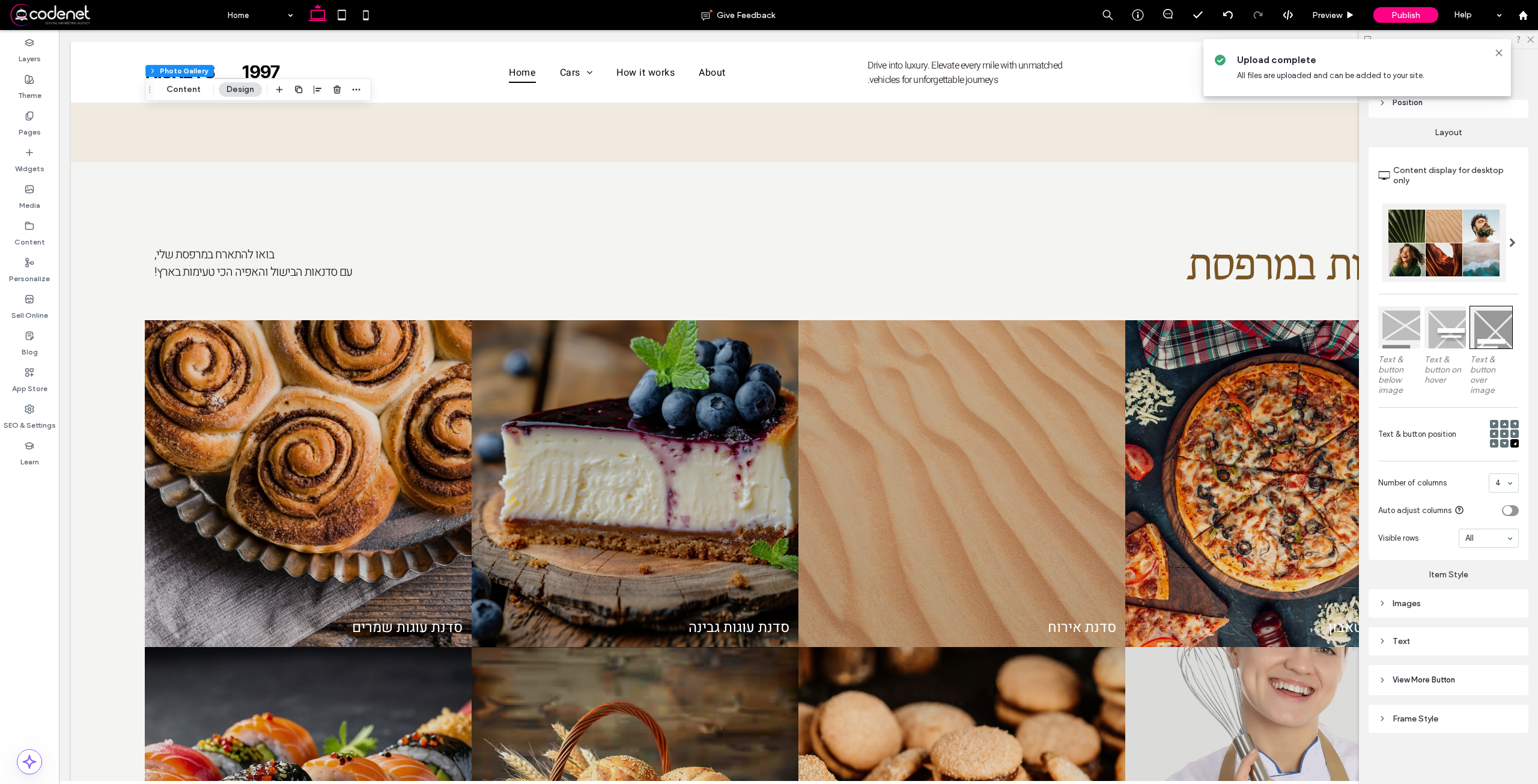
click at [1452, 603] on div "Images" at bounding box center [1449, 603] width 141 height 10
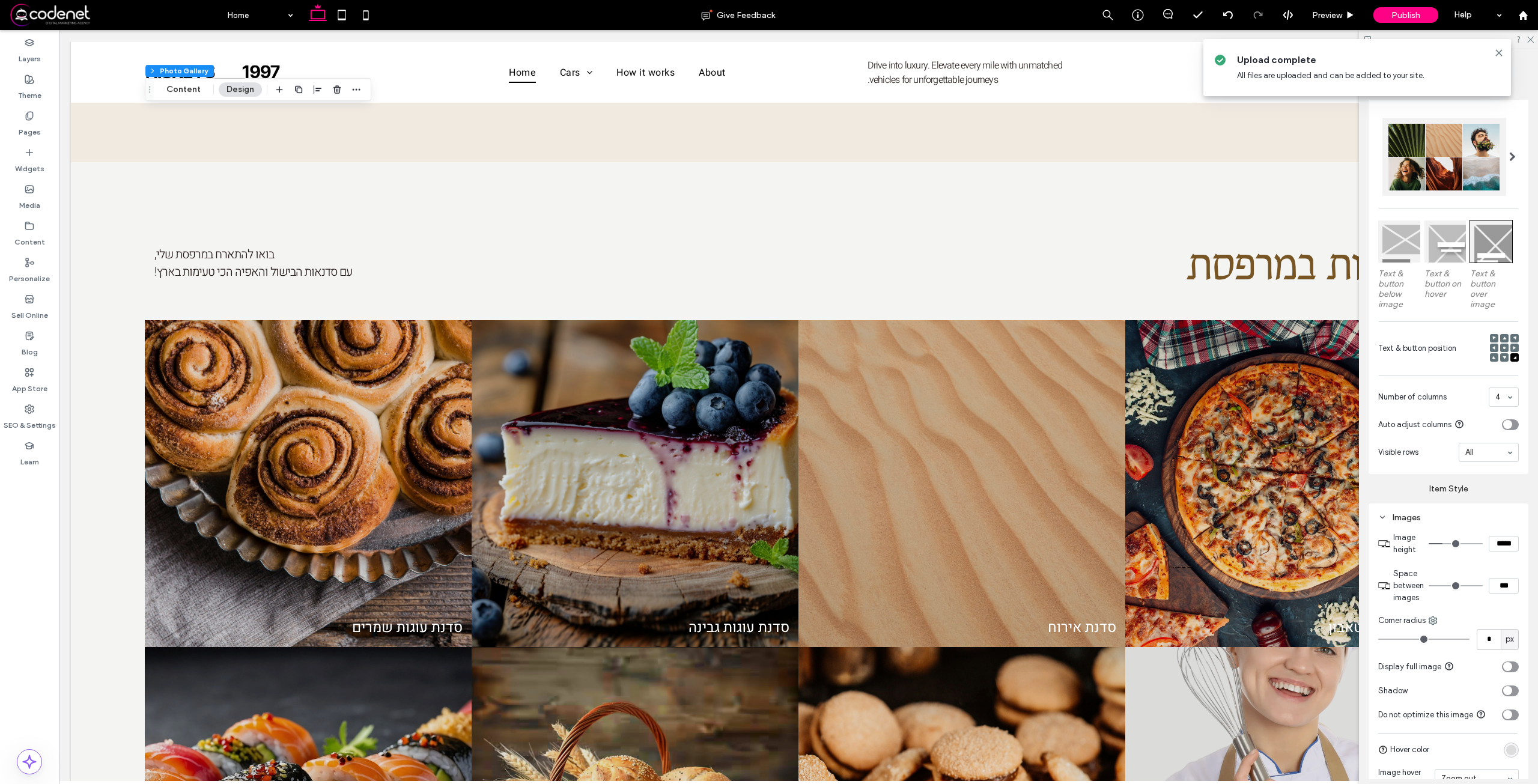
scroll to position [411, 0]
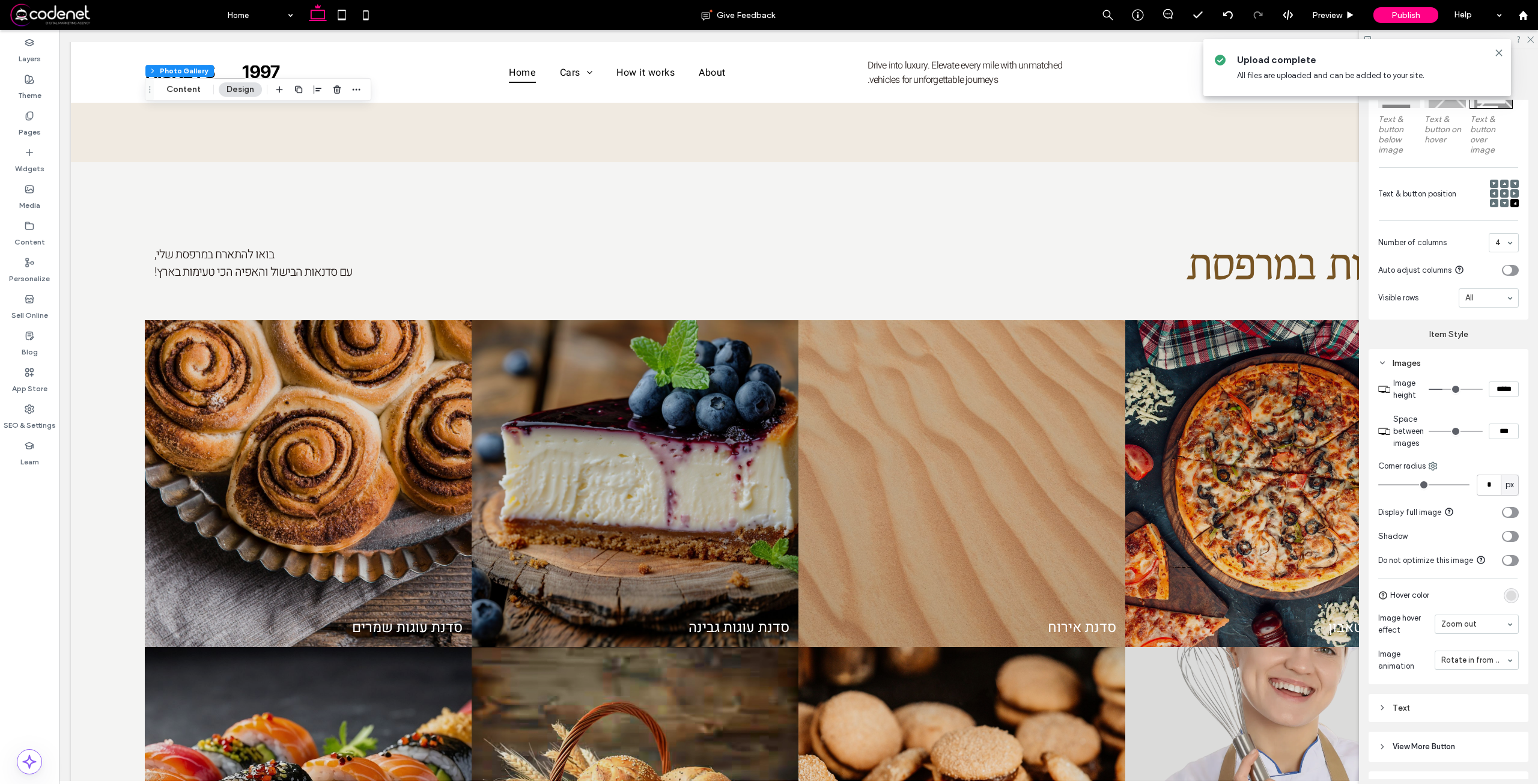
click at [1509, 598] on div "rgba(0, 0, 0, 0.1)" at bounding box center [1511, 596] width 10 height 10
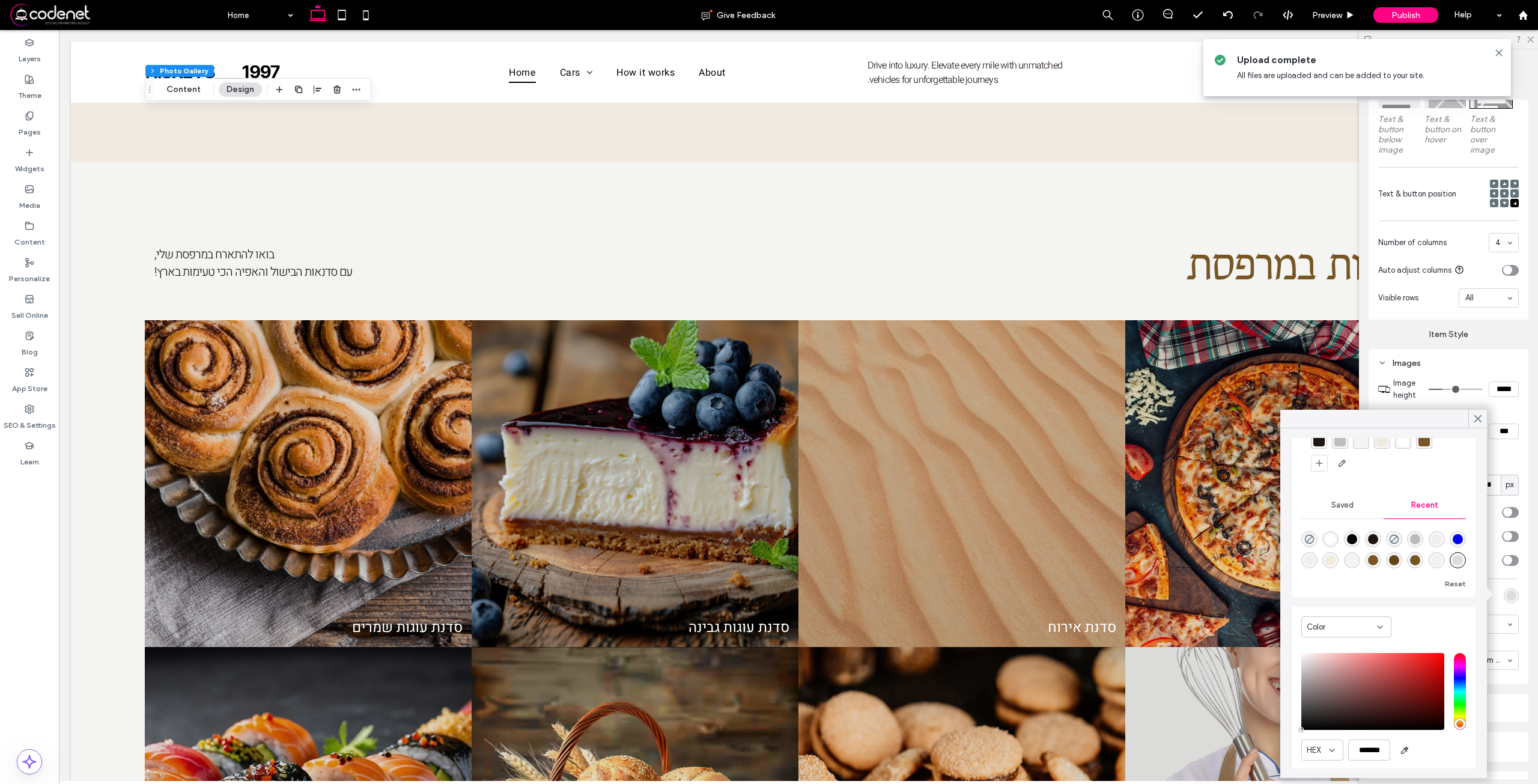
scroll to position [91, 0]
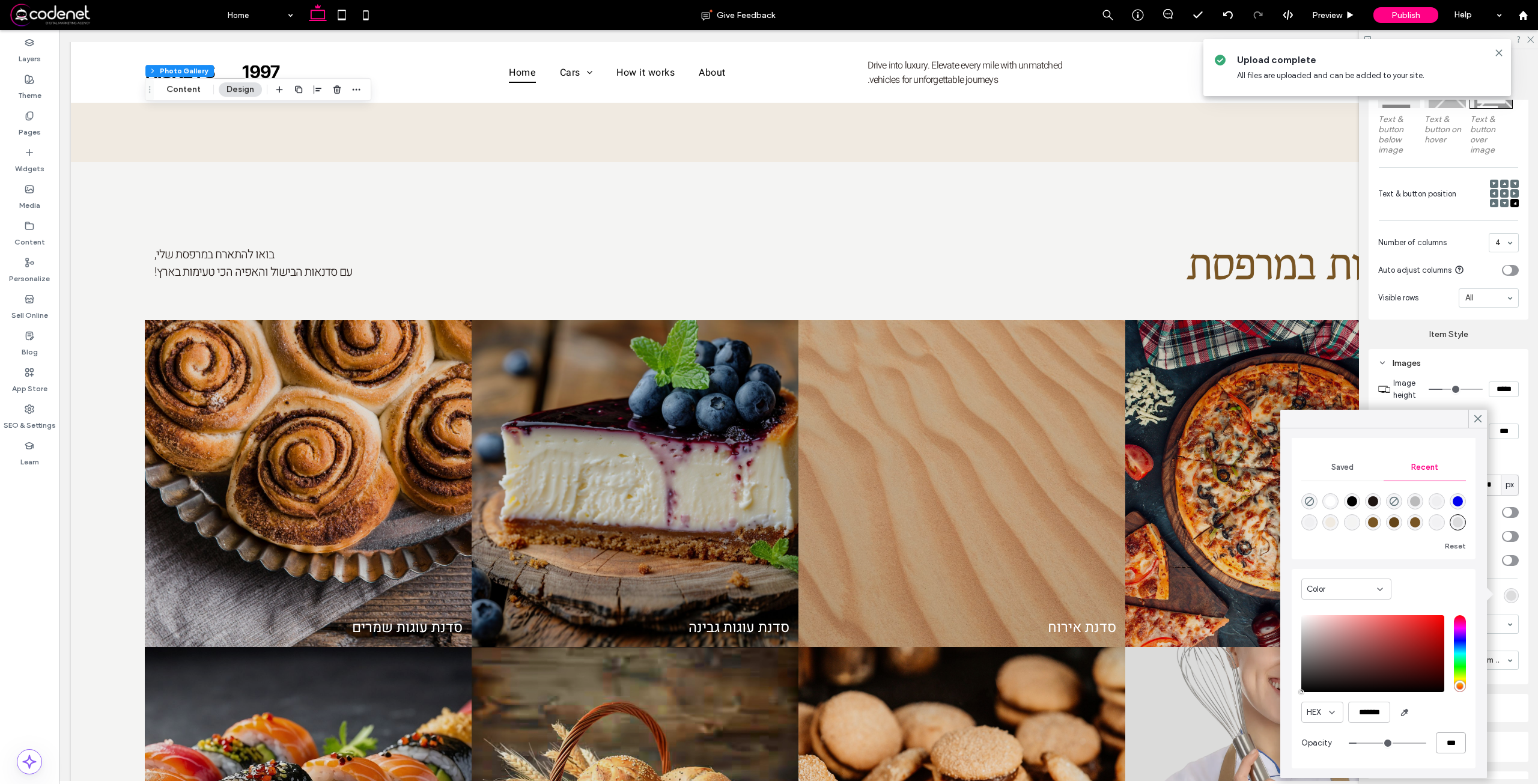
click at [1438, 735] on input "***" at bounding box center [1450, 743] width 30 height 21
type input "*"
type input "**"
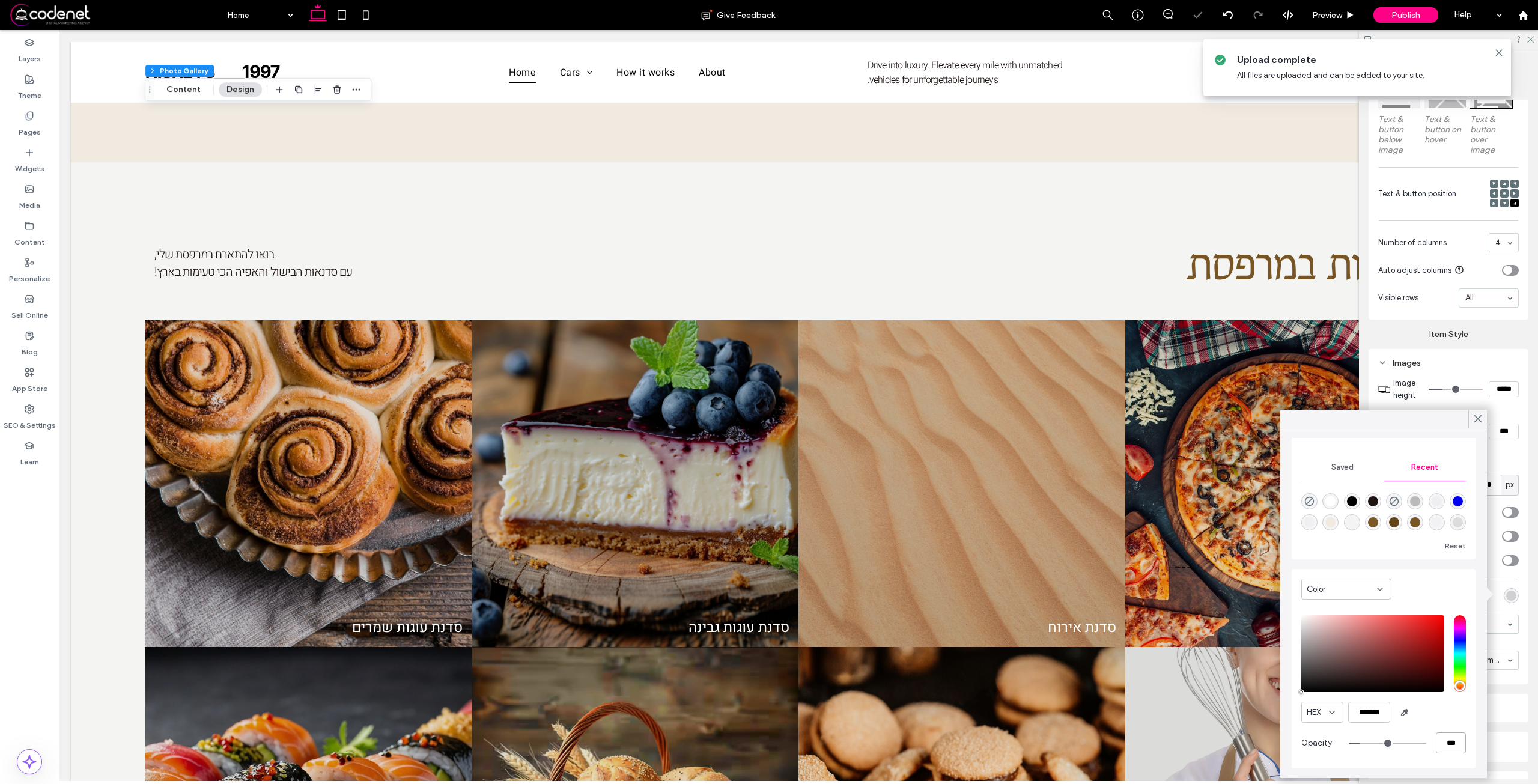
type input "***"
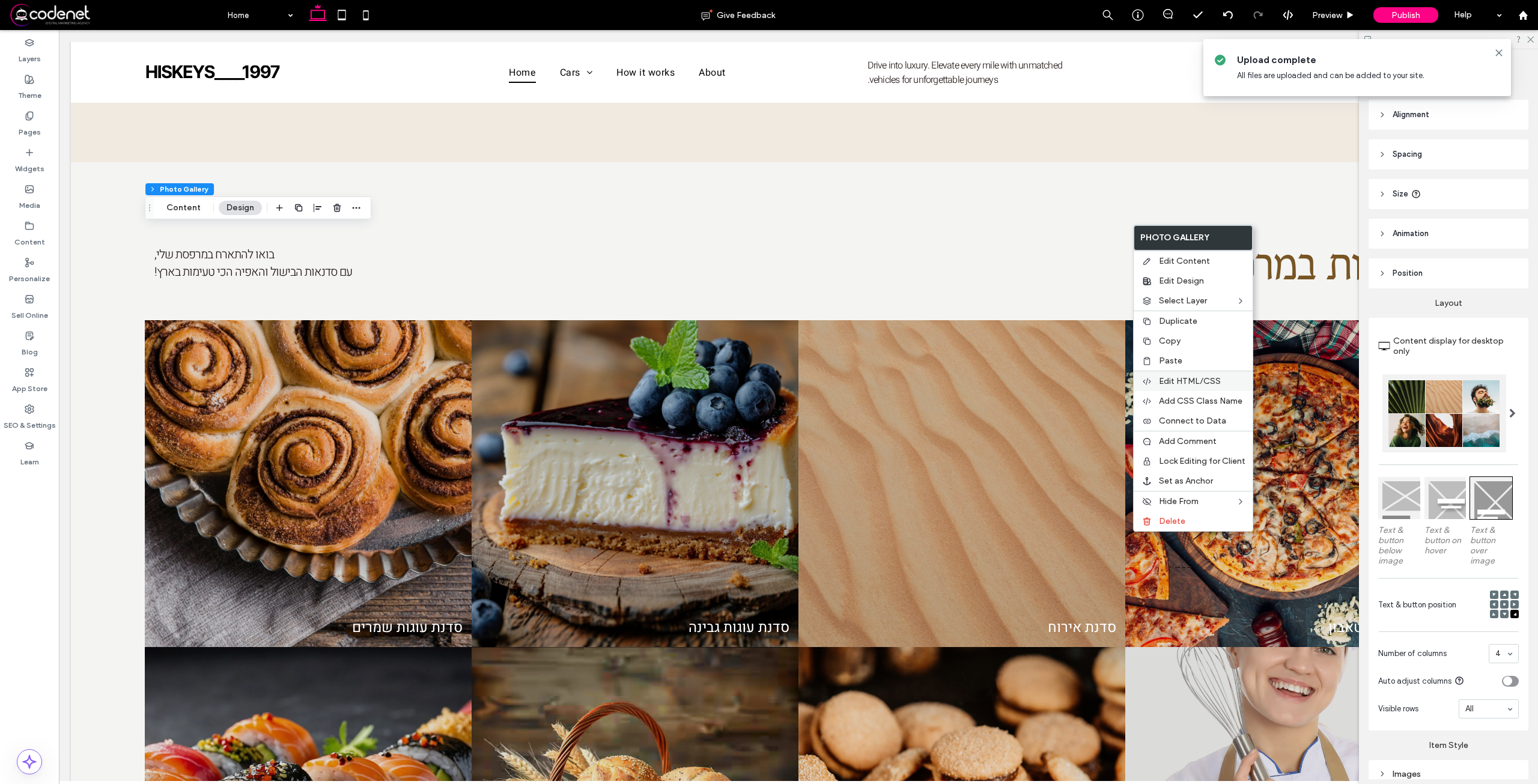
click at [1184, 386] on div "Edit HTML/CSS" at bounding box center [1193, 381] width 119 height 20
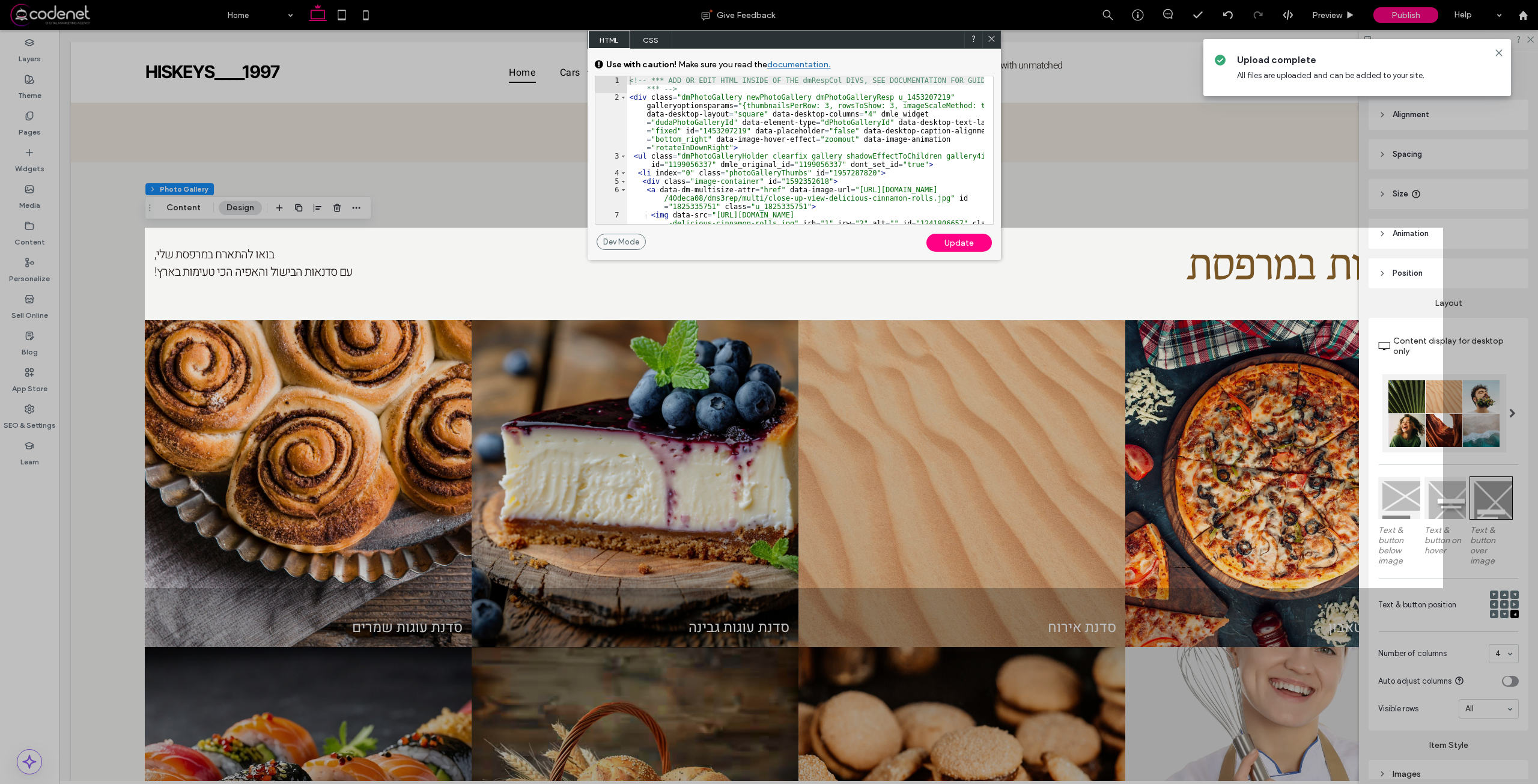
click at [648, 36] on span "CSS" at bounding box center [651, 40] width 42 height 18
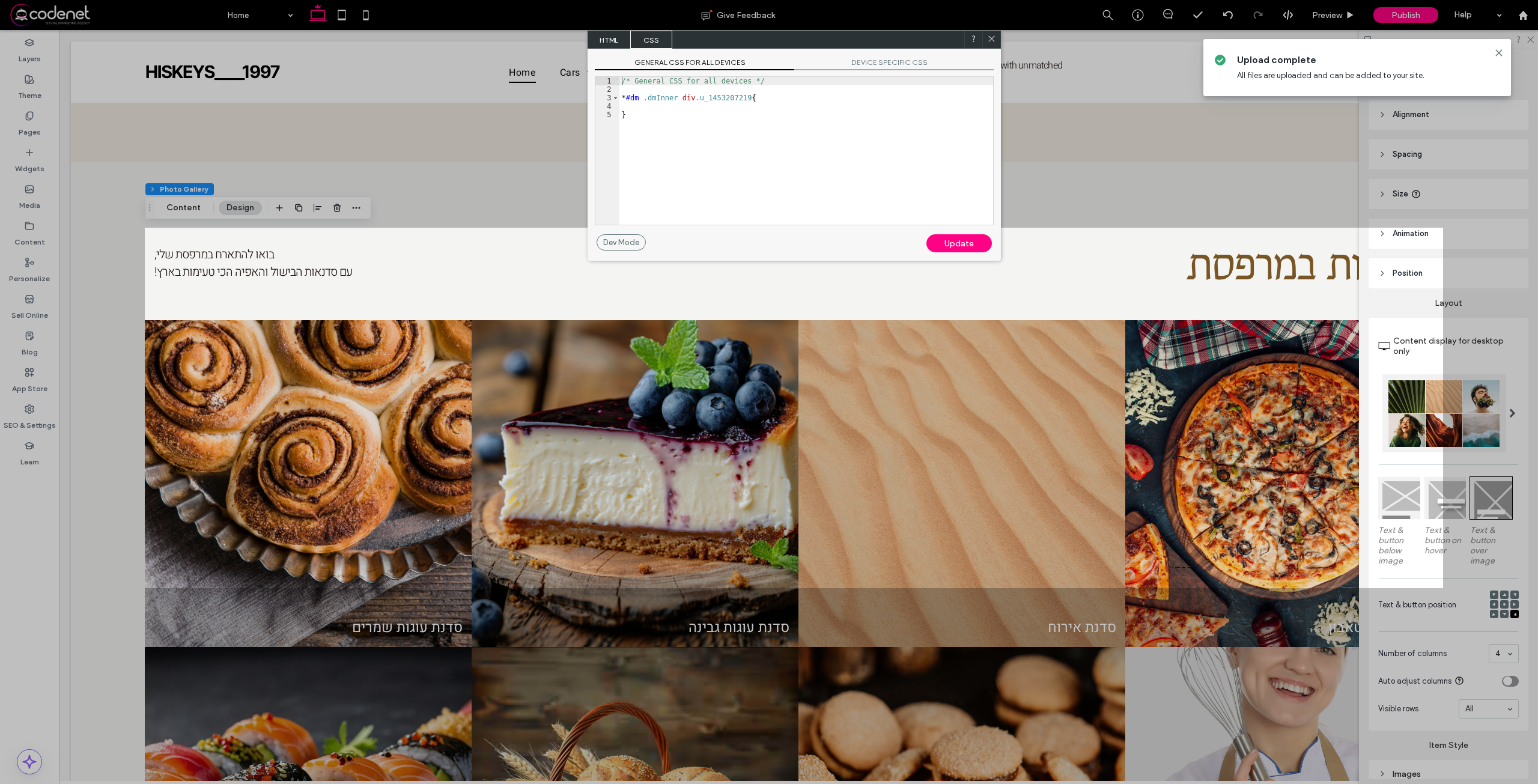
click at [734, 115] on div "/* General CSS for all devices */ * #dm .dmInner div .u_1453207219 { }" at bounding box center [806, 159] width 374 height 165
click at [991, 34] on icon at bounding box center [991, 39] width 9 height 9
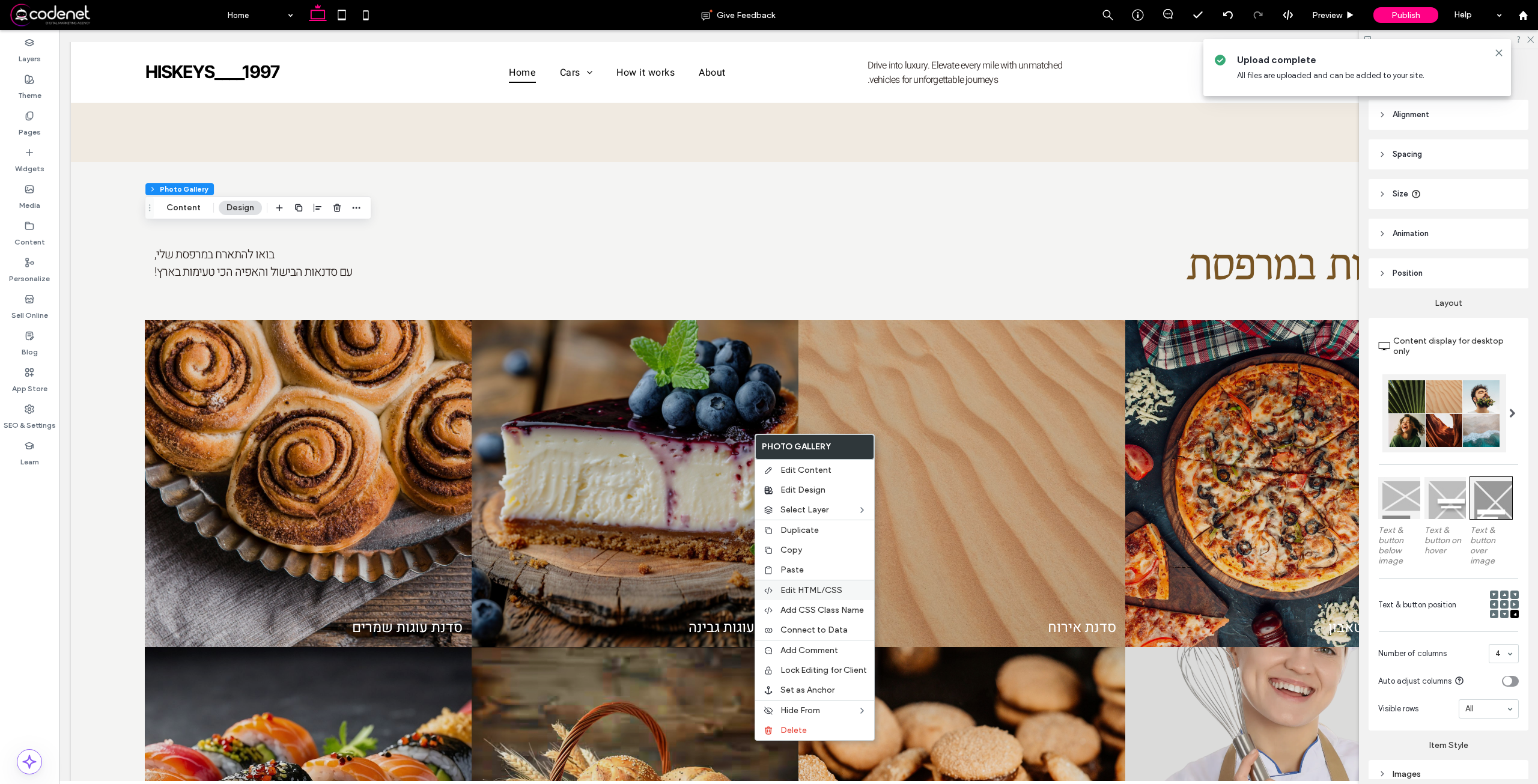
click at [815, 582] on div "Edit HTML/CSS" at bounding box center [814, 590] width 119 height 20
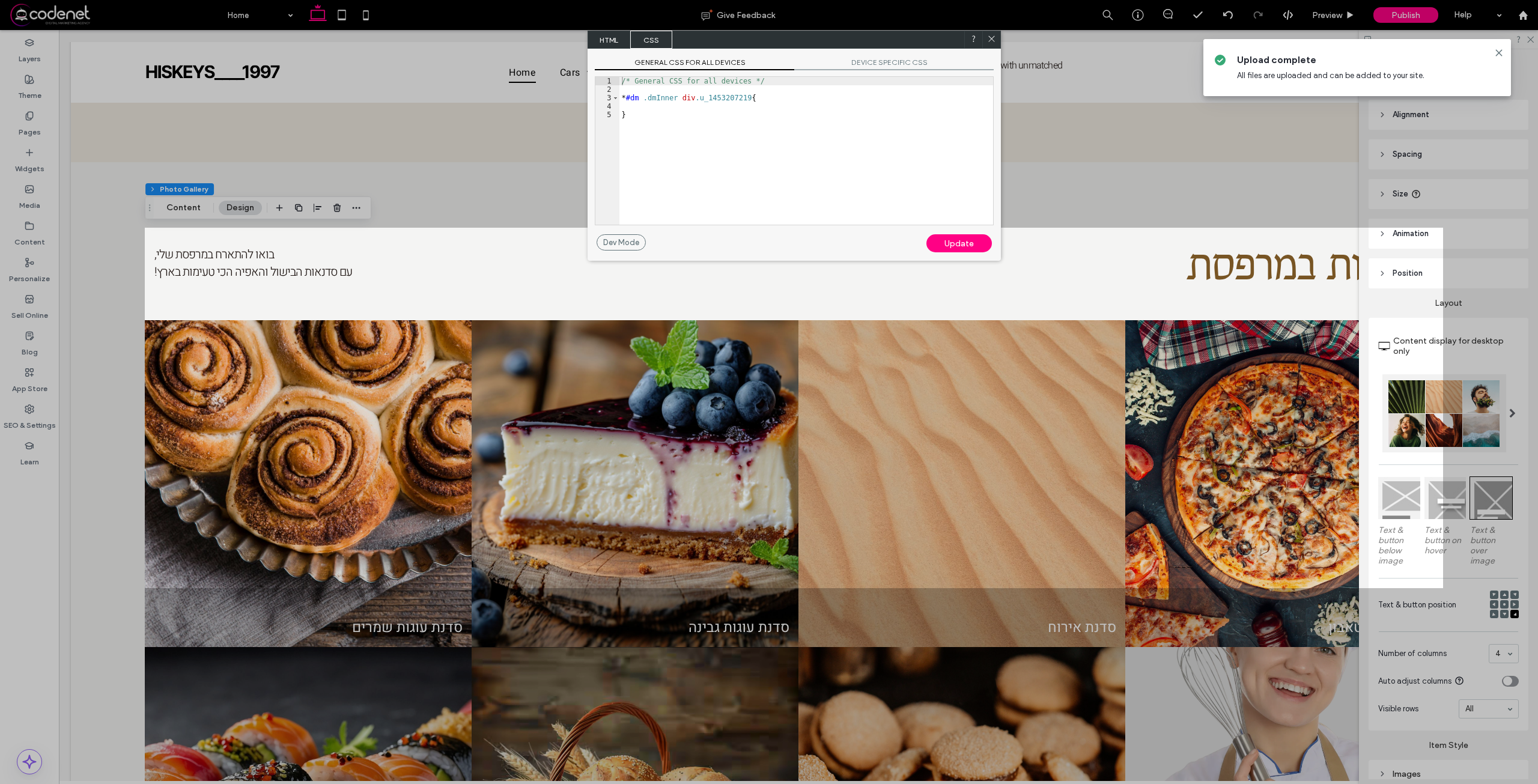
click at [860, 64] on span "DEVICE SPECIFIC CSS" at bounding box center [894, 64] width 199 height 13
click at [742, 63] on span "GENERAL CSS FOR ALL DEVICES" at bounding box center [694, 64] width 199 height 13
click at [697, 130] on div "/* General CSS for all devices */ * #dm .dmInner div .u_1453207219 { }" at bounding box center [806, 159] width 374 height 165
click at [741, 97] on div "/* General CSS for all devices */ * #dm .dmInner div .u_1453207219 { }" at bounding box center [806, 159] width 374 height 165
click at [745, 106] on div "/* General CSS for all devices */ * #dm .dmInner div .u_1453207219 caption-titl…" at bounding box center [806, 159] width 374 height 165
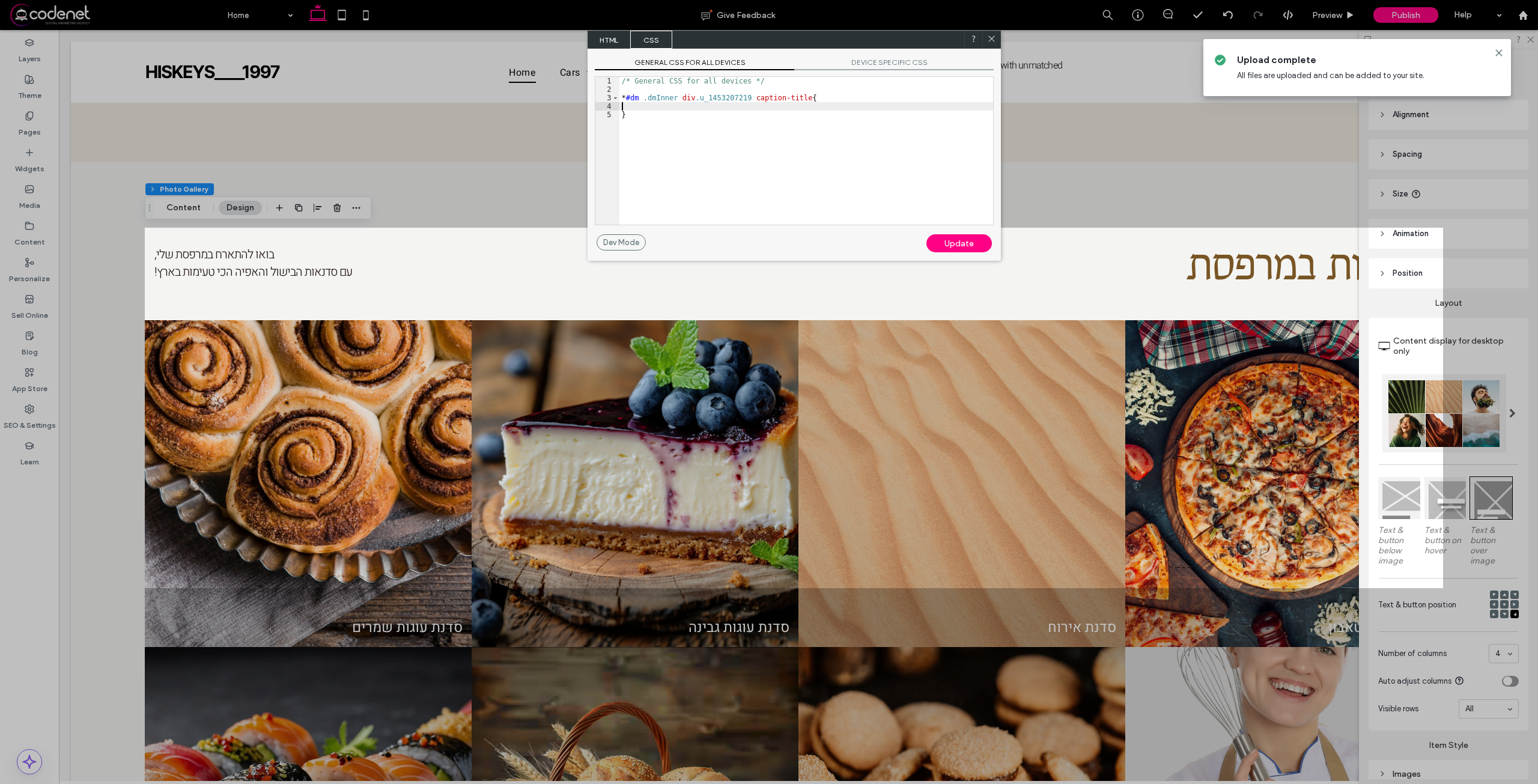
click at [745, 103] on div "/* General CSS for all devices */ * #dm .dmInner div .u_1453207219 caption-titl…" at bounding box center [806, 159] width 374 height 165
click at [745, 100] on div "/* General CSS for all devices */ * #dm .dmInner div .u_1453207219 caption-titl…" at bounding box center [806, 159] width 374 height 165
click at [752, 98] on div "/* General CSS for all devices */ * #dm .dmInner div .u_1453207219 ץ caption-ti…" at bounding box center [806, 159] width 374 height 165
drag, startPoint x: 742, startPoint y: 102, endPoint x: 800, endPoint y: 101, distance: 58.0
click at [800, 101] on div "/* General CSS for all devices */ * #dm .dmInner div .u_1453207219 ץ caption-ti…" at bounding box center [806, 159] width 374 height 165
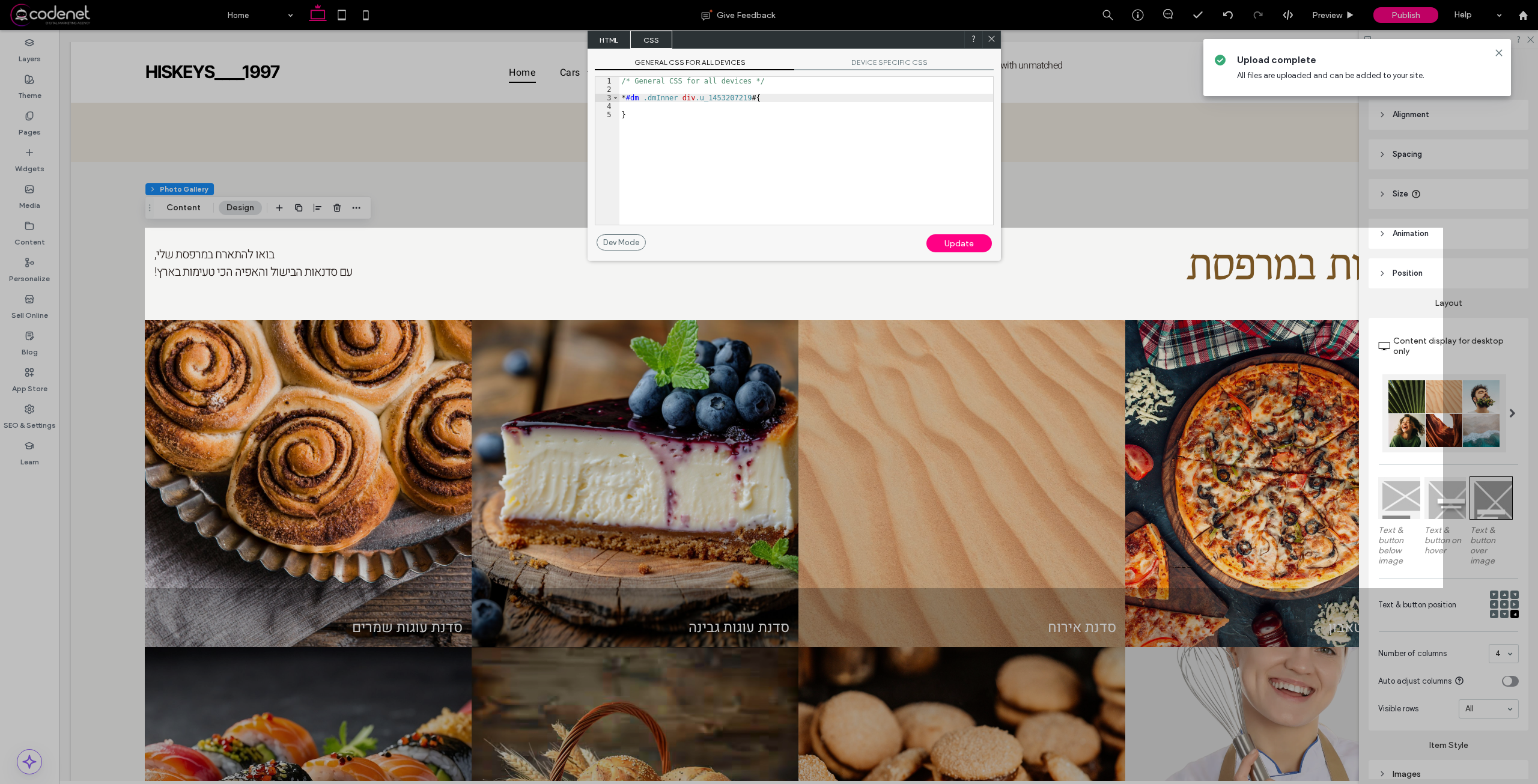
paste textarea
click at [807, 98] on div "/* General CSS for all devices */ * #dm .dmInner div .u_1453207219 #1118246122 …" at bounding box center [806, 159] width 374 height 165
drag, startPoint x: 639, startPoint y: 106, endPoint x: 685, endPoint y: 108, distance: 46.0
click at [685, 108] on div "/* General CSS for all devices */ * #dm .dmInner div .u_1453207219 #1118246122 …" at bounding box center [806, 159] width 374 height 165
click at [964, 243] on div "Update" at bounding box center [959, 243] width 66 height 18
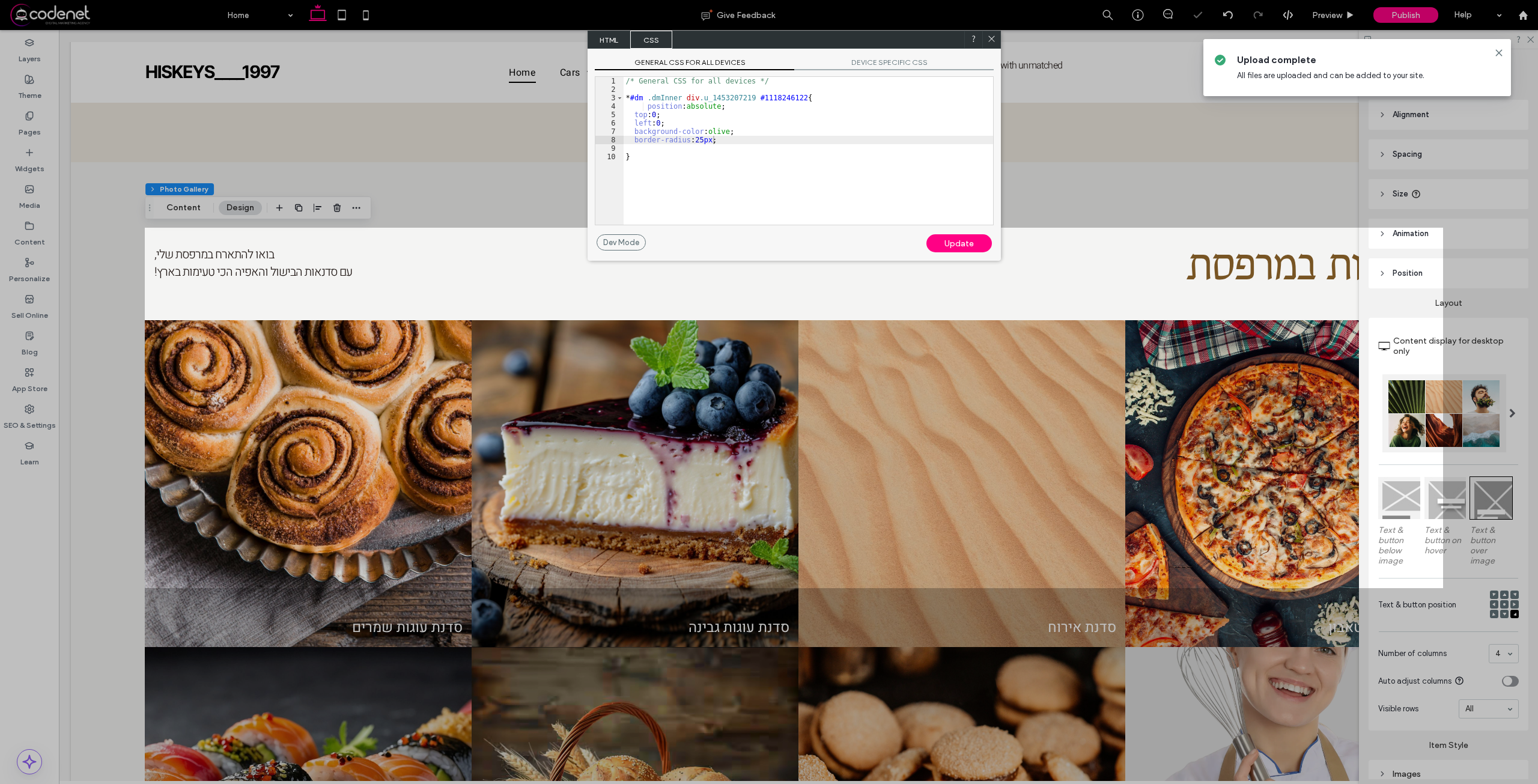
click at [957, 246] on div "Update" at bounding box center [959, 243] width 66 height 18
click at [787, 178] on div "/* General CSS for all devices */ * #dm .dmInner div .u_1453207219 #1118246122 …" at bounding box center [808, 159] width 369 height 165
drag, startPoint x: 644, startPoint y: 106, endPoint x: 632, endPoint y: 106, distance: 12.0
click at [632, 106] on div "/* General CSS for all devices */ * #dm .dmInner div .u_1453207219 #1118246122 …" at bounding box center [808, 159] width 369 height 165
click at [708, 176] on div "/* General CSS for all devices */ * #dm .dmInner div .u_1453207219 #1118246122 …" at bounding box center [808, 159] width 369 height 165
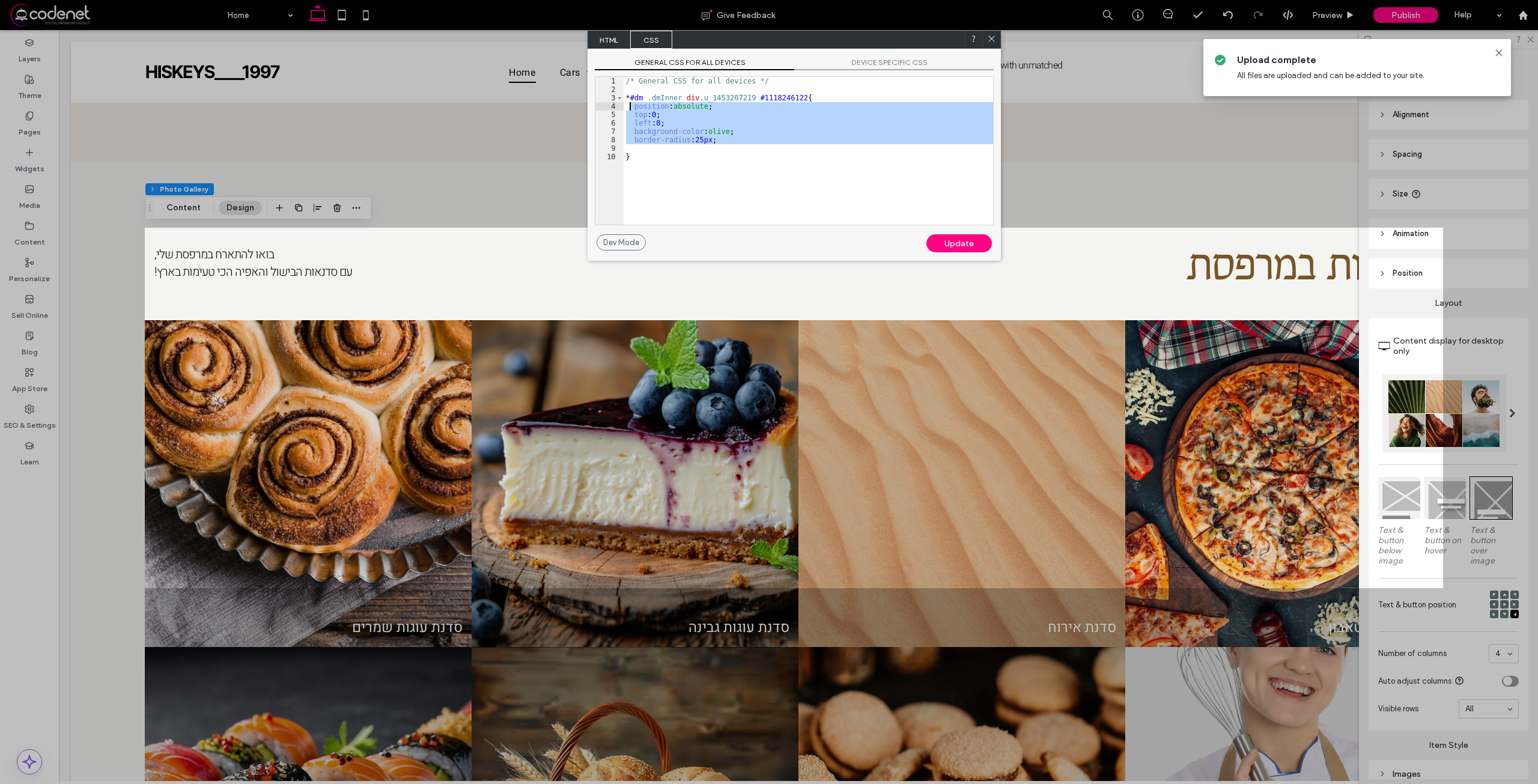
drag, startPoint x: 728, startPoint y: 149, endPoint x: 628, endPoint y: 107, distance: 108.5
click at [628, 107] on div "/* General CSS for all devices */ * #dm .dmInner div .u_1453207219 #1118246122 …" at bounding box center [808, 159] width 369 height 165
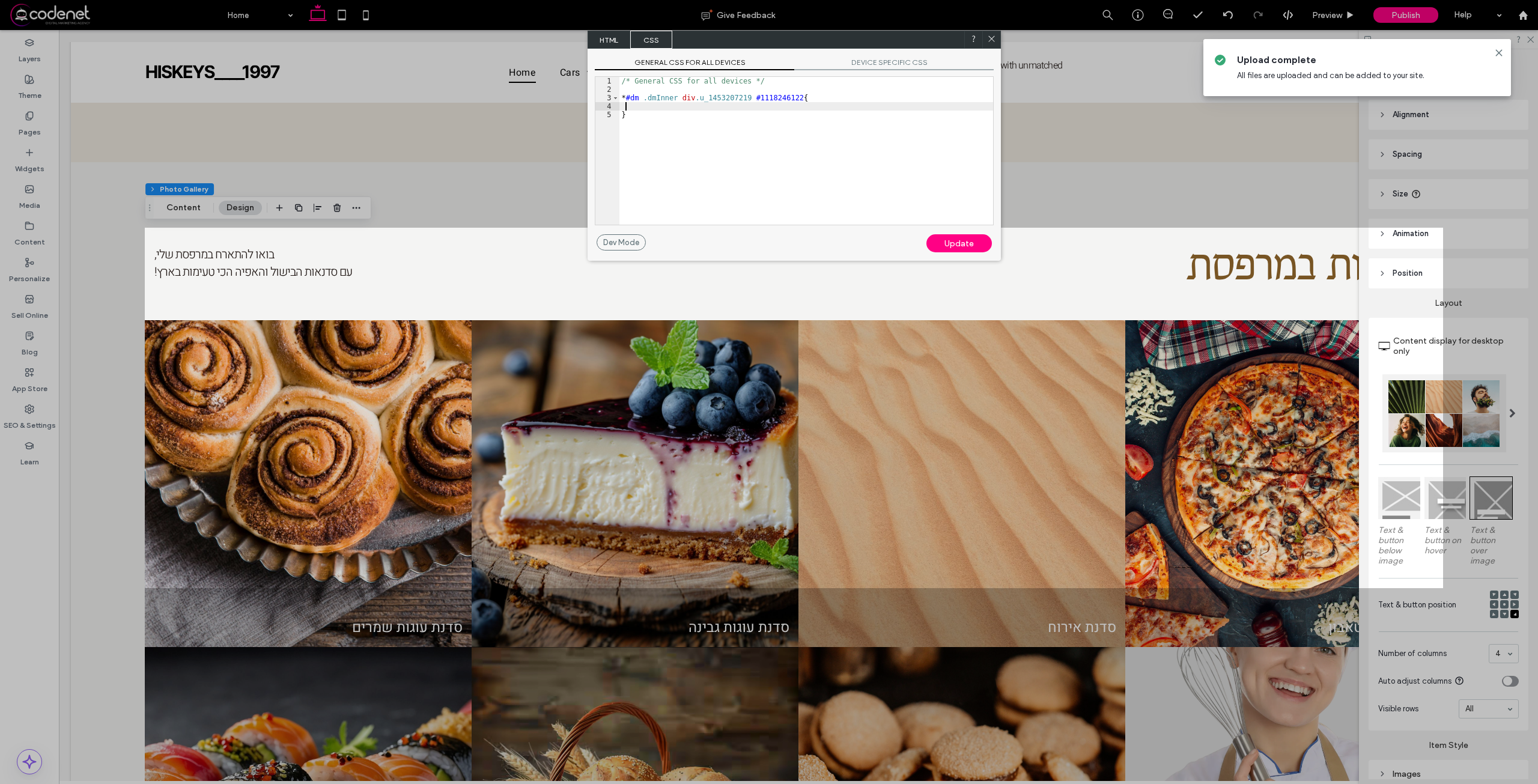
click at [749, 96] on div "/* General CSS for all devices */ * #dm .dmInner div .u_1453207219 #1118246122 …" at bounding box center [806, 159] width 374 height 165
click at [721, 162] on div "/* General CSS for all devices */ * #dm .dmInner div .u_1453207219 { }" at bounding box center [806, 159] width 374 height 165
type textarea "**"
click at [952, 236] on div "Update" at bounding box center [959, 243] width 66 height 18
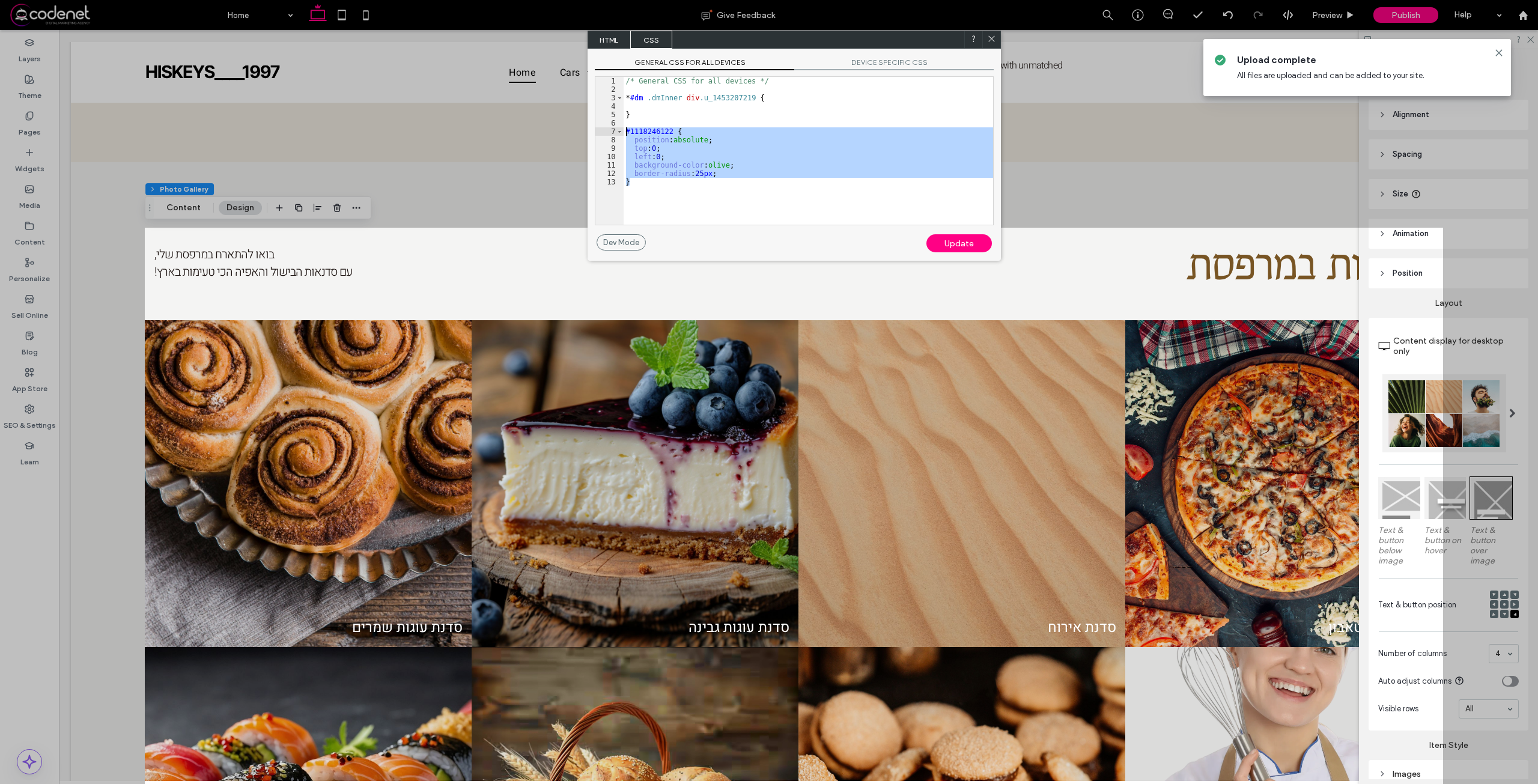
drag, startPoint x: 647, startPoint y: 193, endPoint x: 607, endPoint y: 133, distance: 72.1
click at [607, 133] on div "** 1 2 3 4 5 6 7 8 9 10 11 12 13 /* General CSS for all devices */ * #dm .dmInn…" at bounding box center [794, 150] width 399 height 149
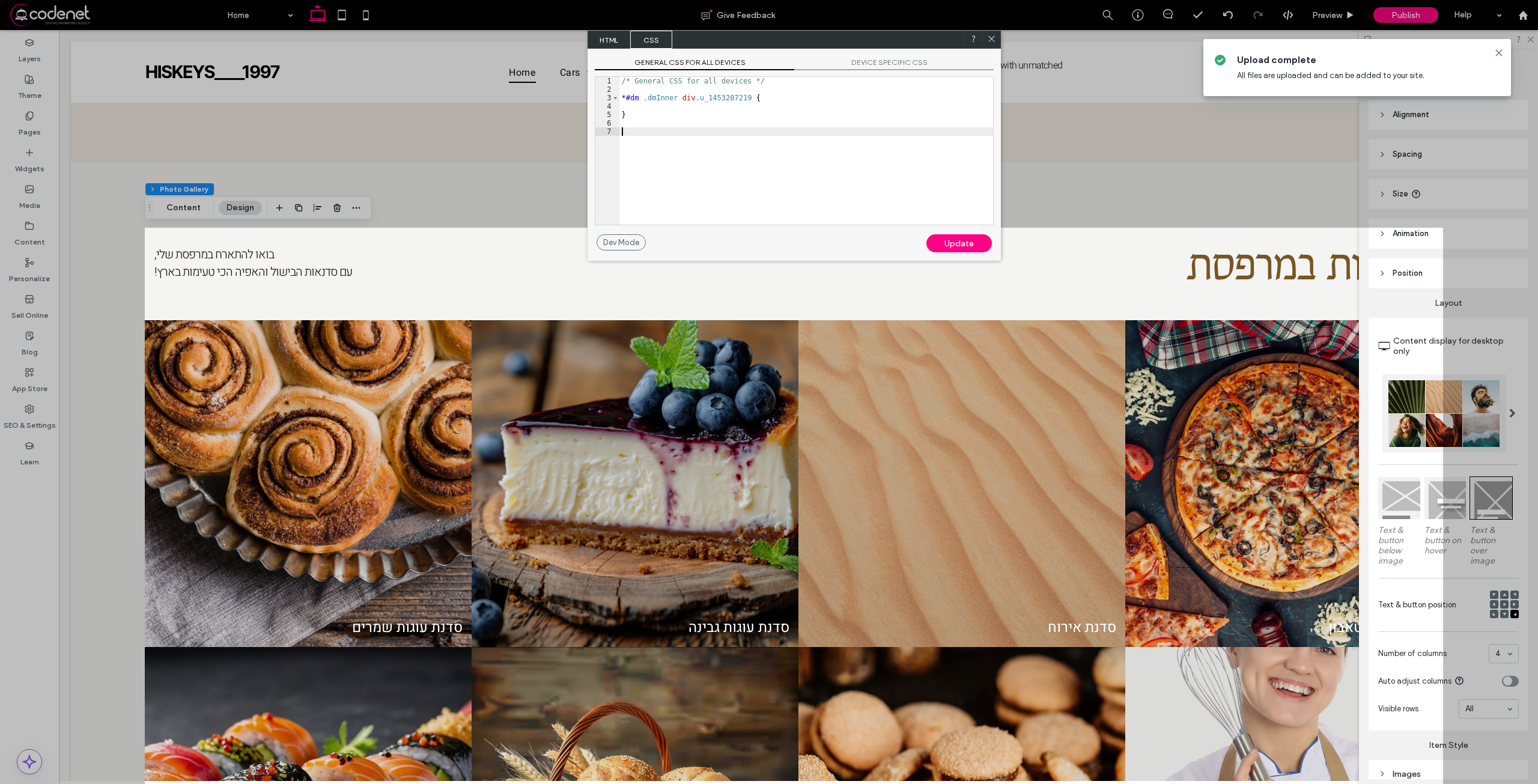
click at [980, 243] on div "Update" at bounding box center [959, 243] width 66 height 18
click at [969, 240] on div "Update" at bounding box center [959, 243] width 66 height 18
click at [989, 43] on span at bounding box center [991, 40] width 9 height 11
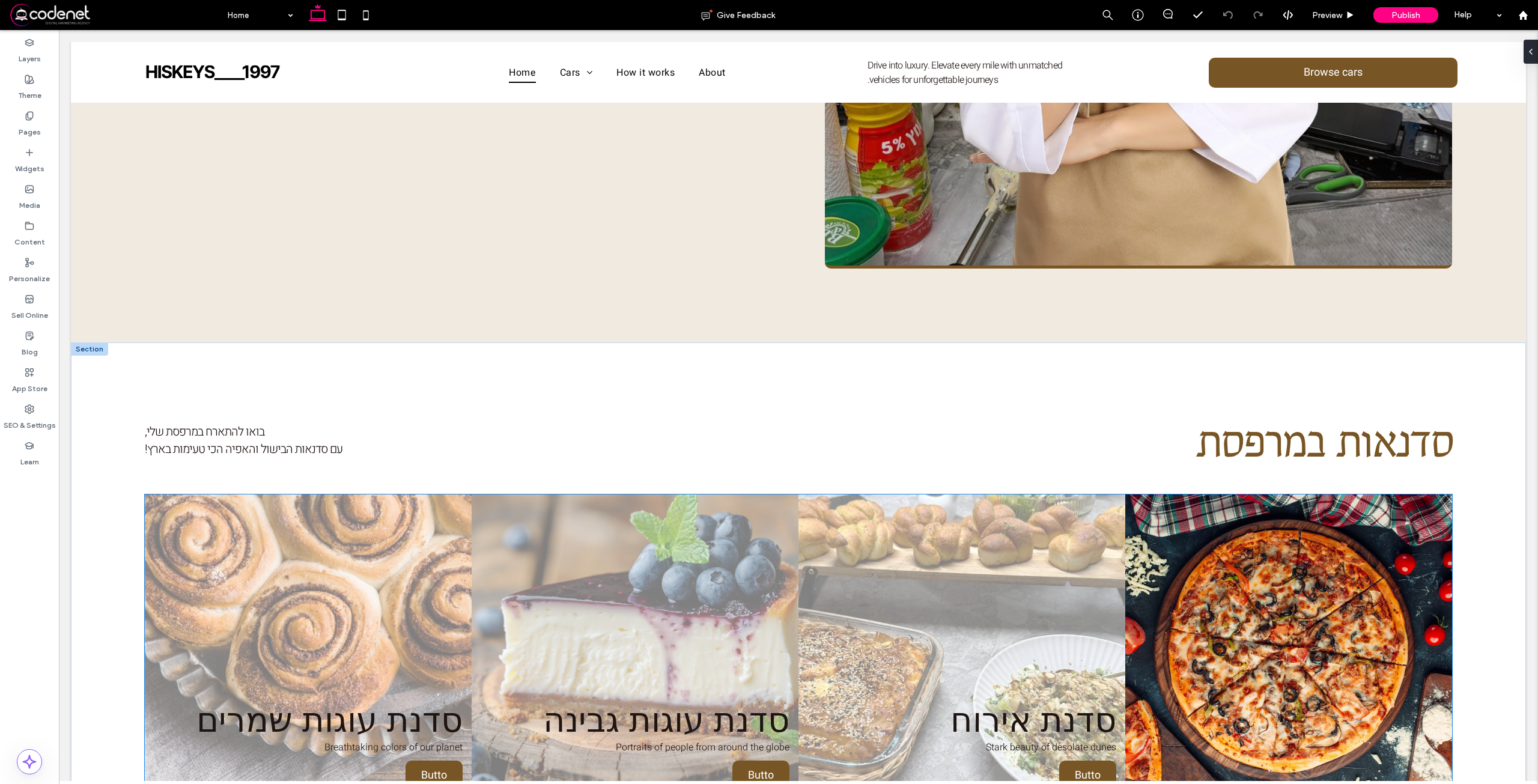
click at [1314, 485] on link at bounding box center [1289, 658] width 347 height 347
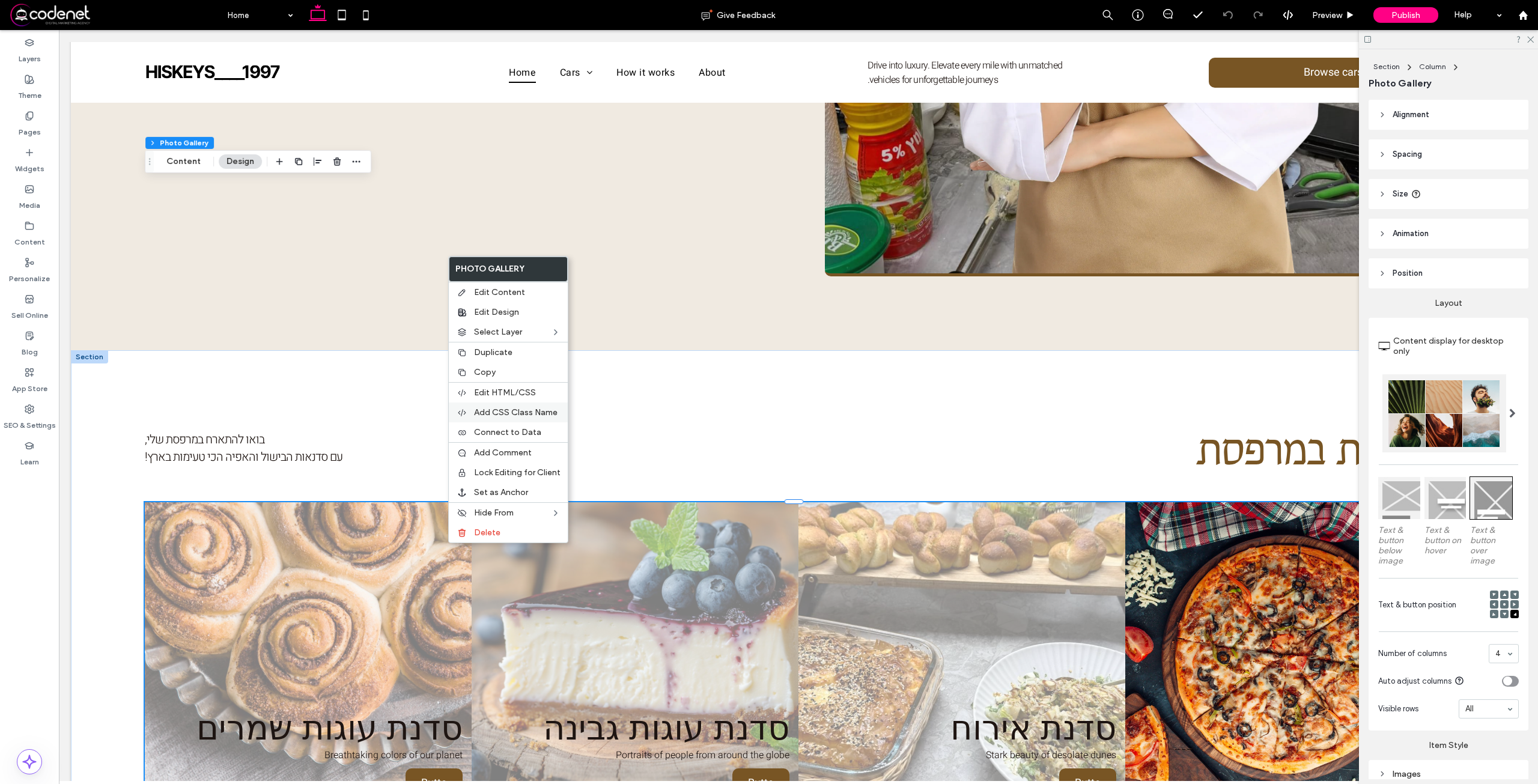
click at [498, 405] on div "Add CSS Class Name" at bounding box center [508, 412] width 119 height 20
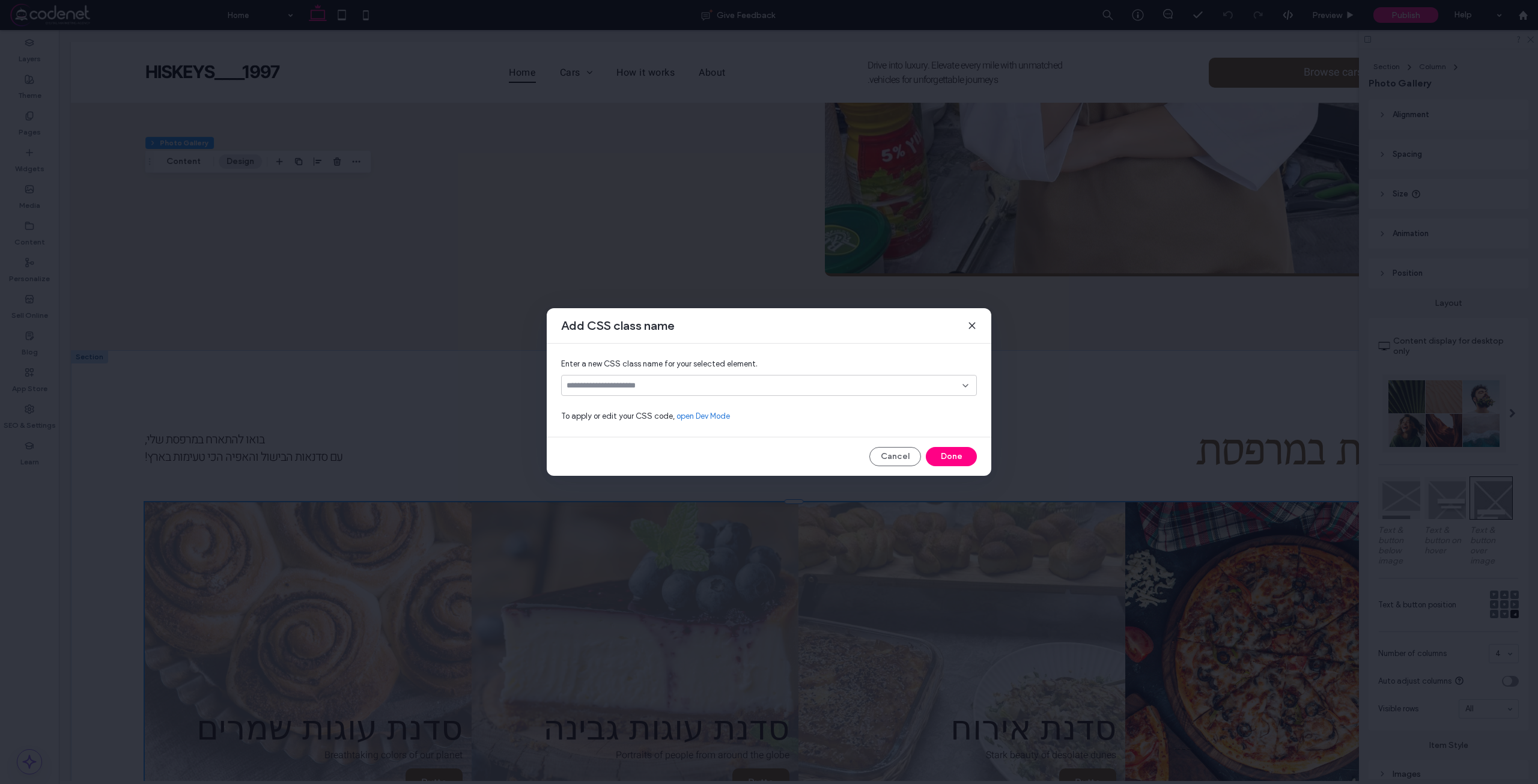
click at [970, 324] on icon at bounding box center [971, 325] width 10 height 10
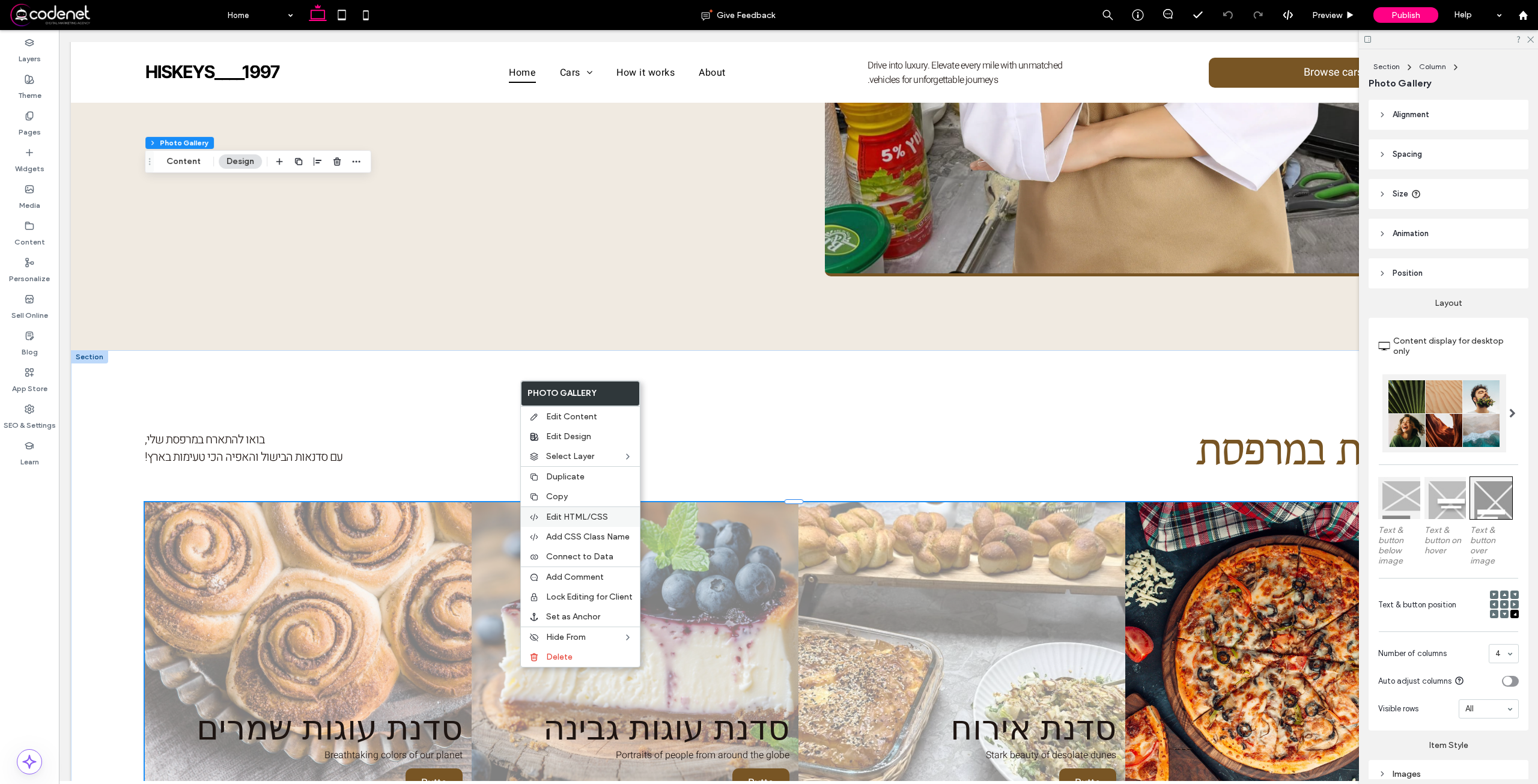
click at [579, 517] on span "Edit HTML/CSS" at bounding box center [577, 516] width 62 height 10
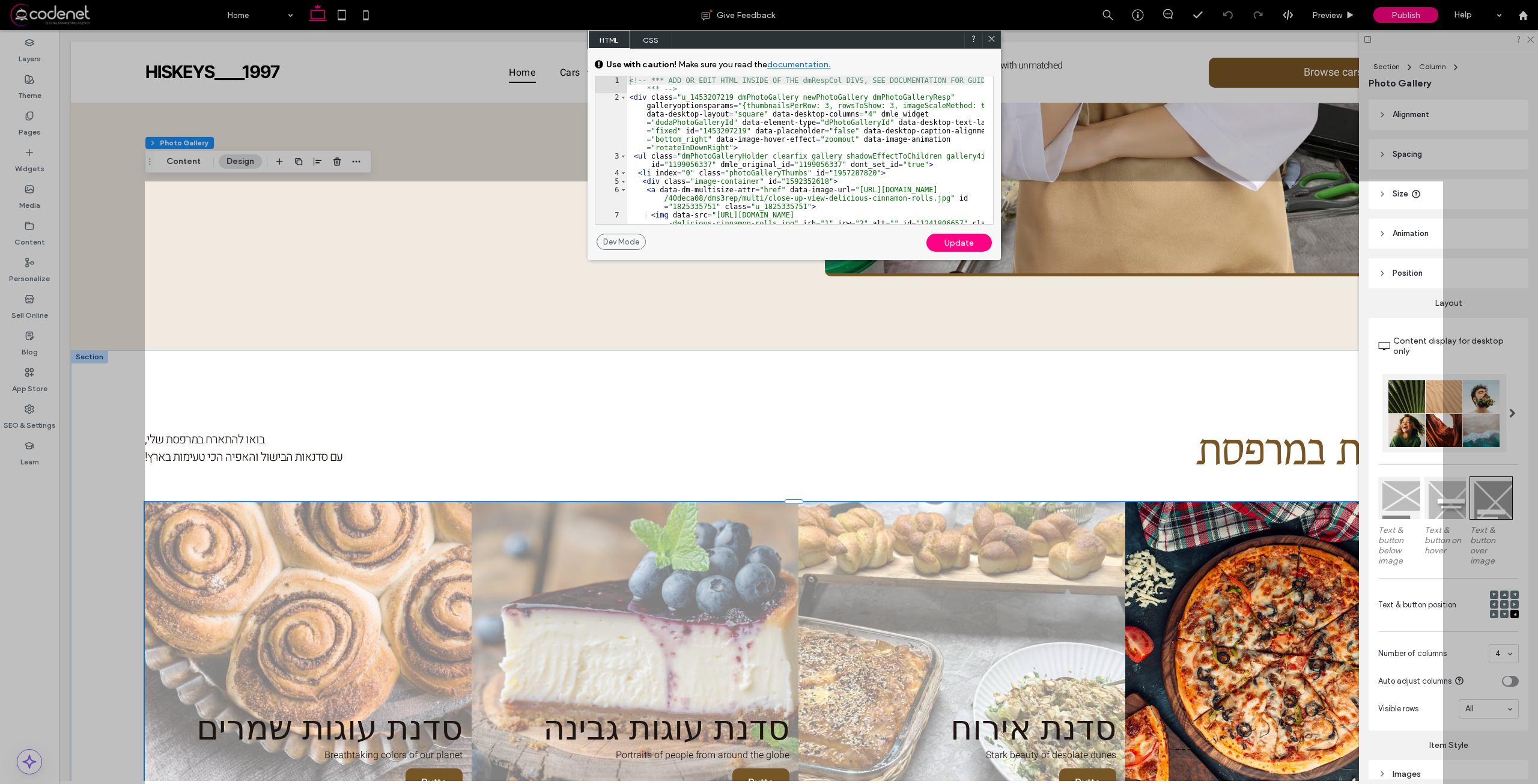
click at [644, 45] on span "CSS" at bounding box center [651, 40] width 42 height 18
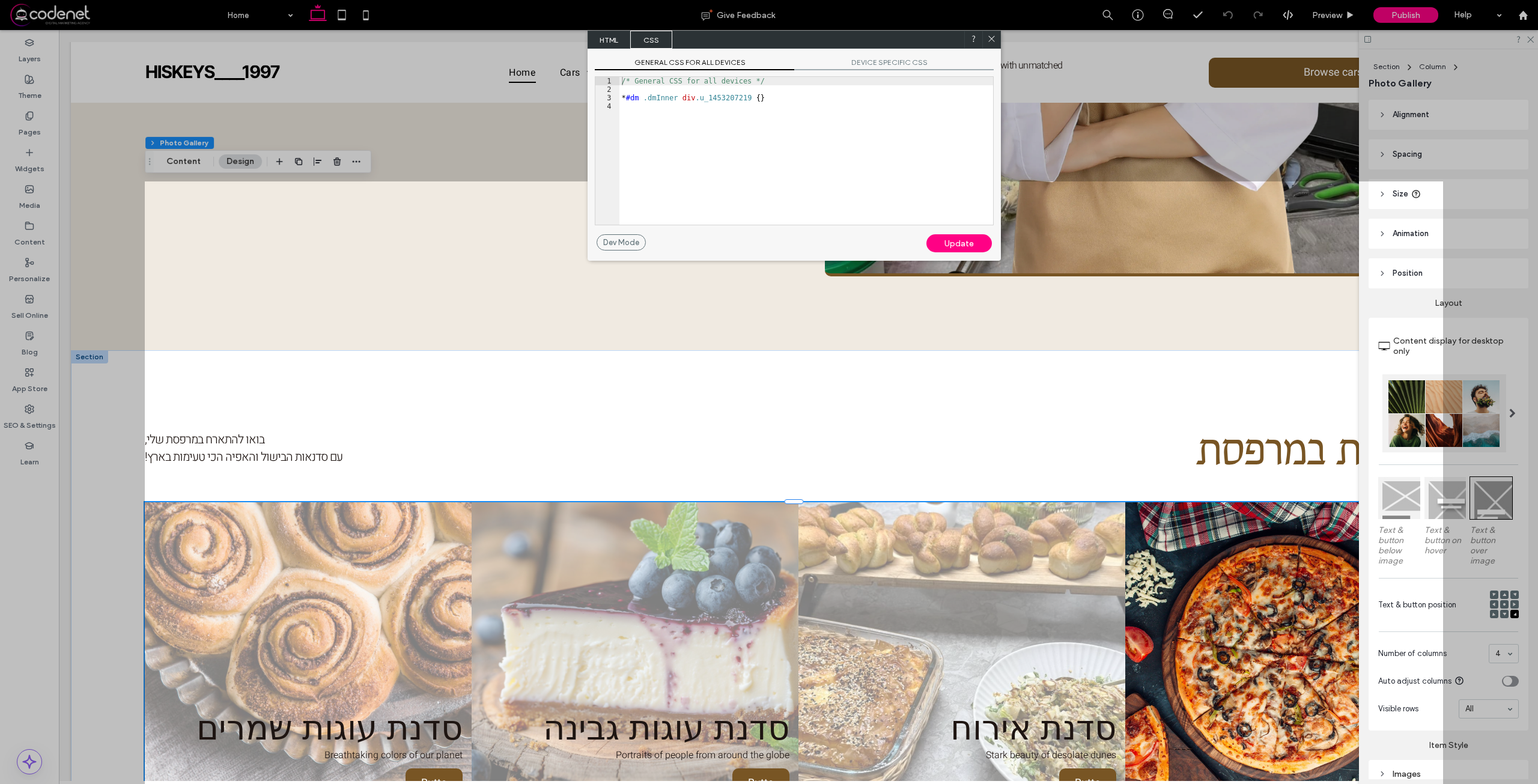
click at [666, 124] on div "/* General CSS for all devices */ * #dm .dmInner div .u_1453207219 { }" at bounding box center [806, 159] width 374 height 165
click at [941, 244] on div "Update" at bounding box center [959, 243] width 66 height 18
click at [996, 34] on icon at bounding box center [991, 39] width 9 height 9
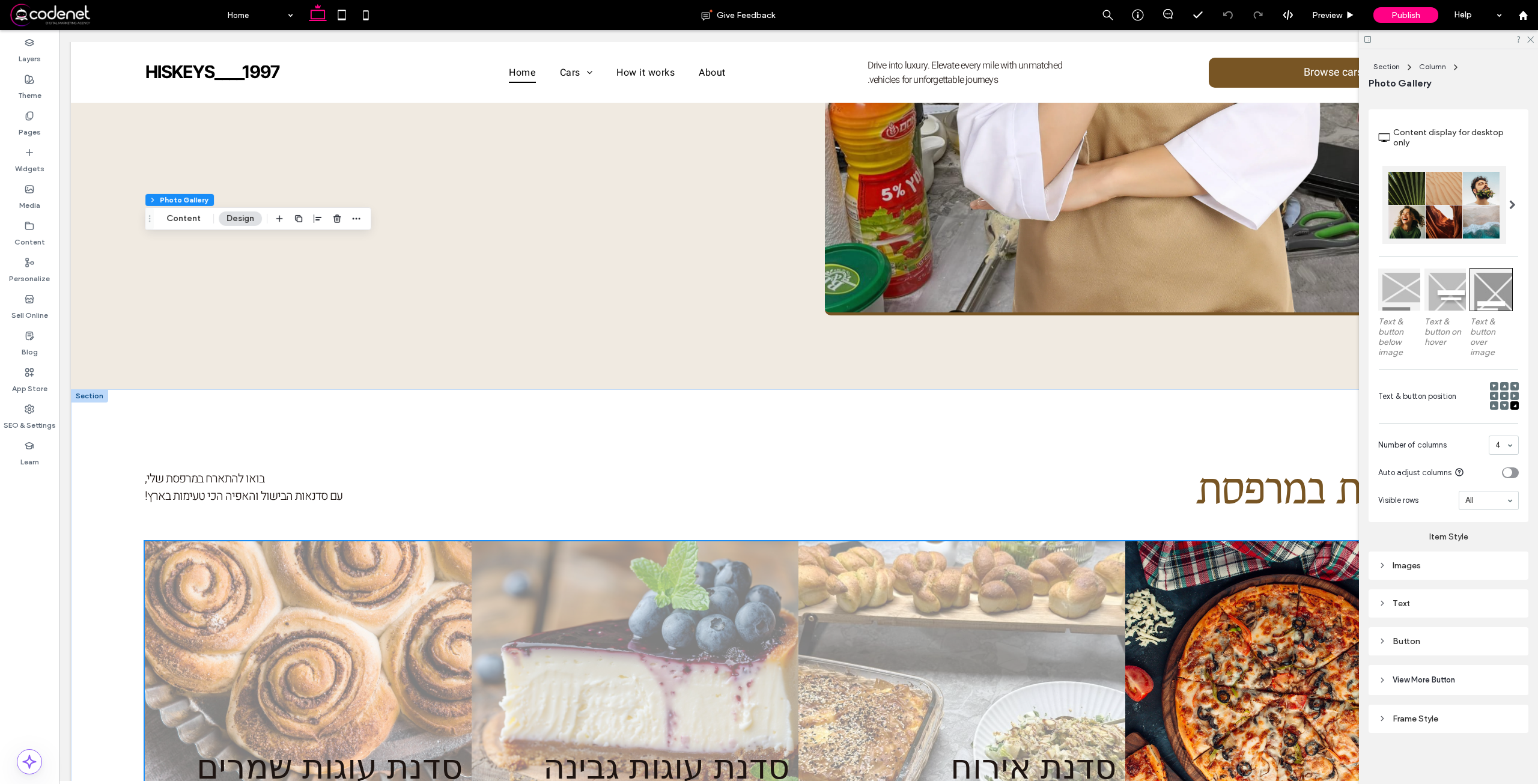
scroll to position [1133, 0]
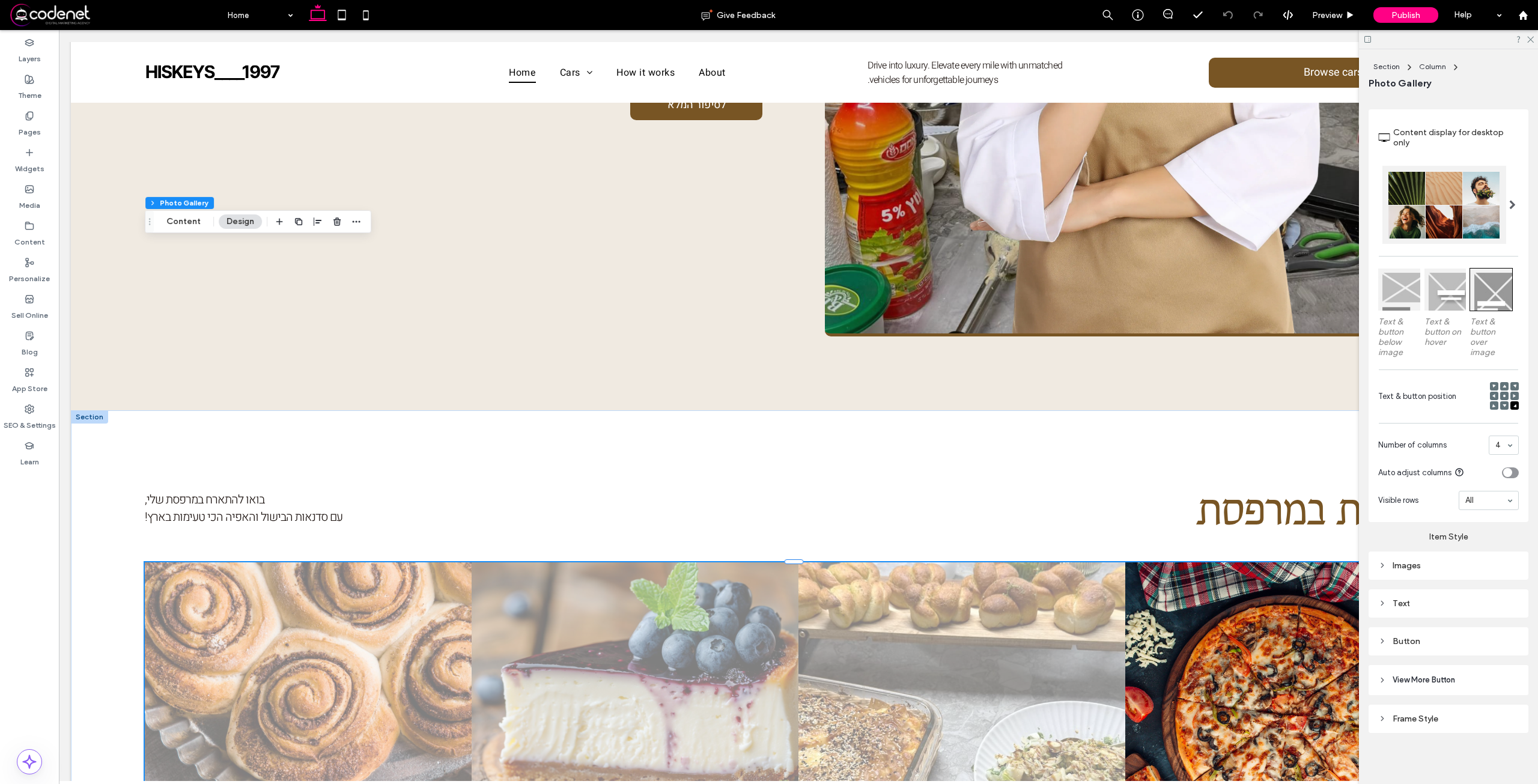
click at [861, 552] on link at bounding box center [962, 725] width 347 height 347
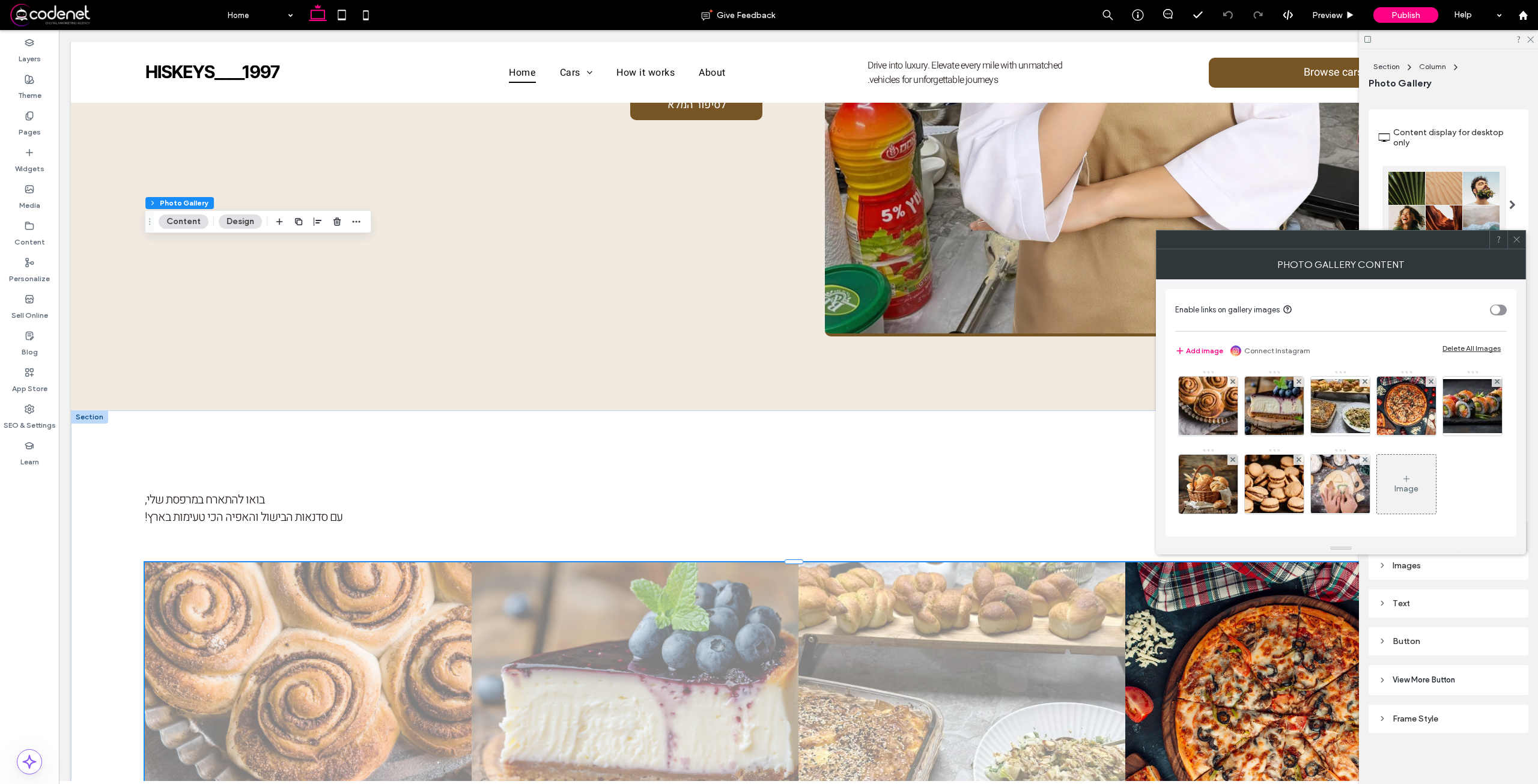
click at [1521, 240] on icon at bounding box center [1517, 239] width 9 height 9
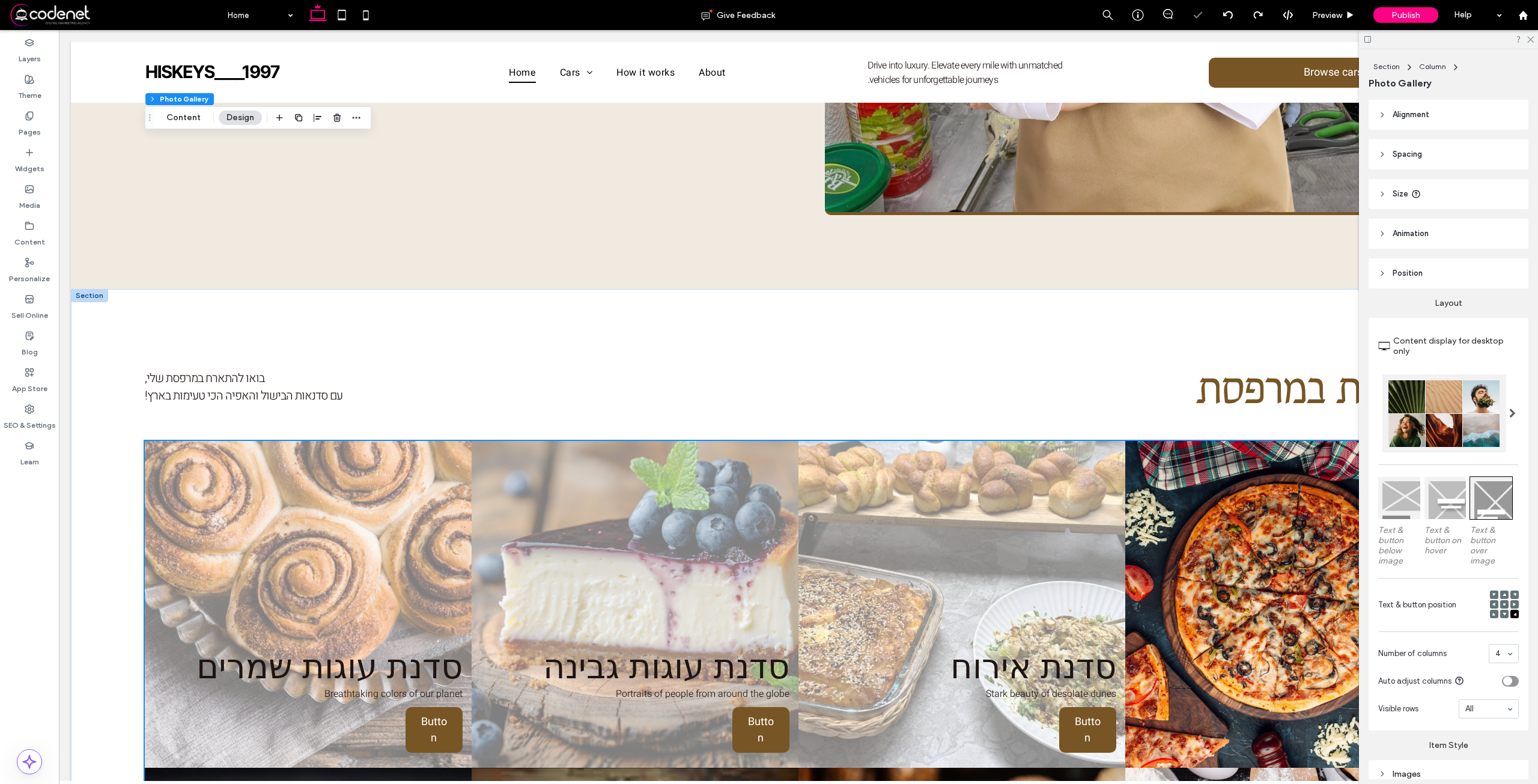
scroll to position [1299, 0]
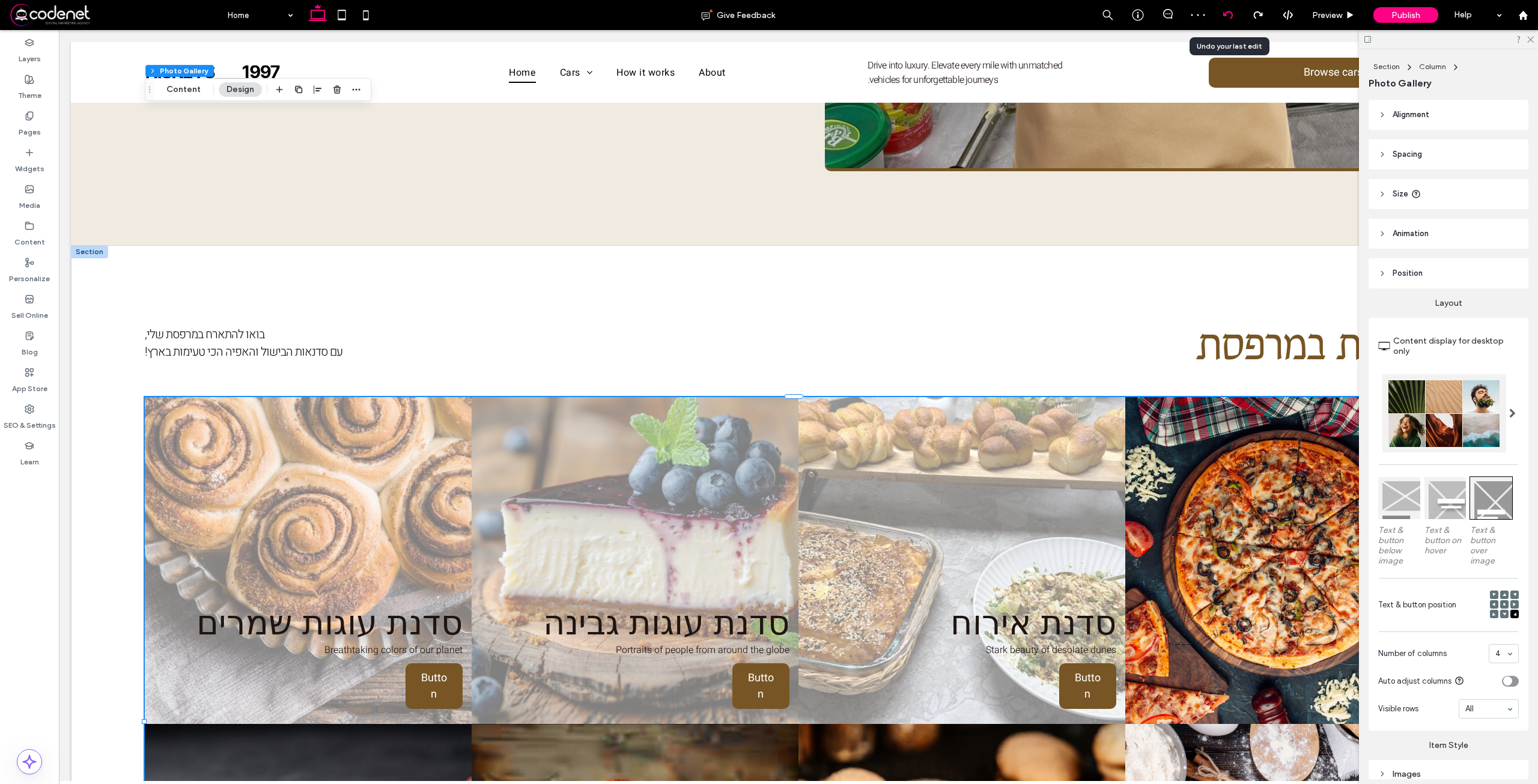
click at [1235, 13] on div at bounding box center [1228, 15] width 29 height 10
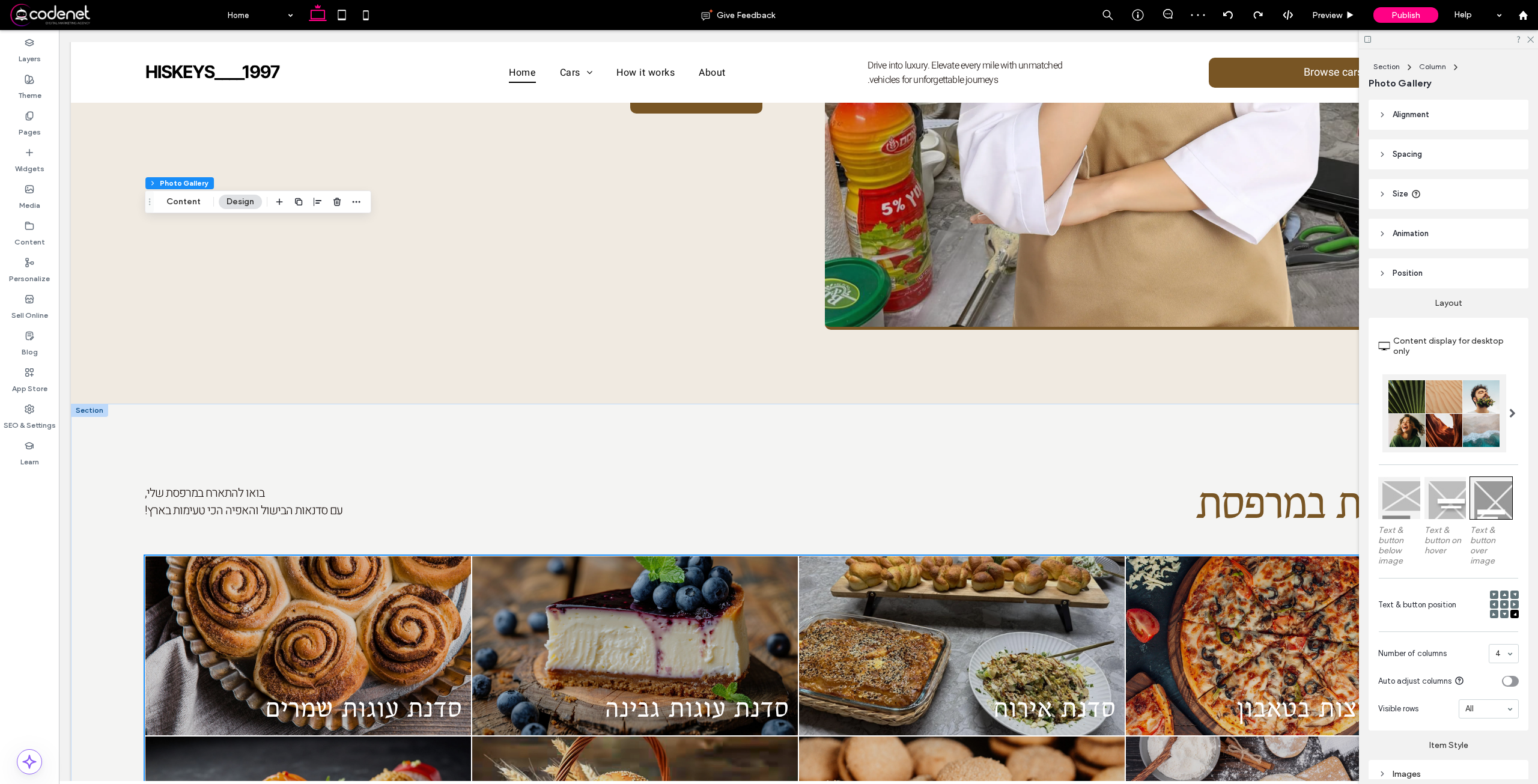
scroll to position [1154, 0]
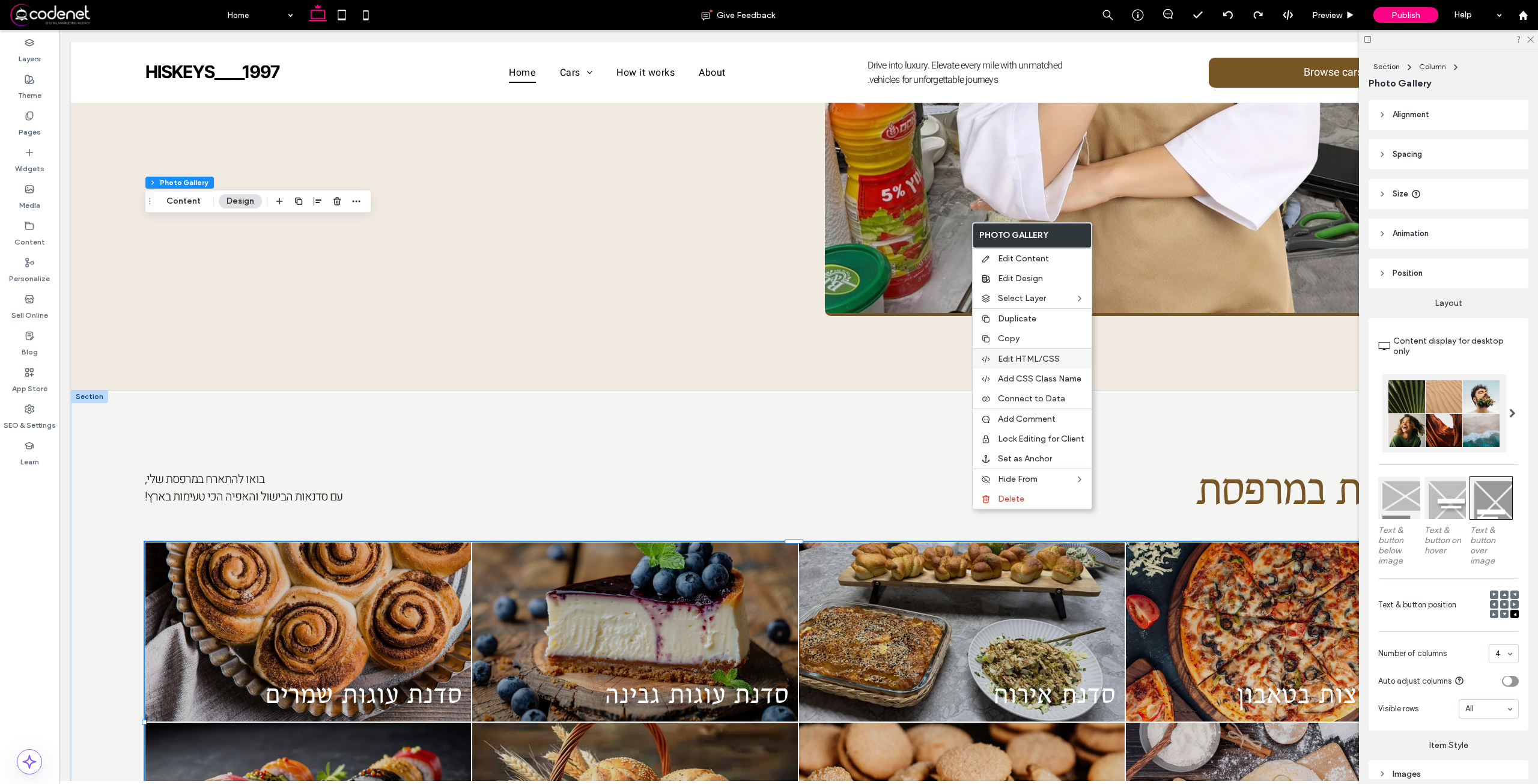
click at [1037, 364] on div "Edit HTML/CSS" at bounding box center [1032, 359] width 119 height 20
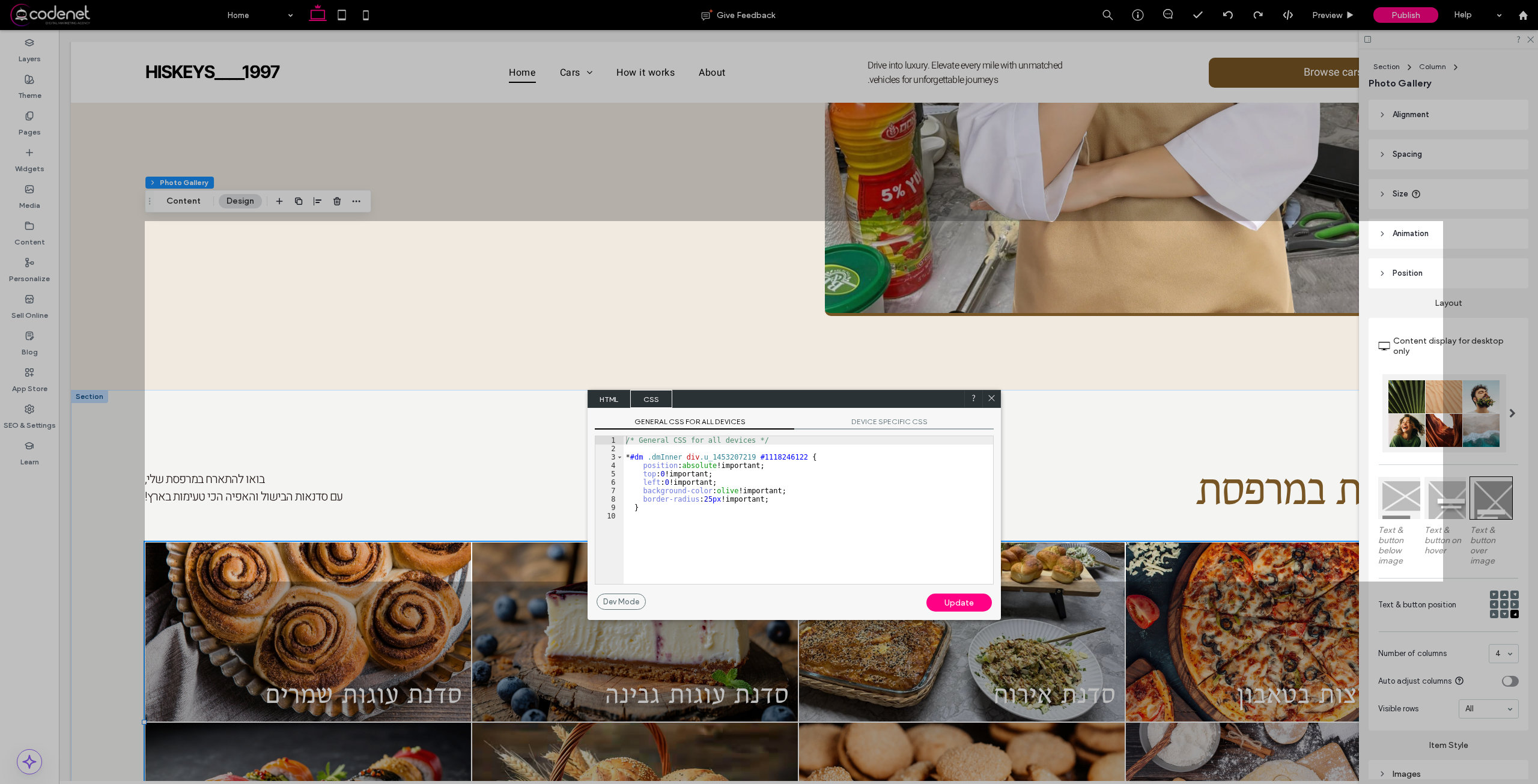
click at [836, 472] on div "/* General CSS for all devices */ * #dm .dmInner div .u_1453207219 #1118246122 …" at bounding box center [808, 518] width 369 height 165
click at [759, 507] on div "/* General CSS for all devices */ * #dm .dmInner div .u_1453207219 #1118246122 …" at bounding box center [808, 518] width 369 height 165
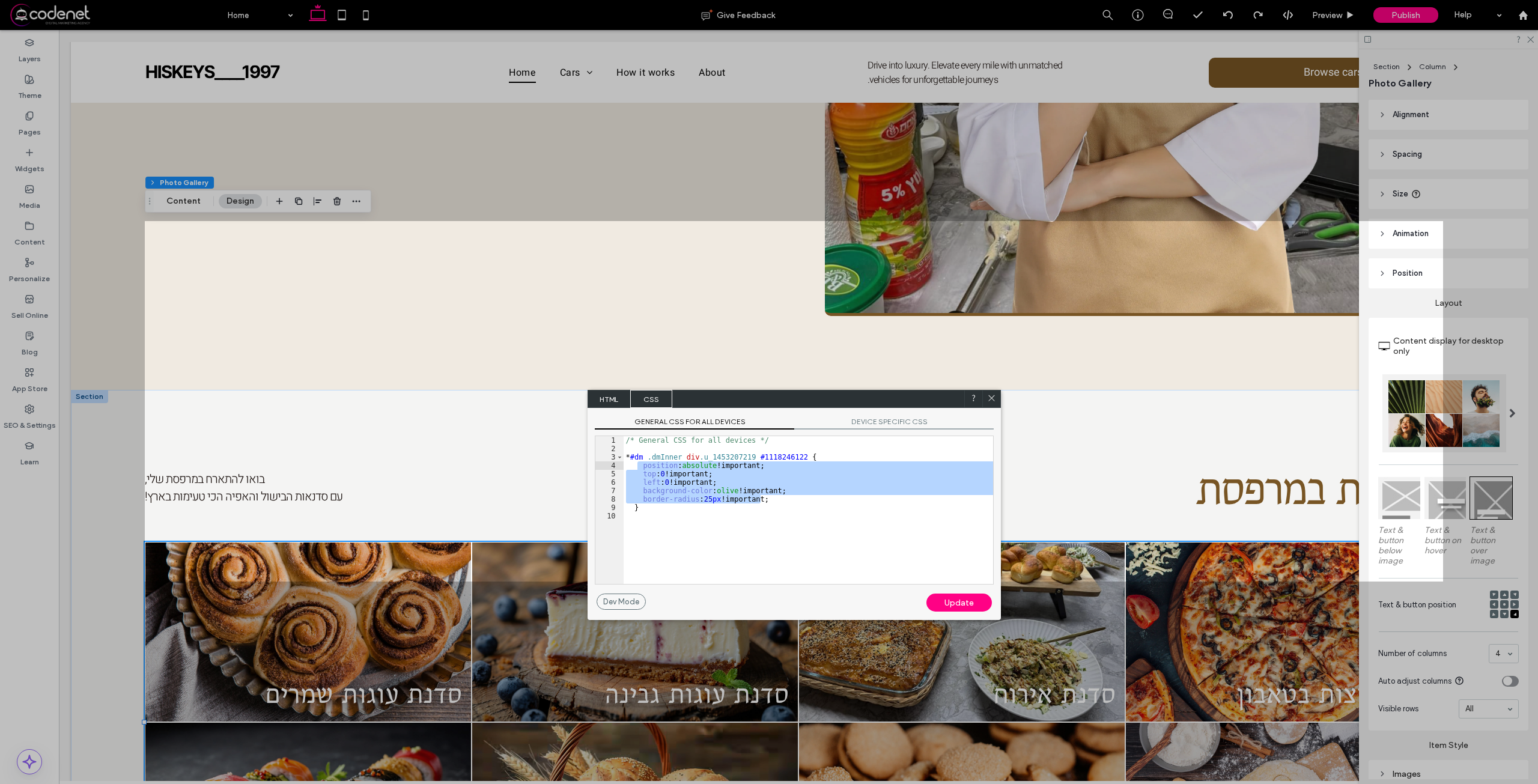
drag, startPoint x: 776, startPoint y: 502, endPoint x: 636, endPoint y: 463, distance: 145.3
click at [636, 463] on div "/* General CSS for all devices */ * #dm .dmInner div .u_1453207219 #1118246122 …" at bounding box center [808, 518] width 369 height 165
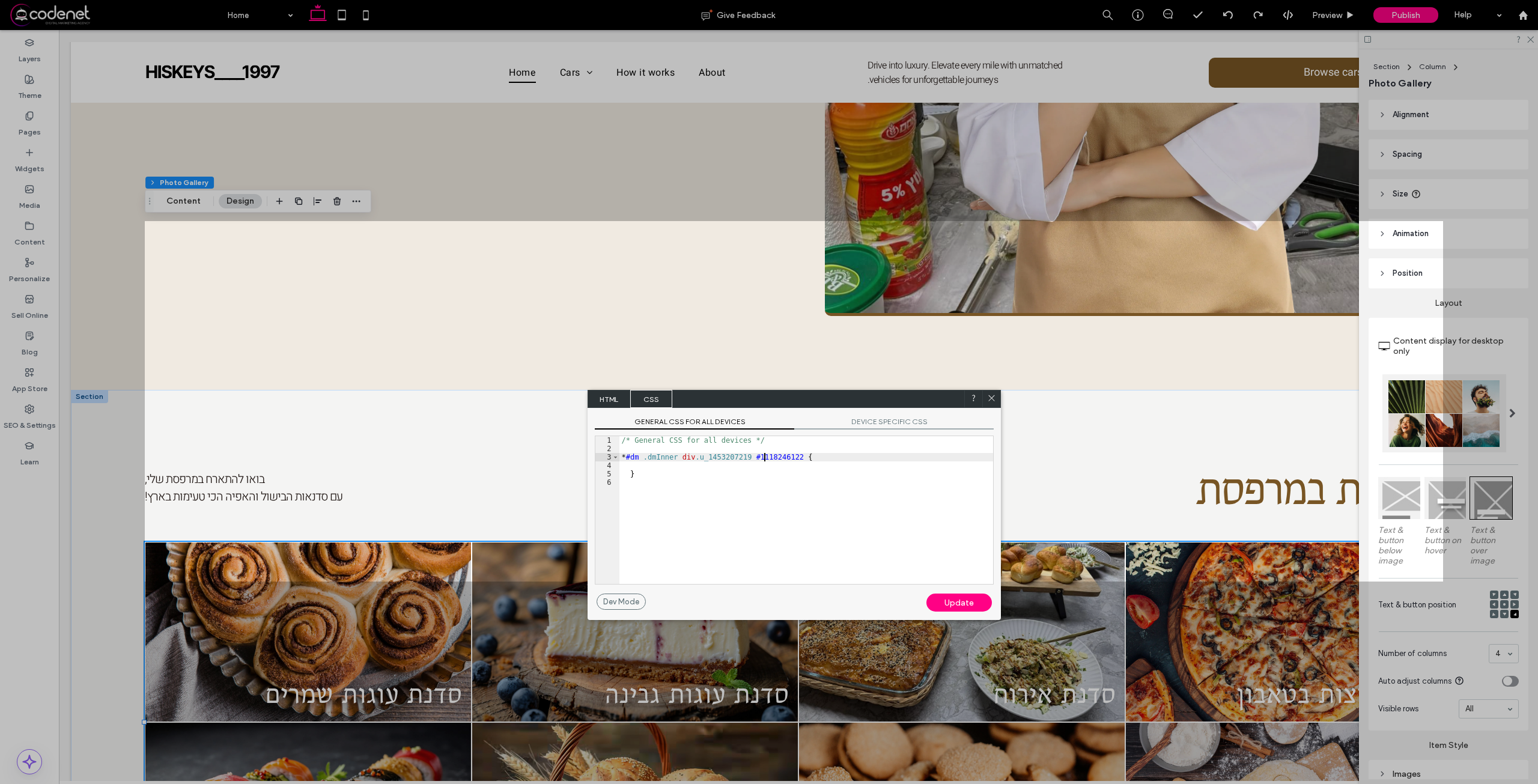
click at [764, 456] on div "/* General CSS for all devices */ * #dm .dmInner div .u_1453207219 #1118246122 …" at bounding box center [806, 518] width 374 height 165
click at [765, 457] on div "/* General CSS for all devices */ * #dm .dmInner div .u_1453207219 #1118246122 …" at bounding box center [806, 518] width 374 height 165
click at [688, 510] on div "/* General CSS for all devices */ * #dm .dmInner div .u_1453207219 { }" at bounding box center [806, 518] width 374 height 165
click at [956, 606] on div "Update" at bounding box center [959, 602] width 66 height 18
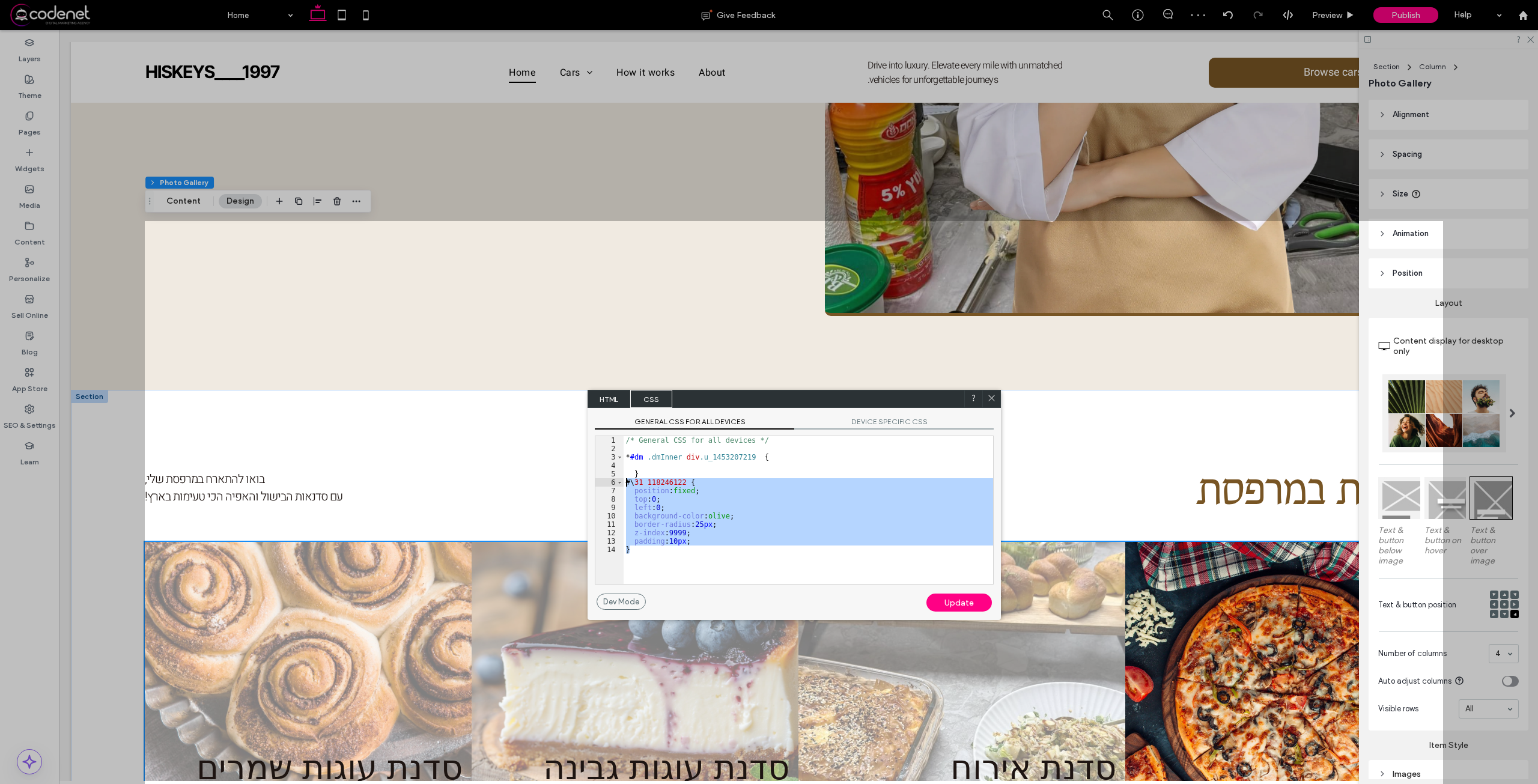
drag, startPoint x: 673, startPoint y: 551, endPoint x: 613, endPoint y: 479, distance: 93.7
click at [613, 479] on div "** 1 2 3 4 5 6 7 8 9 10 11 12 13 14 /* General CSS for all devices */ * #dm .dm…" at bounding box center [794, 509] width 399 height 149
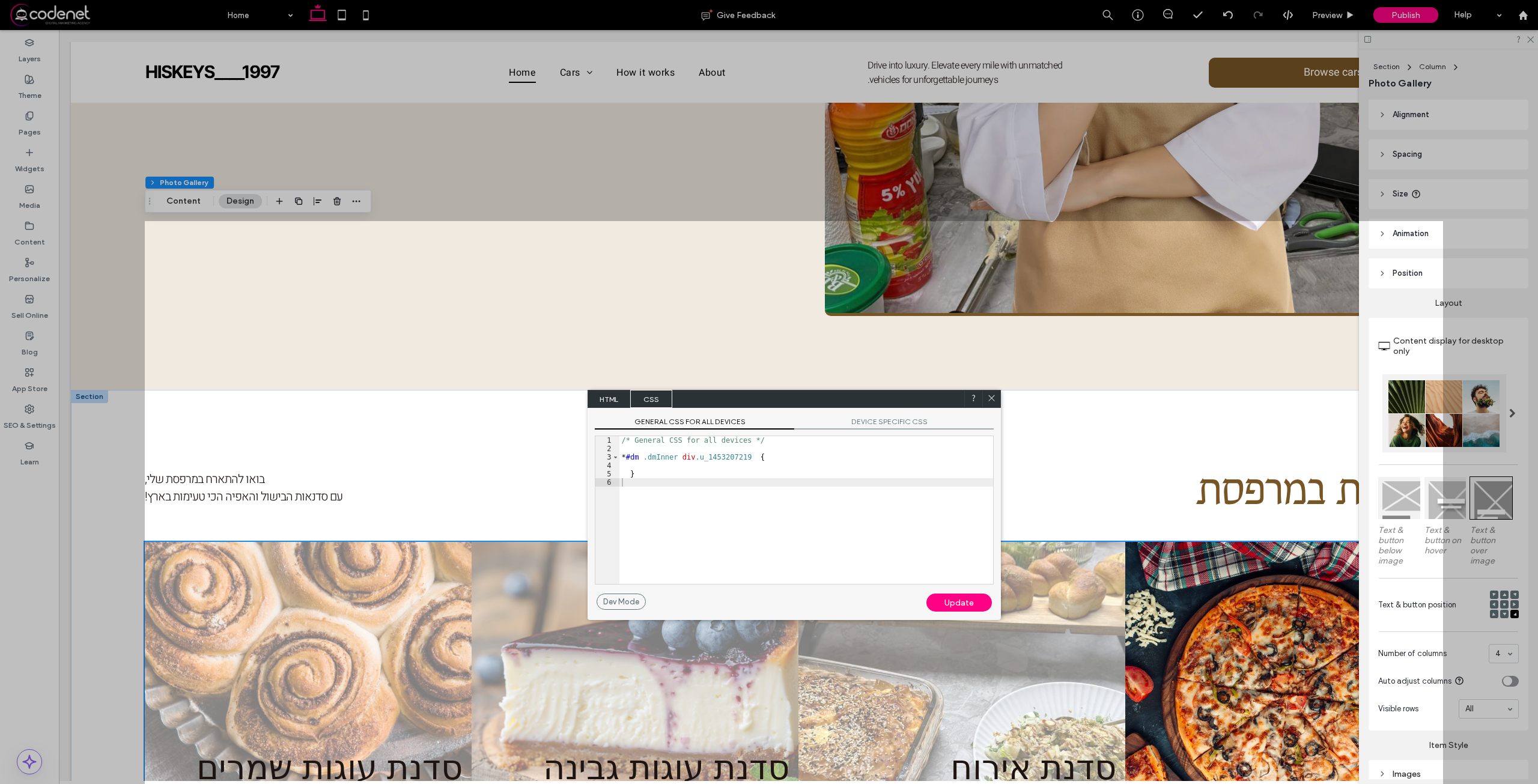
click at [961, 602] on div "Update" at bounding box center [959, 602] width 66 height 18
click at [989, 402] on icon at bounding box center [991, 398] width 9 height 9
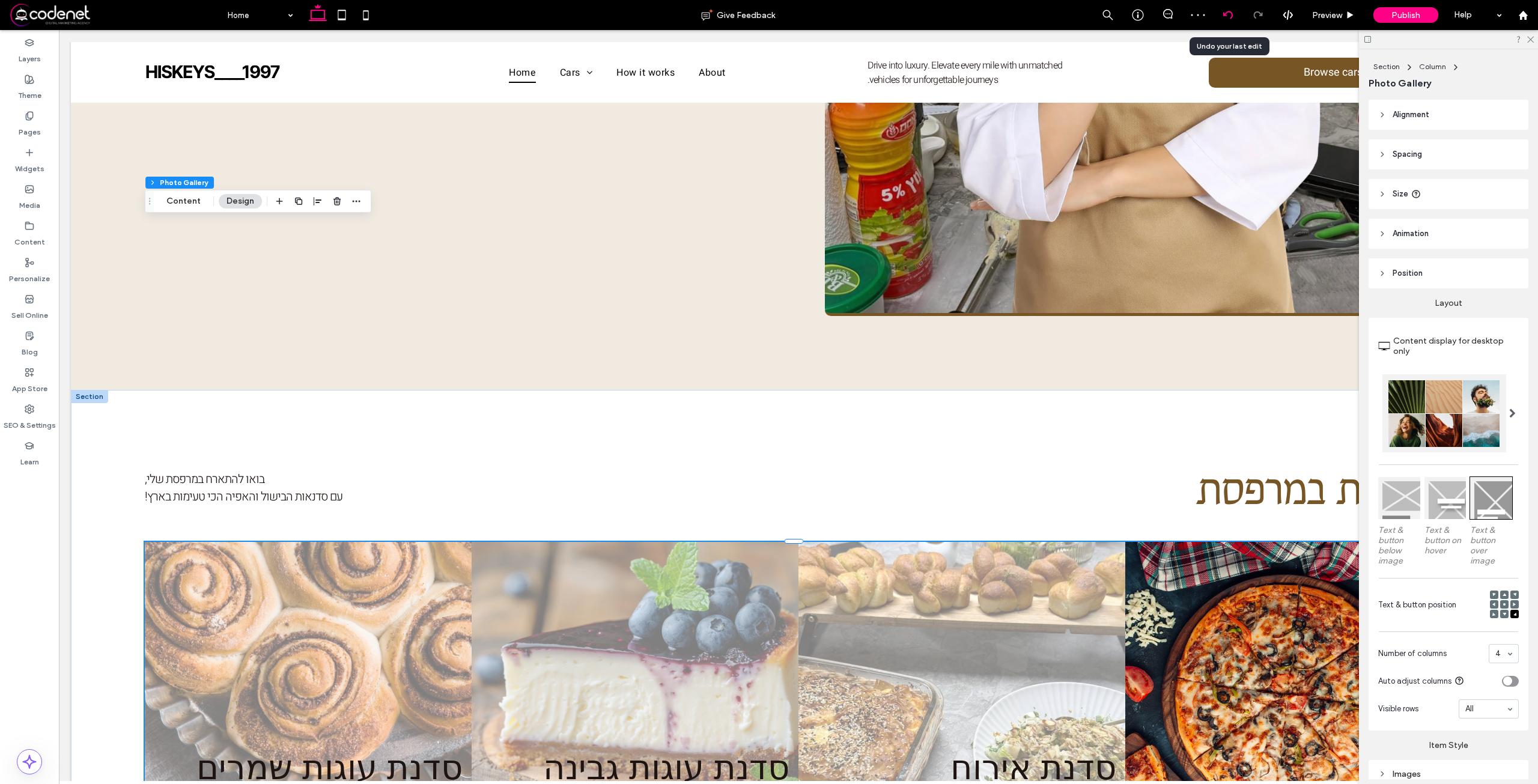
click at [1231, 11] on icon at bounding box center [1228, 15] width 10 height 10
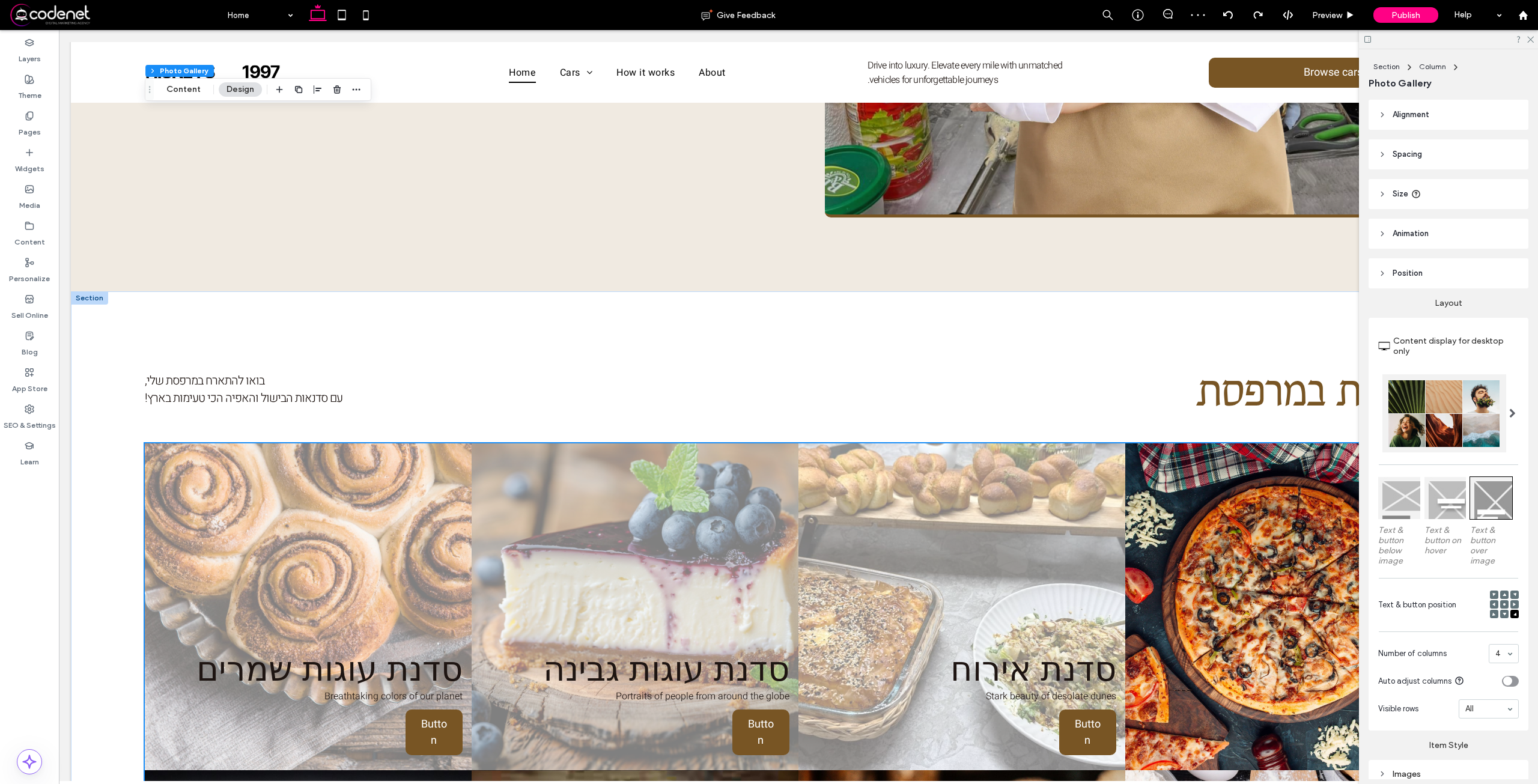
scroll to position [1299, 0]
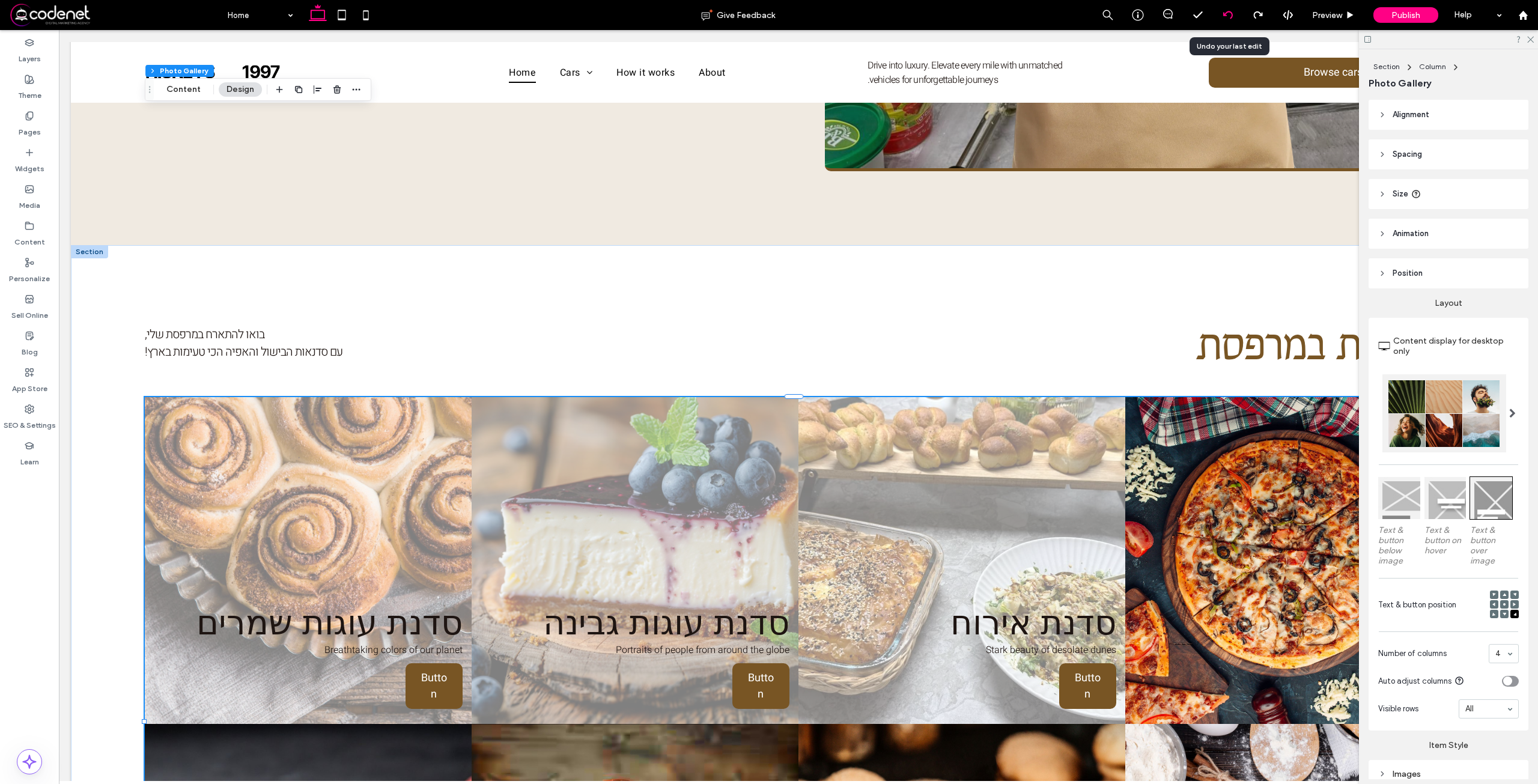
click at [1231, 10] on div at bounding box center [1228, 15] width 30 height 30
click at [1231, 16] on icon at bounding box center [1228, 15] width 10 height 10
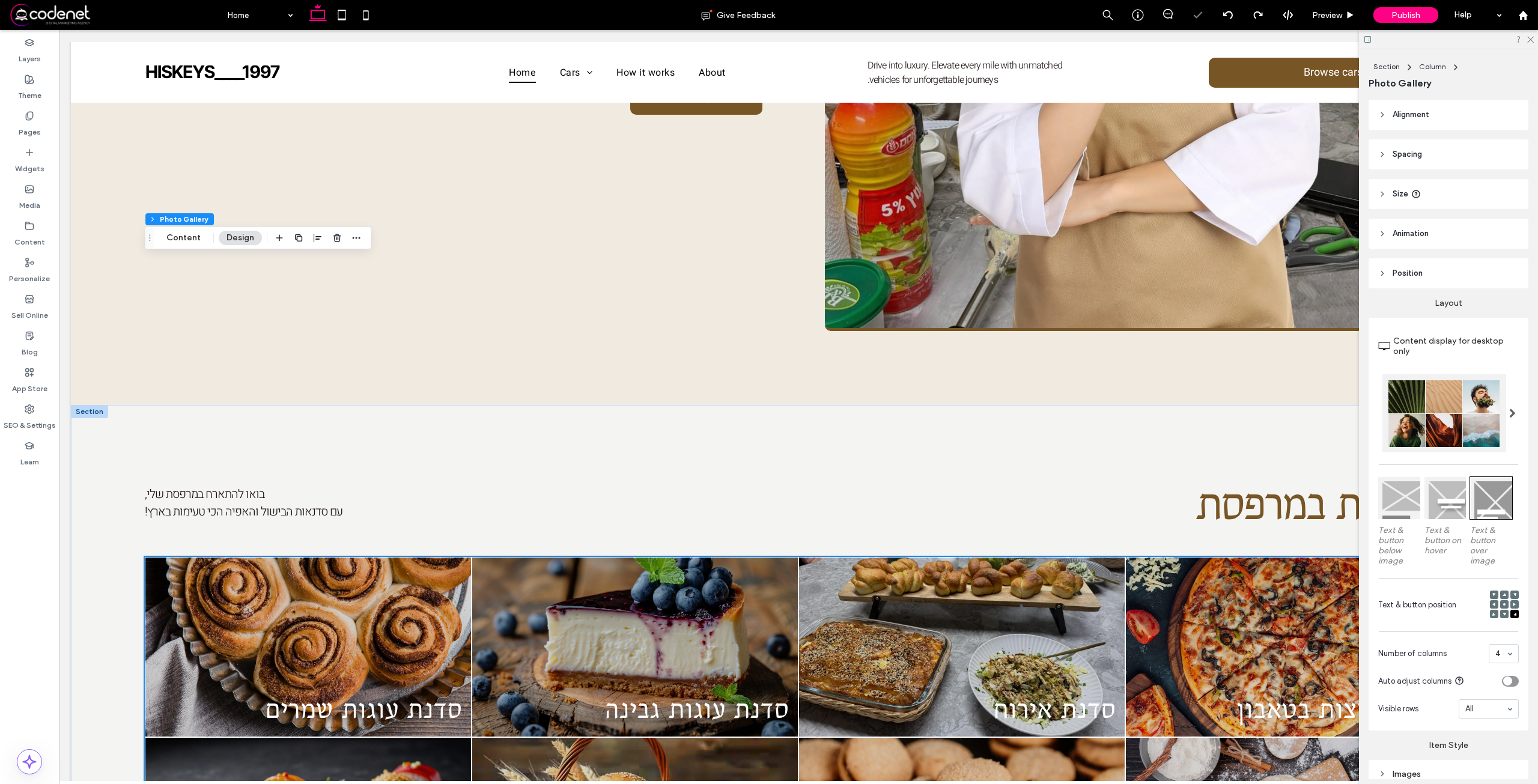
scroll to position [1154, 0]
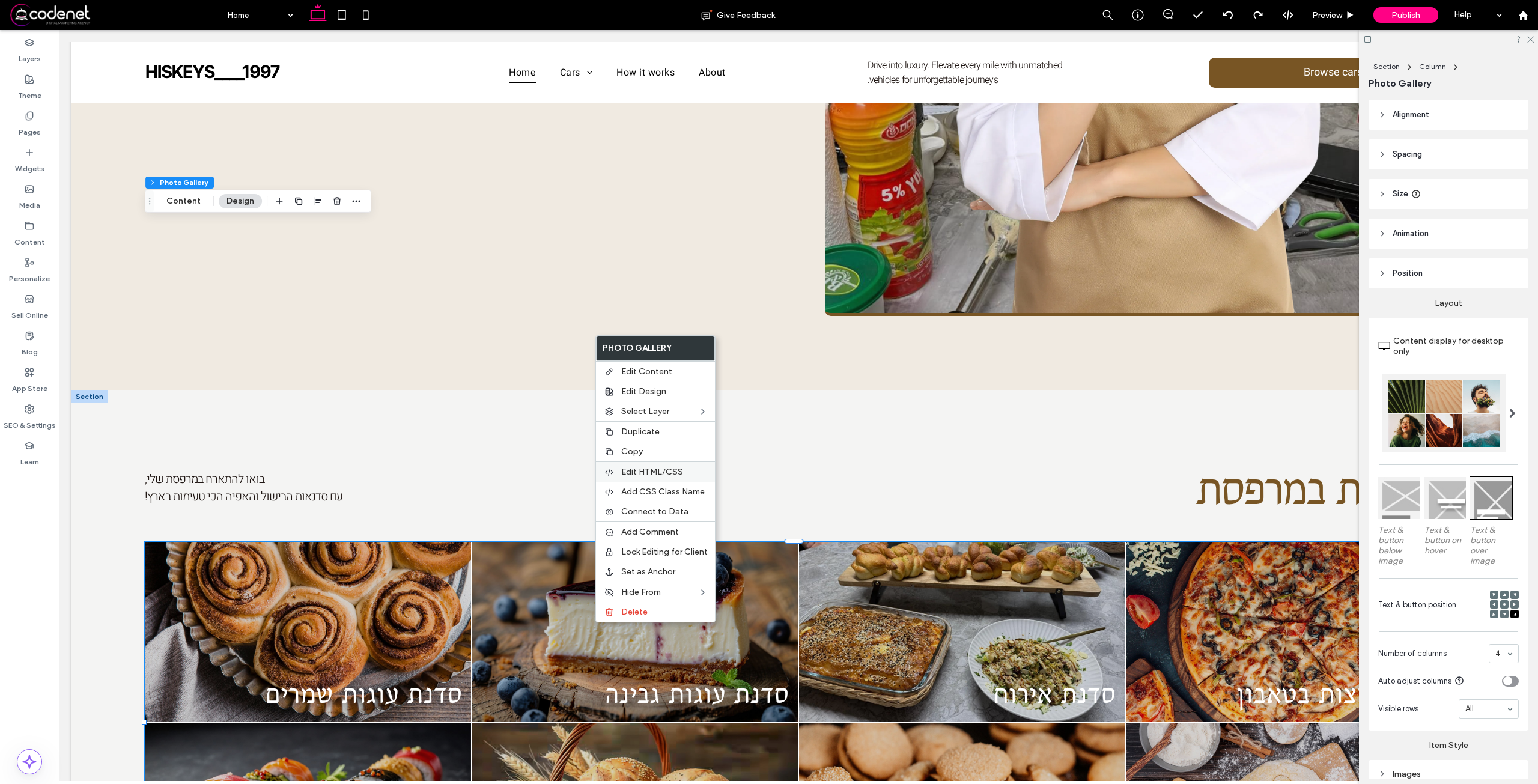
click at [671, 469] on span "Edit HTML/CSS" at bounding box center [652, 472] width 62 height 10
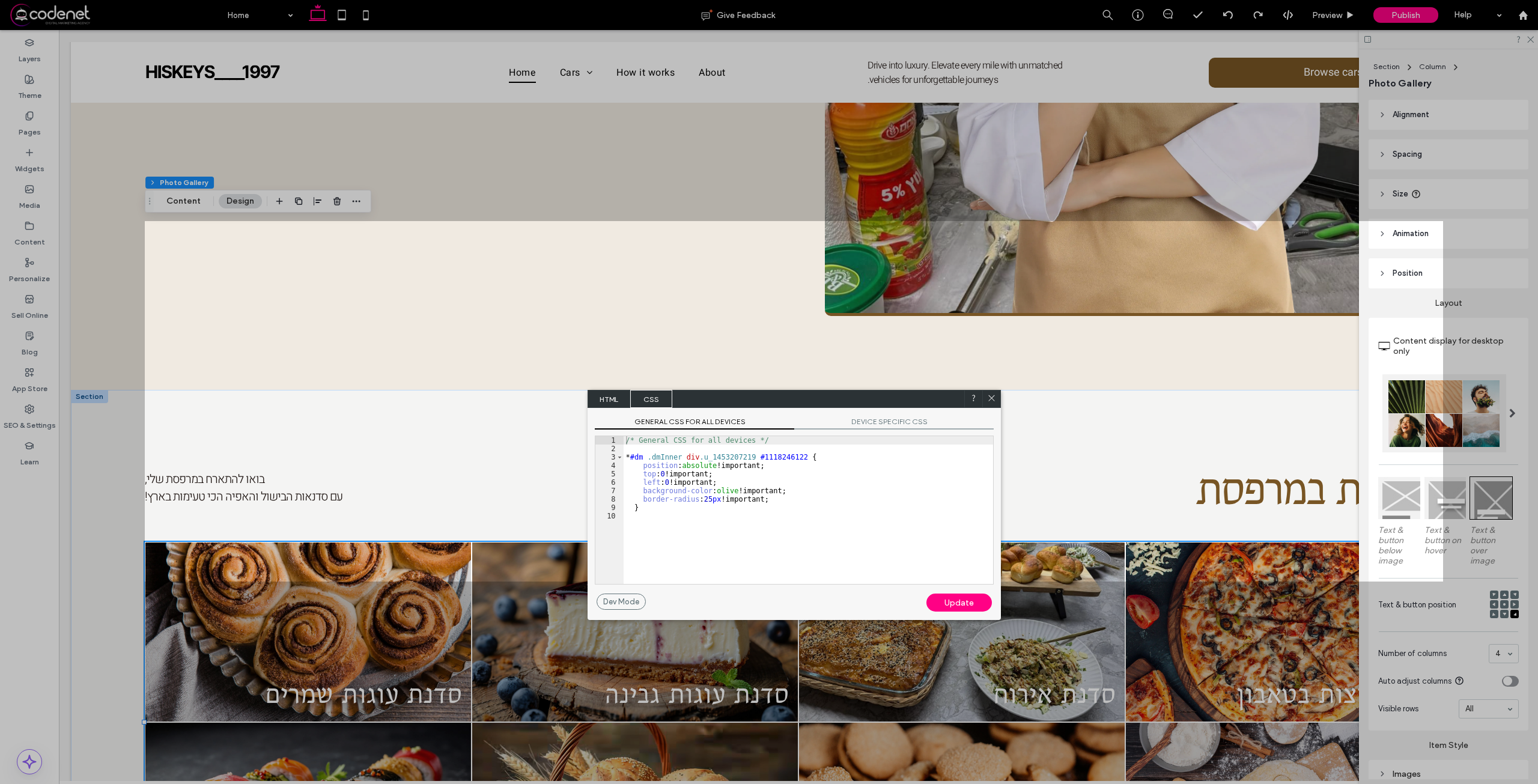
click at [666, 516] on div "/* General CSS for all devices */ * #dm .dmInner div .u_1453207219 #1118246122 …" at bounding box center [808, 518] width 369 height 165
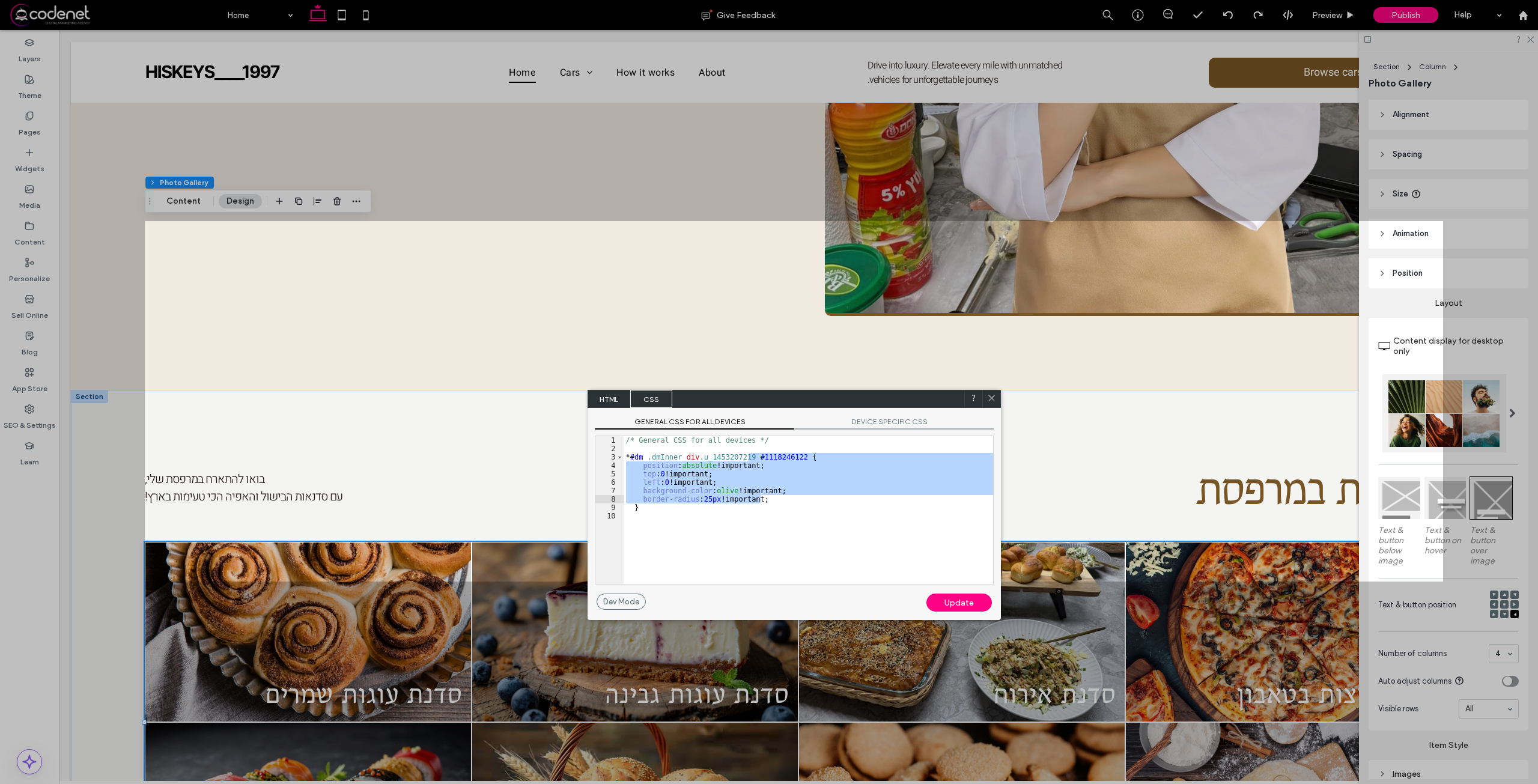
drag, startPoint x: 749, startPoint y: 458, endPoint x: 779, endPoint y: 500, distance: 51.6
click at [780, 501] on div "/* General CSS for all devices */ * #dm .dmInner div .u_1453207219 #1118246122 …" at bounding box center [808, 518] width 369 height 165
click at [744, 550] on div "/* General CSS for all devices */ * #dm .dmInner div .u_1453207219 #1118246122 …" at bounding box center [808, 518] width 369 height 165
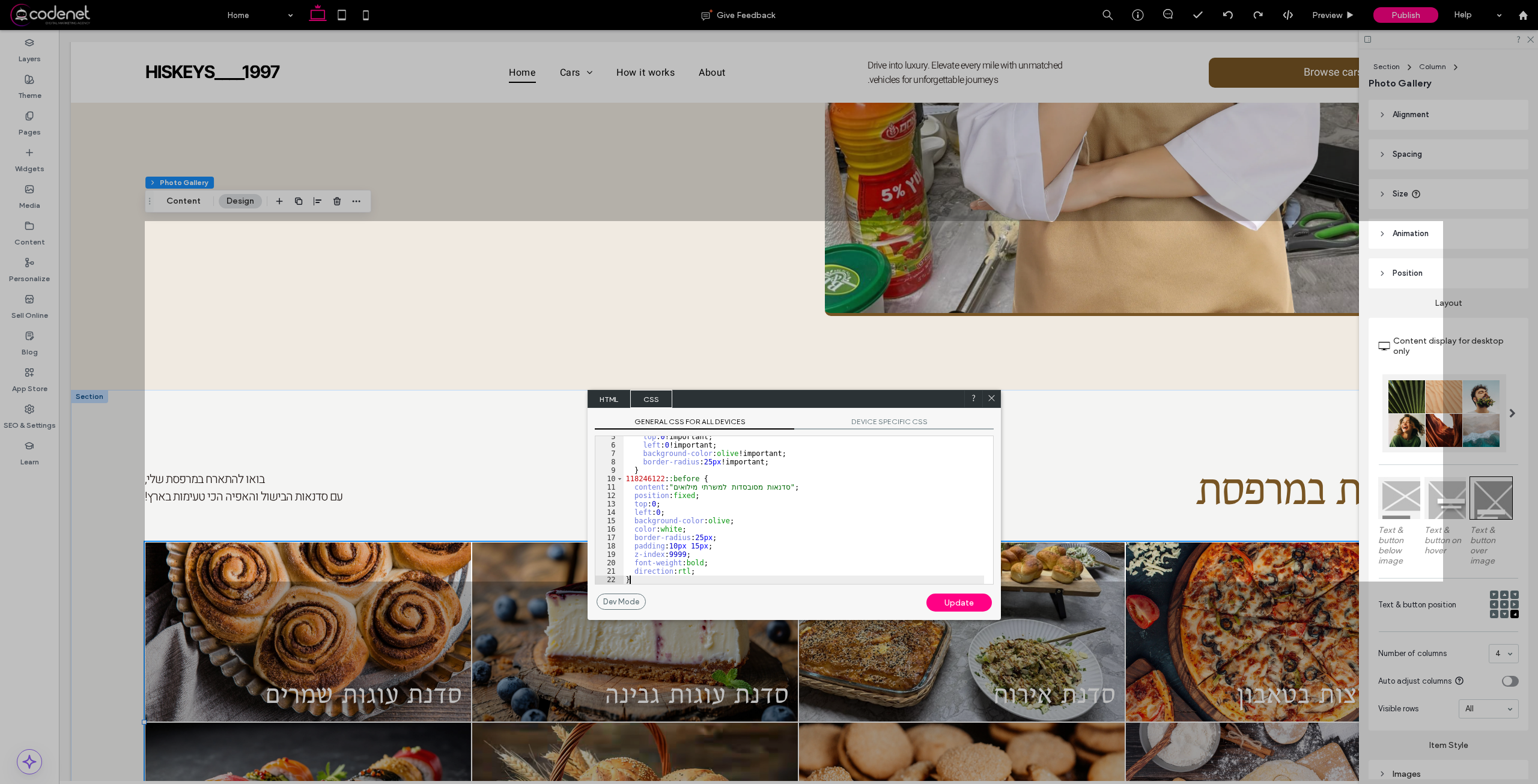
scroll to position [37, 0]
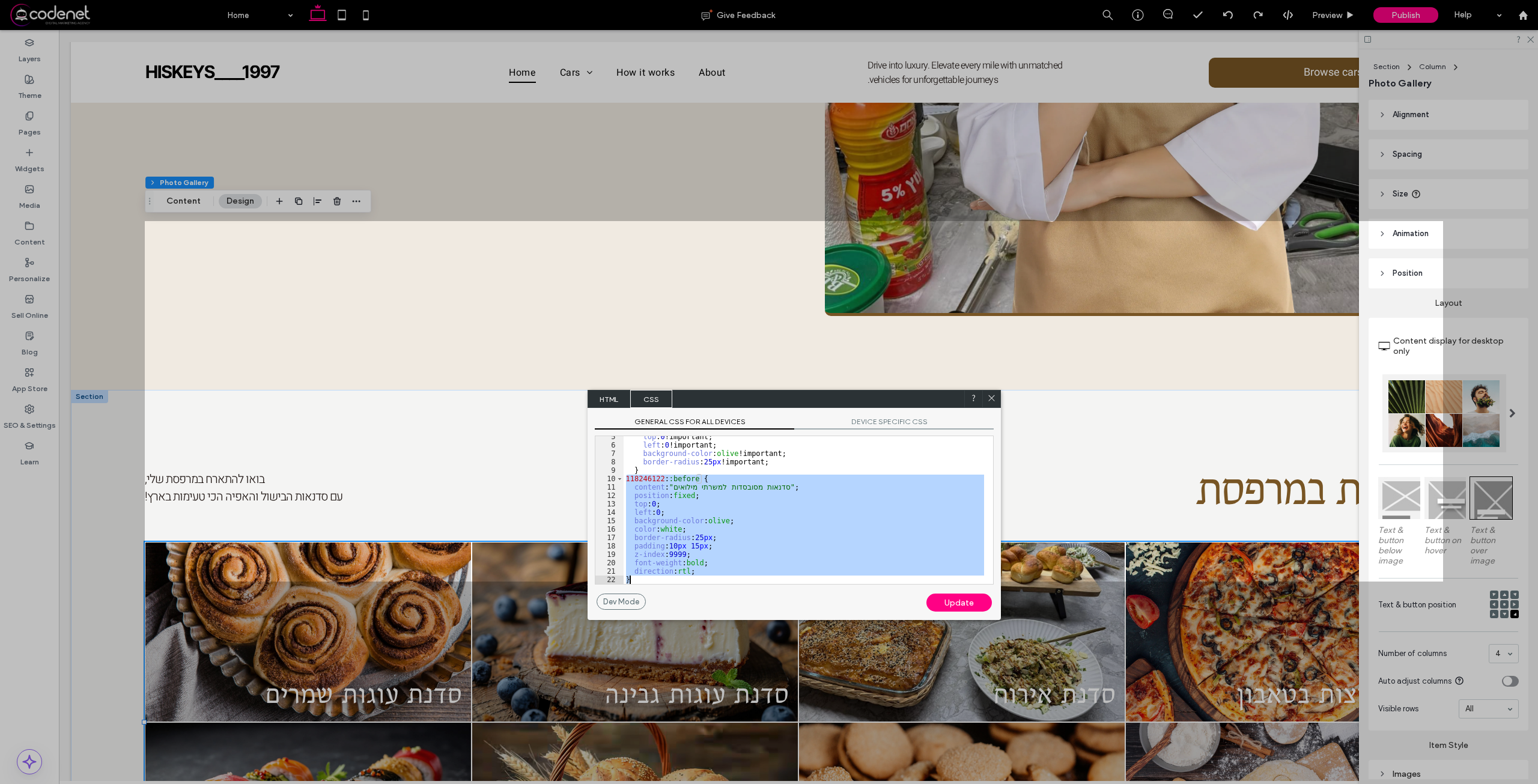
drag, startPoint x: 625, startPoint y: 478, endPoint x: 680, endPoint y: 583, distance: 118.5
click at [680, 583] on div "top : 0 !important; left : 0 !important; background-color : olive !important; b…" at bounding box center [803, 515] width 360 height 165
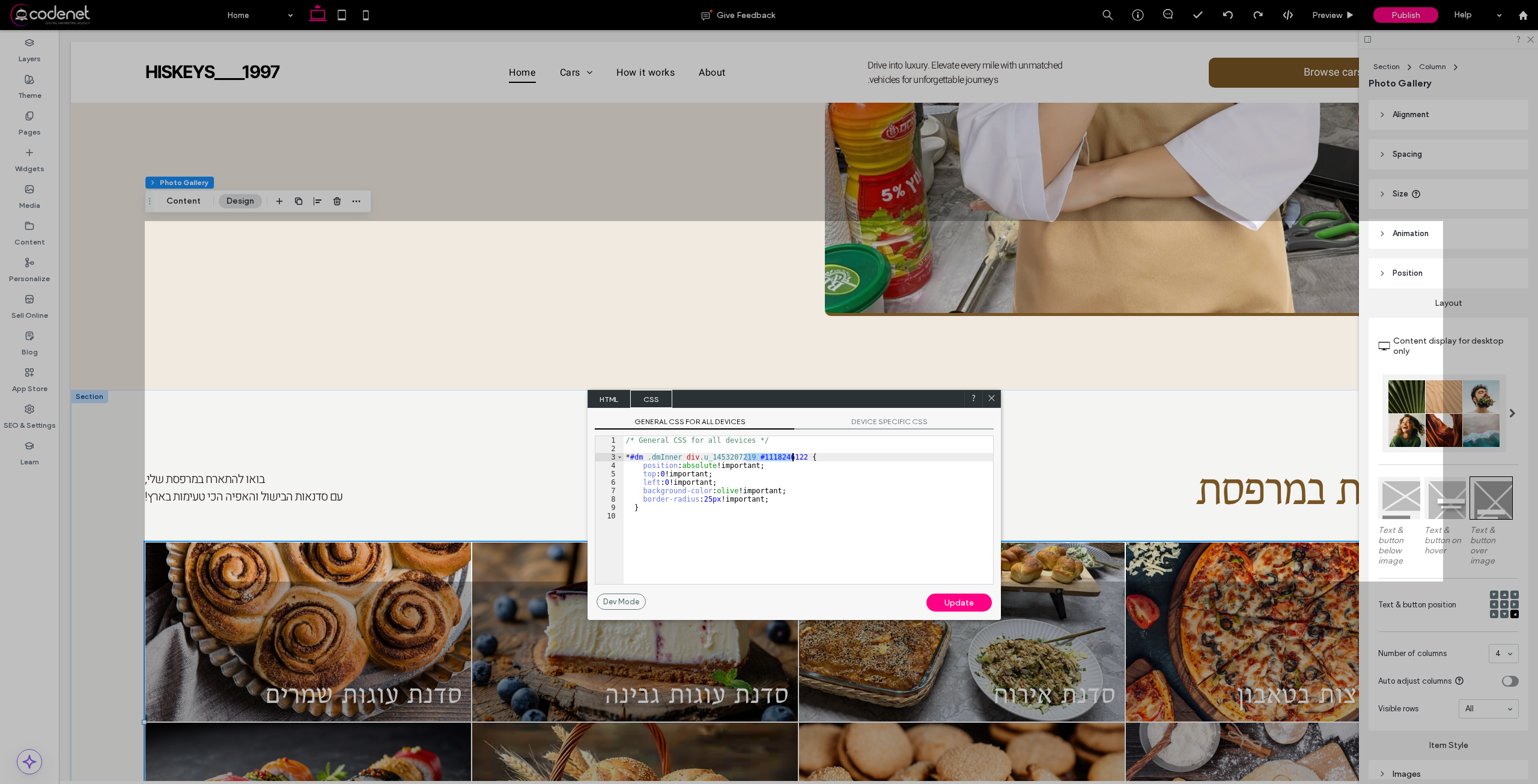
drag, startPoint x: 746, startPoint y: 456, endPoint x: 791, endPoint y: 457, distance: 45.0
click at [791, 457] on div "/* General CSS for all devices */ * #dm .dmInner div .u_1453207219 #1118246122 …" at bounding box center [808, 518] width 369 height 165
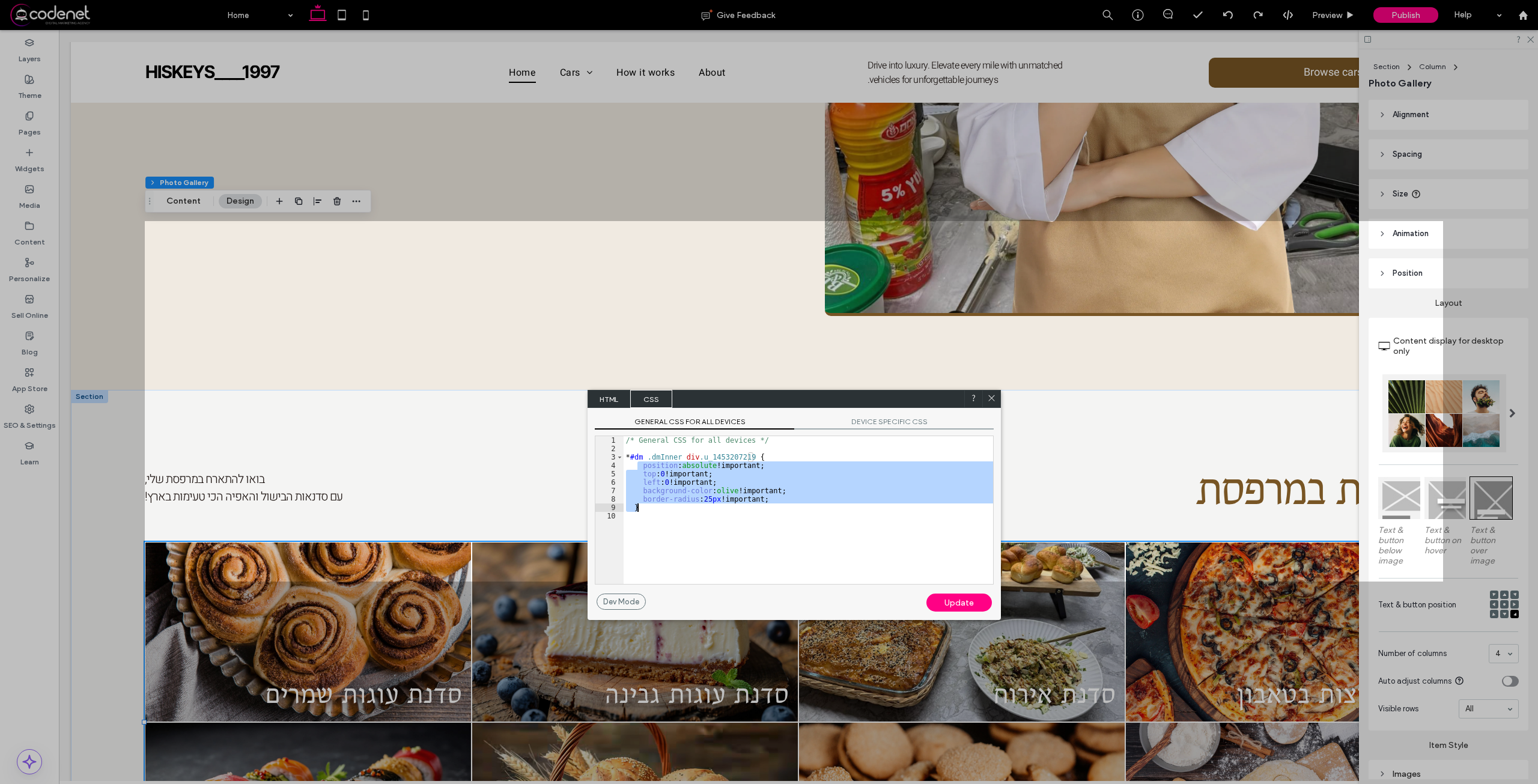
drag, startPoint x: 637, startPoint y: 467, endPoint x: 775, endPoint y: 505, distance: 143.1
click at [775, 505] on div "/* General CSS for all devices */ * #dm .dmInner div .u_1453207219 { position :…" at bounding box center [808, 518] width 369 height 165
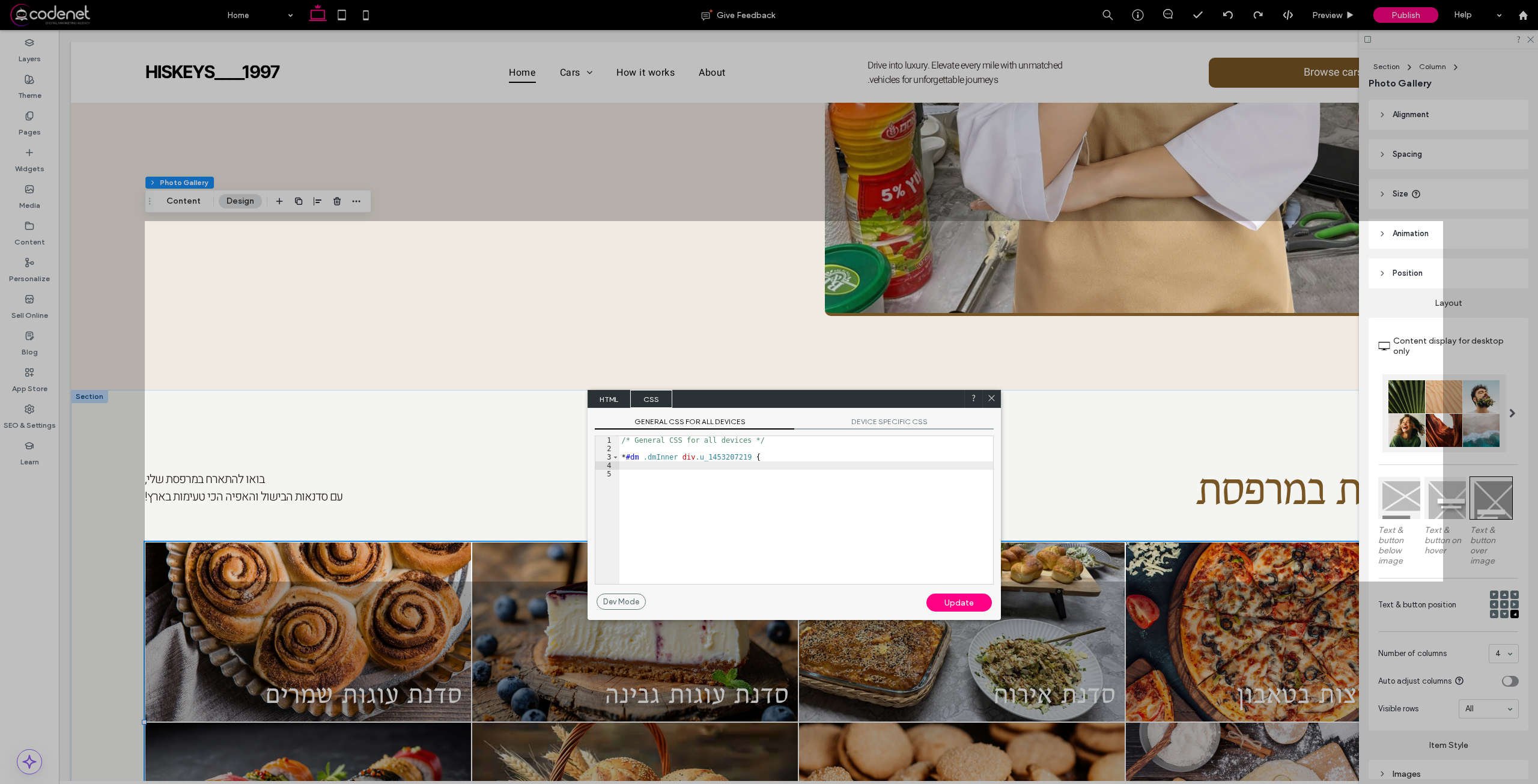
click at [739, 458] on div "/* General CSS for all devices */ * #dm .dmInner div .u_1453207219 {" at bounding box center [806, 518] width 374 height 165
paste textarea
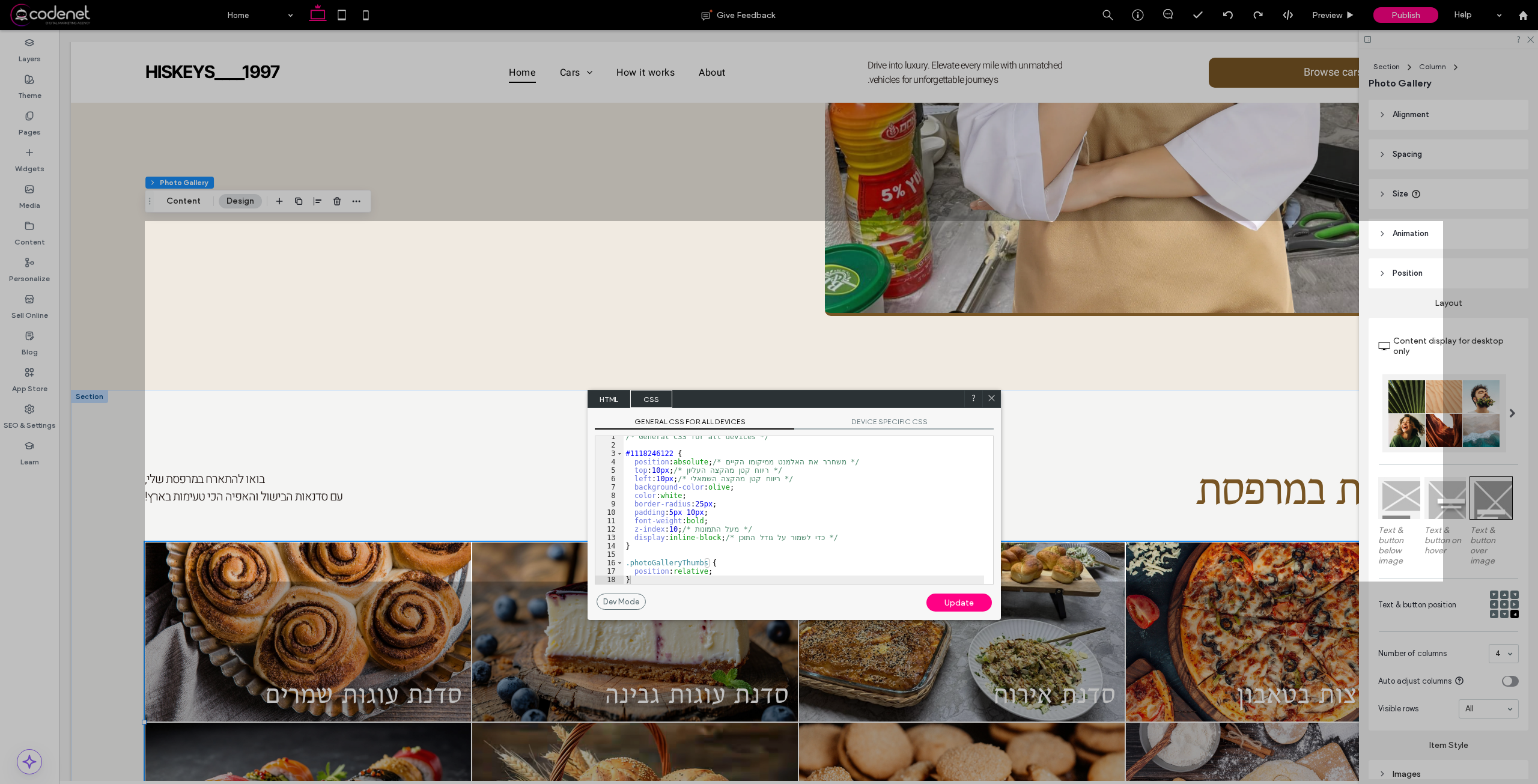
click at [962, 601] on div "Update" at bounding box center [959, 602] width 66 height 18
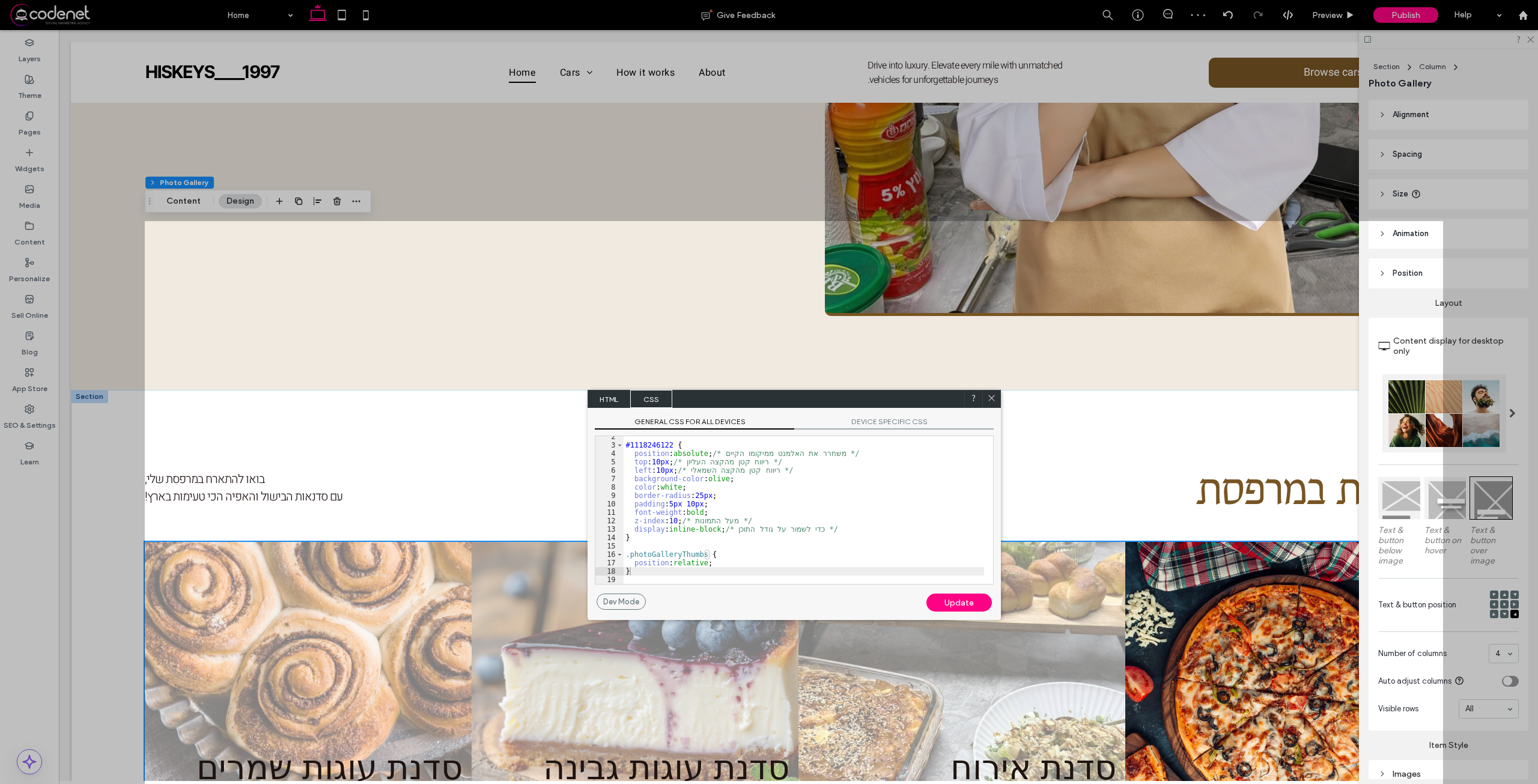
scroll to position [12, 0]
drag, startPoint x: 641, startPoint y: 584, endPoint x: 619, endPoint y: 460, distance: 125.9
click at [619, 460] on div "** 2 3 4 5 6 7 8 9 10 11 12 13 14 15 16 17 18 19 #1118246122 { position : absol…" at bounding box center [794, 509] width 399 height 149
click at [665, 571] on div "#1118246122 { position : absolute ; /* משחרר את האלמנט ממיקומו הקיים */ top : 1…" at bounding box center [803, 515] width 360 height 165
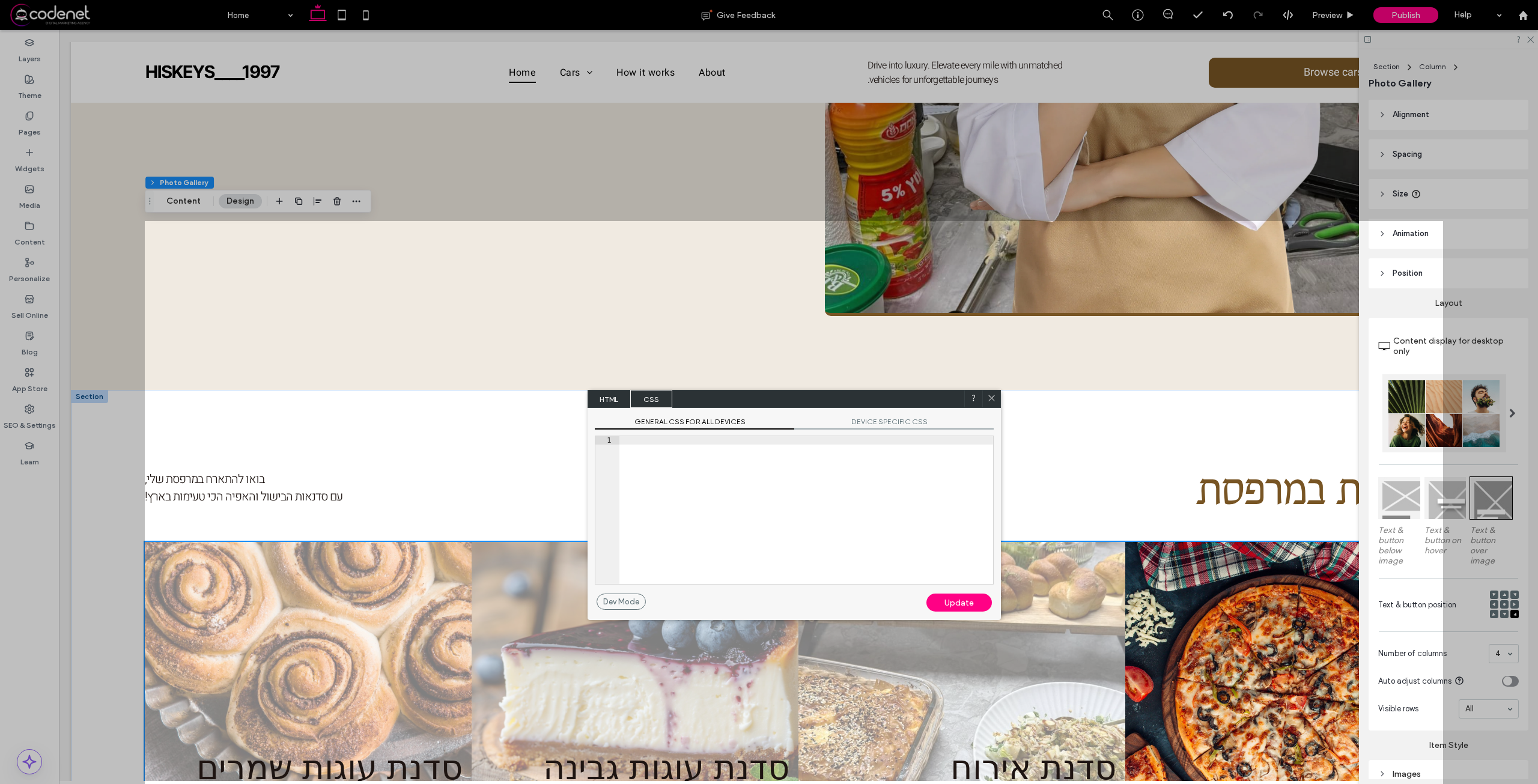
click at [977, 607] on div "Update" at bounding box center [959, 602] width 66 height 18
drag, startPoint x: 994, startPoint y: 401, endPoint x: 986, endPoint y: 283, distance: 118.3
click at [994, 401] on icon at bounding box center [991, 398] width 9 height 9
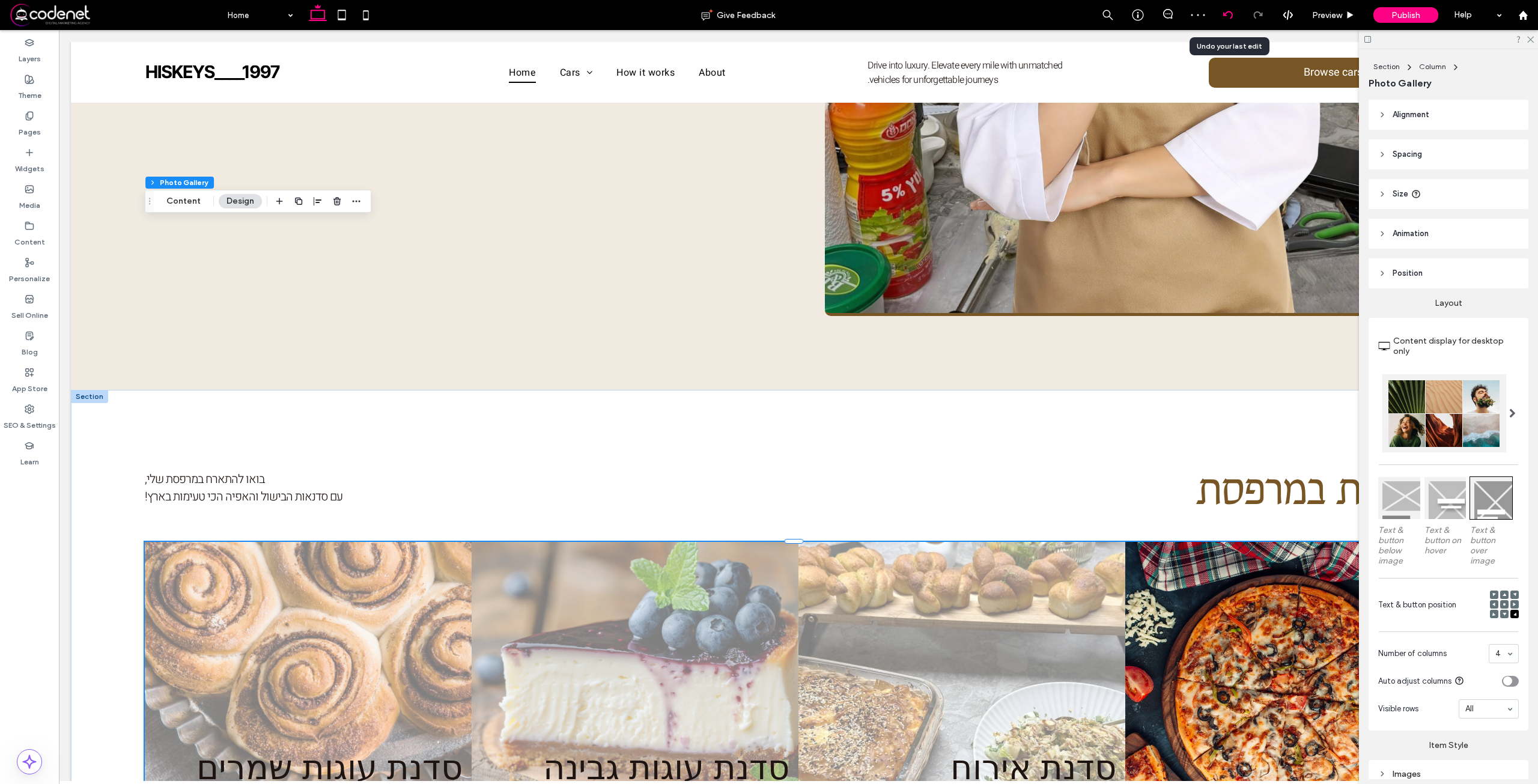
click at [1231, 8] on div at bounding box center [1228, 15] width 30 height 30
click at [1222, 10] on div at bounding box center [1228, 15] width 30 height 30
click at [1228, 10] on icon at bounding box center [1228, 15] width 10 height 10
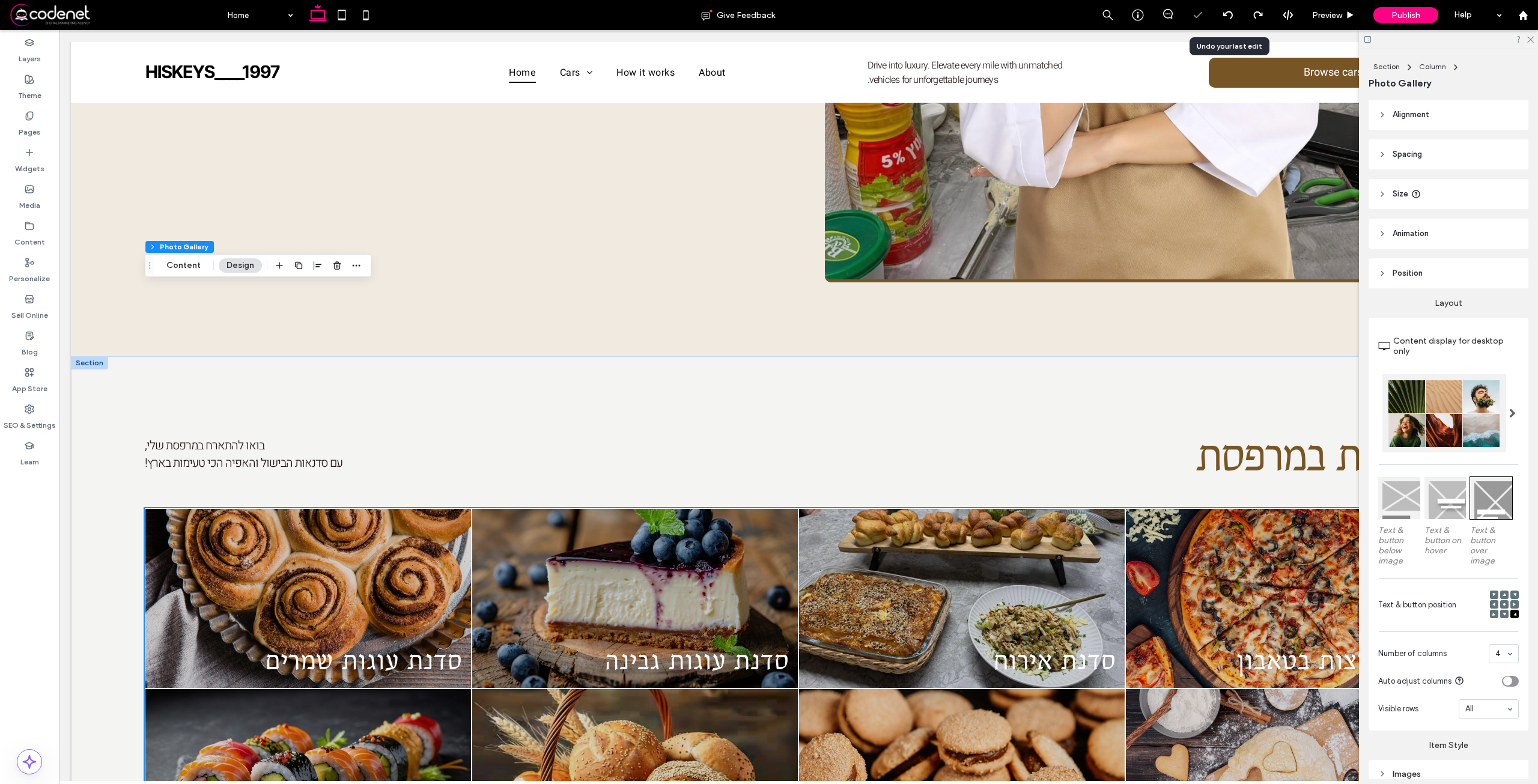
scroll to position [1089, 0]
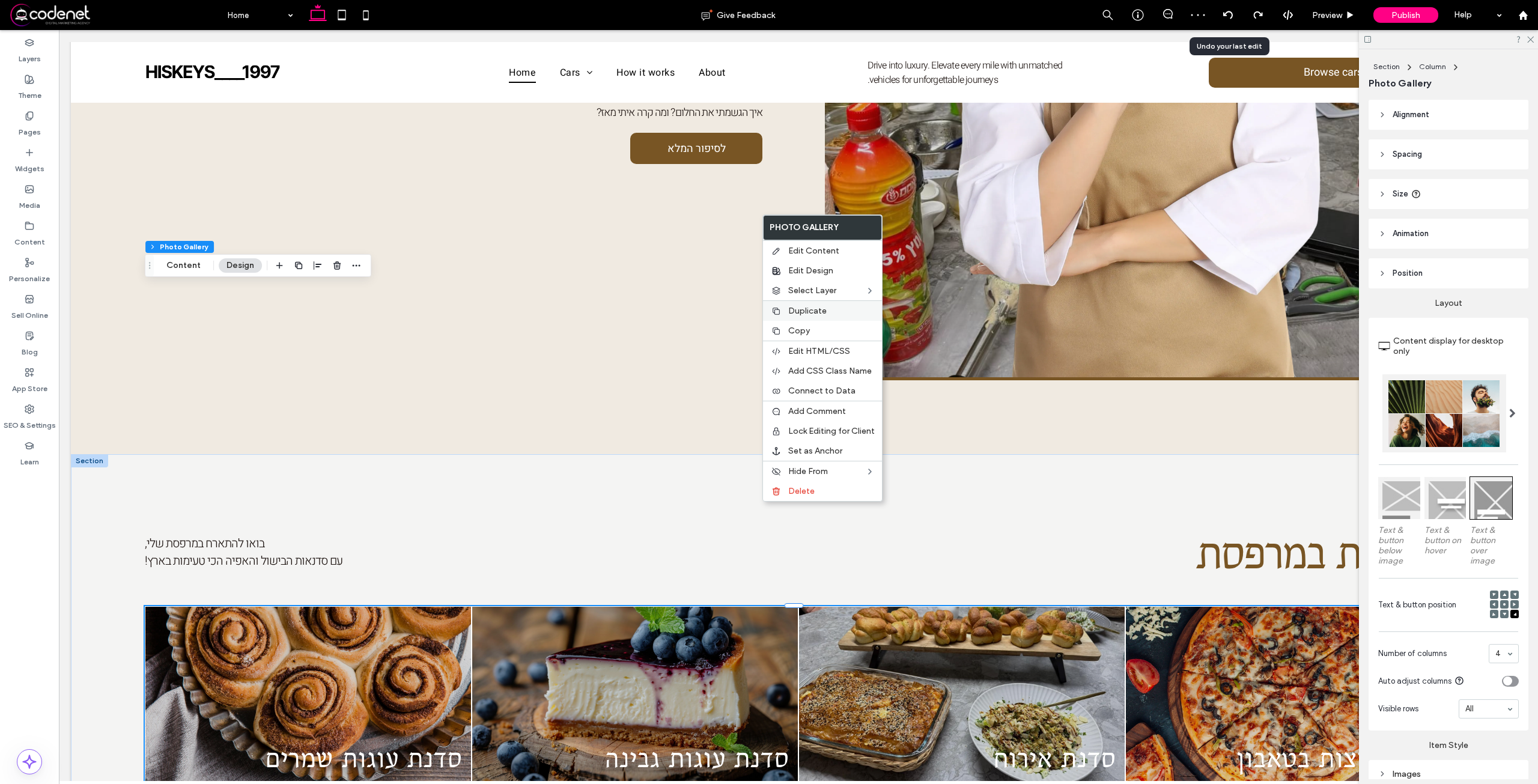
click at [821, 317] on div "Duplicate" at bounding box center [823, 310] width 119 height 20
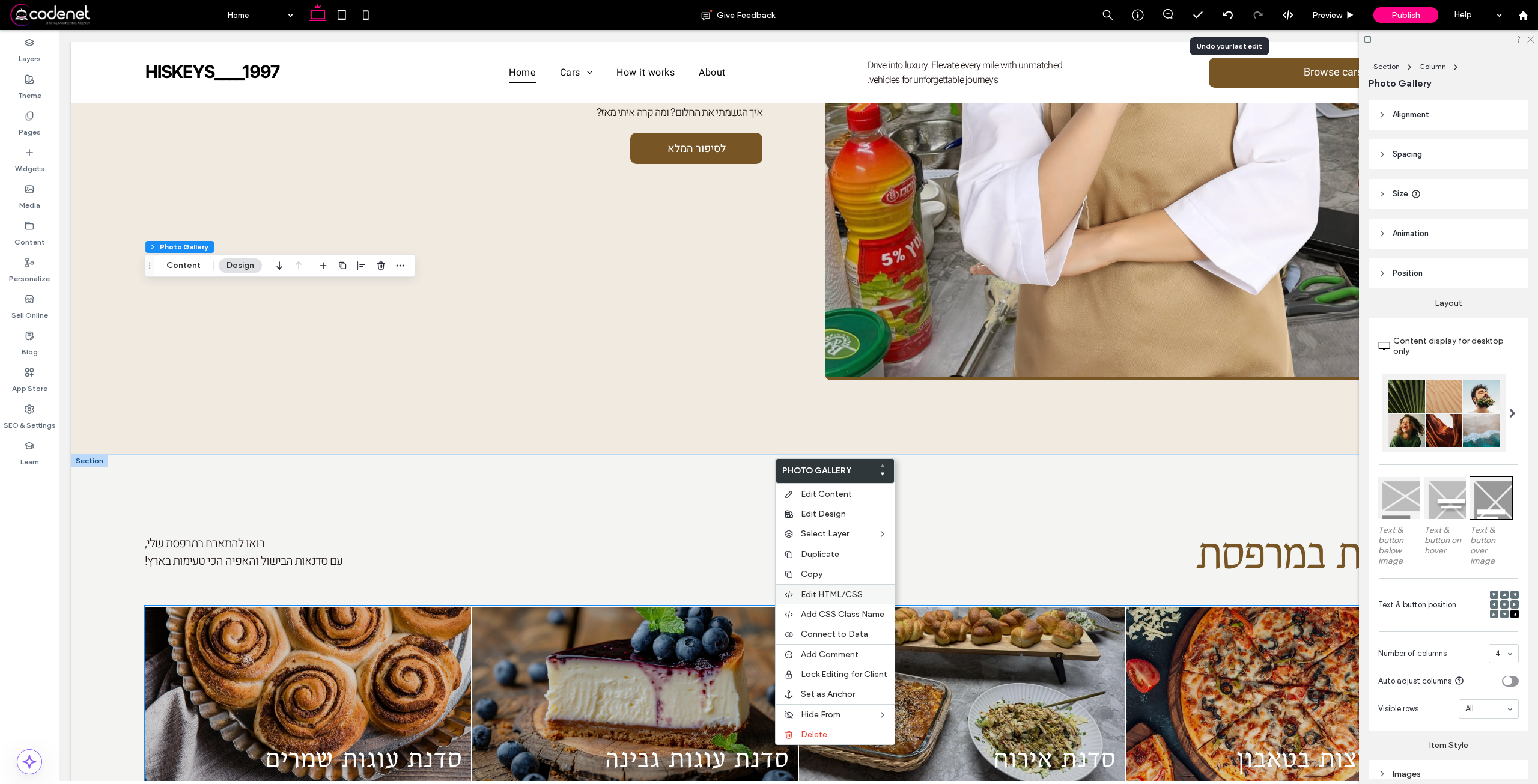
click at [847, 599] on div "Edit HTML/CSS" at bounding box center [835, 594] width 119 height 20
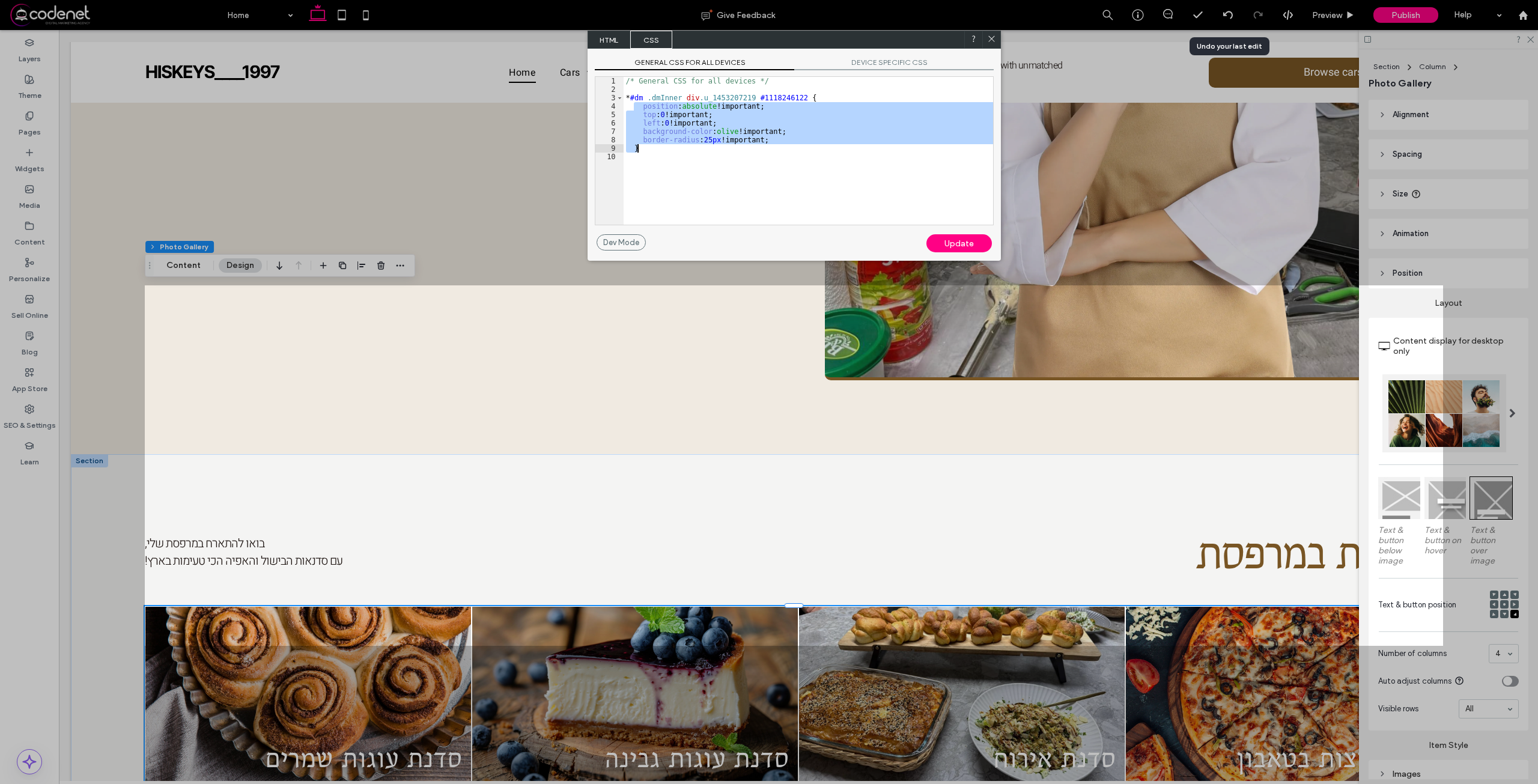
drag, startPoint x: 634, startPoint y: 106, endPoint x: 763, endPoint y: 145, distance: 134.8
click at [763, 145] on div "/* General CSS for all devices */ * #dm .dmInner div .u_1453207219 #1118246122 …" at bounding box center [808, 159] width 369 height 165
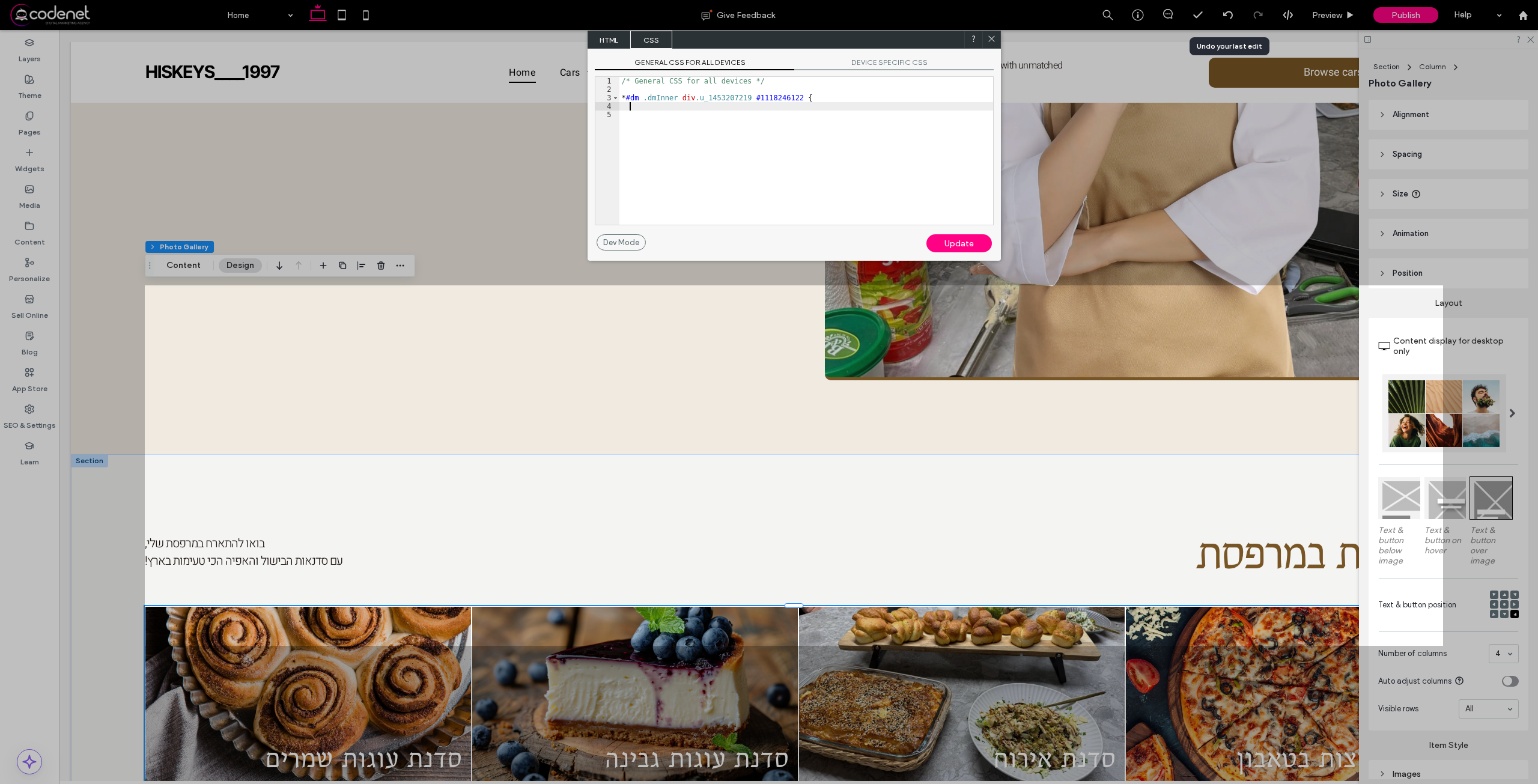
click at [757, 97] on div "/* General CSS for all devices */ * #dm .dmInner div .u_1453207219 #1118246122 {" at bounding box center [806, 159] width 374 height 165
click at [769, 98] on div "/* General CSS for all devices */ * #dm .dmInner div .u_1453207219 {" at bounding box center [806, 159] width 374 height 165
type textarea "**"
click at [947, 251] on div "Update" at bounding box center [959, 243] width 66 height 18
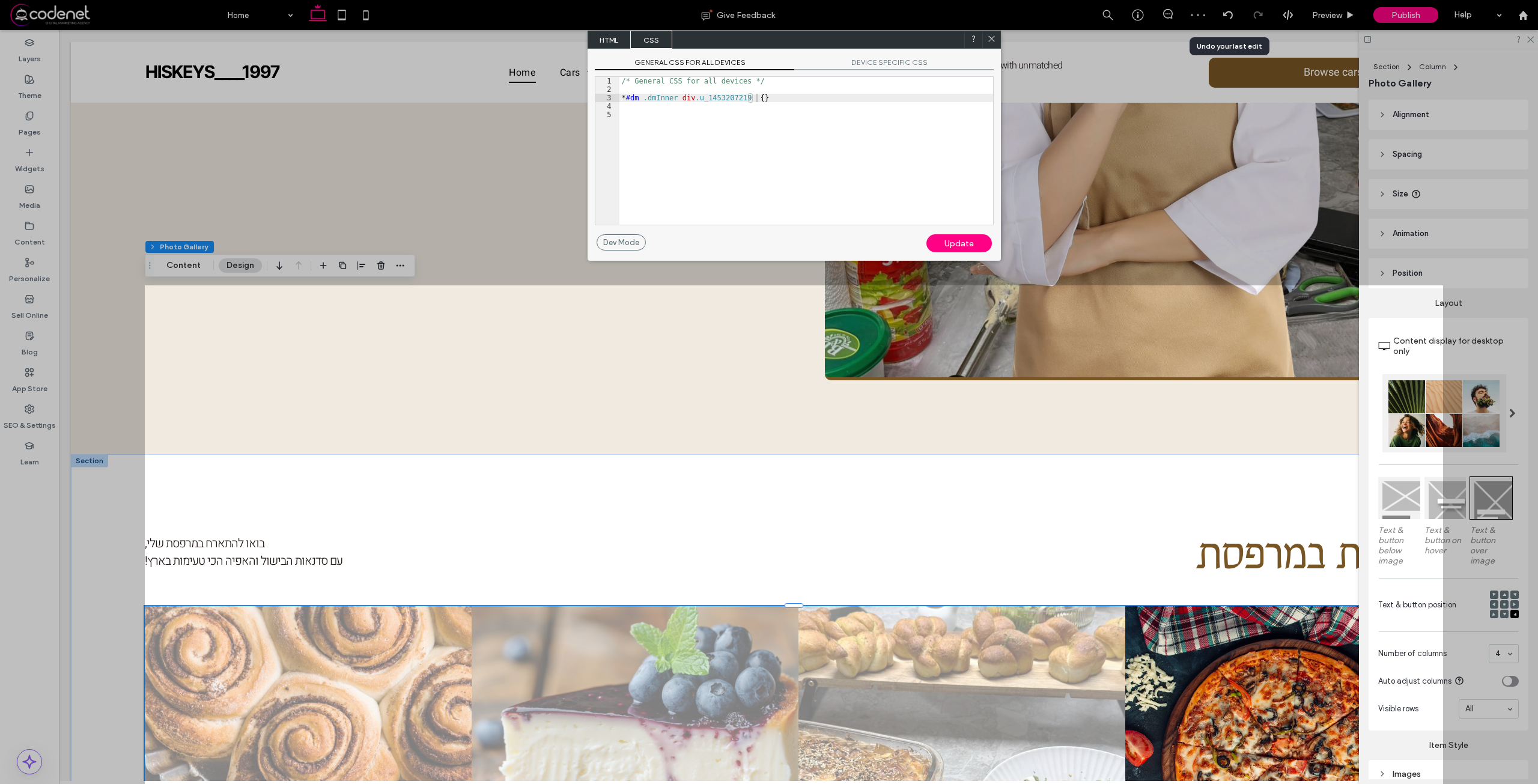
click at [991, 32] on div at bounding box center [991, 40] width 18 height 18
drag, startPoint x: 989, startPoint y: 37, endPoint x: 929, endPoint y: 32, distance: 60.2
click at [989, 37] on icon at bounding box center [991, 39] width 9 height 9
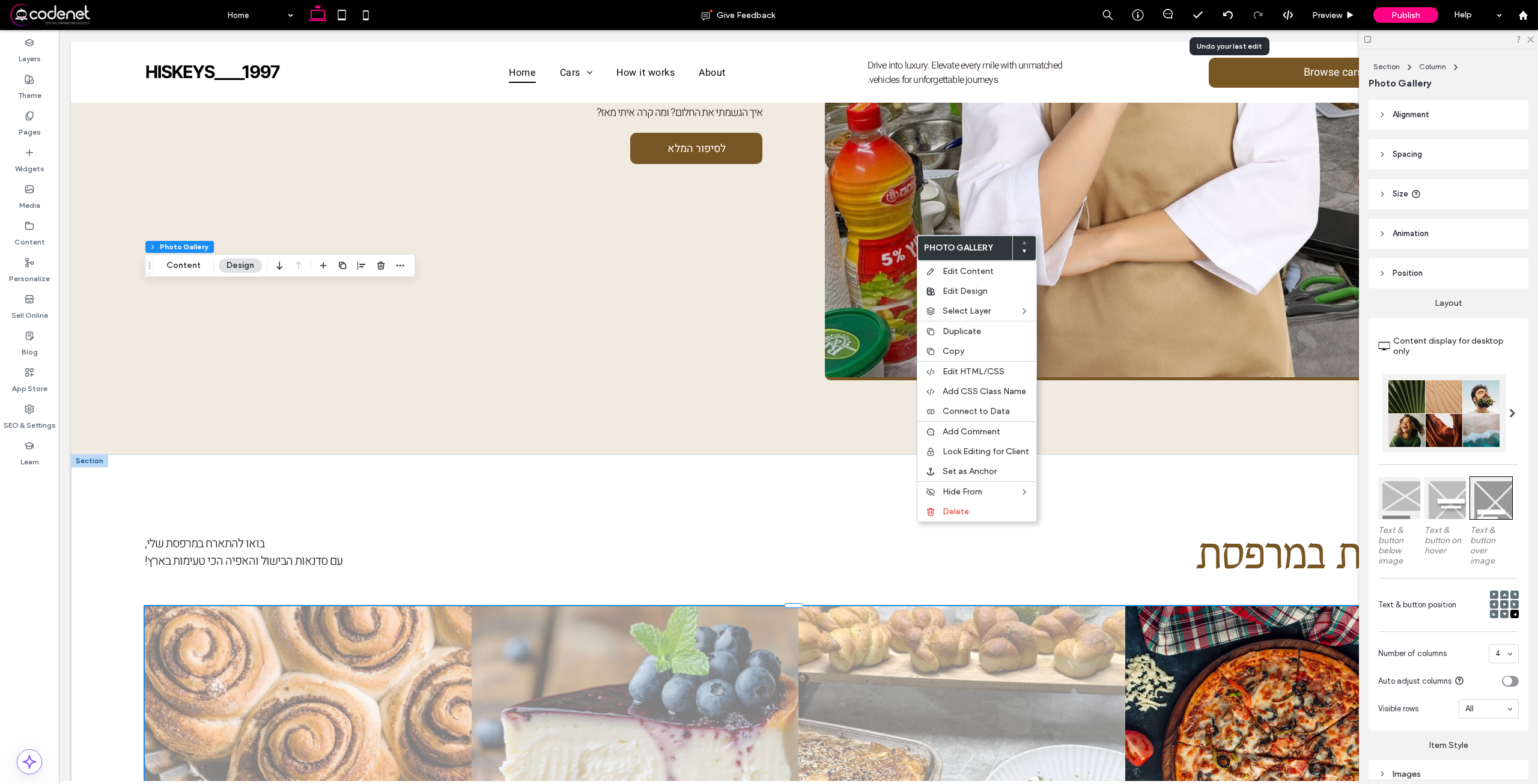
click at [959, 596] on link at bounding box center [962, 769] width 347 height 347
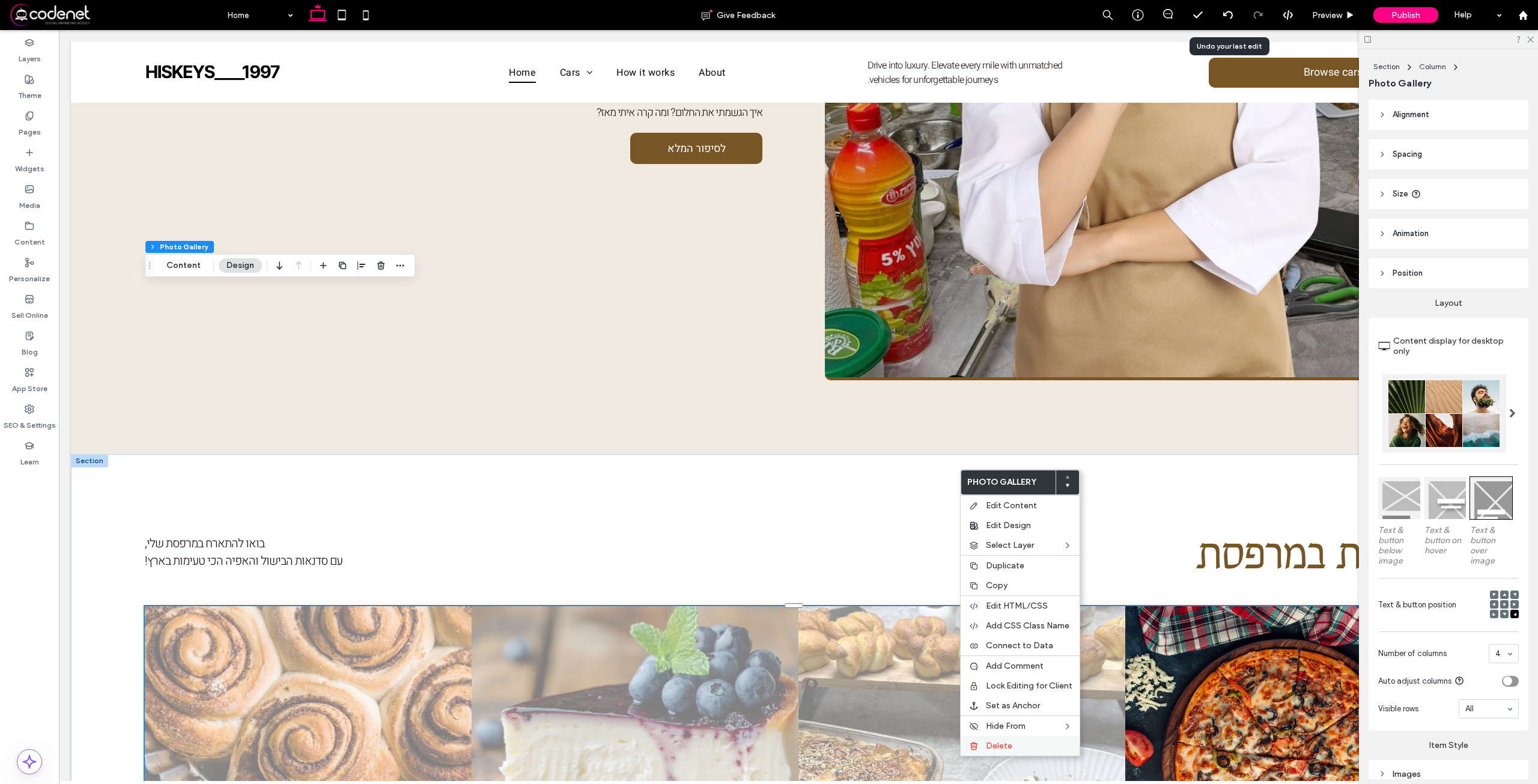
click at [991, 743] on span "Delete" at bounding box center [999, 746] width 26 height 10
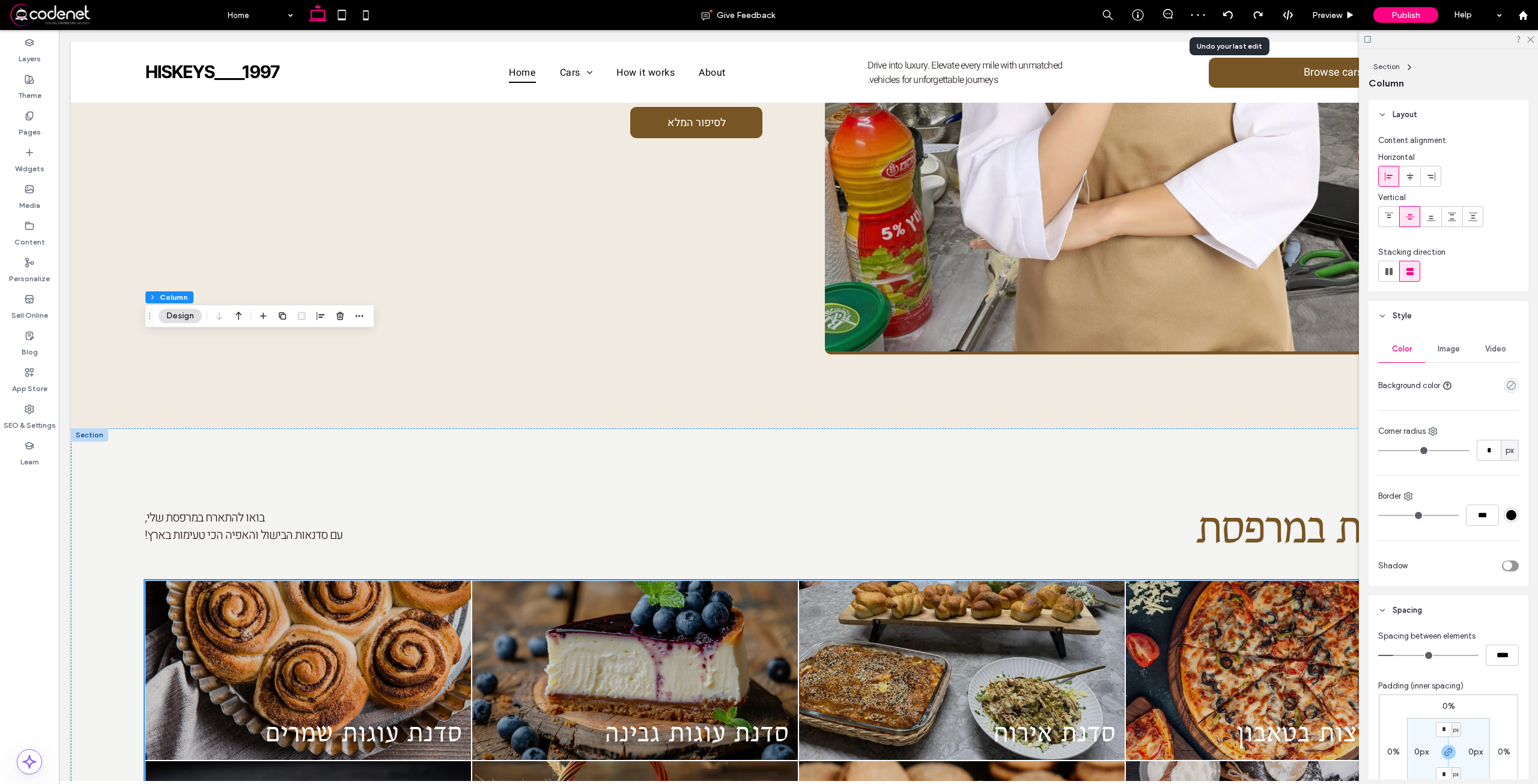
scroll to position [1219, 0]
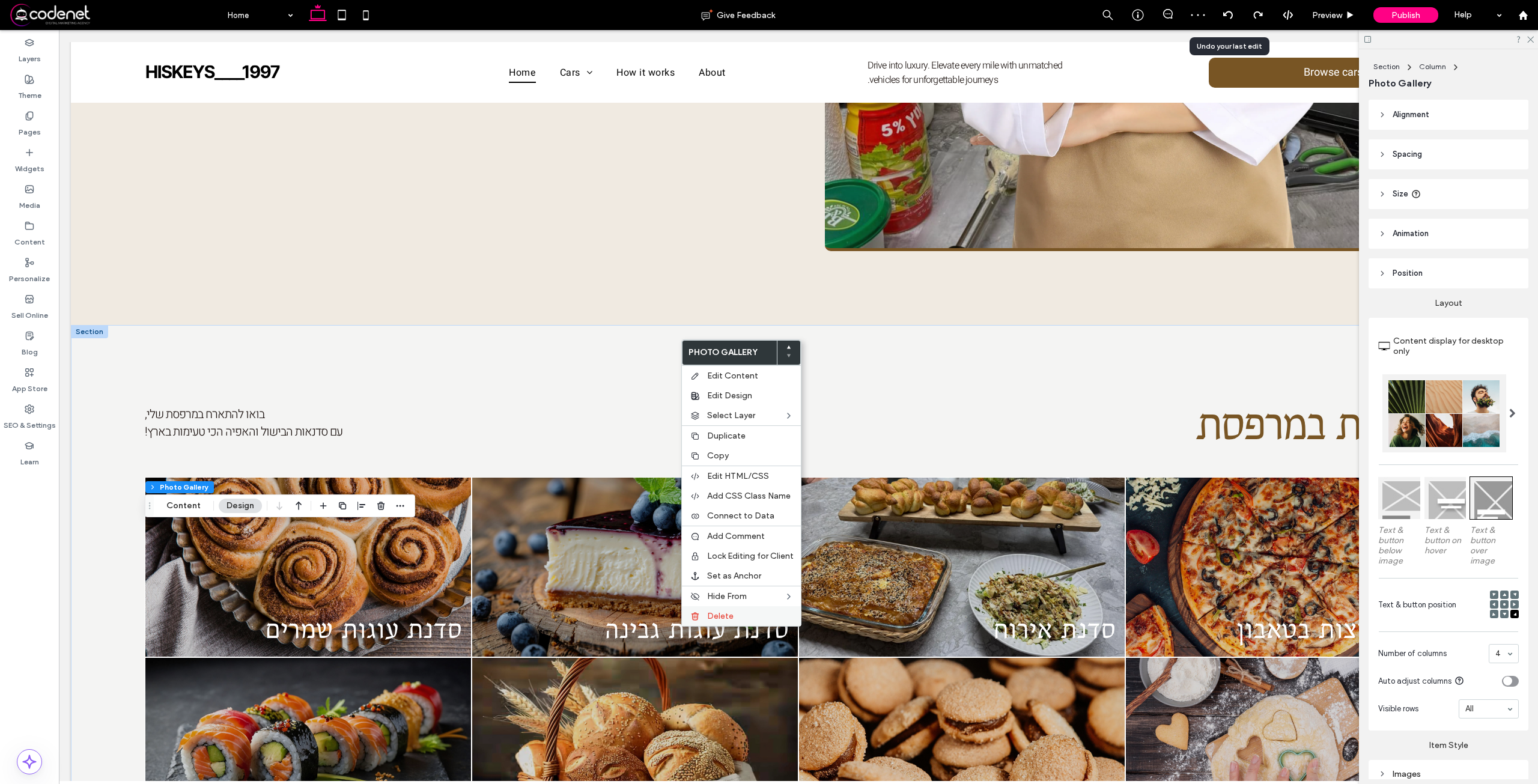
click at [721, 619] on span "Delete" at bounding box center [720, 616] width 26 height 10
